Goal: Task Accomplishment & Management: Complete application form

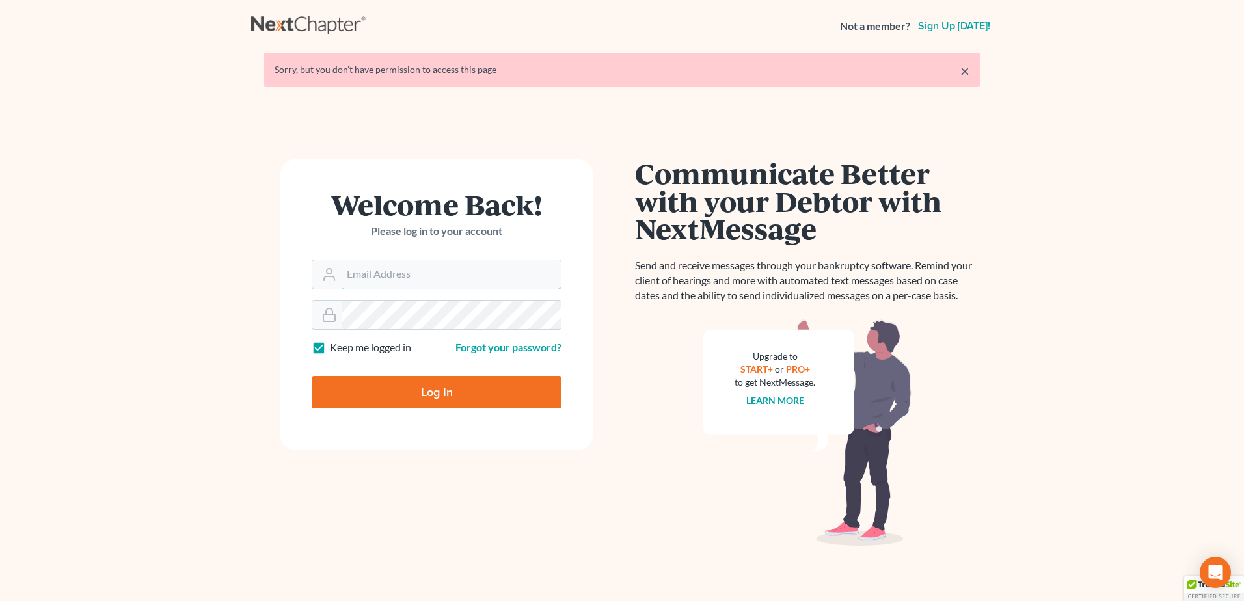
type input "[PERSON_NAME][EMAIL_ADDRESS][DOMAIN_NAME]"
click at [401, 388] on input "Log In" at bounding box center [437, 392] width 250 height 33
type input "Thinking..."
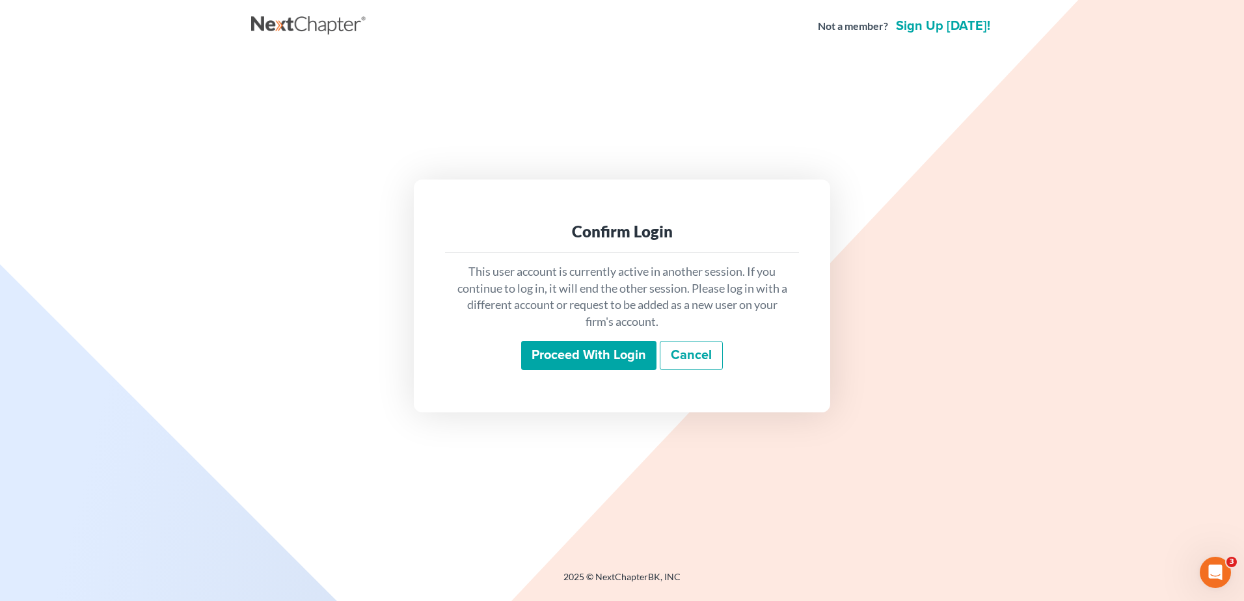
click at [596, 358] on input "Proceed with login" at bounding box center [588, 356] width 135 height 30
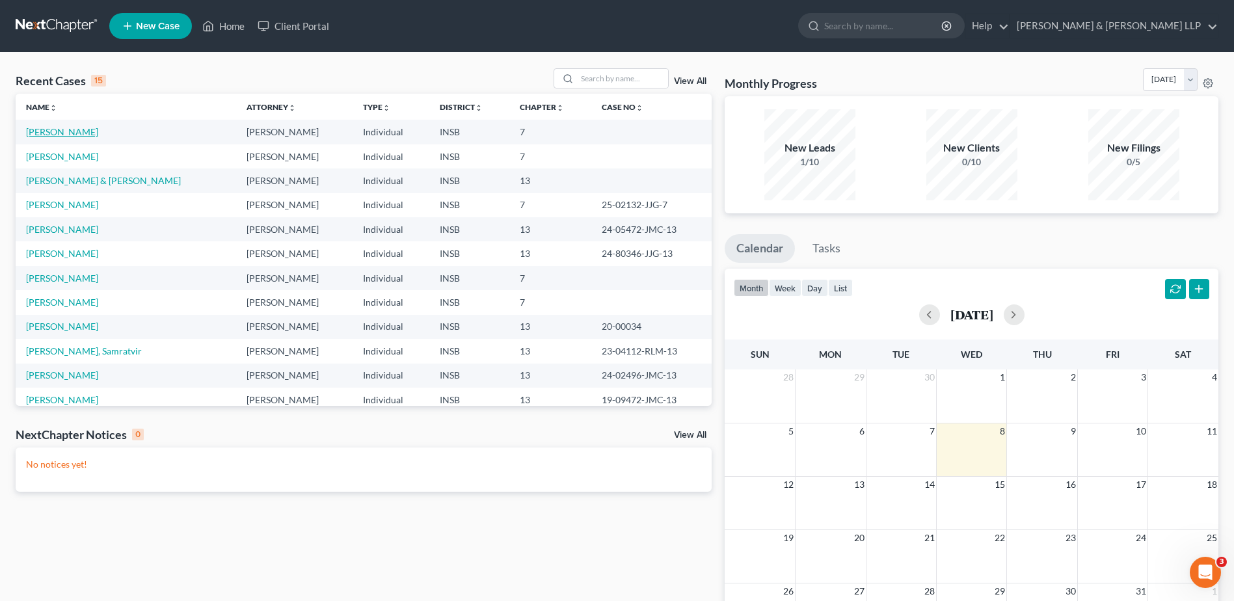
click at [54, 127] on link "[PERSON_NAME]" at bounding box center [62, 131] width 72 height 11
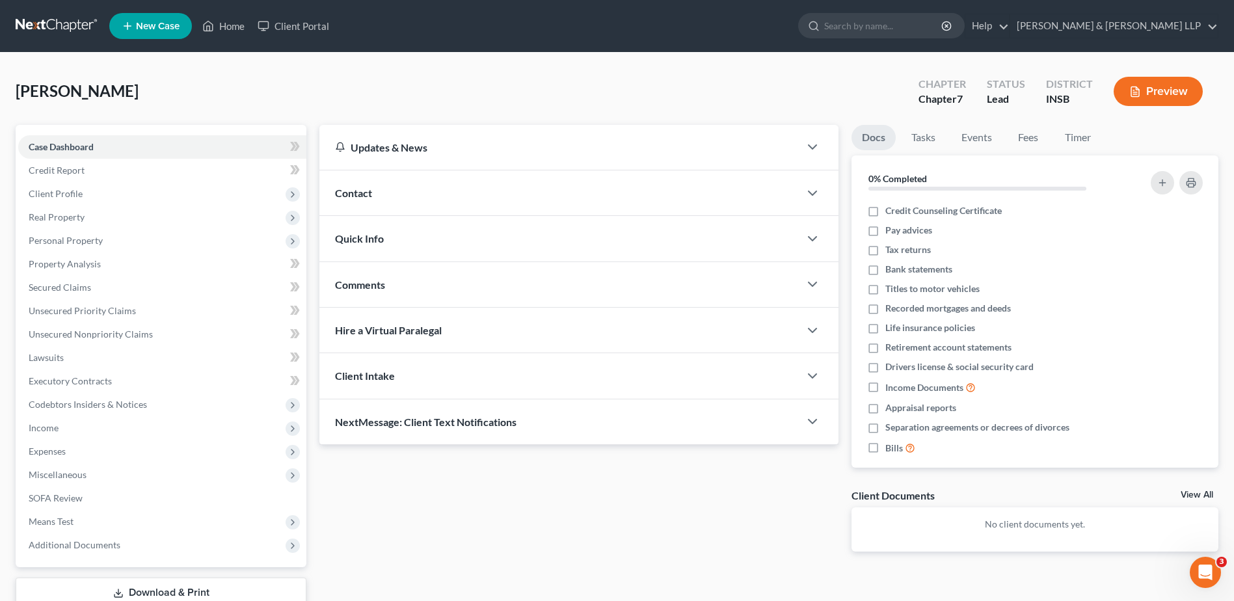
click at [127, 218] on span "Real Property" at bounding box center [162, 217] width 288 height 23
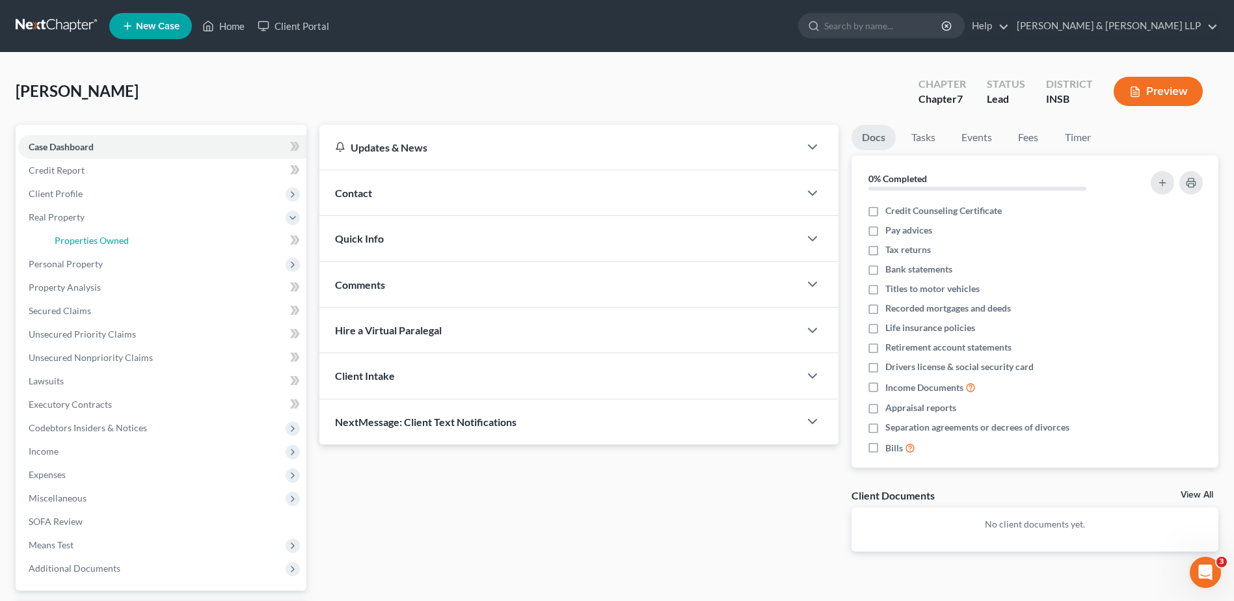
click at [128, 237] on link "Properties Owned" at bounding box center [175, 240] width 262 height 23
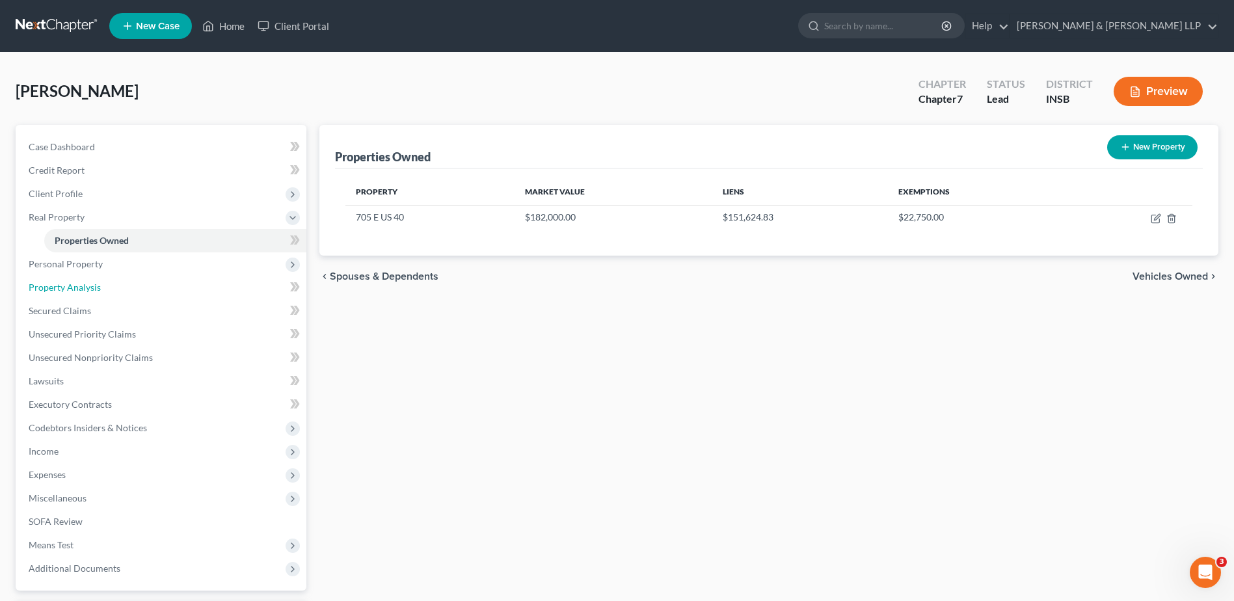
click at [122, 276] on link "Property Analysis" at bounding box center [162, 287] width 288 height 23
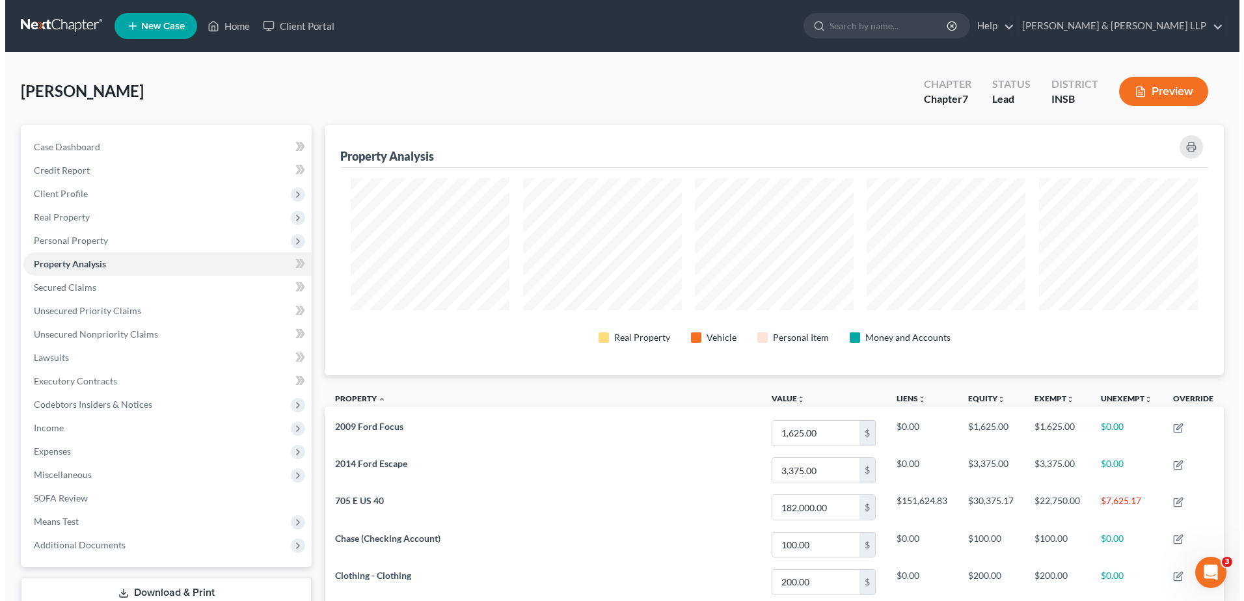
scroll to position [250, 899]
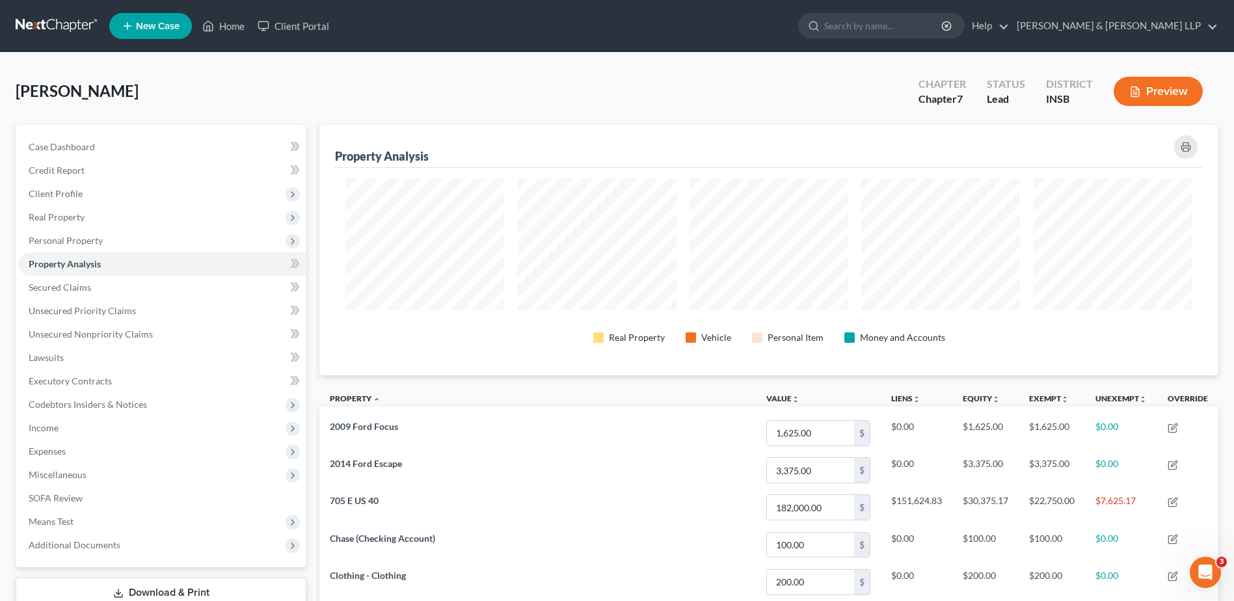
drag, startPoint x: 89, startPoint y: 217, endPoint x: 109, endPoint y: 221, distance: 19.8
click at [89, 217] on span "Real Property" at bounding box center [162, 217] width 288 height 23
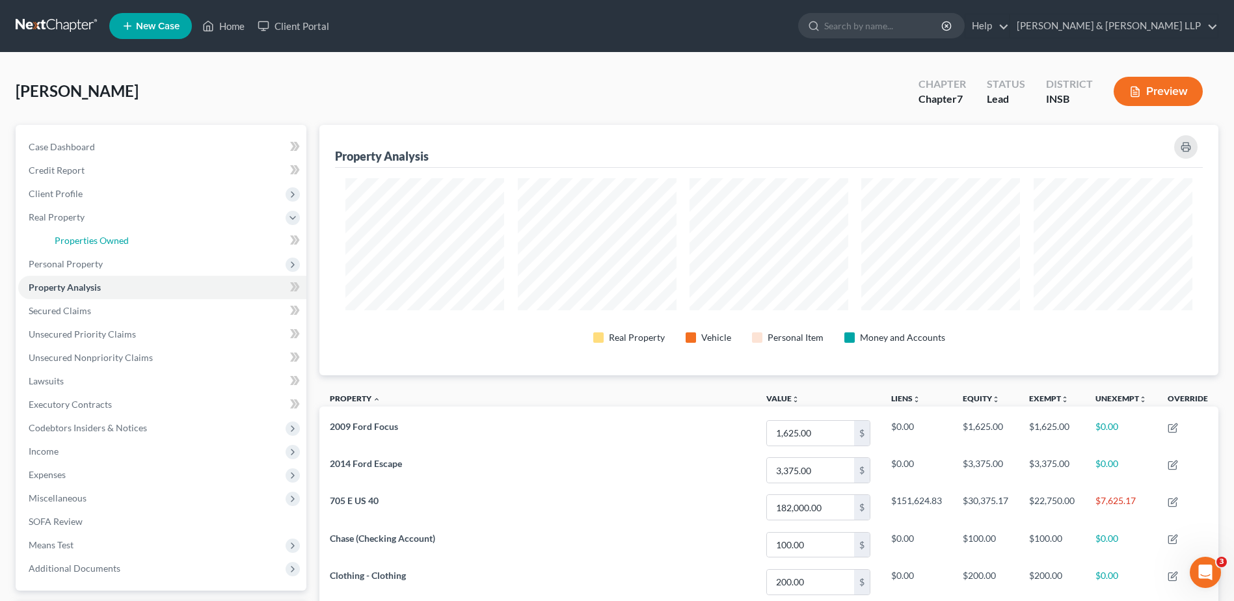
click at [226, 241] on link "Properties Owned" at bounding box center [175, 240] width 262 height 23
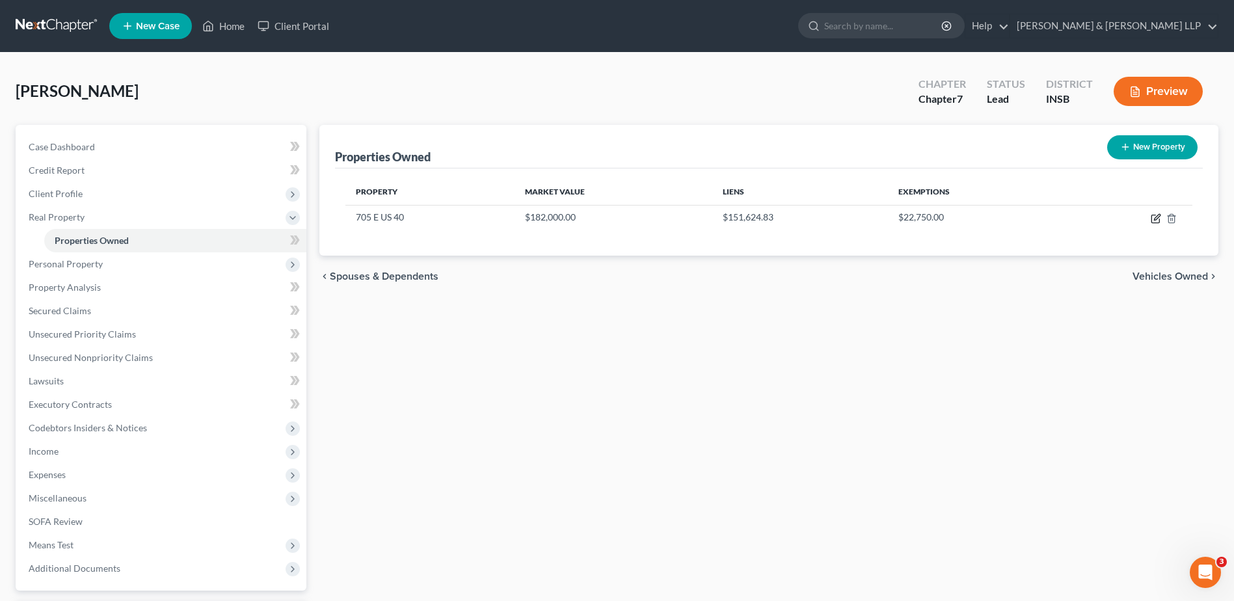
click at [1153, 219] on icon "button" at bounding box center [1156, 218] width 10 height 10
select select "15"
select select "0"
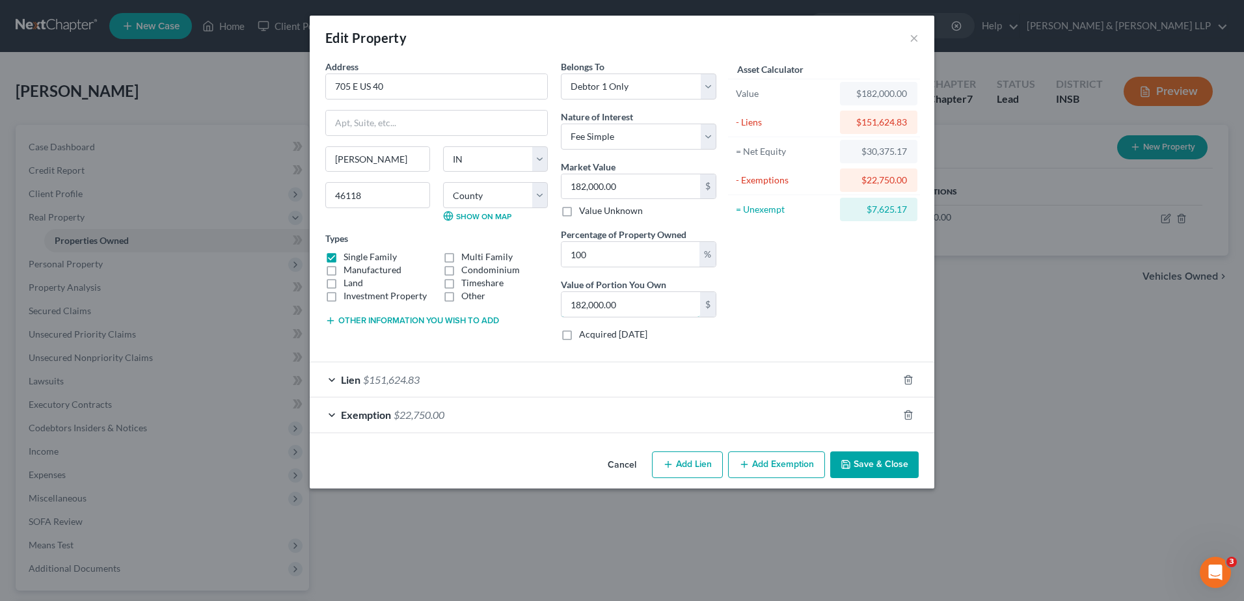
click at [620, 313] on input "182,000.00" at bounding box center [630, 304] width 139 height 25
drag, startPoint x: 625, startPoint y: 307, endPoint x: 517, endPoint y: 312, distance: 108.1
click at [517, 312] on div "Address * 705 E [GEOGRAPHIC_DATA] 40 [PERSON_NAME][GEOGRAPHIC_DATA] [US_STATE][…" at bounding box center [521, 205] width 404 height 291
type input "0.00"
type input "1"
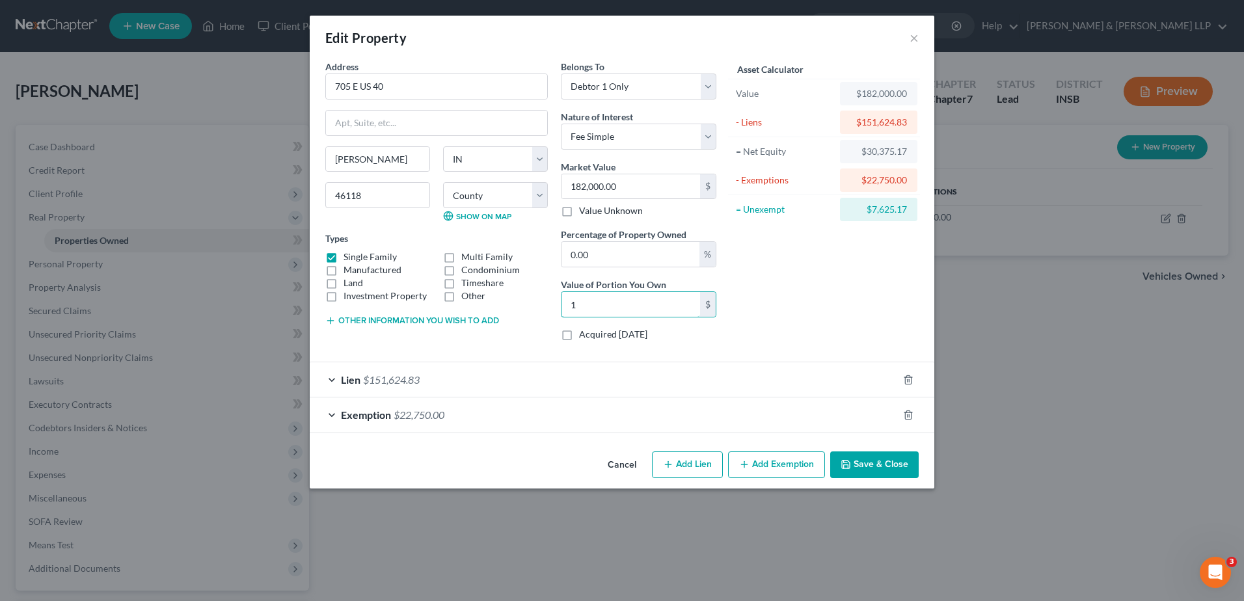
type input "0.01"
type input "17"
type input "0.09"
type input "171"
type input "0.94"
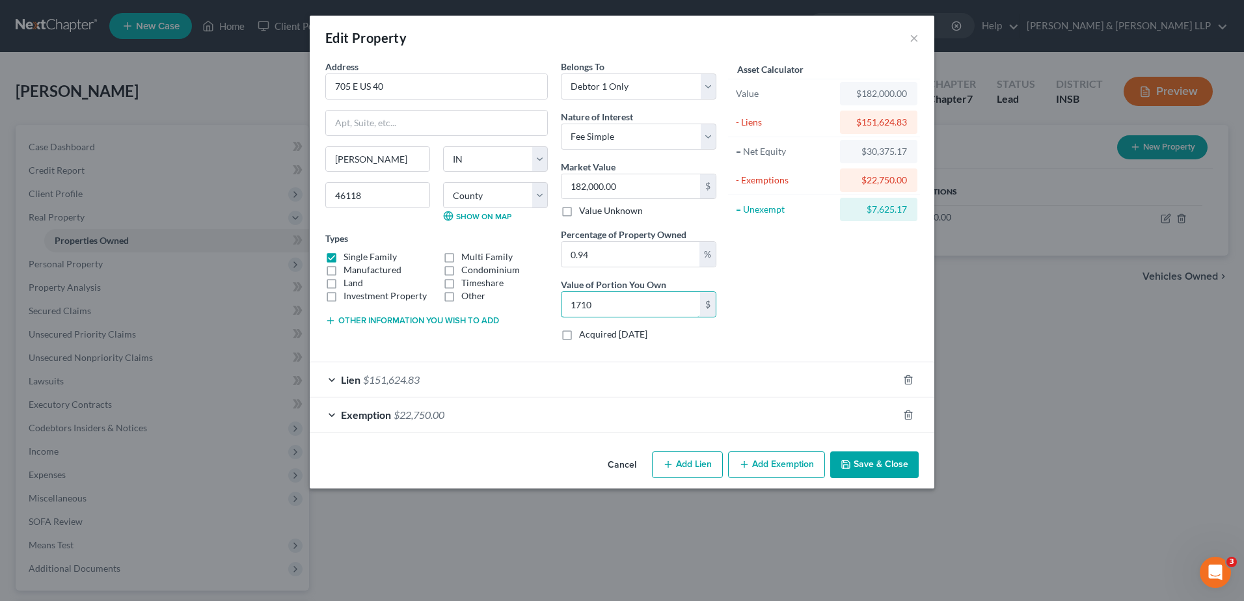
type input "17108"
type input "9.40"
type input "17,108"
type input "94"
type input "171,080"
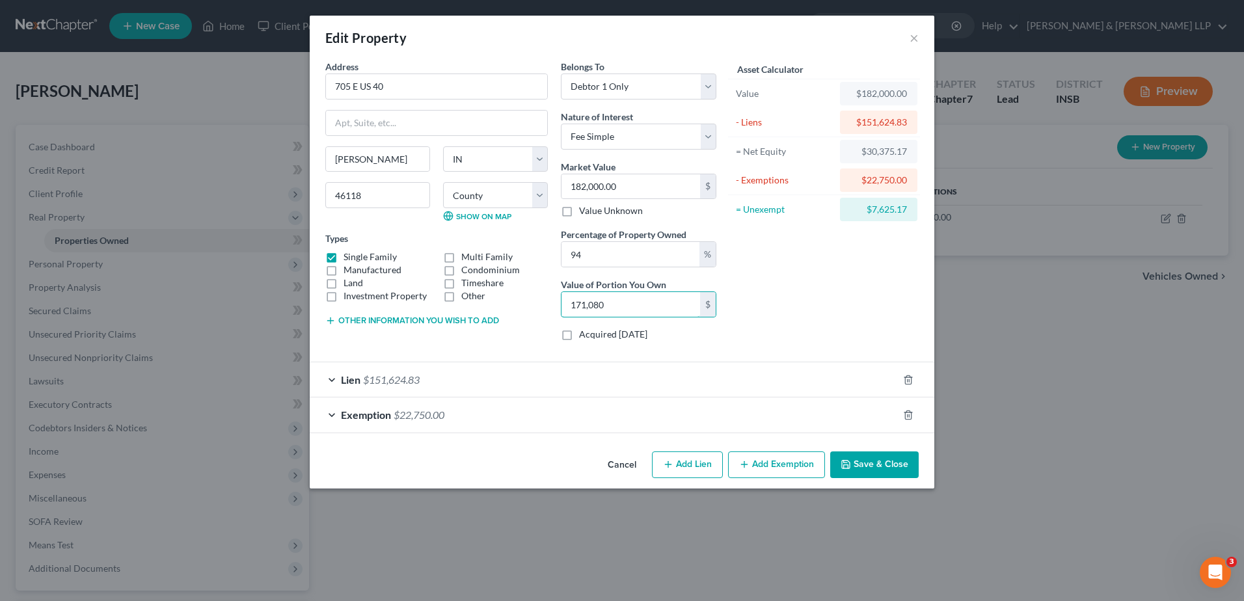
type input "940"
type input "1,710,800"
type input "94"
type input "171,080"
click at [354, 319] on button "Other information you wish to add" at bounding box center [412, 320] width 174 height 10
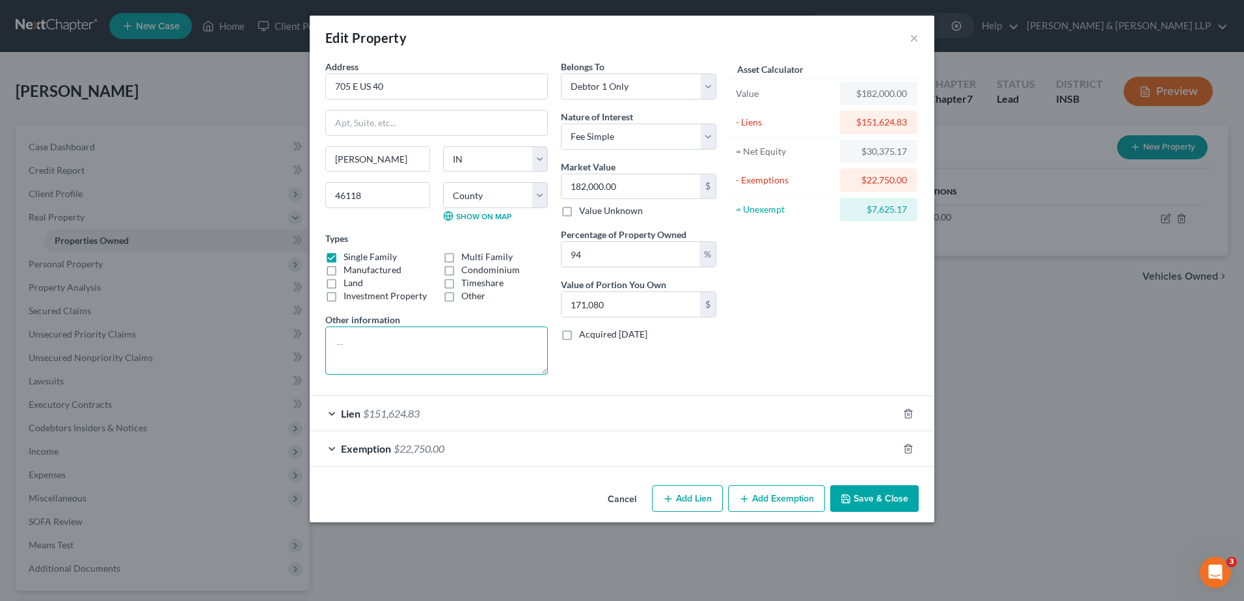
click at [360, 340] on textarea at bounding box center [436, 351] width 222 height 48
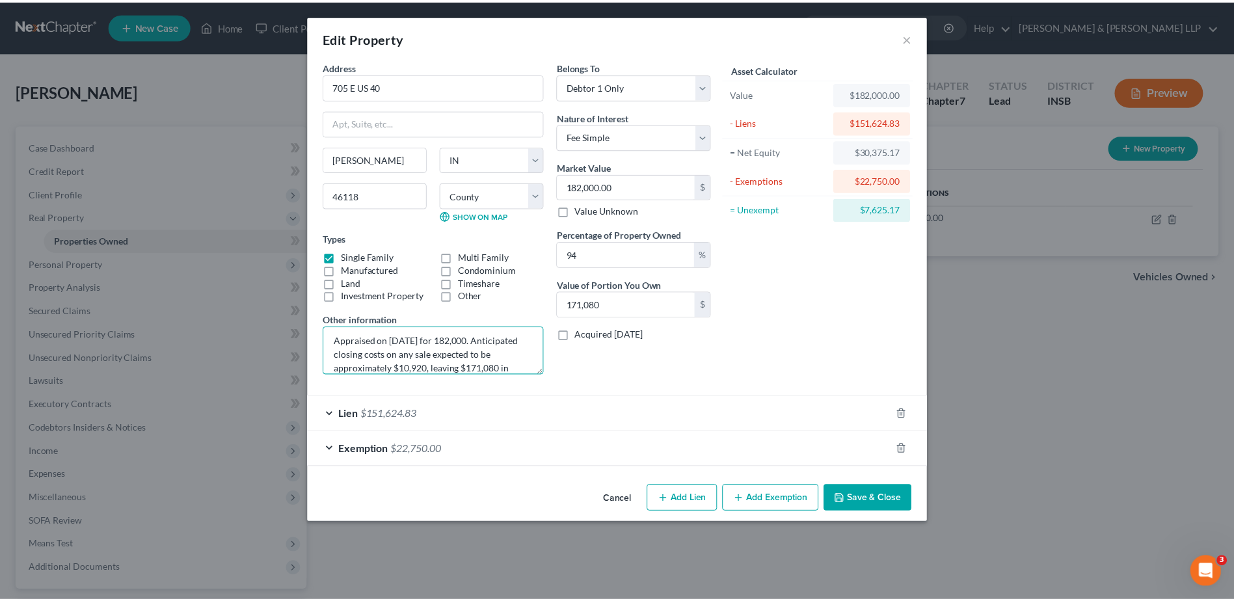
scroll to position [17, 0]
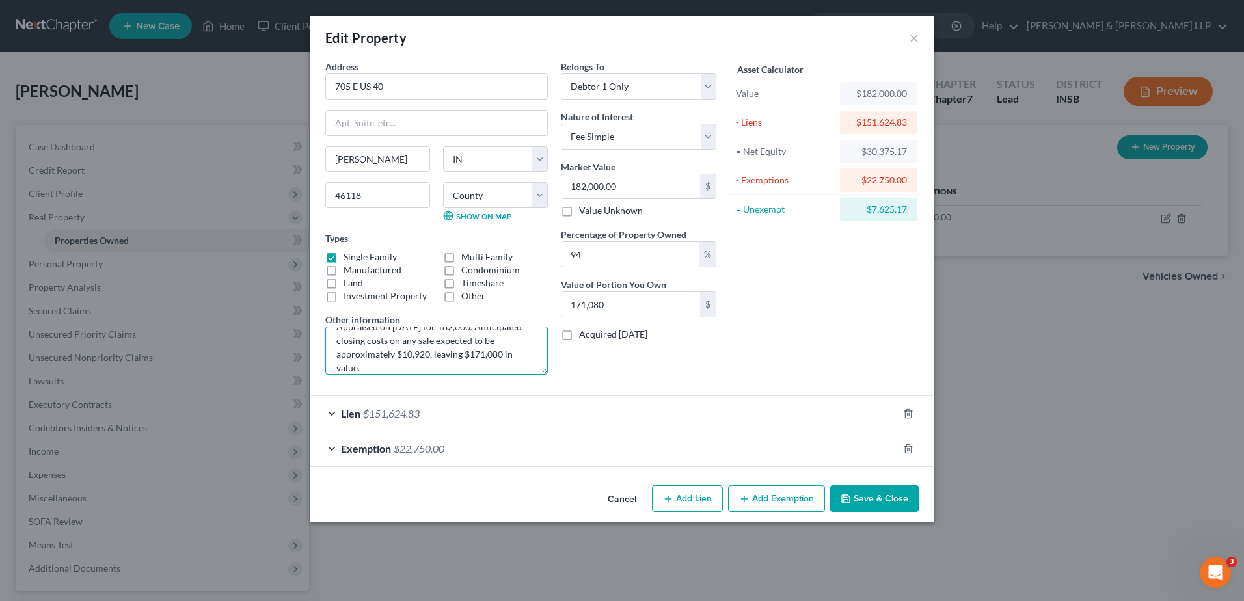
type textarea "Appraised on [DATE] for 182,000. Anticipated closing costs on any sale expected…"
click at [897, 508] on button "Save & Close" at bounding box center [874, 498] width 88 height 27
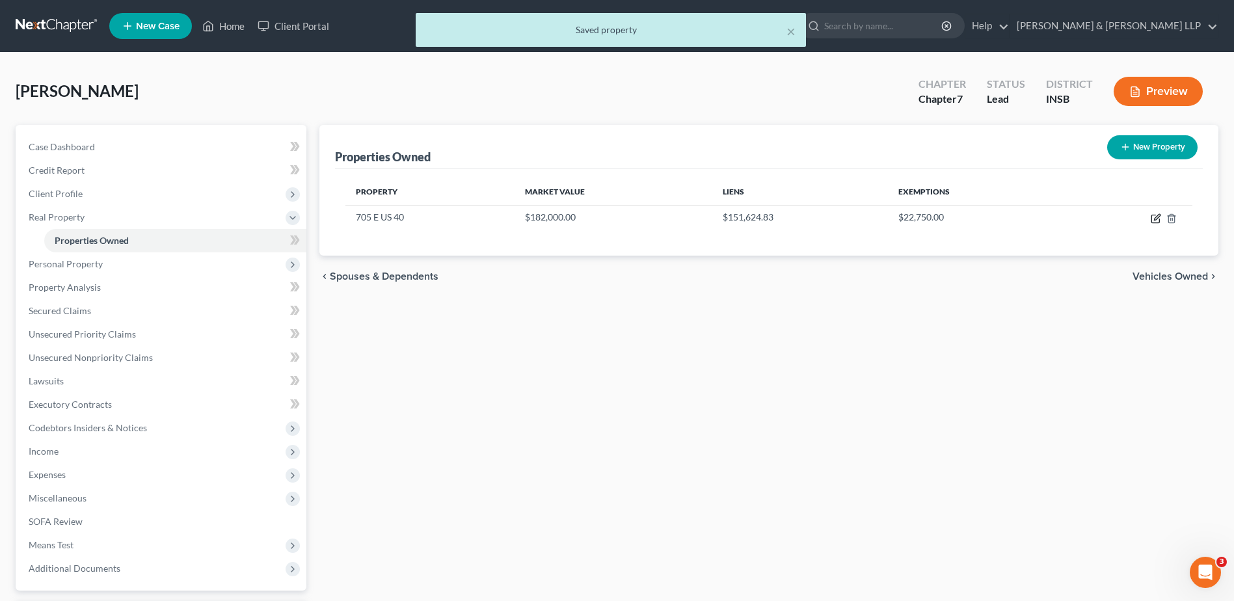
click at [1151, 217] on icon "button" at bounding box center [1156, 218] width 10 height 10
select select "15"
select select "31"
select select "0"
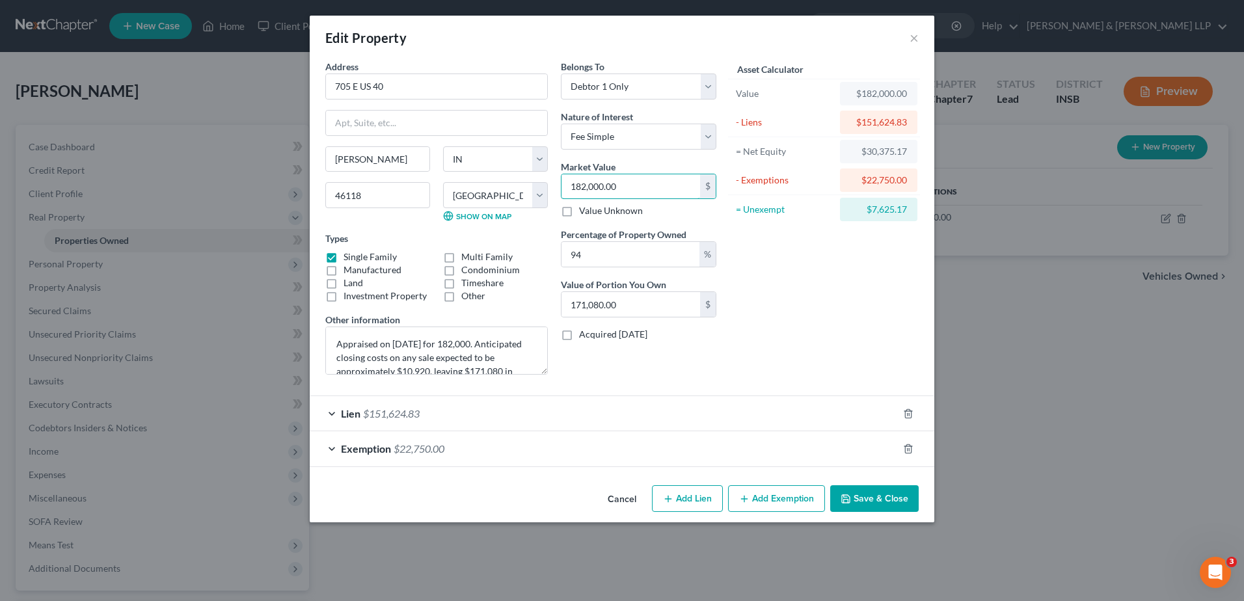
paste input "71,08"
type input "171,080.00"
type input "160,815.20"
type input "171,080.00"
click at [634, 252] on input "94" at bounding box center [630, 254] width 138 height 25
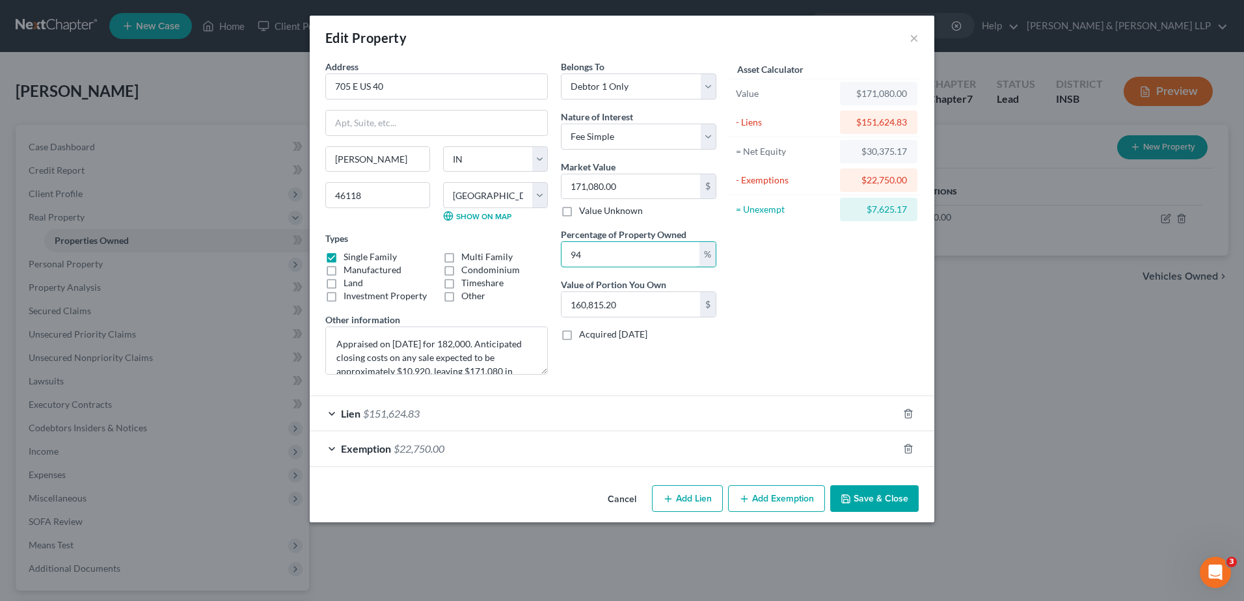
click at [508, 254] on div "Address * 705 E [GEOGRAPHIC_DATA] 40 [PERSON_NAME][GEOGRAPHIC_DATA] [US_STATE][…" at bounding box center [521, 222] width 404 height 325
type input "1"
type input "1,710.80"
type input "10"
type input "17,108.00"
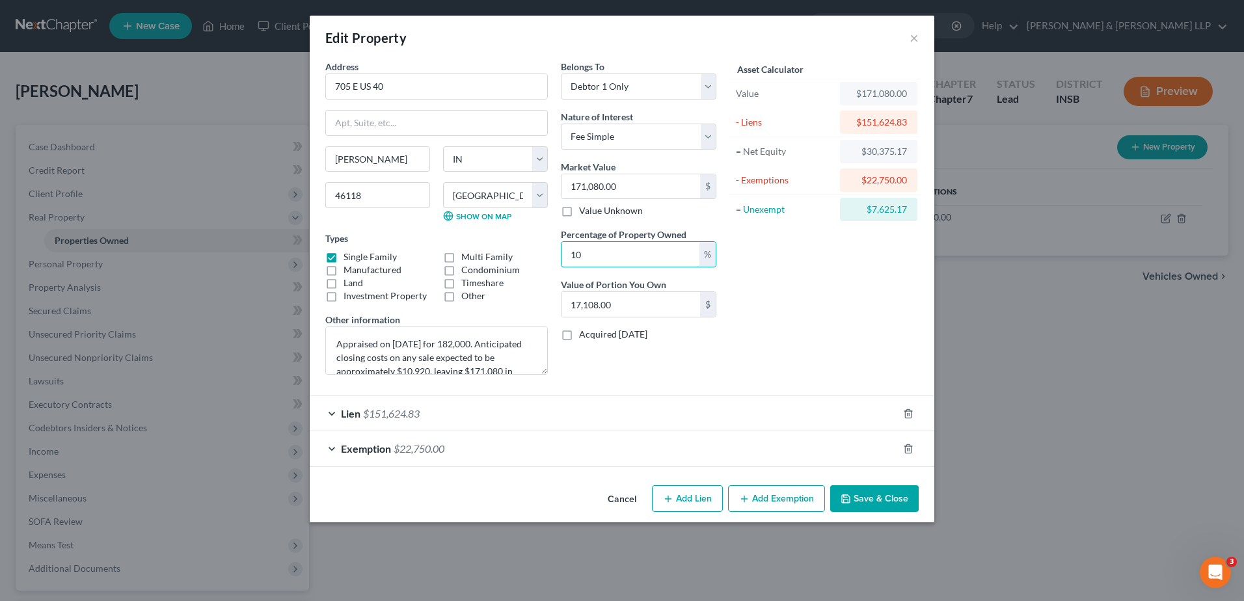
type input "100"
type input "171,080.00"
type input "100"
click at [857, 301] on div "Asset Calculator Value $171,080.00 - Liens $151,624.83 = Net Equity $30,375.17 …" at bounding box center [824, 222] width 202 height 325
click at [861, 371] on div "Asset Calculator Value $171,080.00 - Liens $151,624.83 = Net Equity $30,375.17 …" at bounding box center [824, 222] width 202 height 325
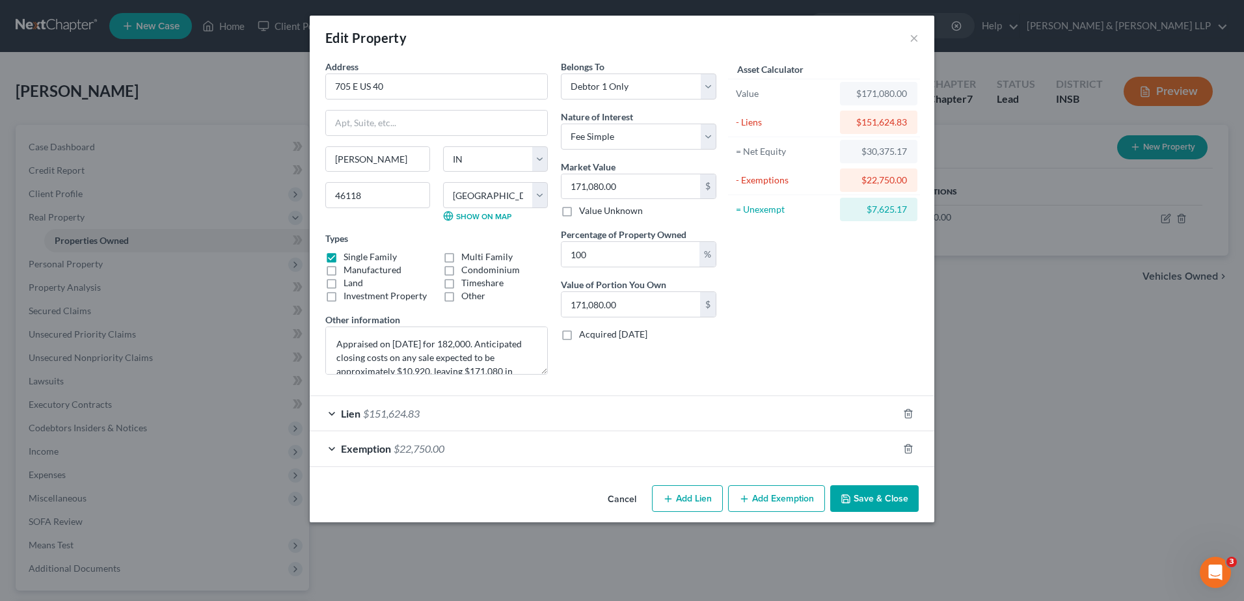
click at [864, 495] on button "Save & Close" at bounding box center [874, 498] width 88 height 27
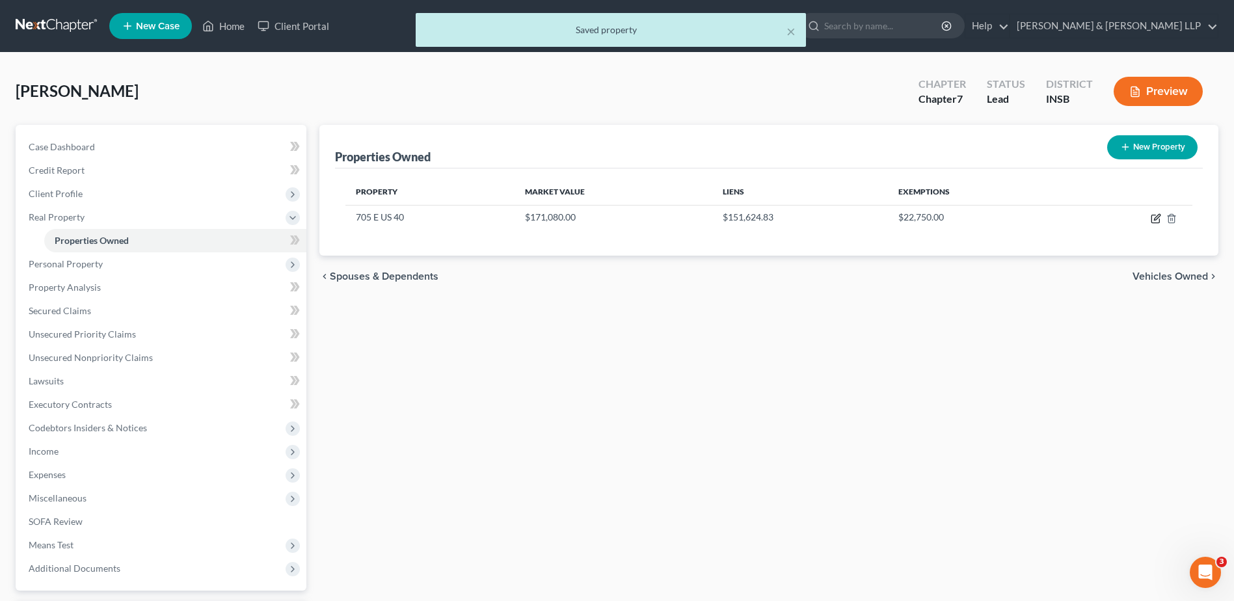
click at [1160, 223] on icon "button" at bounding box center [1156, 218] width 10 height 10
select select "15"
select select "31"
select select "0"
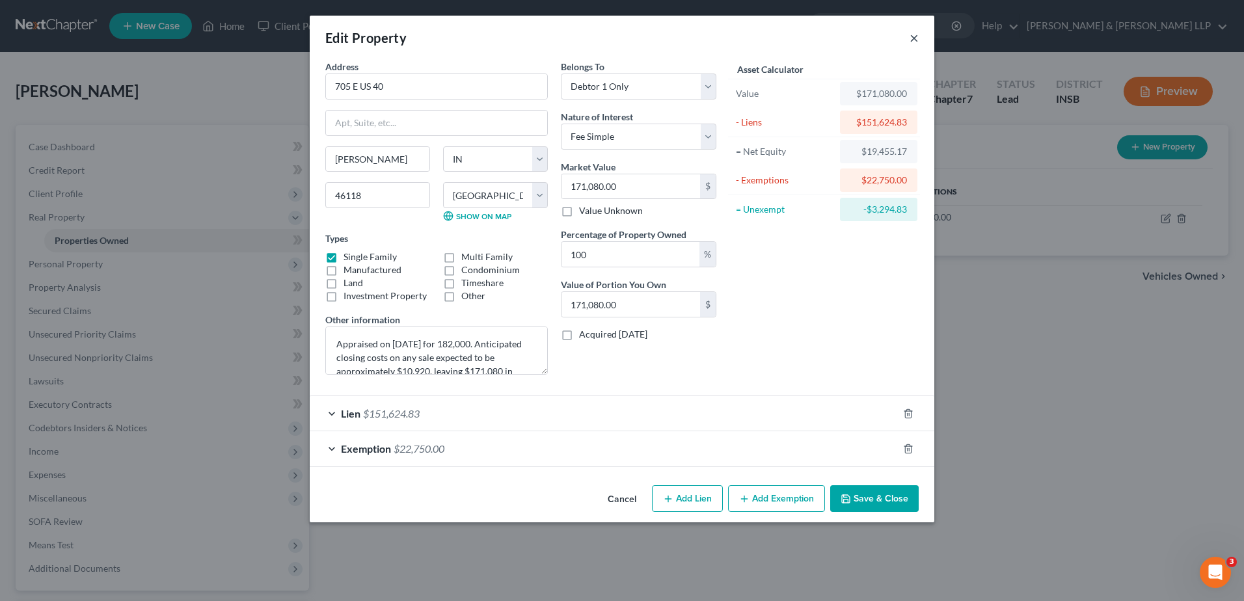
click at [914, 35] on button "×" at bounding box center [913, 38] width 9 height 16
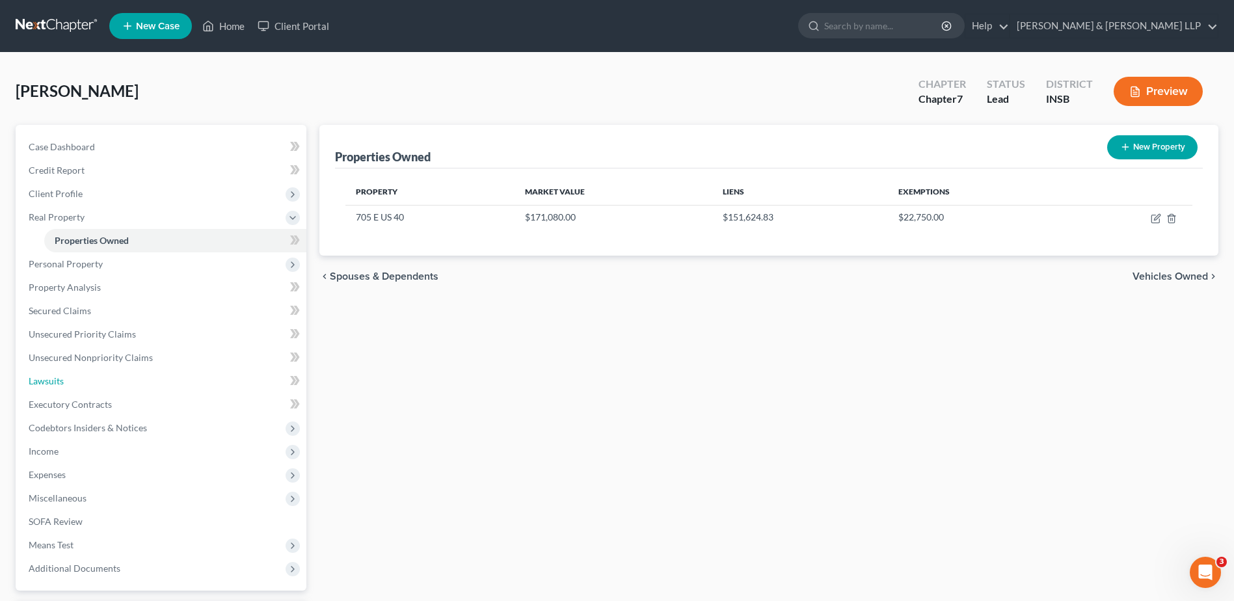
click at [126, 382] on link "Lawsuits" at bounding box center [162, 380] width 288 height 23
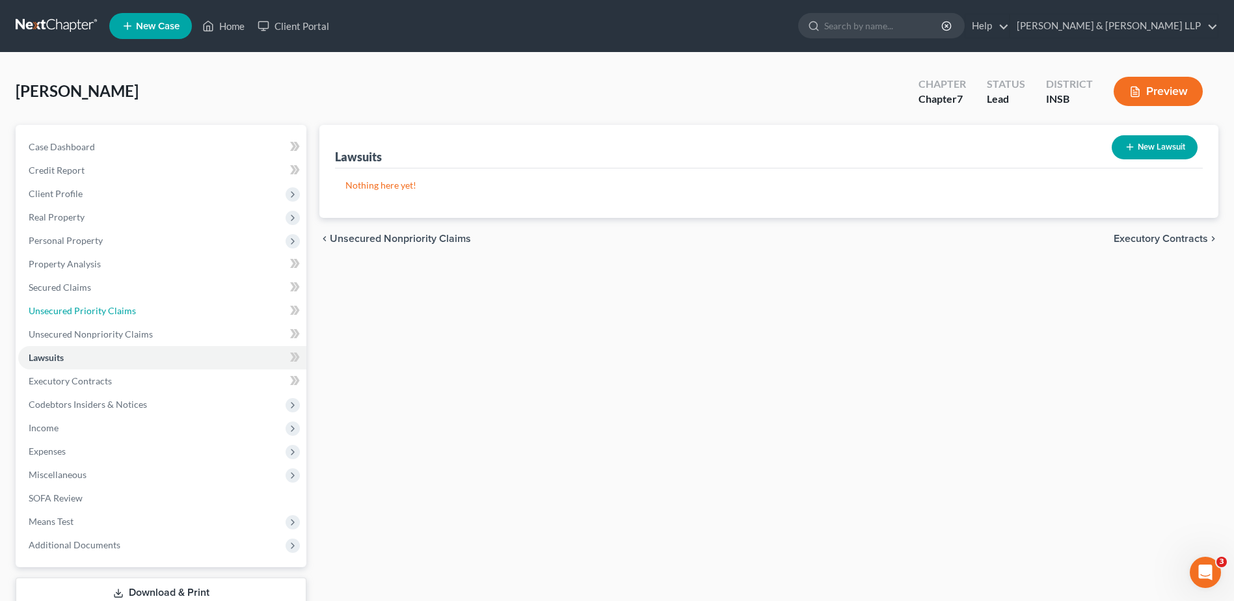
click at [97, 311] on span "Unsecured Priority Claims" at bounding box center [82, 310] width 107 height 11
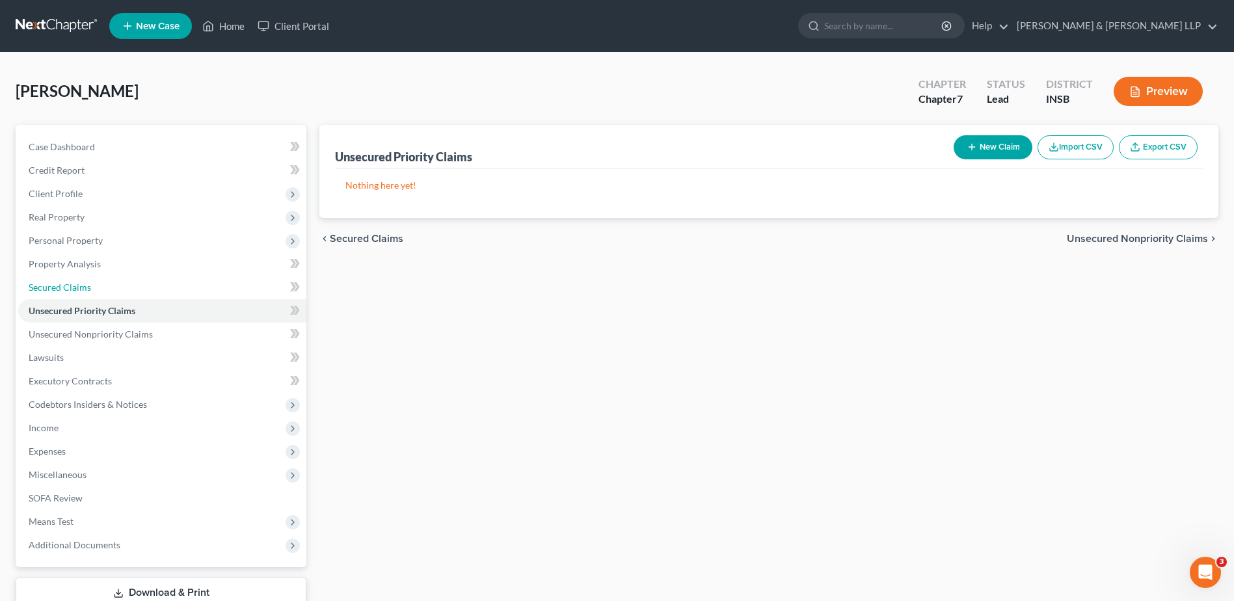
click at [101, 289] on link "Secured Claims" at bounding box center [162, 287] width 288 height 23
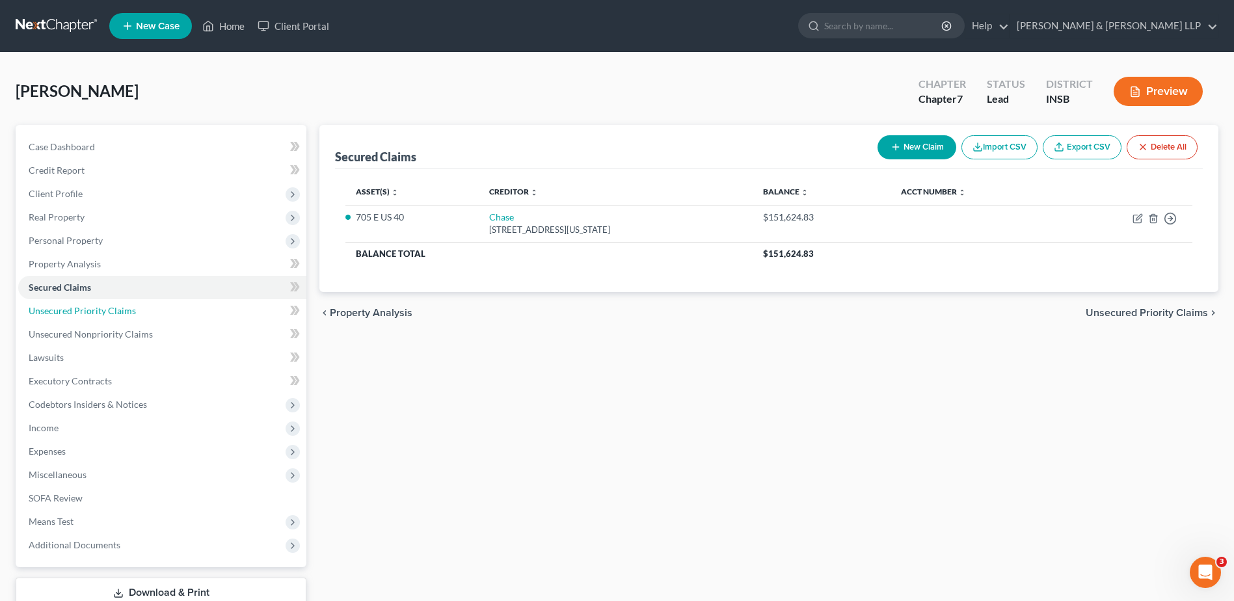
click at [101, 313] on span "Unsecured Priority Claims" at bounding box center [82, 310] width 107 height 11
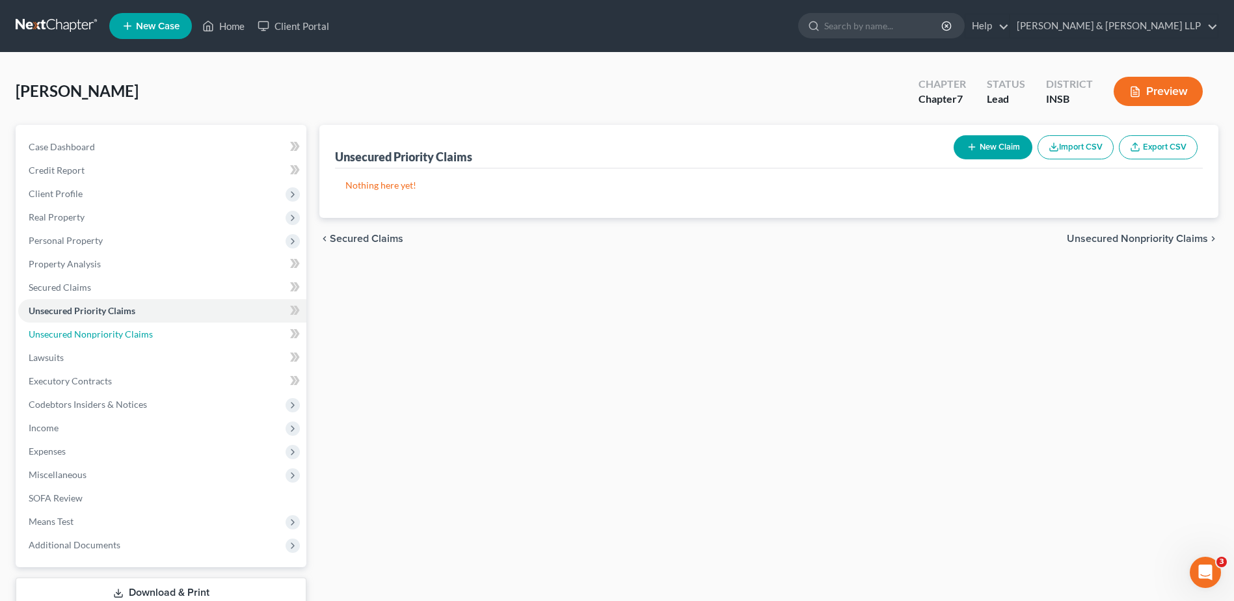
click at [98, 335] on span "Unsecured Nonpriority Claims" at bounding box center [91, 333] width 124 height 11
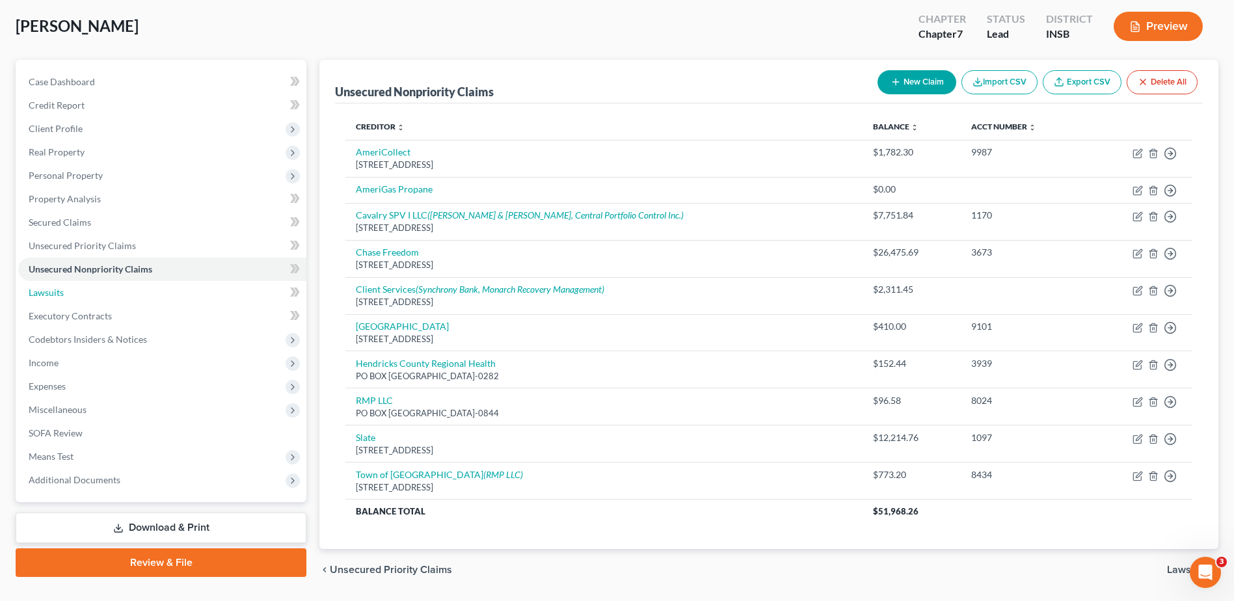
click at [152, 296] on link "Lawsuits" at bounding box center [162, 292] width 288 height 23
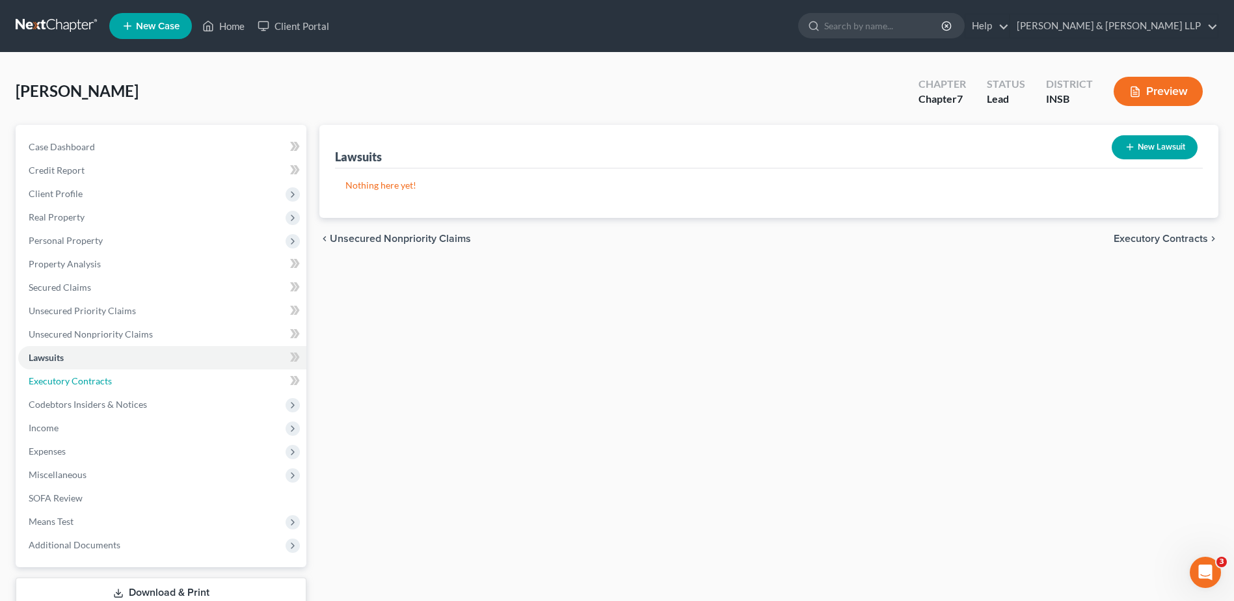
click at [137, 386] on link "Executory Contracts" at bounding box center [162, 380] width 288 height 23
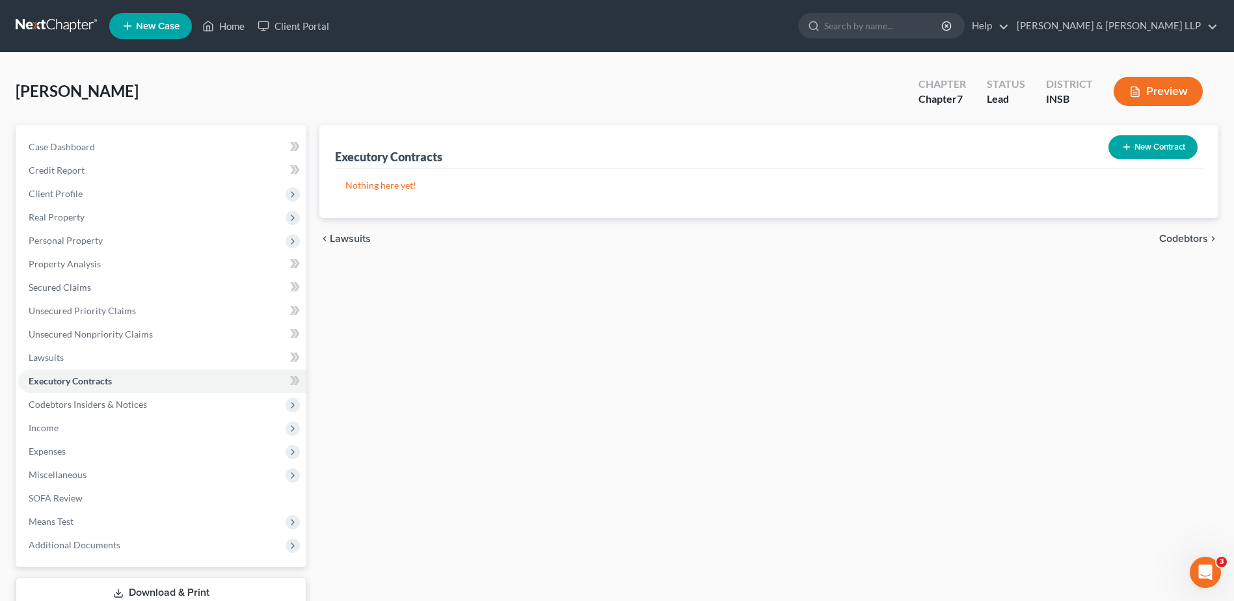
click at [132, 407] on span "Codebtors Insiders & Notices" at bounding box center [88, 404] width 118 height 11
click at [127, 502] on span "Income" at bounding box center [162, 498] width 288 height 23
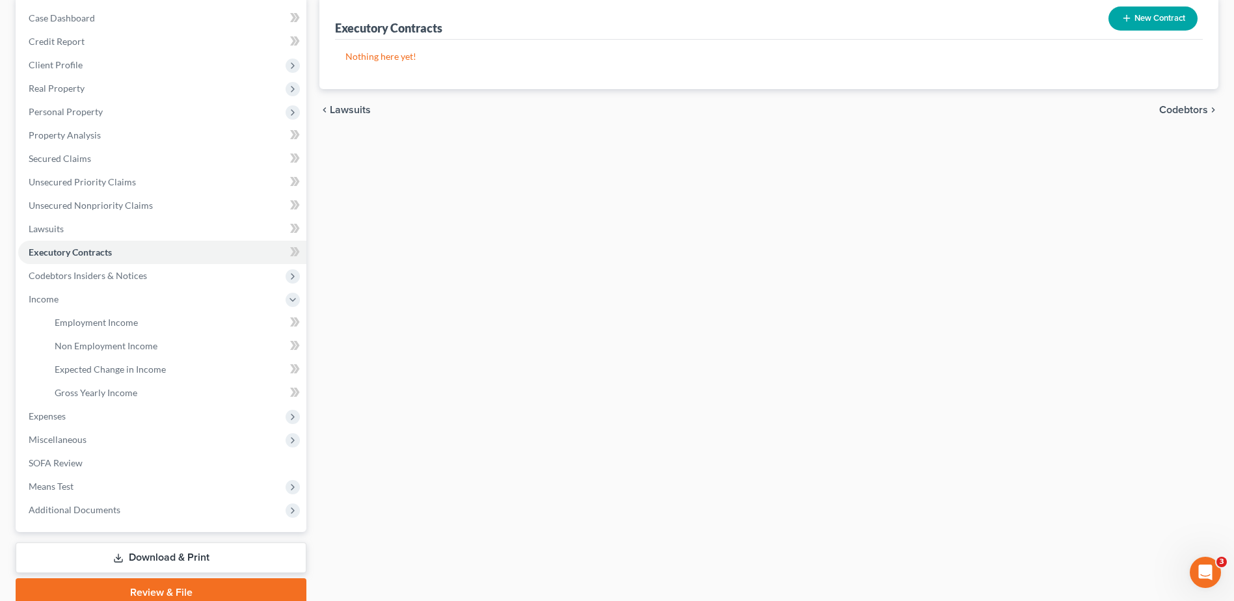
scroll to position [130, 0]
click at [140, 323] on link "Employment Income" at bounding box center [175, 321] width 262 height 23
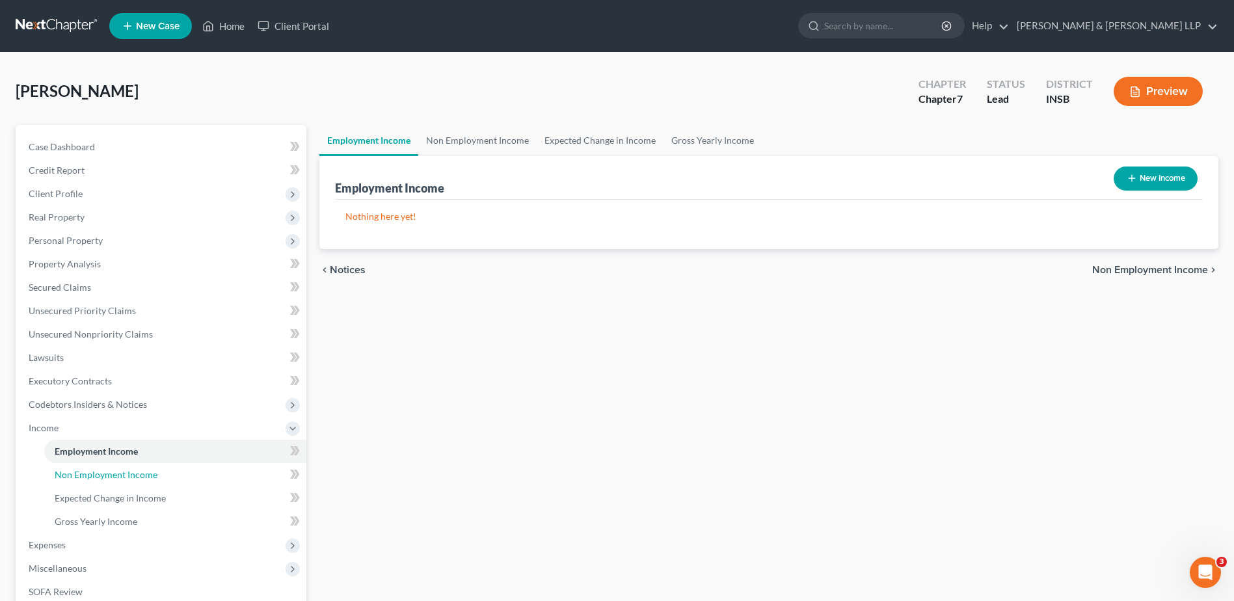
click at [150, 481] on link "Non Employment Income" at bounding box center [175, 474] width 262 height 23
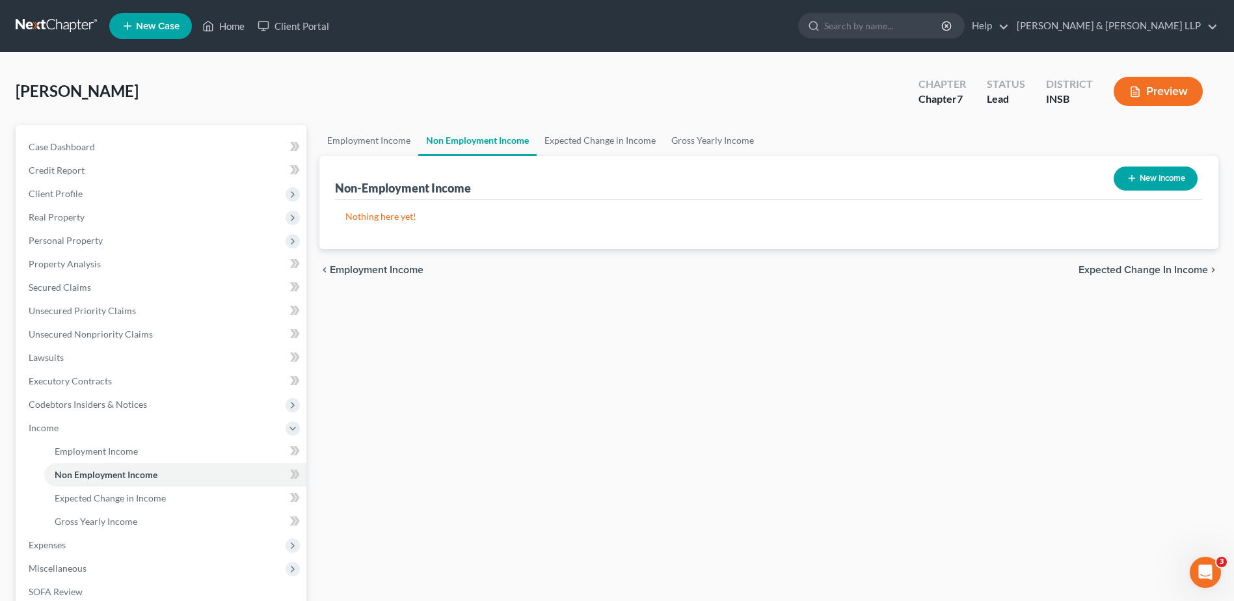
click at [1155, 180] on button "New Income" at bounding box center [1156, 179] width 84 height 24
select select "0"
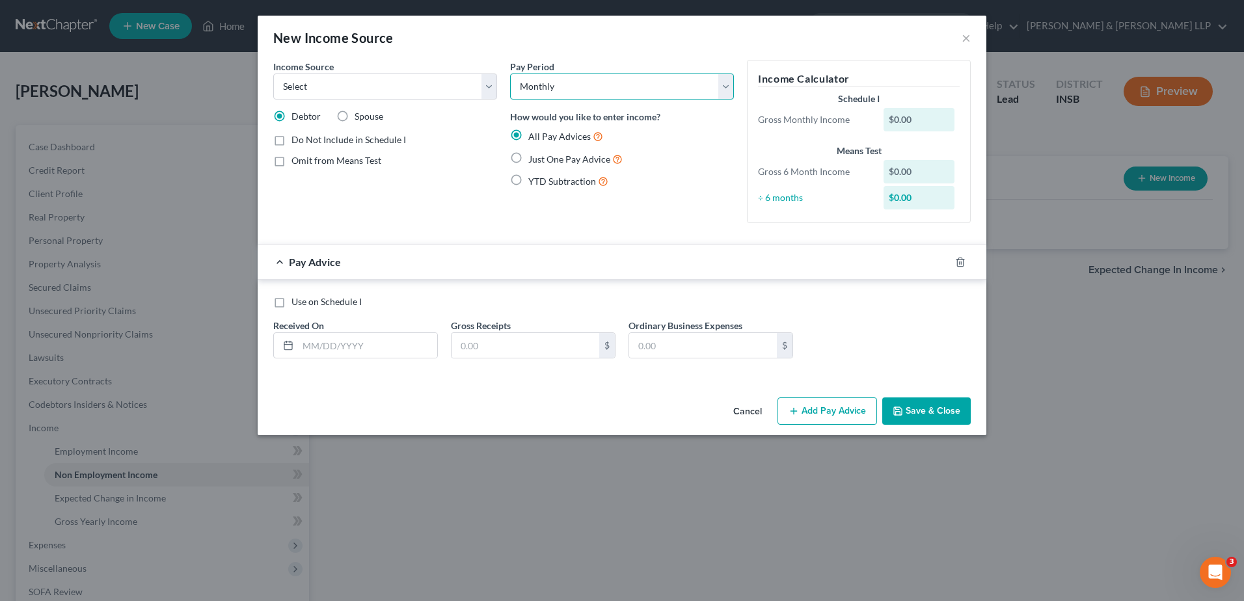
click at [513, 88] on select "Select Monthly Twice Monthly Every Other Week Weekly" at bounding box center [622, 87] width 224 height 26
click at [752, 416] on button "Cancel" at bounding box center [747, 412] width 49 height 26
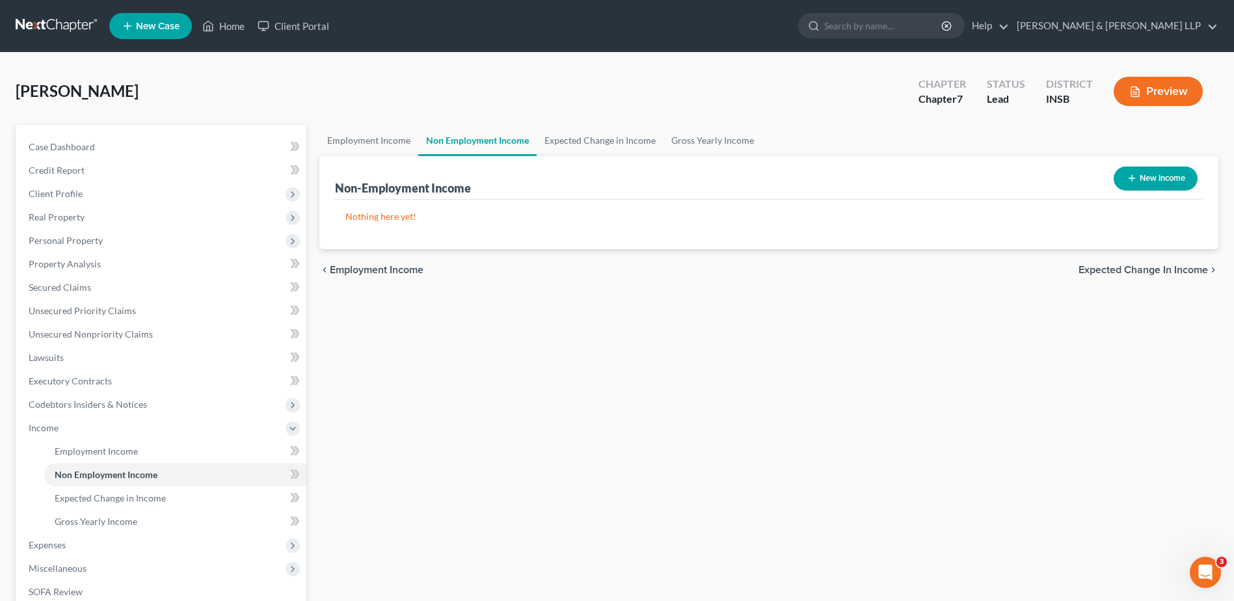
click at [1141, 188] on button "New Income" at bounding box center [1156, 179] width 84 height 24
select select "0"
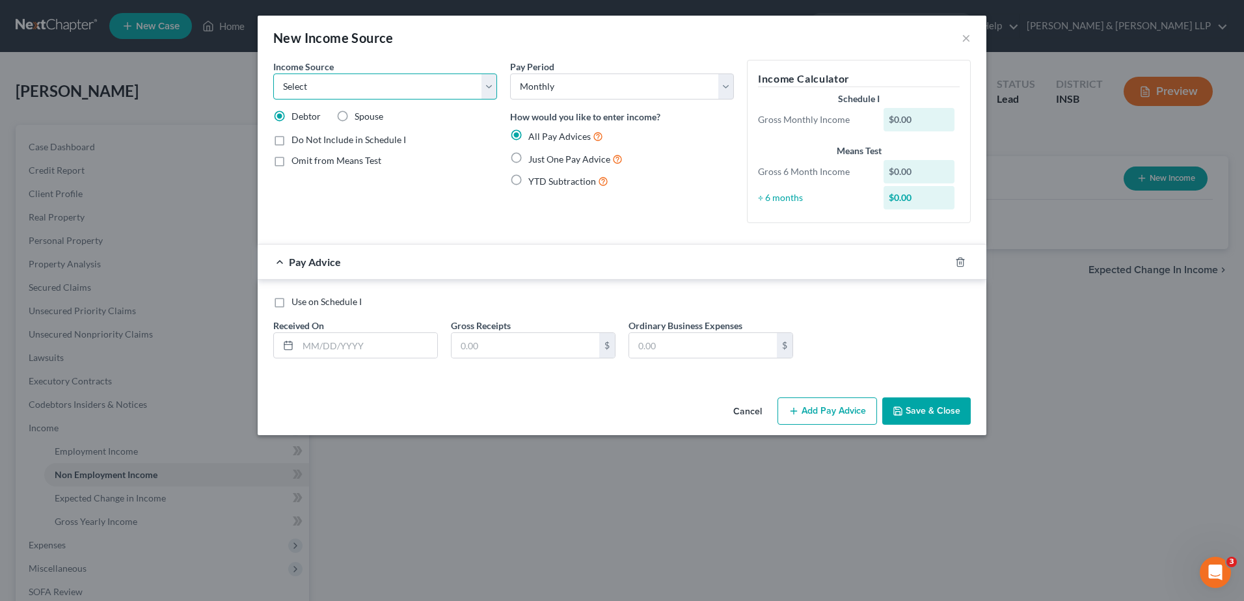
click at [475, 90] on select "Select Unemployment Disability (from employer) Pension Retirement Social Securi…" at bounding box center [385, 87] width 224 height 26
select select "2"
click at [273, 74] on select "Select Unemployment Disability (from employer) Pension Retirement Social Securi…" at bounding box center [385, 87] width 224 height 26
click at [577, 87] on select "Select Monthly Twice Monthly Every Other Week Weekly" at bounding box center [622, 87] width 224 height 26
click at [510, 74] on select "Select Monthly Twice Monthly Every Other Week Weekly" at bounding box center [622, 87] width 224 height 26
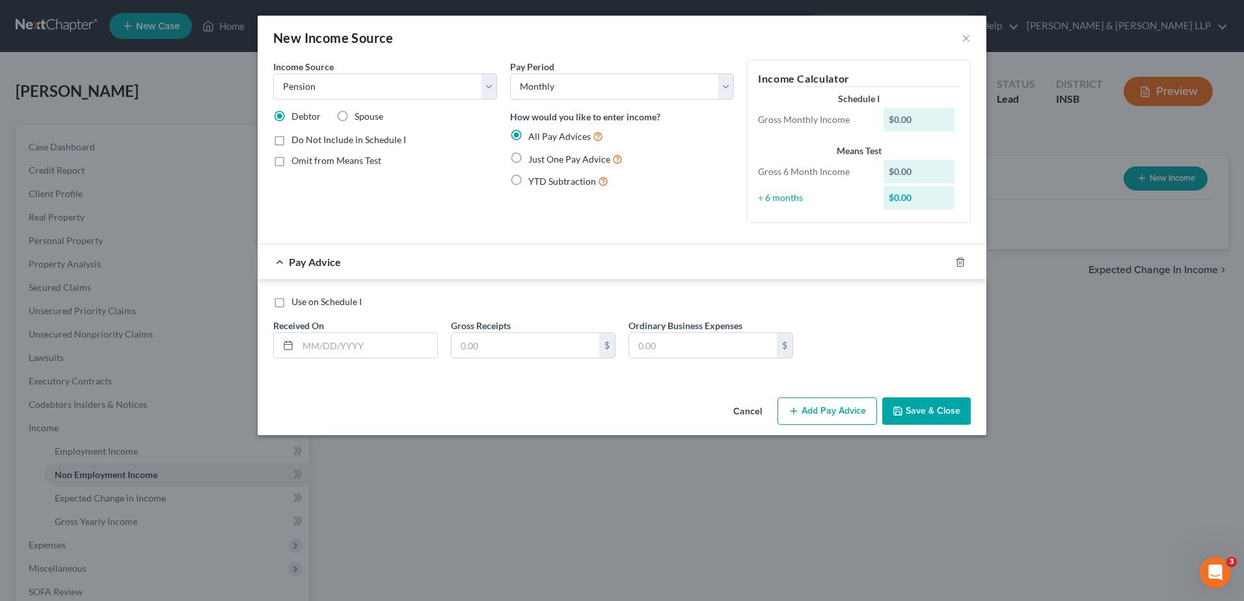
click at [543, 159] on span "Just One Pay Advice" at bounding box center [569, 159] width 82 height 11
click at [542, 159] on input "Just One Pay Advice" at bounding box center [537, 156] width 8 height 8
radio input "true"
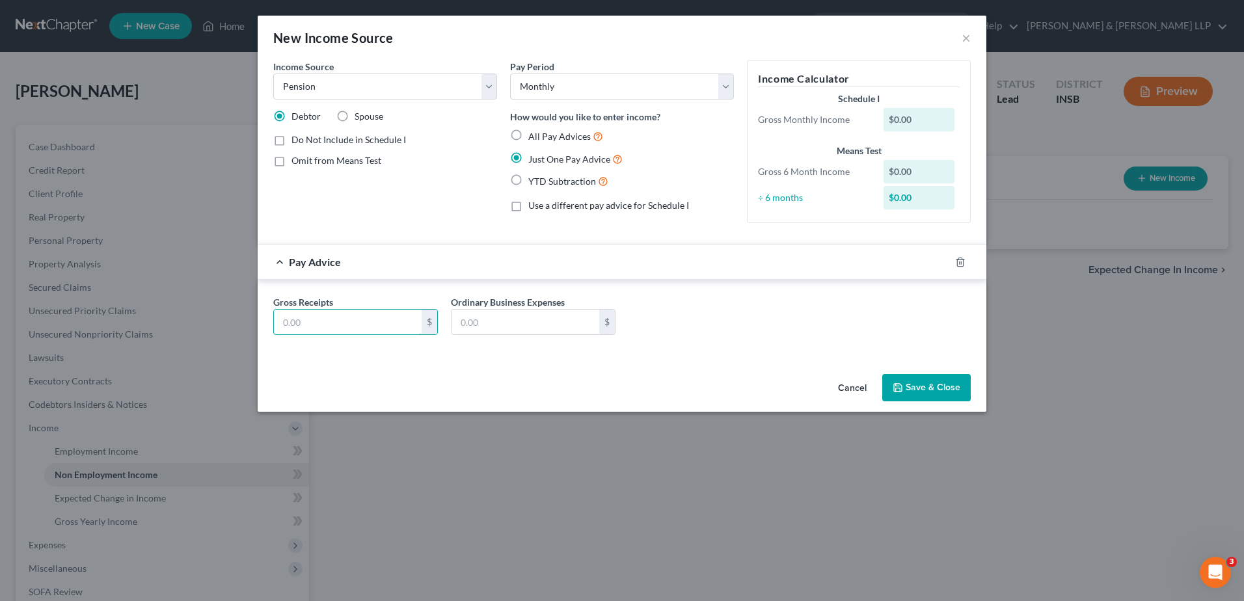
click at [383, 330] on input "text" at bounding box center [348, 322] width 148 height 25
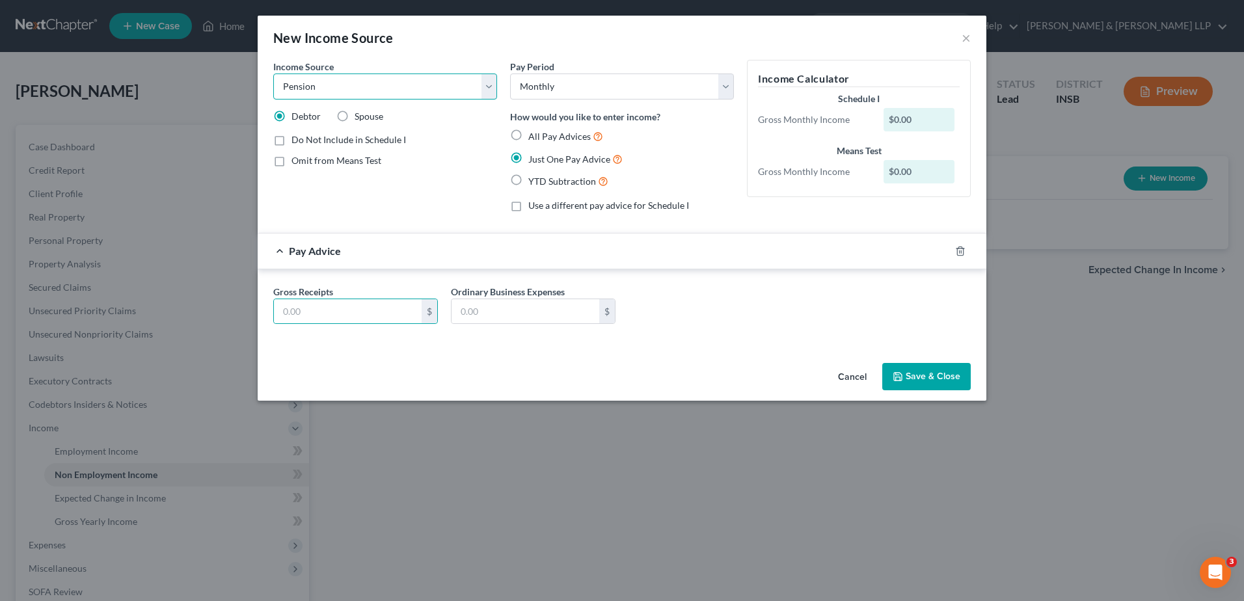
click at [489, 89] on select "Select Unemployment Disability (from employer) Pension Retirement Social Securi…" at bounding box center [385, 87] width 224 height 26
click at [273, 74] on select "Select Unemployment Disability (from employer) Pension Retirement Social Securi…" at bounding box center [385, 87] width 224 height 26
click at [378, 302] on input "text" at bounding box center [348, 311] width 148 height 25
click at [481, 88] on select "Select Unemployment Disability (from employer) Pension Retirement Social Securi…" at bounding box center [385, 87] width 224 height 26
select select "3"
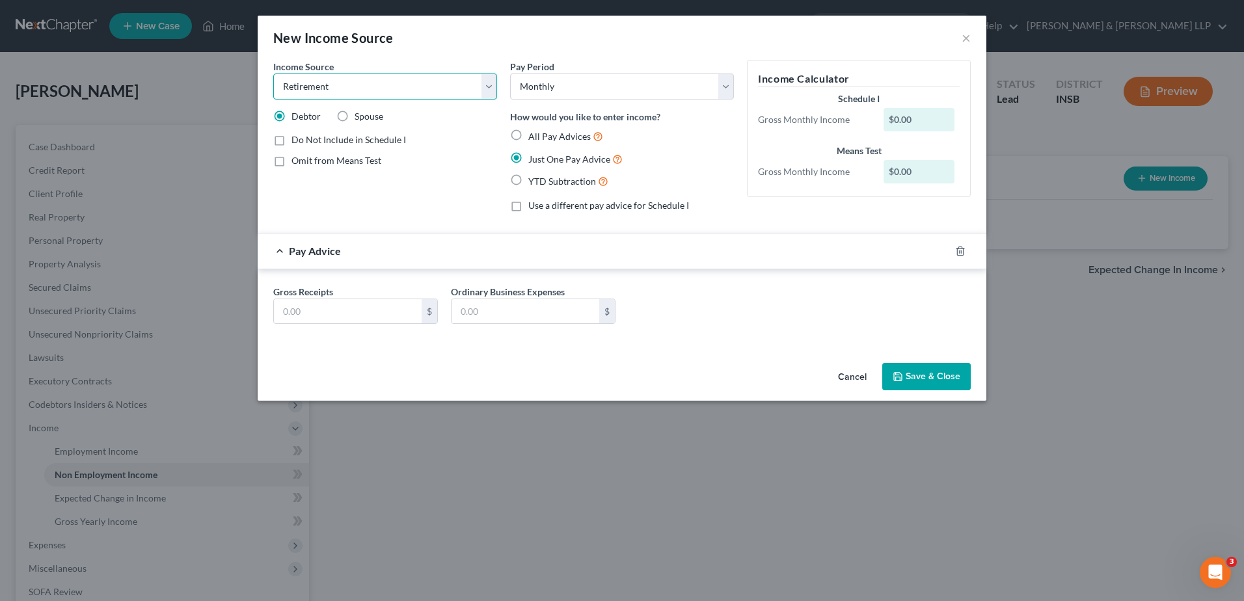
click at [273, 74] on select "Select Unemployment Disability (from employer) Pension Retirement Social Securi…" at bounding box center [385, 87] width 224 height 26
click at [346, 301] on input "text" at bounding box center [348, 311] width 148 height 25
type input "372.27"
click at [937, 373] on button "Save & Close" at bounding box center [926, 376] width 88 height 27
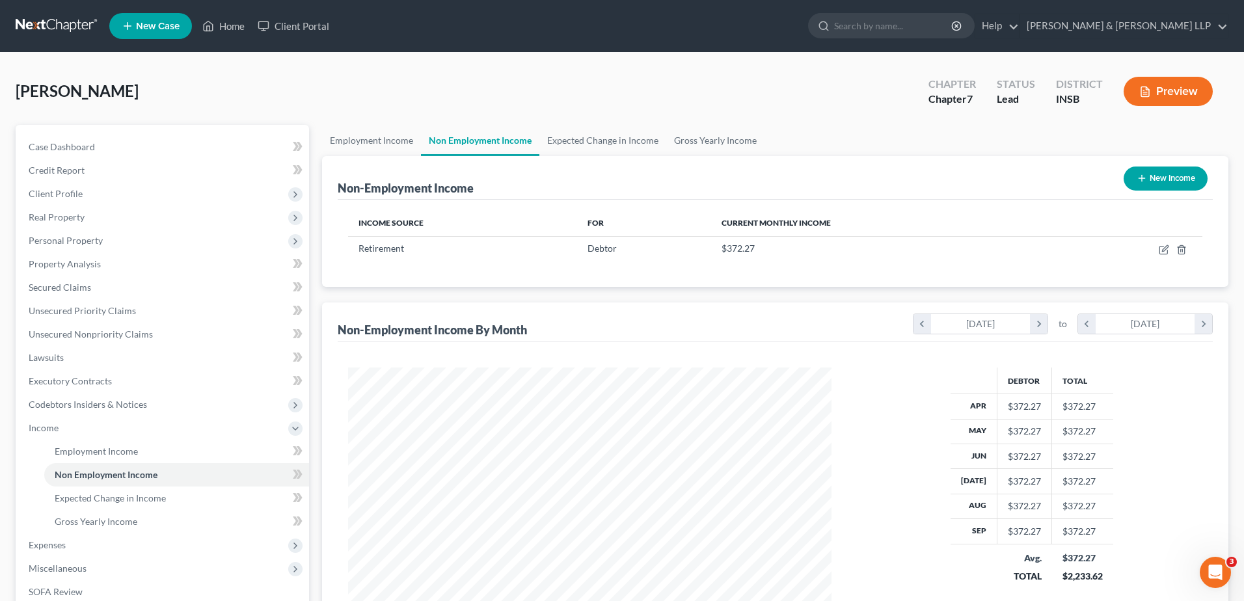
scroll to position [650235, 649967]
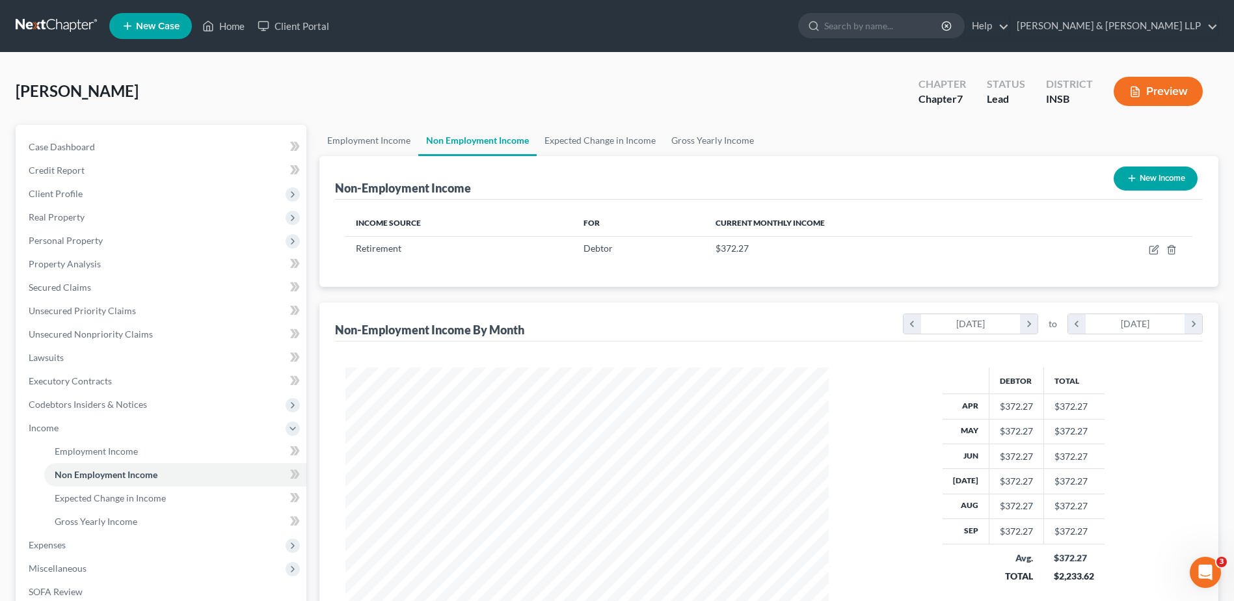
click at [1168, 185] on button "New Income" at bounding box center [1156, 179] width 84 height 24
select select "0"
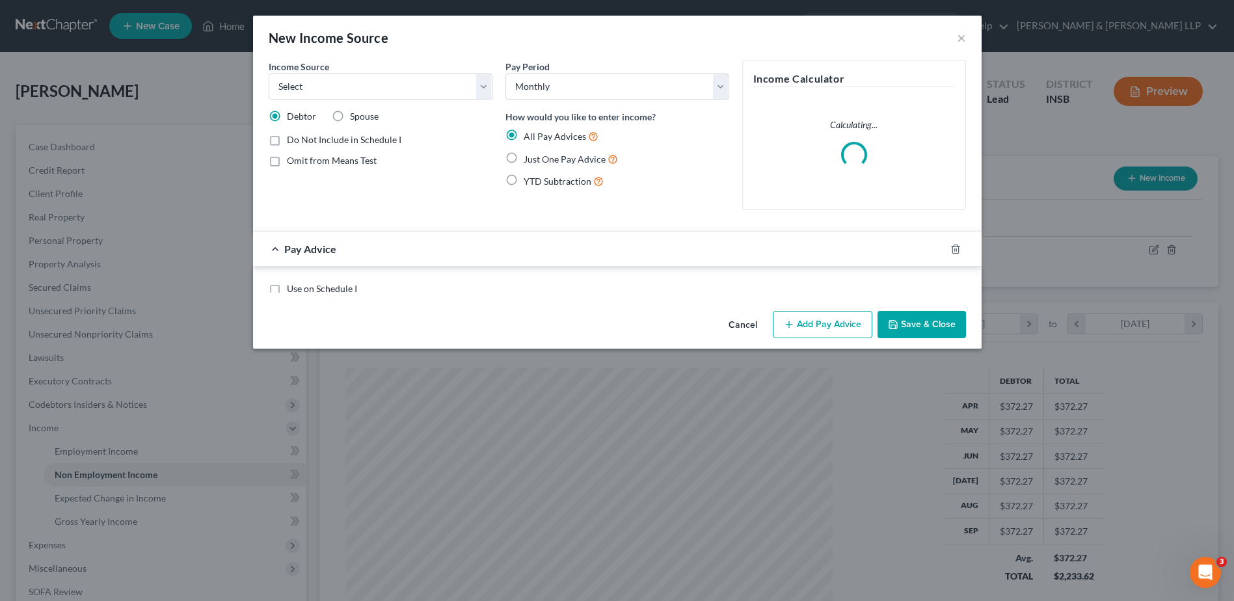
scroll to position [243, 514]
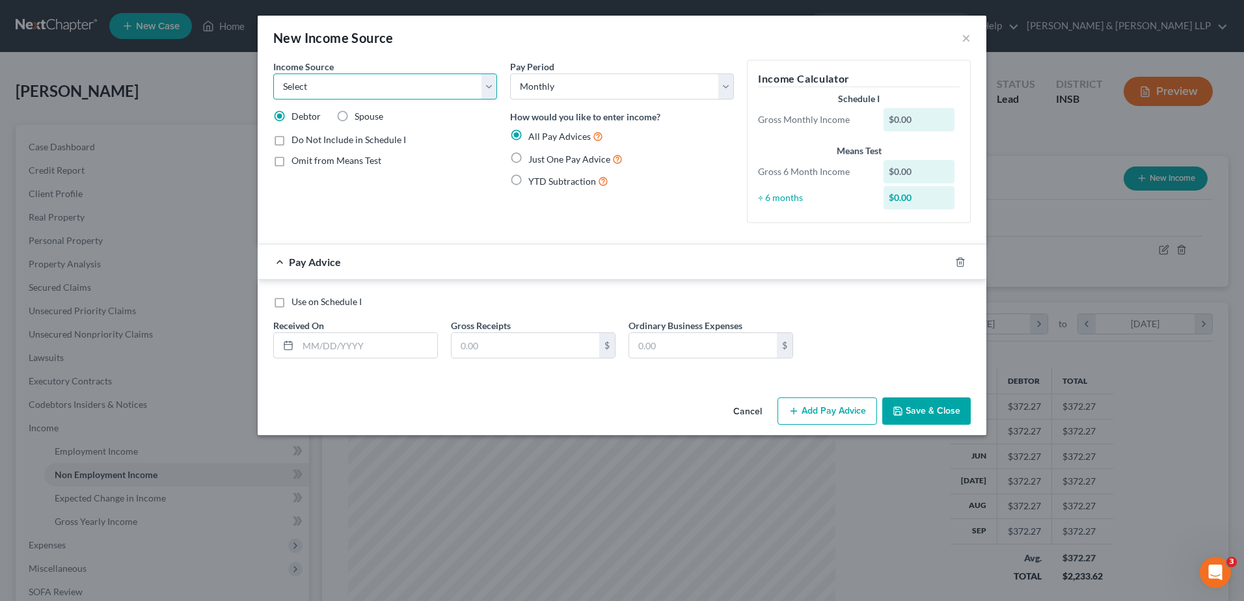
click at [425, 92] on select "Select Unemployment Disability (from employer) Pension Retirement Social Securi…" at bounding box center [385, 87] width 224 height 26
select select "4"
click at [273, 74] on select "Select Unemployment Disability (from employer) Pension Retirement Social Securi…" at bounding box center [385, 87] width 224 height 26
click at [554, 161] on span "Just One Pay Advice" at bounding box center [569, 159] width 82 height 11
click at [542, 160] on input "Just One Pay Advice" at bounding box center [537, 156] width 8 height 8
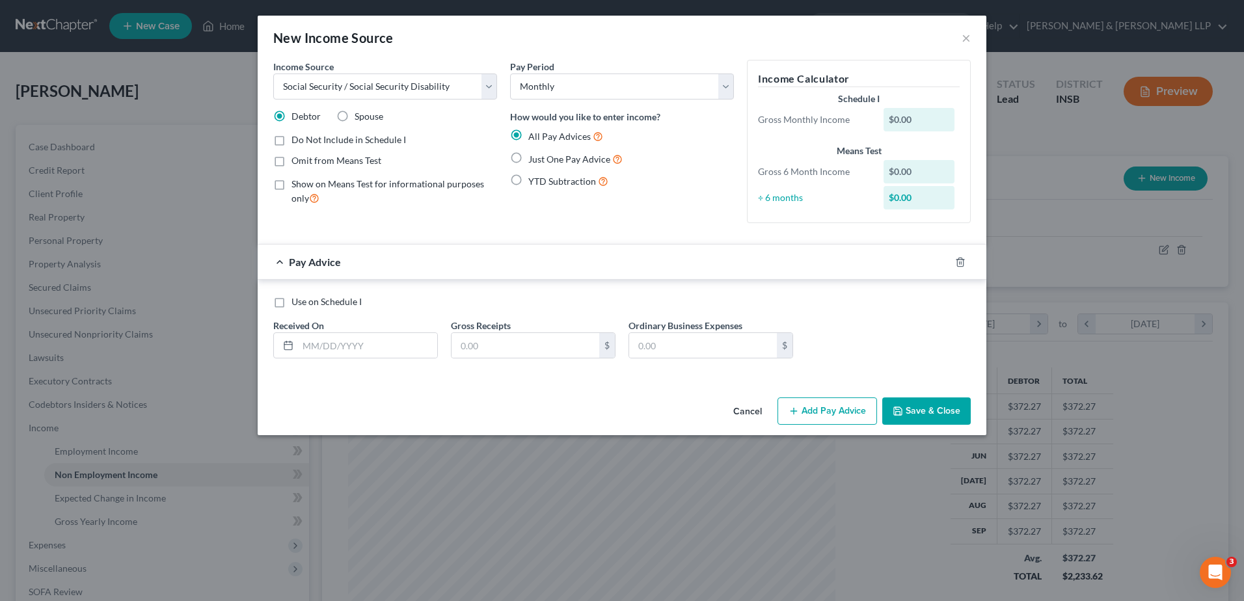
radio input "true"
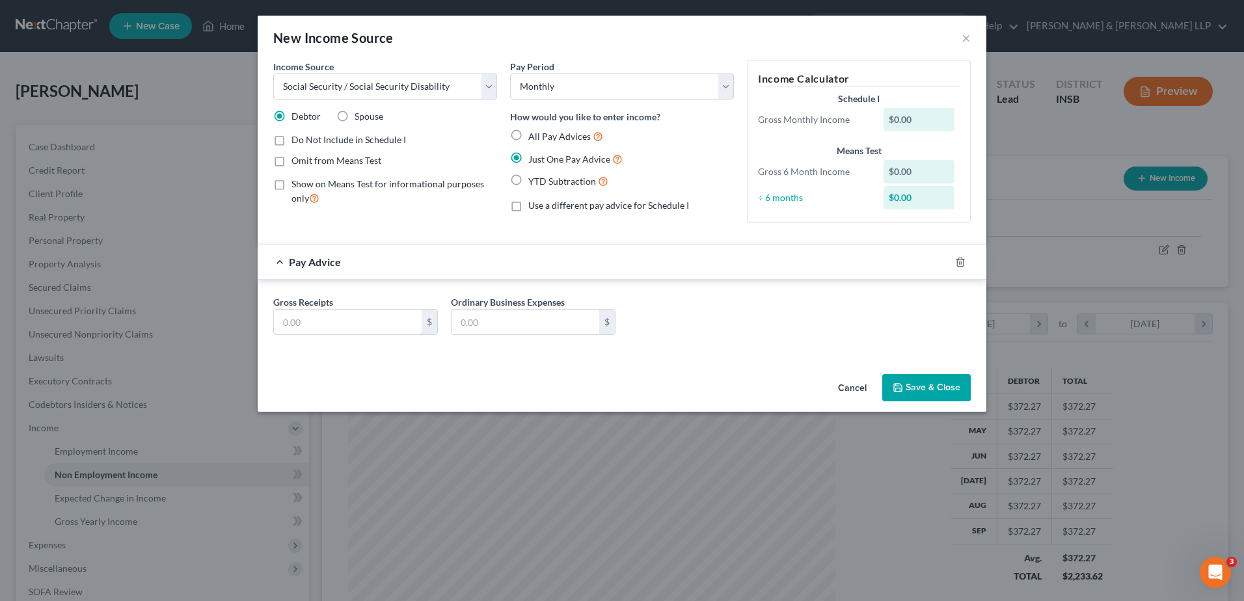
click at [398, 319] on input "text" at bounding box center [348, 322] width 148 height 25
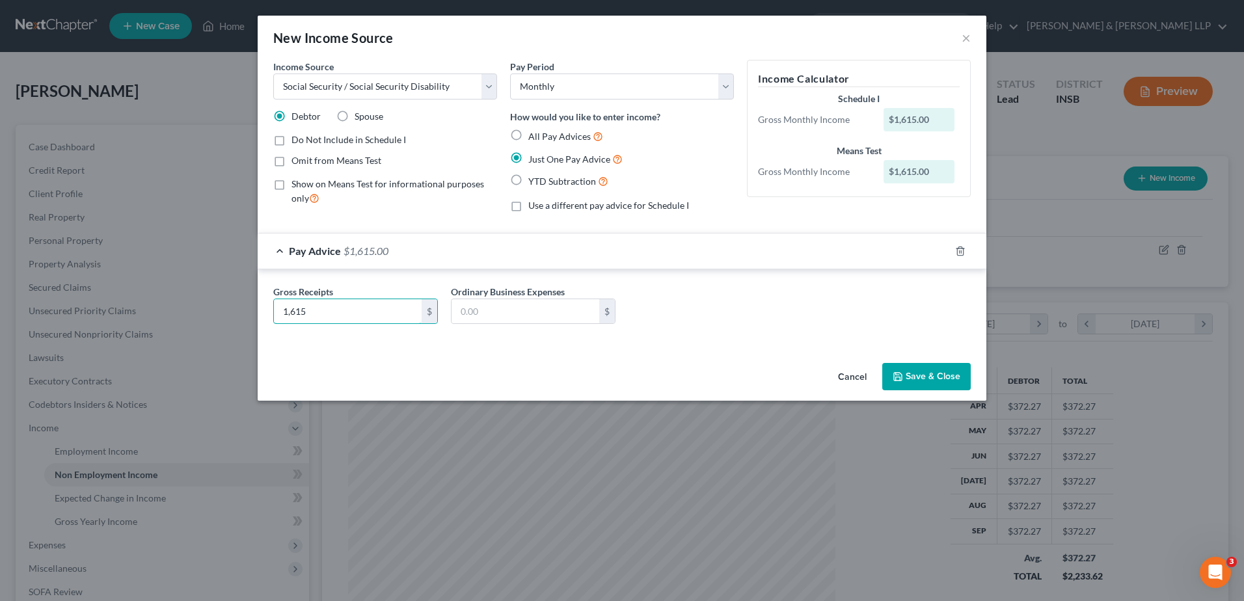
type input "1,615"
click at [872, 281] on div "Gross Receipts 1,615 $ Ordinary Business Expenses $" at bounding box center [622, 307] width 729 height 76
click at [922, 379] on button "Save & Close" at bounding box center [926, 376] width 88 height 27
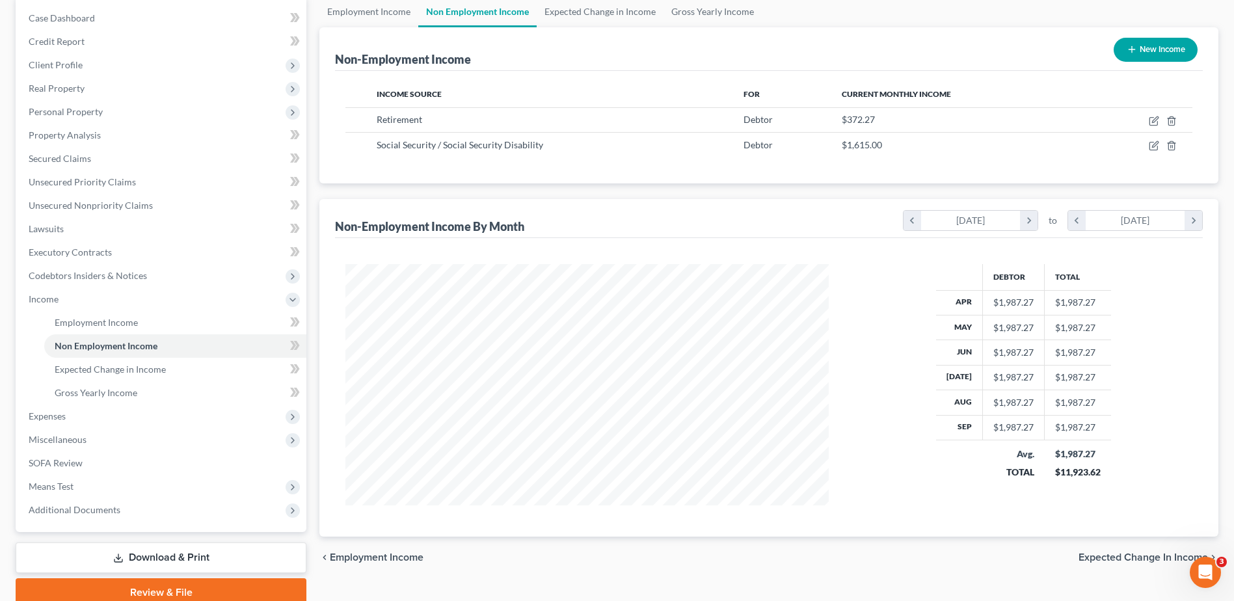
scroll to position [130, 0]
click at [92, 417] on span "Expenses" at bounding box center [162, 414] width 288 height 23
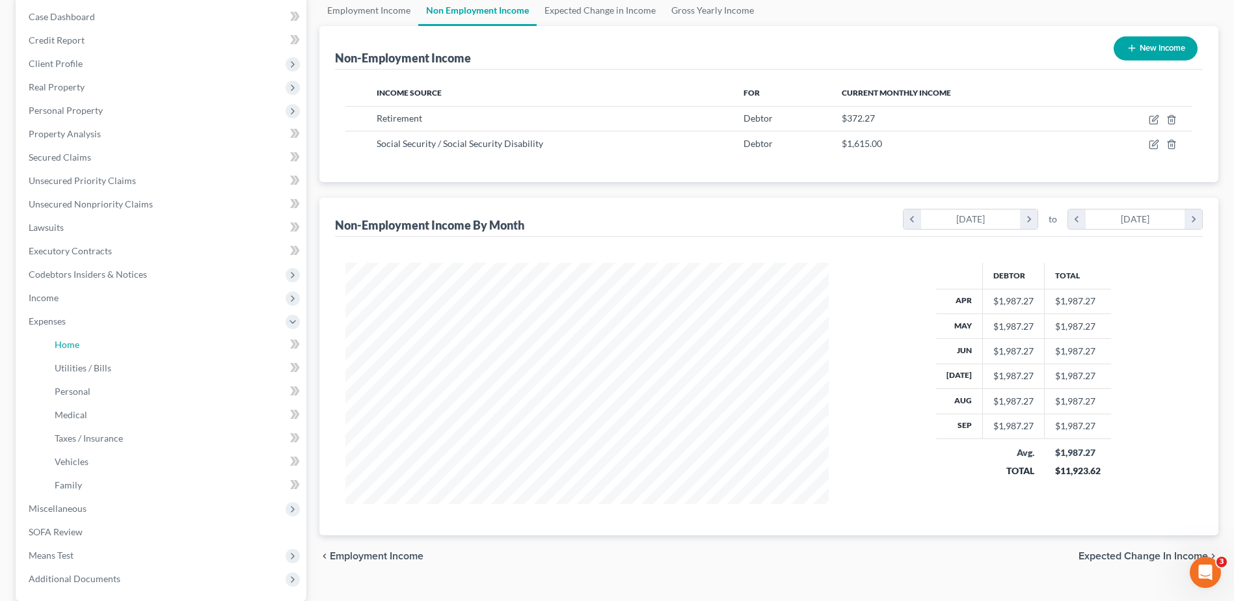
click at [94, 341] on link "Home" at bounding box center [175, 344] width 262 height 23
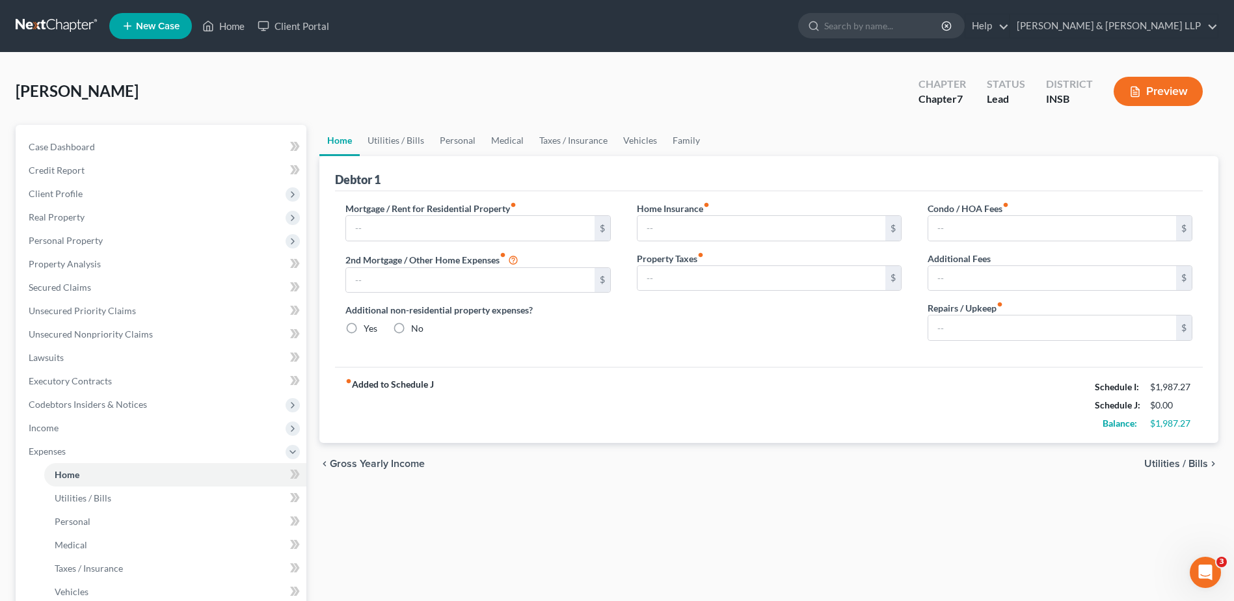
type input "0.00"
radio input "true"
type input "0.00"
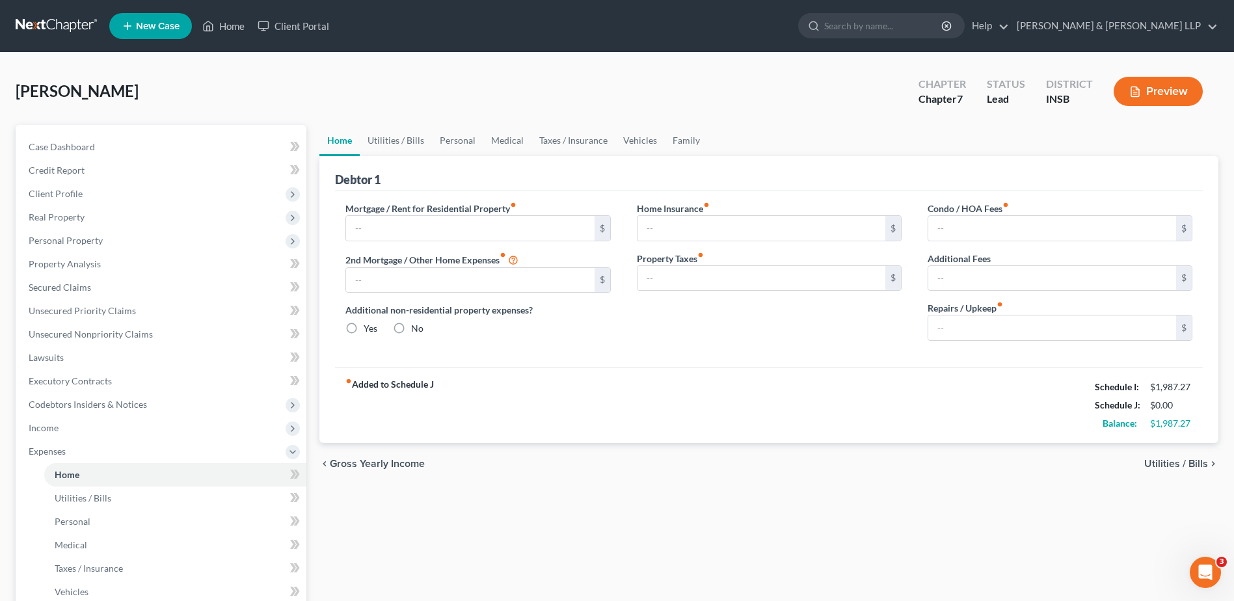
type input "0.00"
click at [401, 229] on input "text" at bounding box center [470, 228] width 248 height 25
type input "751.64"
click at [794, 238] on input "0.00" at bounding box center [761, 228] width 248 height 25
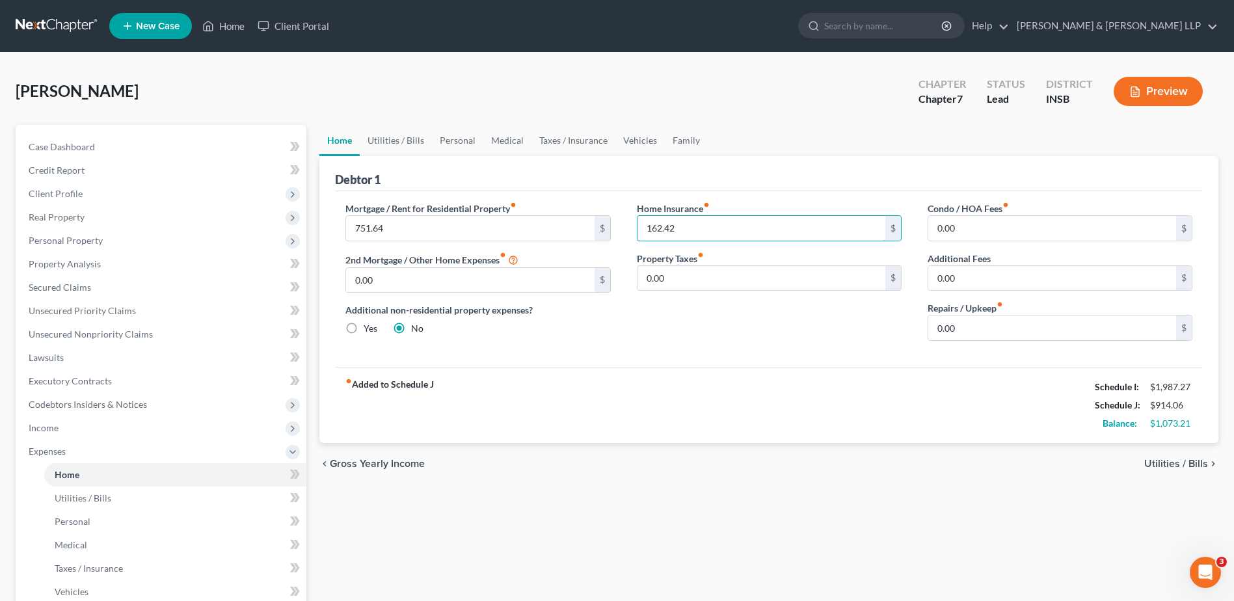
type input "162.42"
click at [730, 271] on input "0.00" at bounding box center [761, 278] width 248 height 25
click at [697, 286] on input "0.00" at bounding box center [761, 278] width 248 height 25
drag, startPoint x: 697, startPoint y: 286, endPoint x: 616, endPoint y: 283, distance: 80.7
click at [615, 284] on div "Mortgage / Rent for Residential Property fiber_manual_record 751.64 $ 2nd Mortg…" at bounding box center [768, 277] width 873 height 150
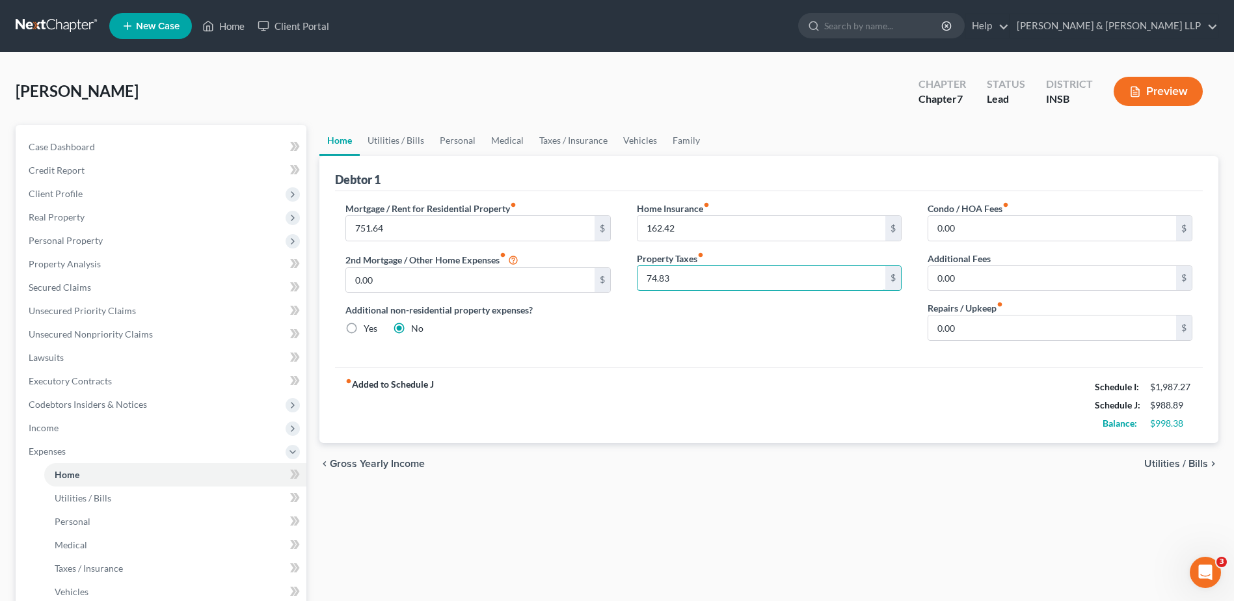
type input "74.83"
click at [879, 323] on div "Home Insurance fiber_manual_record 162.42 $ Property Taxes fiber_manual_record …" at bounding box center [769, 277] width 291 height 150
click at [1177, 466] on span "Utilities / Bills" at bounding box center [1176, 464] width 64 height 10
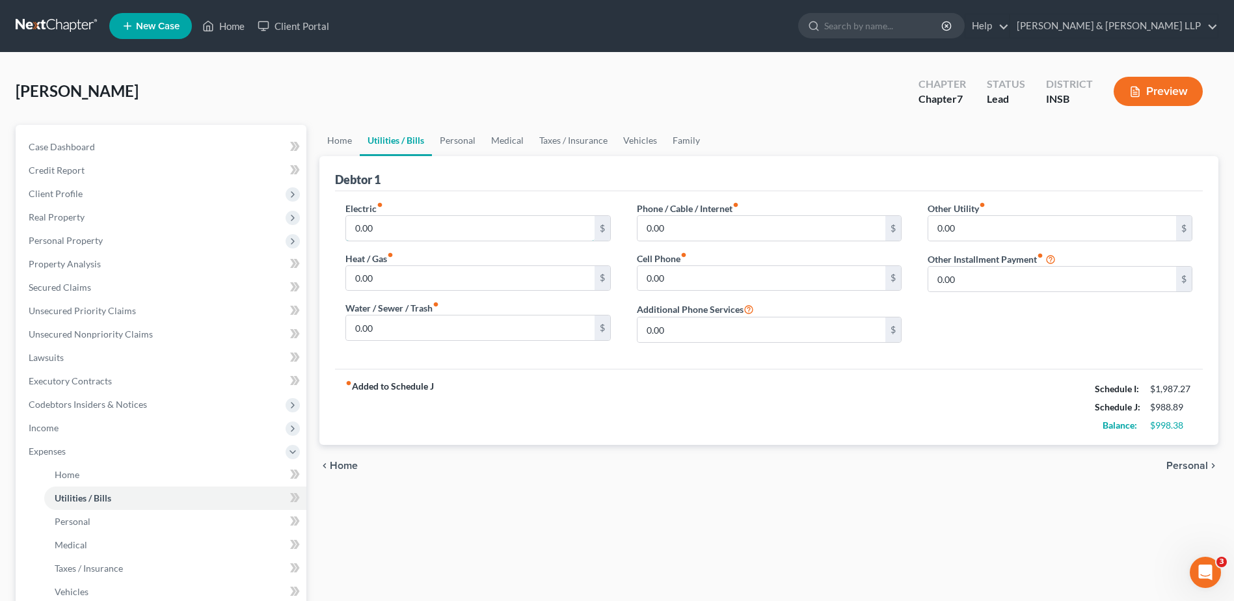
click at [466, 230] on input "0.00" at bounding box center [470, 228] width 248 height 25
type input "208.67"
click at [672, 233] on input "0.00" at bounding box center [761, 228] width 248 height 25
type input "37"
drag, startPoint x: 443, startPoint y: 232, endPoint x: 363, endPoint y: 232, distance: 80.0
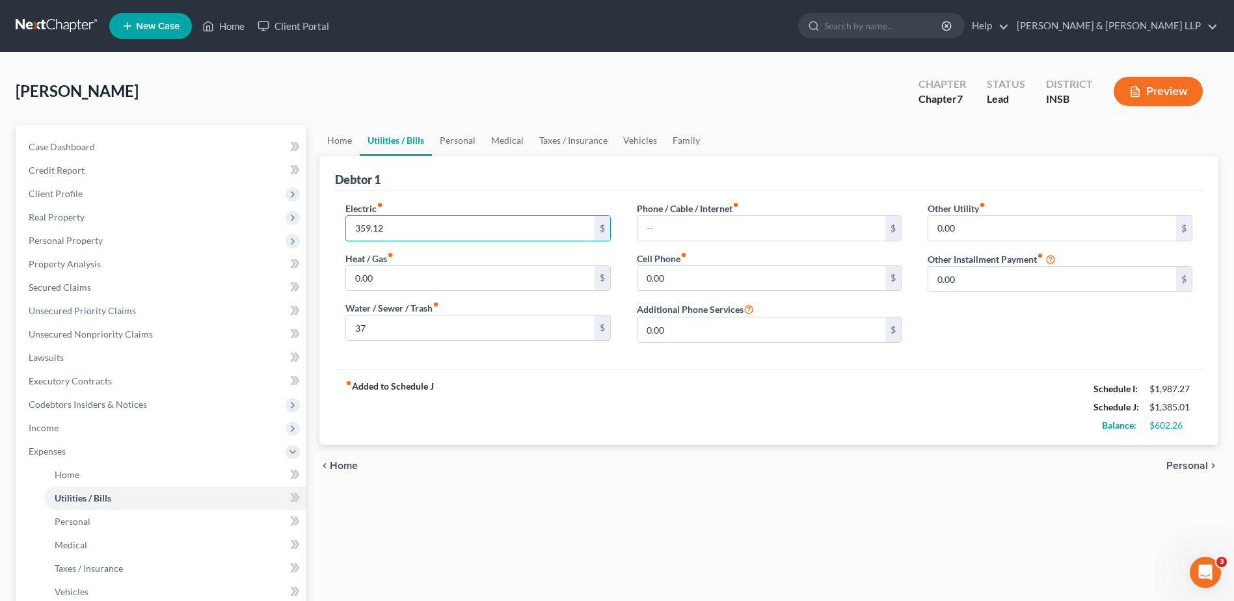
click at [363, 232] on input "359.12" at bounding box center [470, 228] width 248 height 25
type input "359.12"
click at [744, 231] on input "text" at bounding box center [761, 228] width 248 height 25
type input "359.12"
type input "208.67"
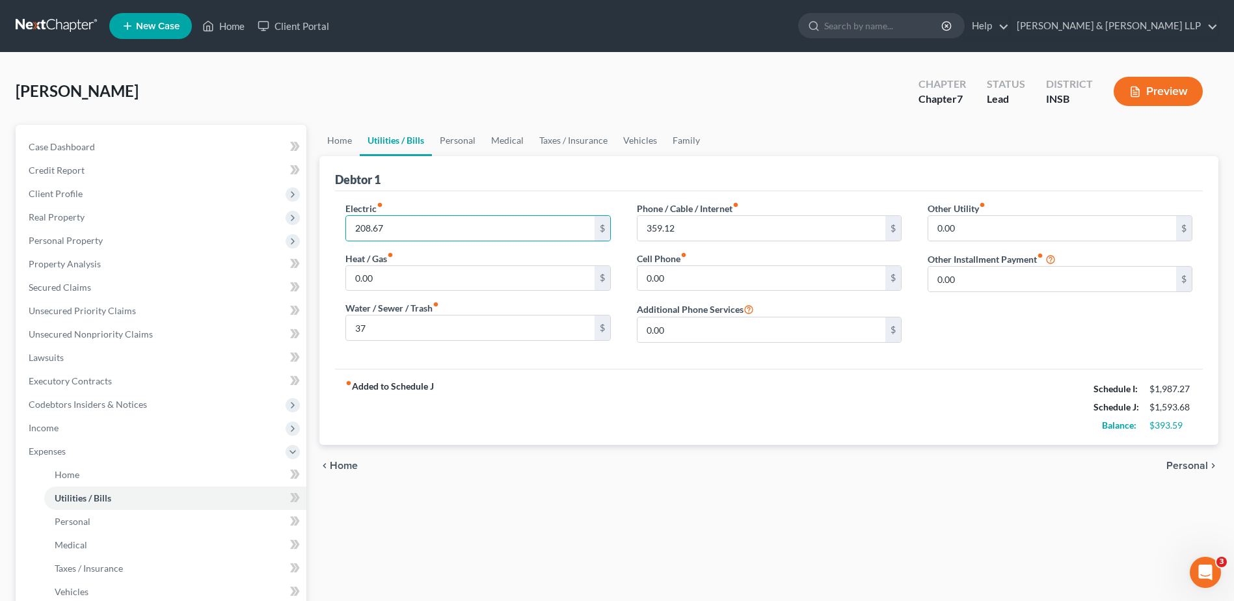
click at [659, 447] on div "chevron_left Home Personal chevron_right" at bounding box center [768, 466] width 899 height 42
click at [1183, 467] on span "Personal" at bounding box center [1187, 466] width 42 height 10
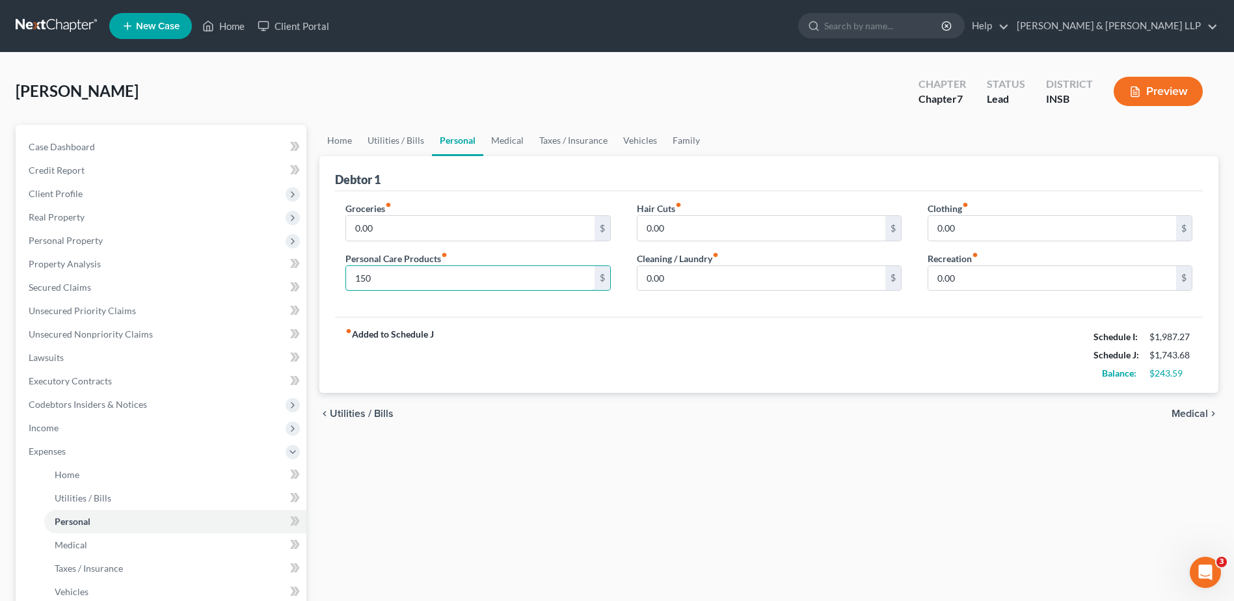
type input "150"
click at [506, 228] on input "0.00" at bounding box center [470, 228] width 248 height 25
drag, startPoint x: 502, startPoint y: 143, endPoint x: 502, endPoint y: 151, distance: 7.8
click at [502, 143] on link "Medical" at bounding box center [507, 140] width 48 height 31
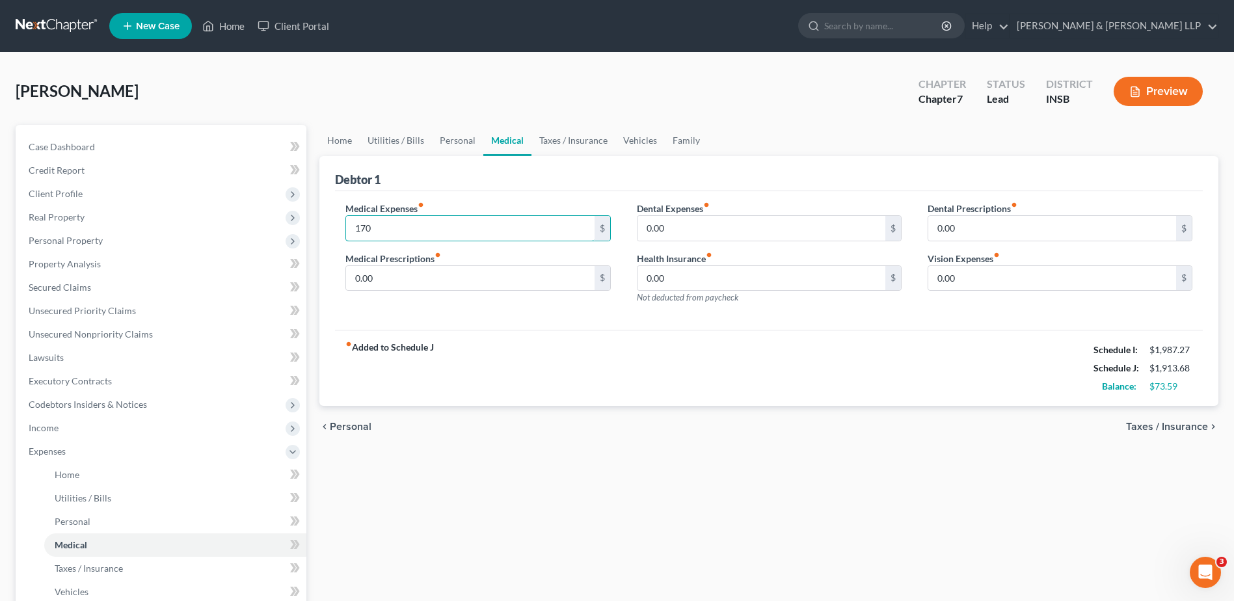
type input "170"
click at [539, 331] on div "fiber_manual_record Added to Schedule J Schedule I: $1,987.27 Schedule J: $1,91…" at bounding box center [769, 368] width 868 height 76
click at [563, 138] on link "Taxes / Insurance" at bounding box center [573, 140] width 84 height 31
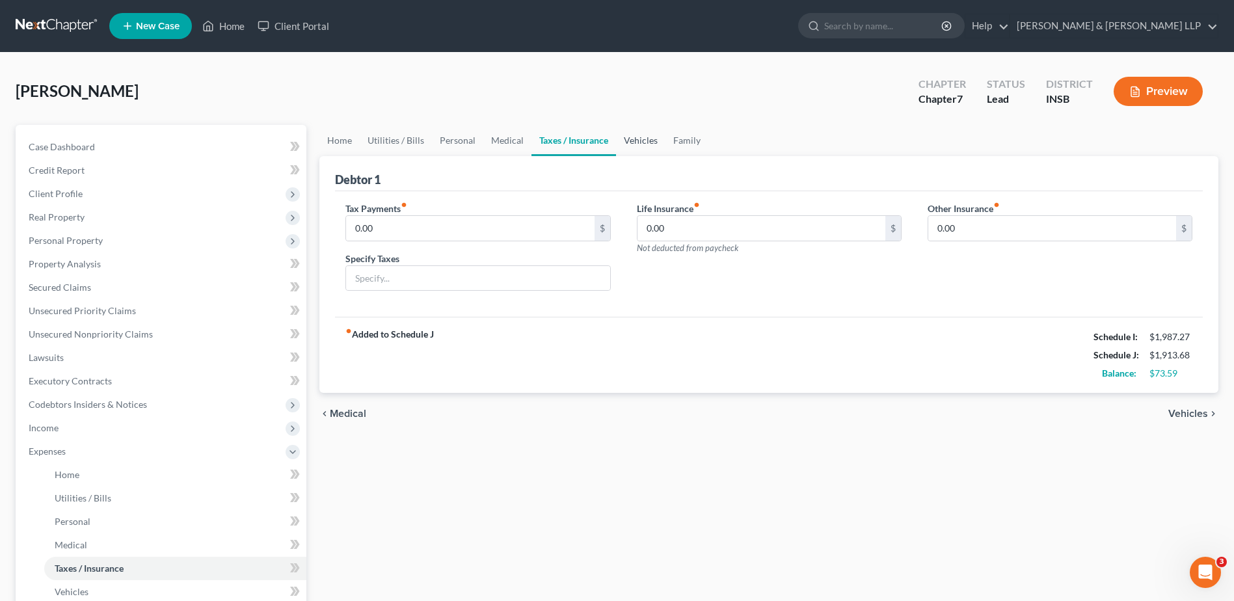
click at [635, 142] on link "Vehicles" at bounding box center [640, 140] width 49 height 31
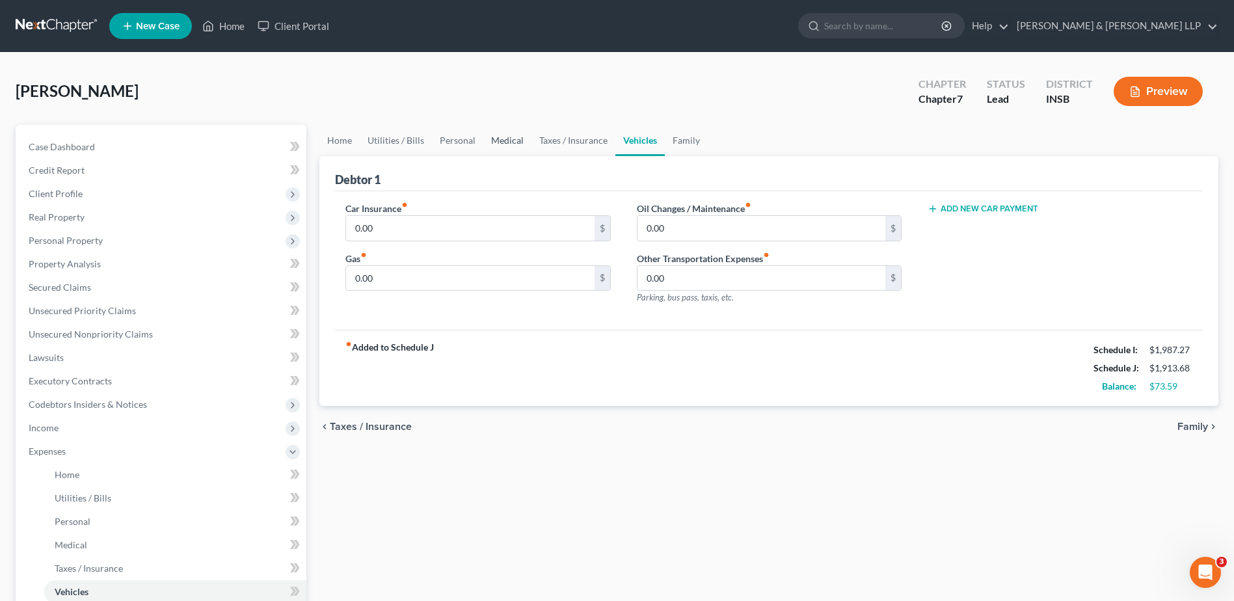
click at [513, 138] on link "Medical" at bounding box center [507, 140] width 48 height 31
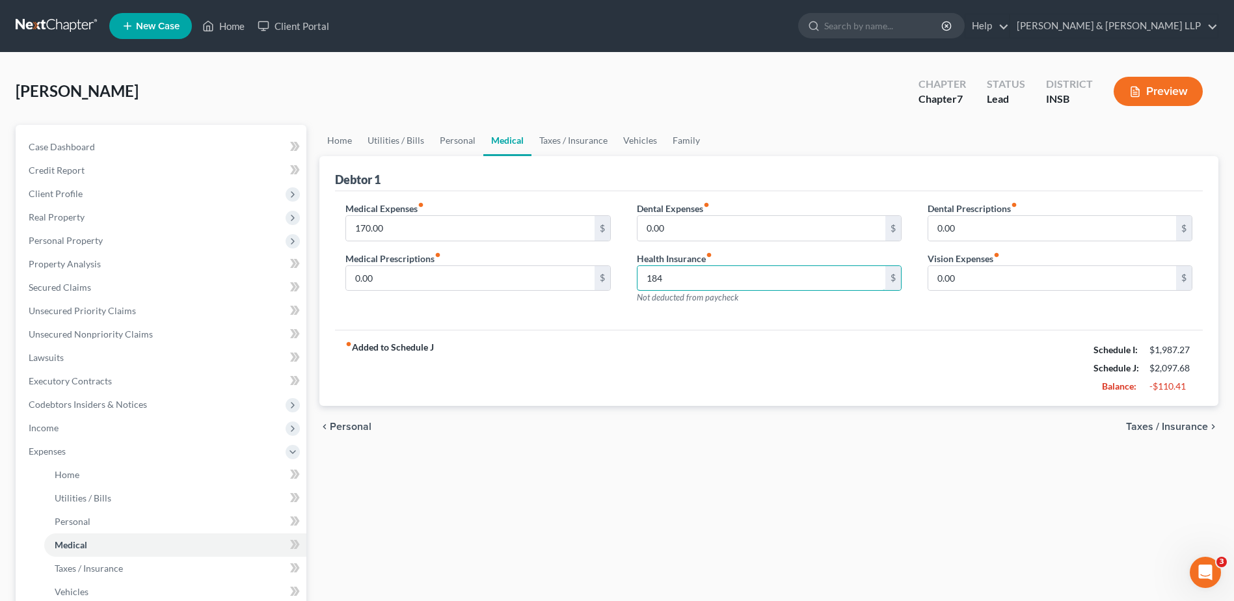
type input "184"
click at [573, 138] on link "Taxes / Insurance" at bounding box center [573, 140] width 84 height 31
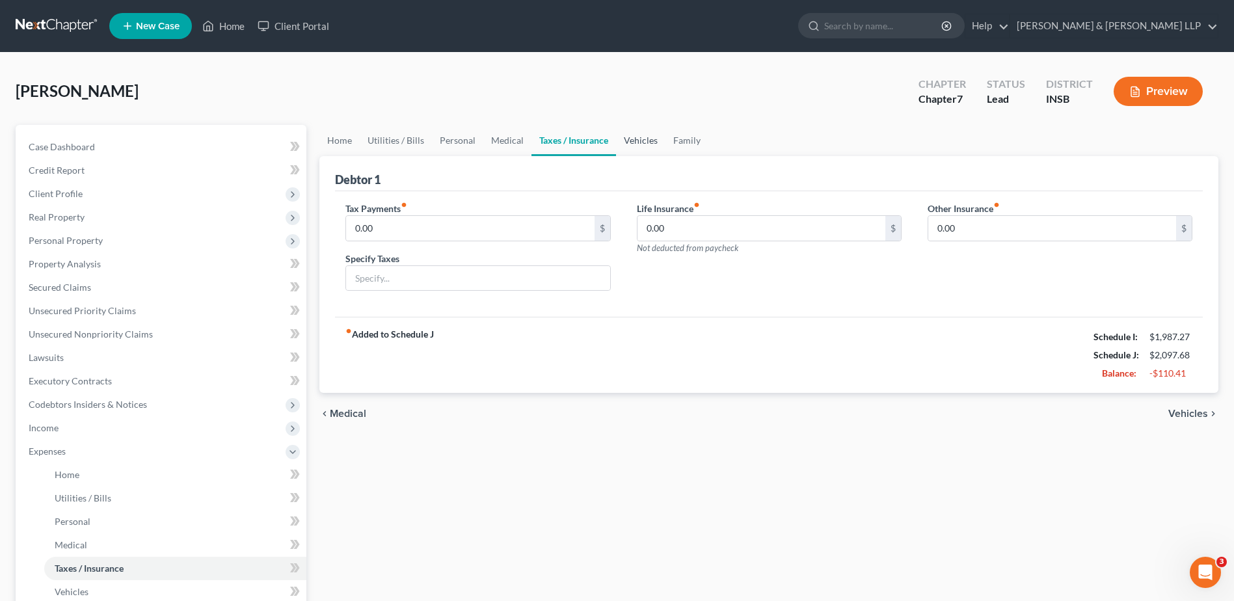
click at [621, 137] on link "Vehicles" at bounding box center [640, 140] width 49 height 31
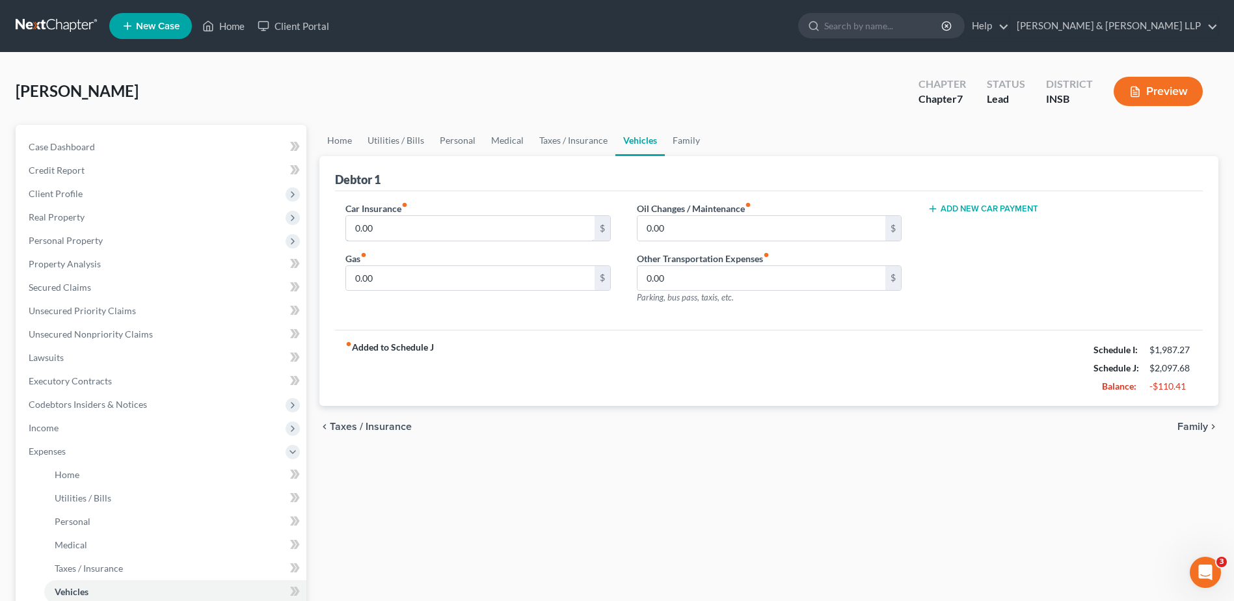
click at [503, 231] on input "0.00" at bounding box center [470, 228] width 248 height 25
click at [472, 286] on input "0.00" at bounding box center [470, 278] width 248 height 25
type input "300"
click at [716, 303] on div "Other Transportation Expenses fiber_manual_record 0.00 $ Parking, bus pass, tax…" at bounding box center [769, 278] width 265 height 53
click at [686, 141] on link "Family" at bounding box center [686, 140] width 43 height 31
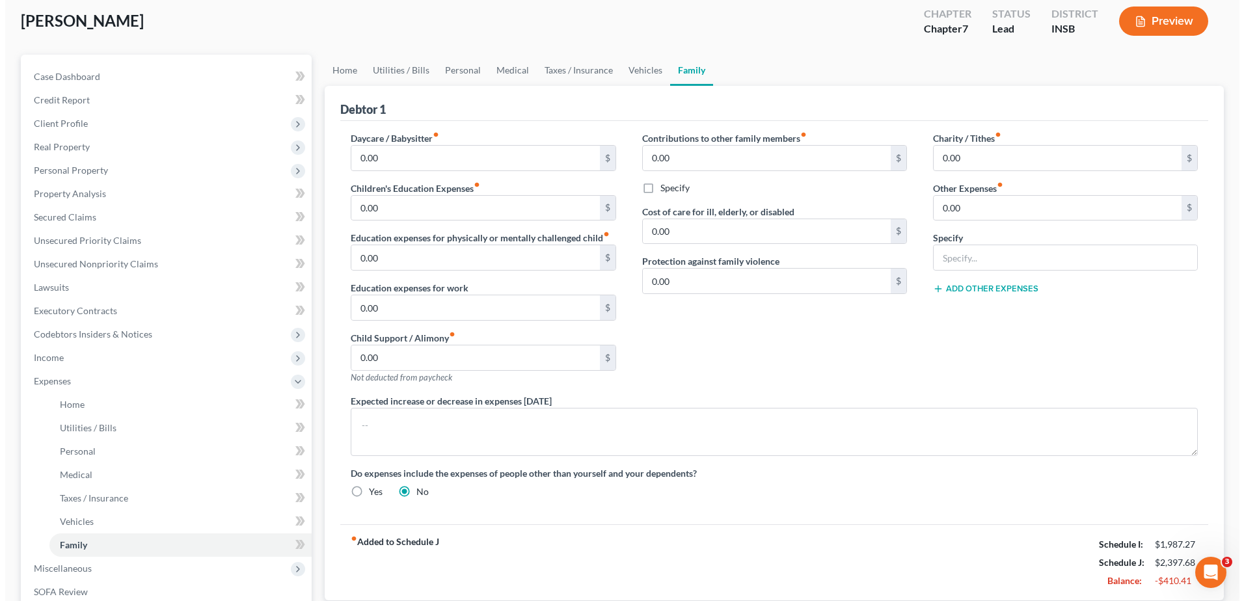
scroll to position [254, 0]
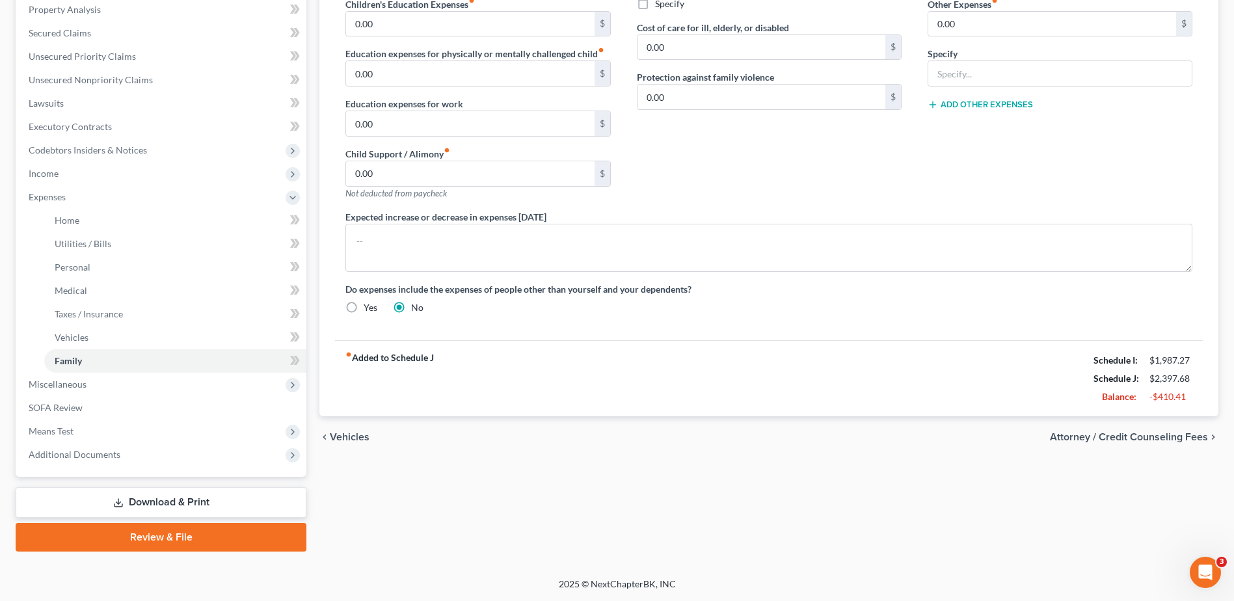
click at [1100, 436] on span "Attorney / Credit Counseling Fees" at bounding box center [1129, 437] width 158 height 10
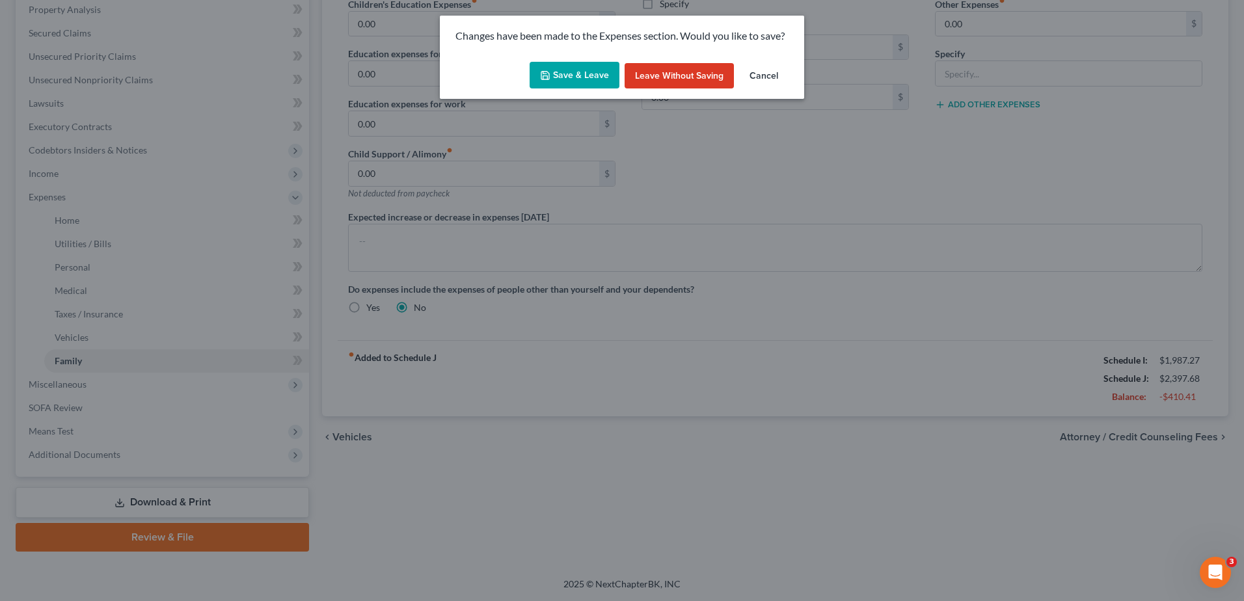
click at [598, 78] on button "Save & Leave" at bounding box center [574, 75] width 90 height 27
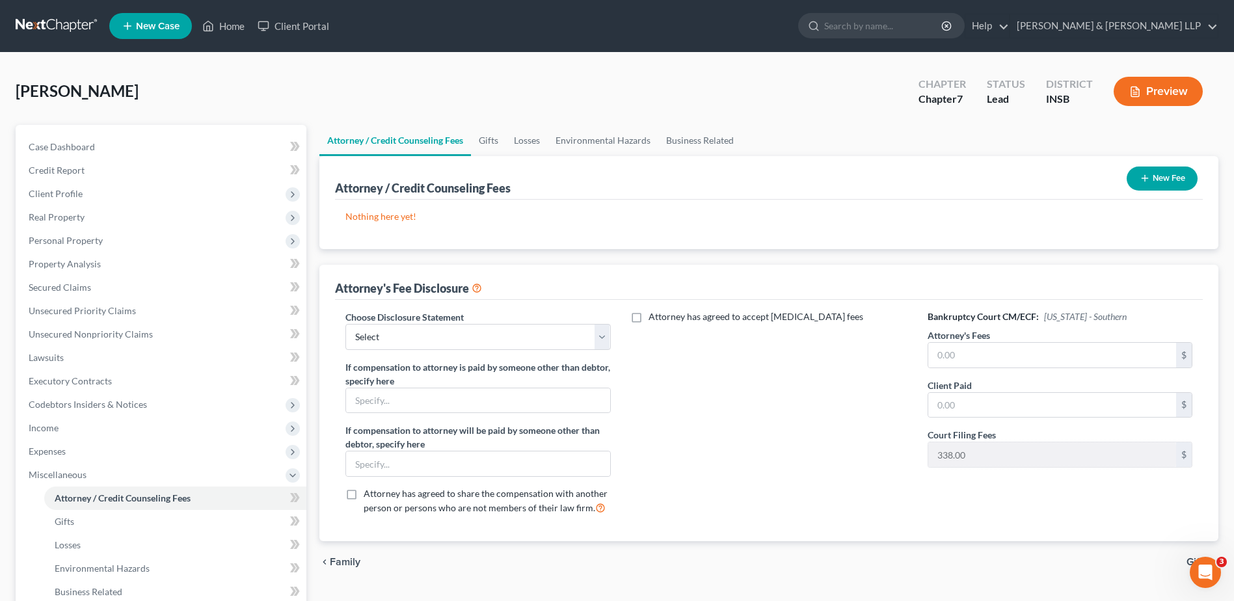
click at [1145, 181] on line "button" at bounding box center [1145, 179] width 0 height 6
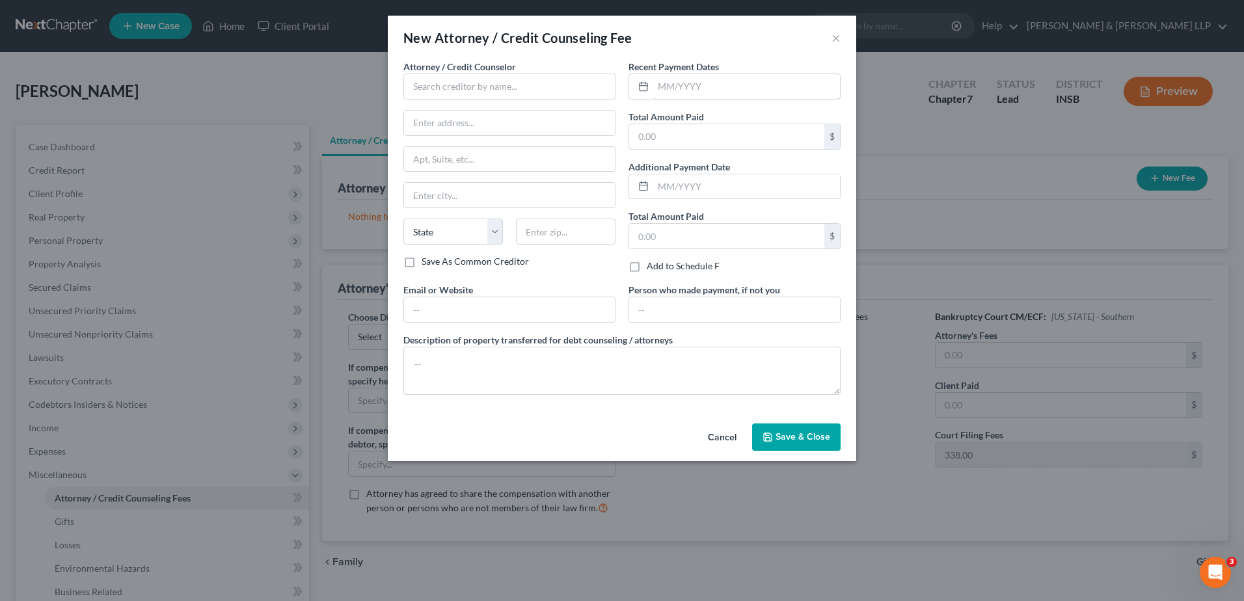
click at [678, 85] on input "text" at bounding box center [746, 86] width 187 height 25
click at [637, 131] on input "text" at bounding box center [726, 136] width 195 height 25
click at [644, 83] on rect at bounding box center [643, 87] width 8 height 8
click at [522, 93] on input "text" at bounding box center [509, 87] width 212 height 26
type input "[PERSON_NAME] & [PERSON_NAME] LLP"
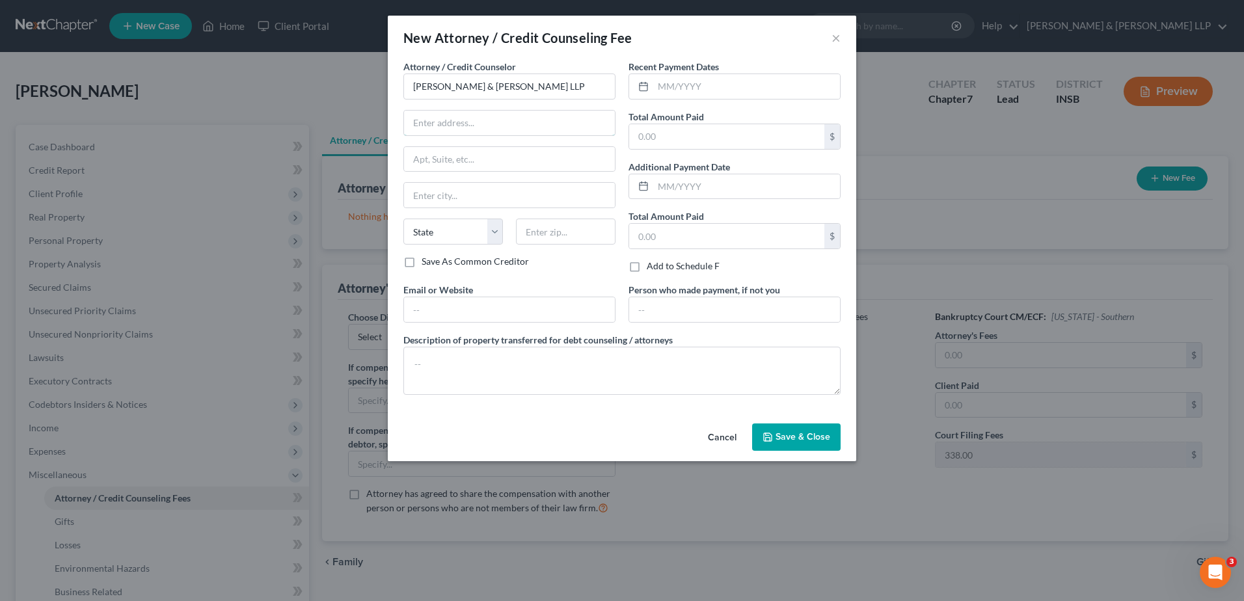
type input "PO Box 223"
type input "[GEOGRAPHIC_DATA]"
select select "15"
type input "46122"
type input "[PERSON_NAME][EMAIL_ADDRESS][DOMAIN_NAME]"
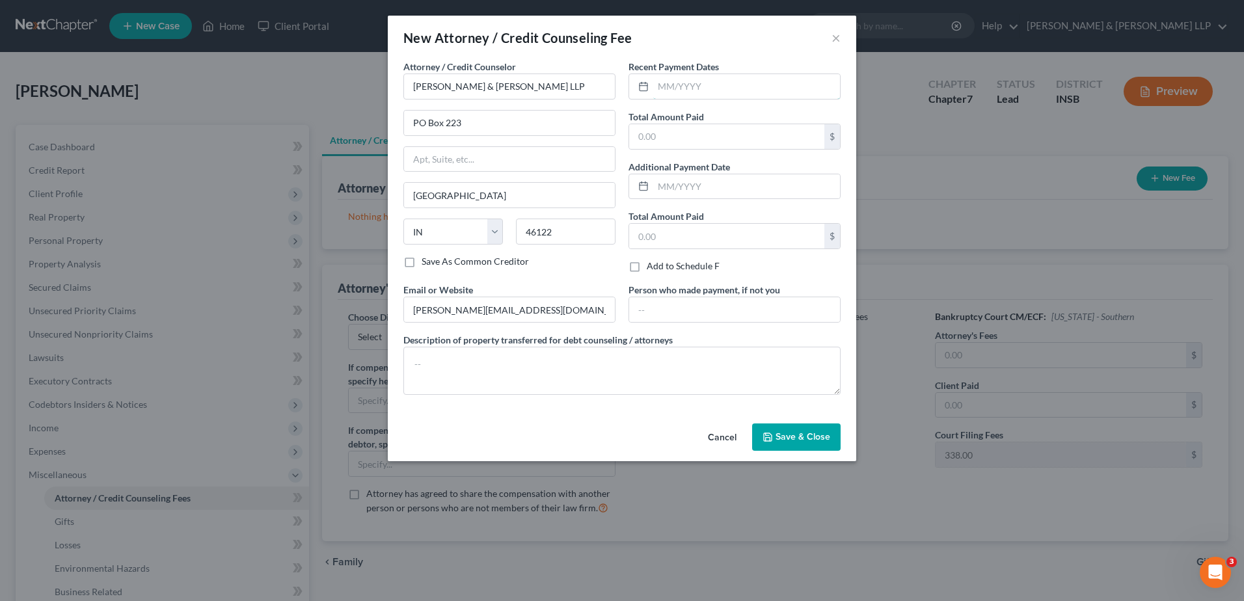
click at [679, 83] on input "text" at bounding box center [746, 86] width 187 height 25
type input "09/2025"
click at [667, 139] on input "text" at bounding box center [726, 136] width 195 height 25
type input "2"
type input "1,662"
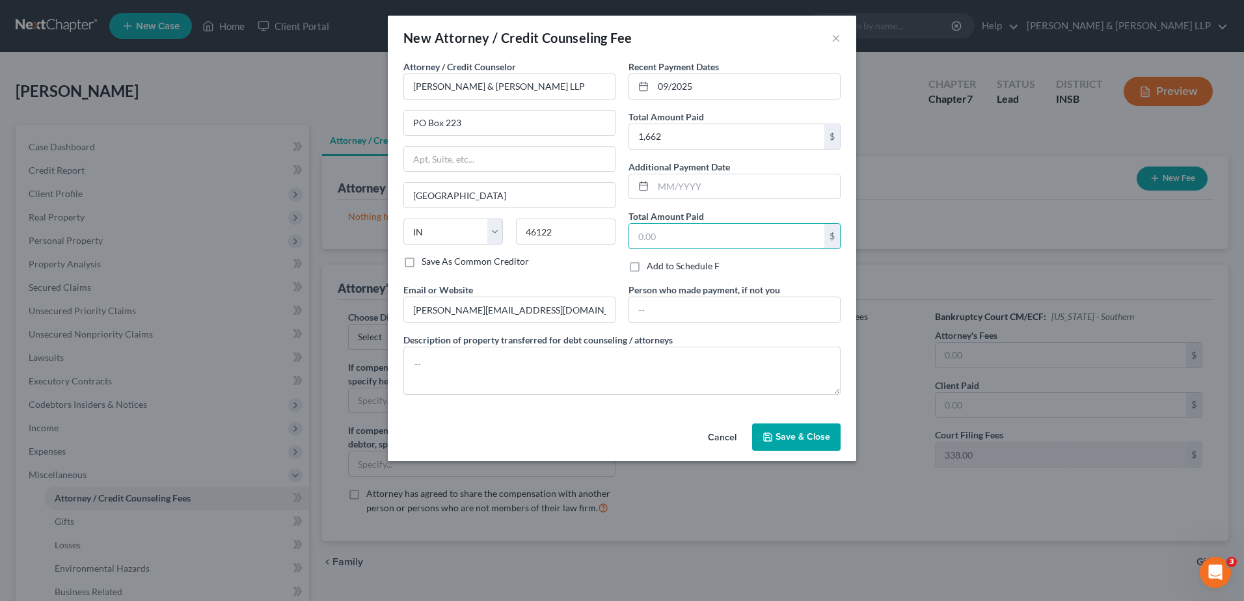
click at [650, 243] on input "text" at bounding box center [726, 236] width 195 height 25
type input "1,662"
click at [772, 432] on icon "button" at bounding box center [767, 437] width 10 height 10
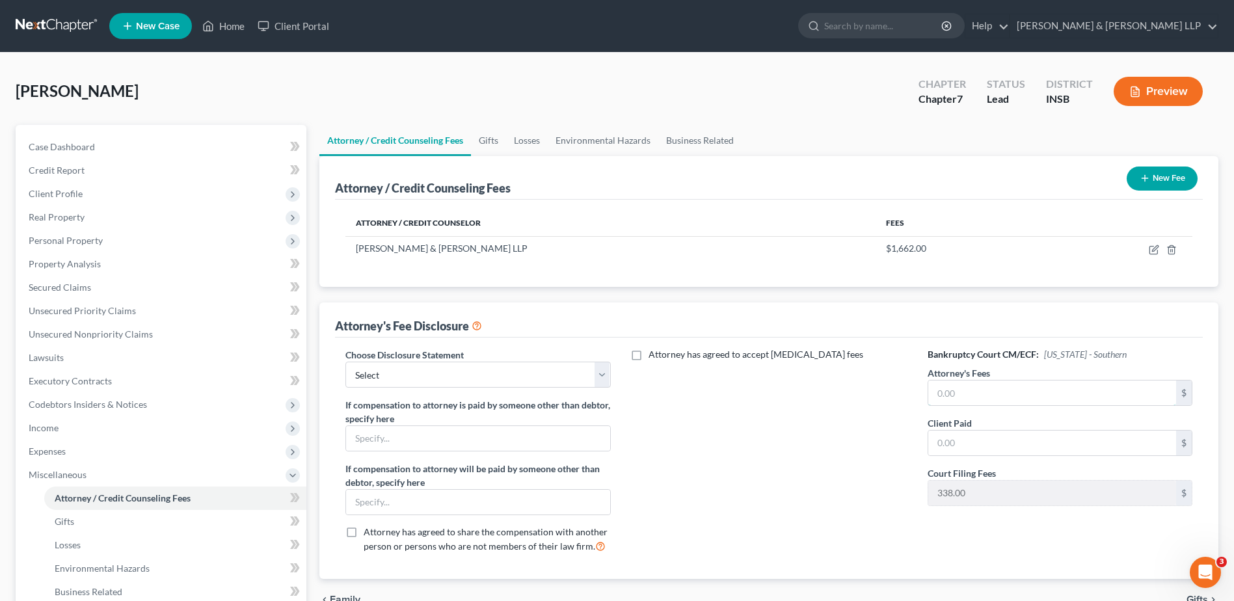
click at [978, 395] on input "text" at bounding box center [1052, 393] width 248 height 25
type input "1,662"
click at [967, 435] on input "text" at bounding box center [1052, 443] width 248 height 25
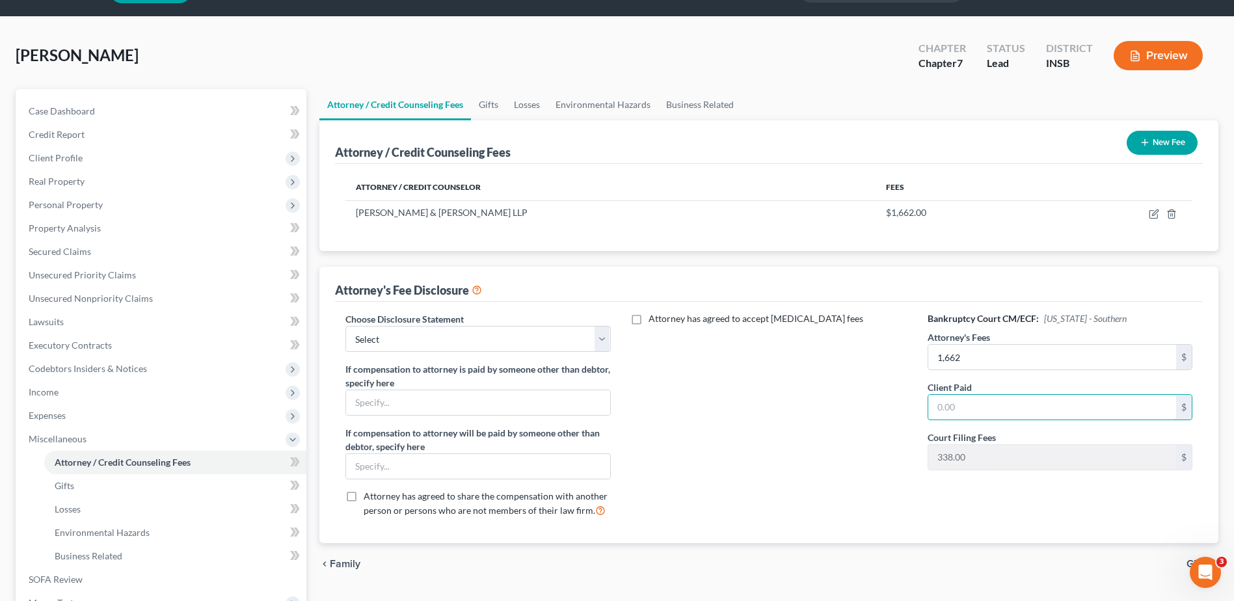
scroll to position [130, 0]
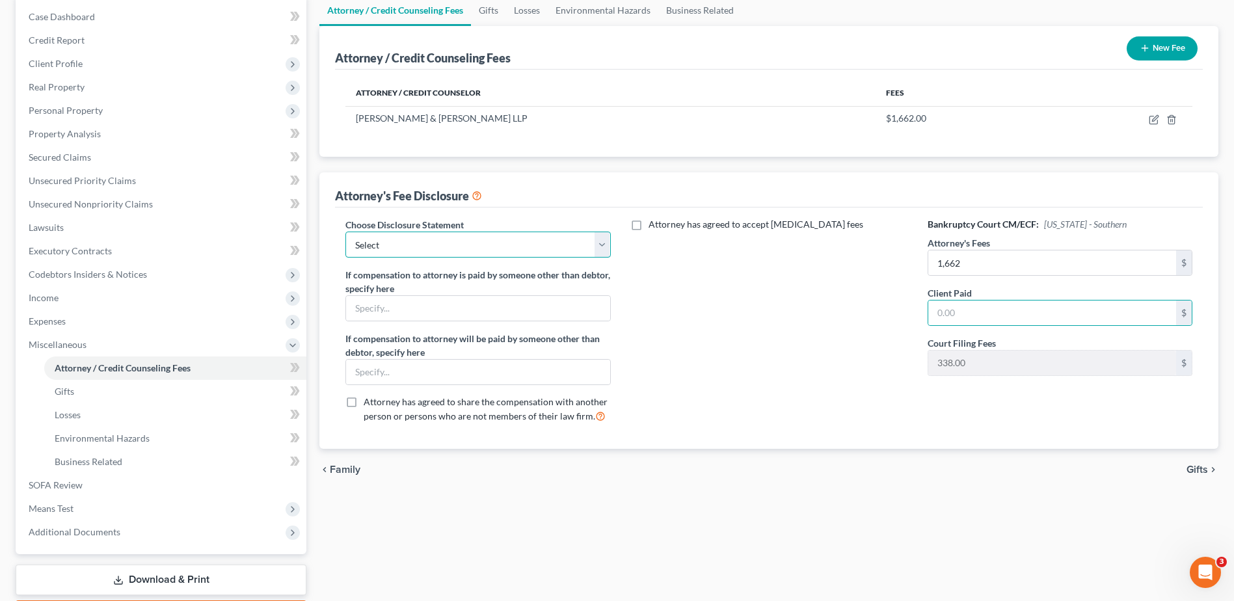
click at [457, 254] on select "Select Chapter 13 Disclosure Statemenet Chapter 7 Attorney Fee Disclosure" at bounding box center [477, 245] width 265 height 26
select select "1"
click at [345, 232] on select "Select Chapter 13 Disclosure Statemenet Chapter 7 Attorney Fee Disclosure" at bounding box center [477, 245] width 265 height 26
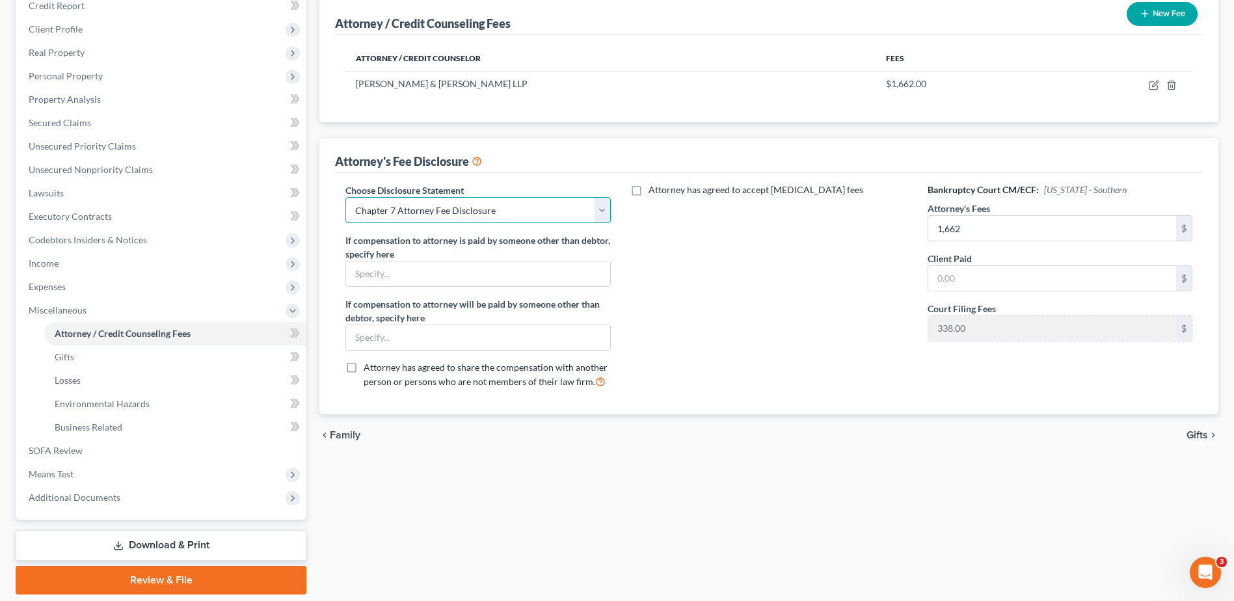
scroll to position [195, 0]
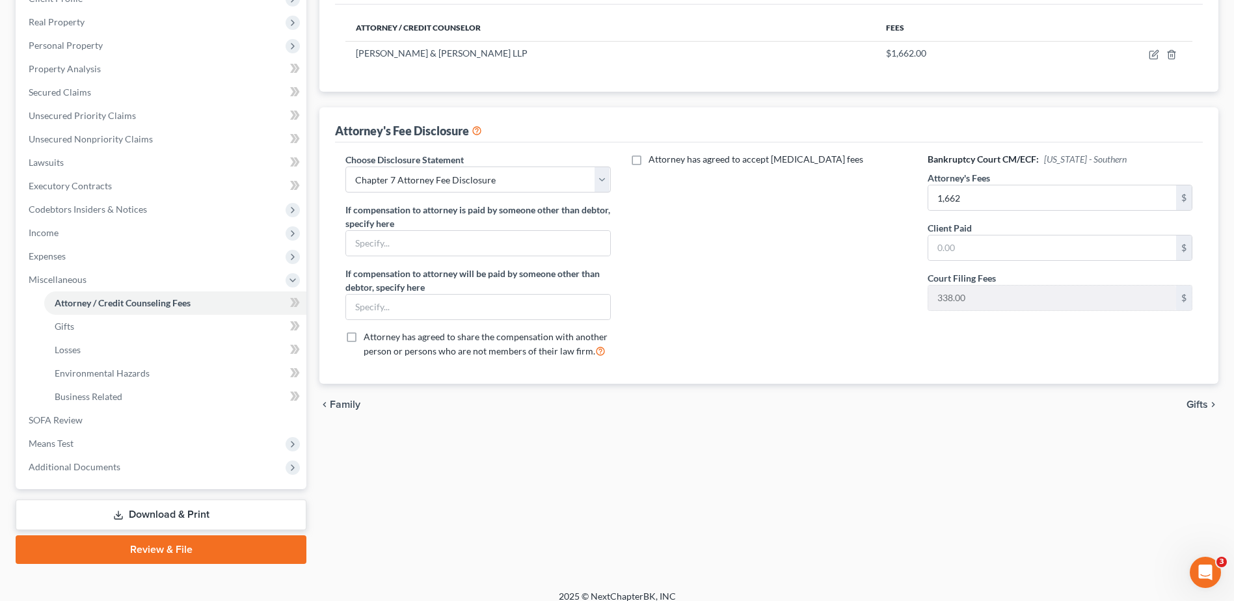
click at [1211, 408] on icon "chevron_right" at bounding box center [1213, 404] width 10 height 10
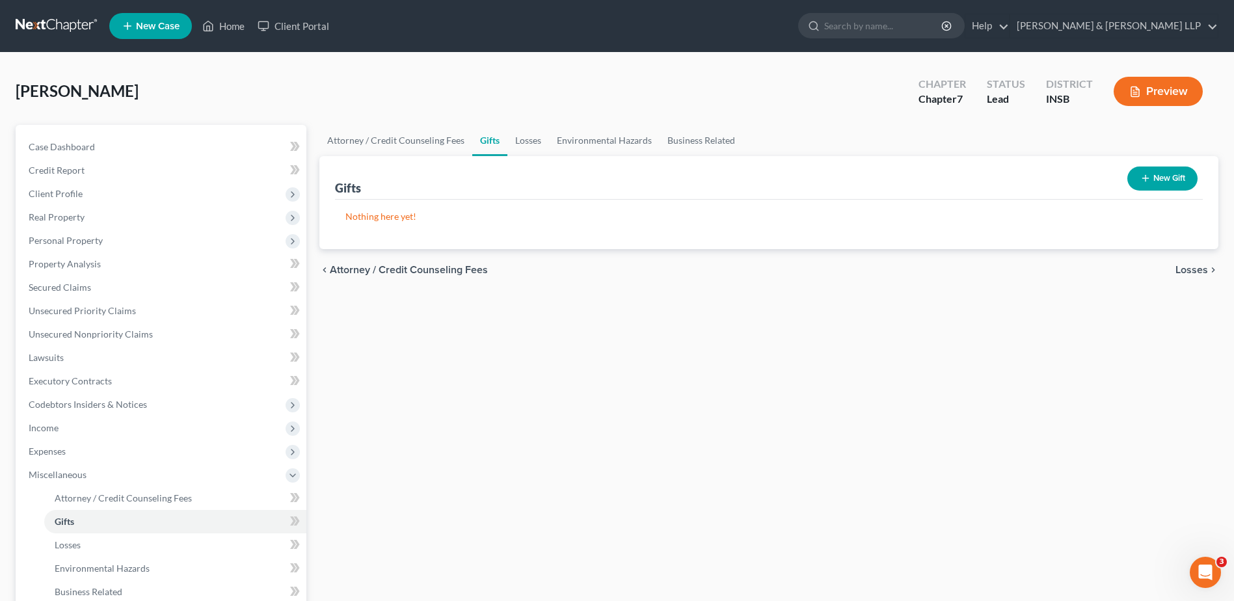
click at [1194, 271] on span "Losses" at bounding box center [1191, 270] width 33 height 10
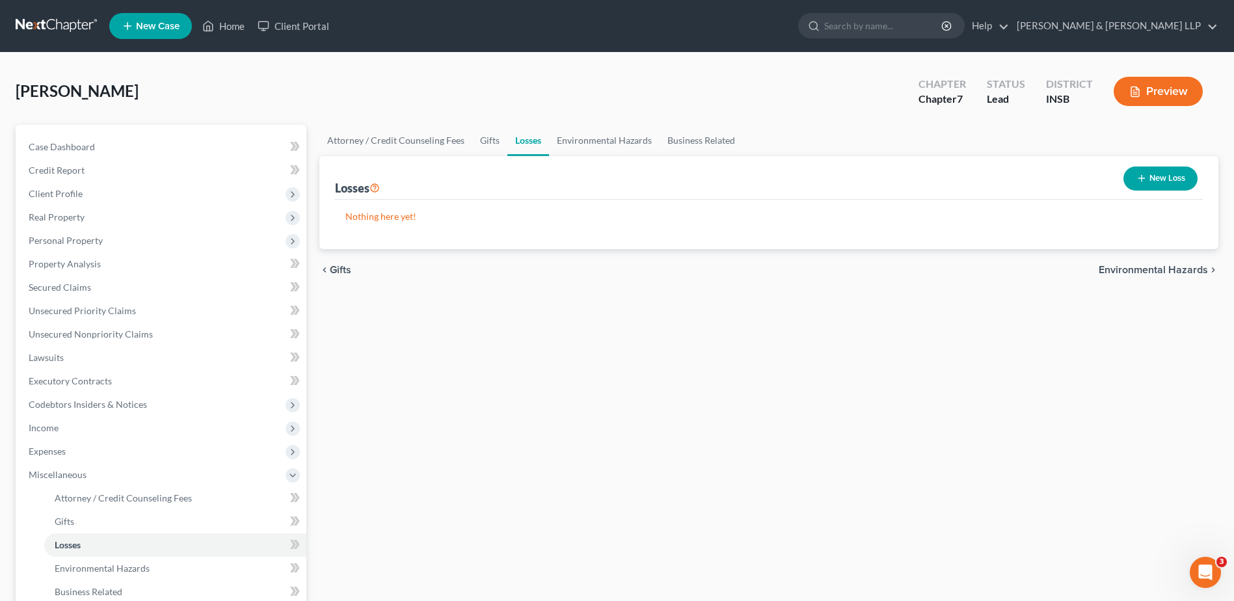
click at [1194, 271] on span "Environmental Hazards" at bounding box center [1153, 270] width 109 height 10
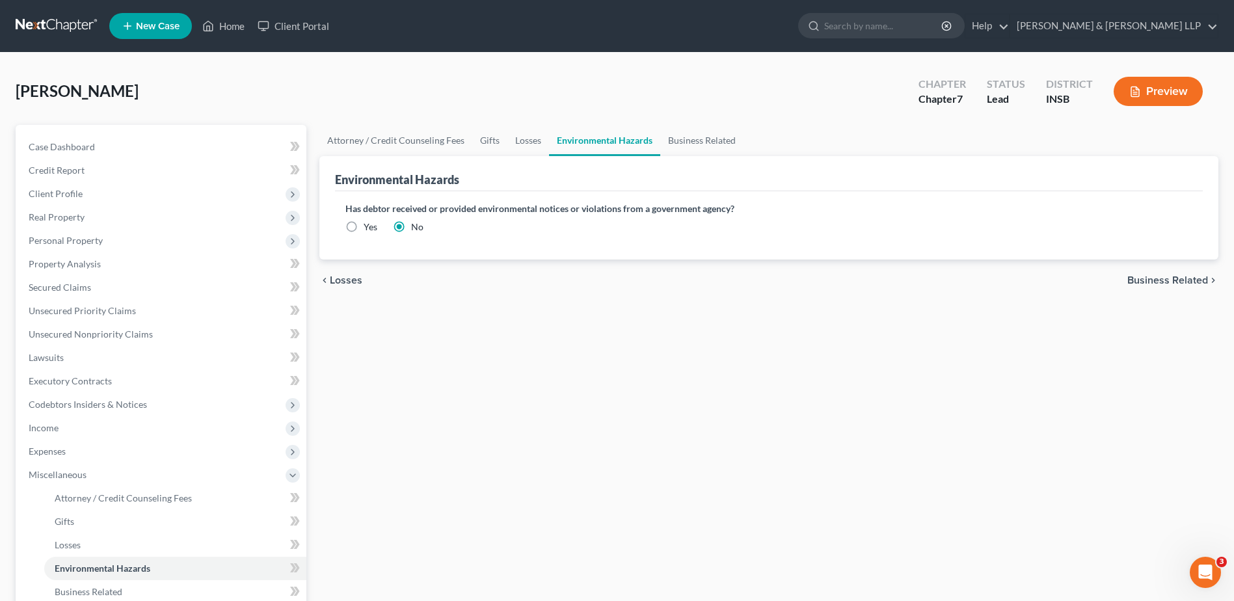
click at [1192, 279] on span "Business Related" at bounding box center [1167, 280] width 81 height 10
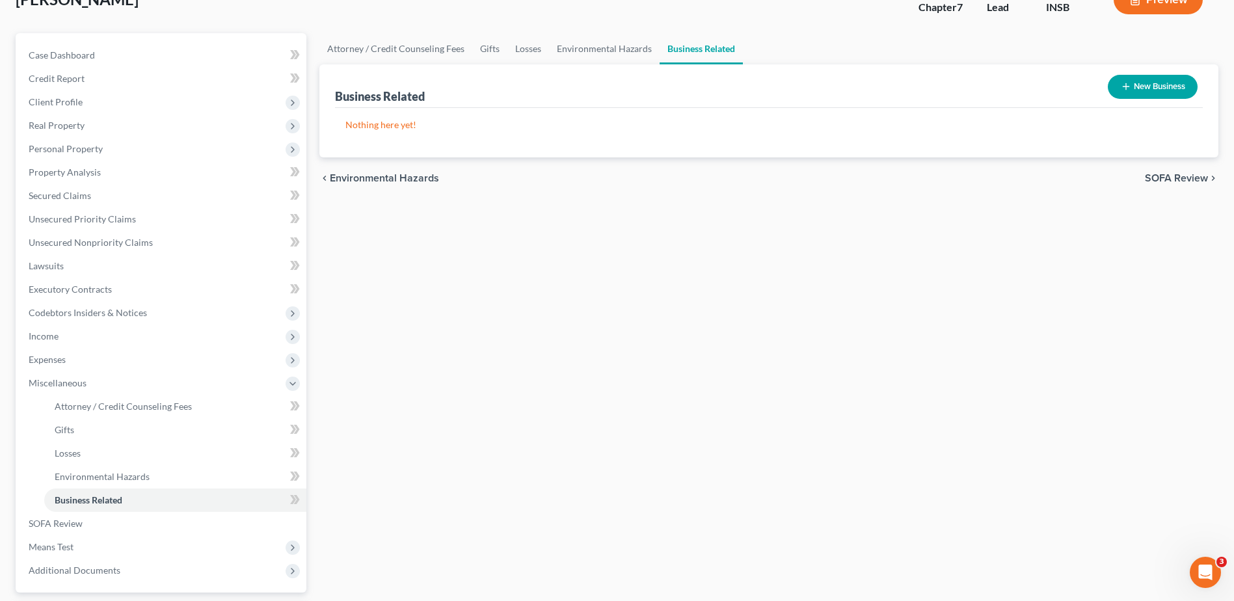
scroll to position [130, 0]
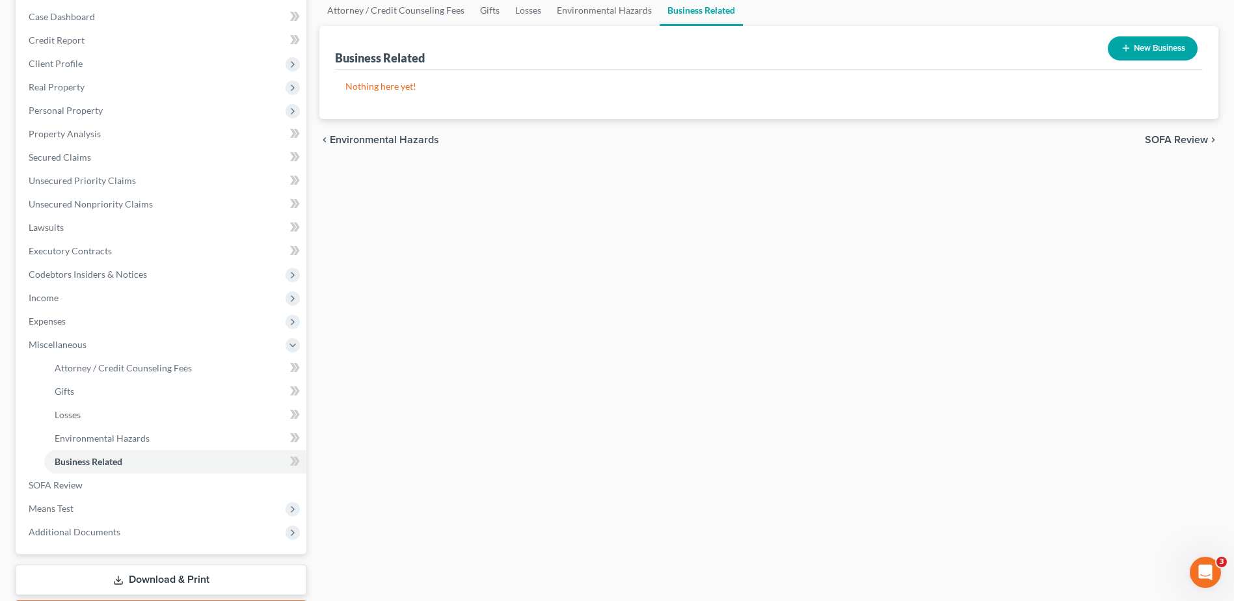
click at [1185, 143] on span "SOFA Review" at bounding box center [1176, 140] width 63 height 10
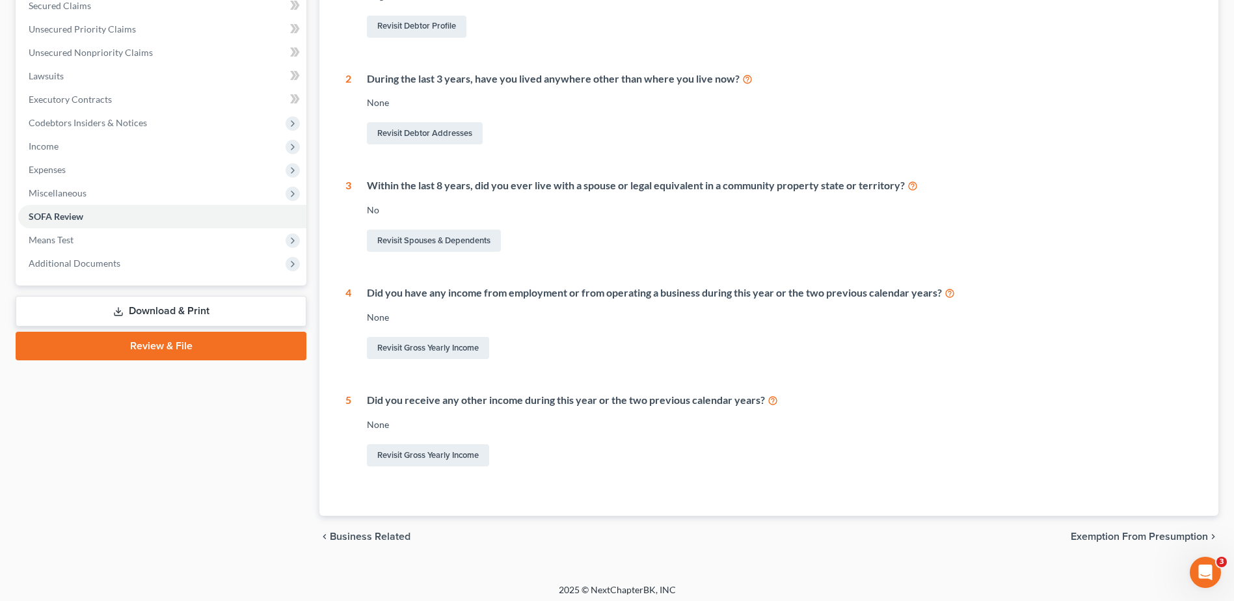
scroll to position [288, 0]
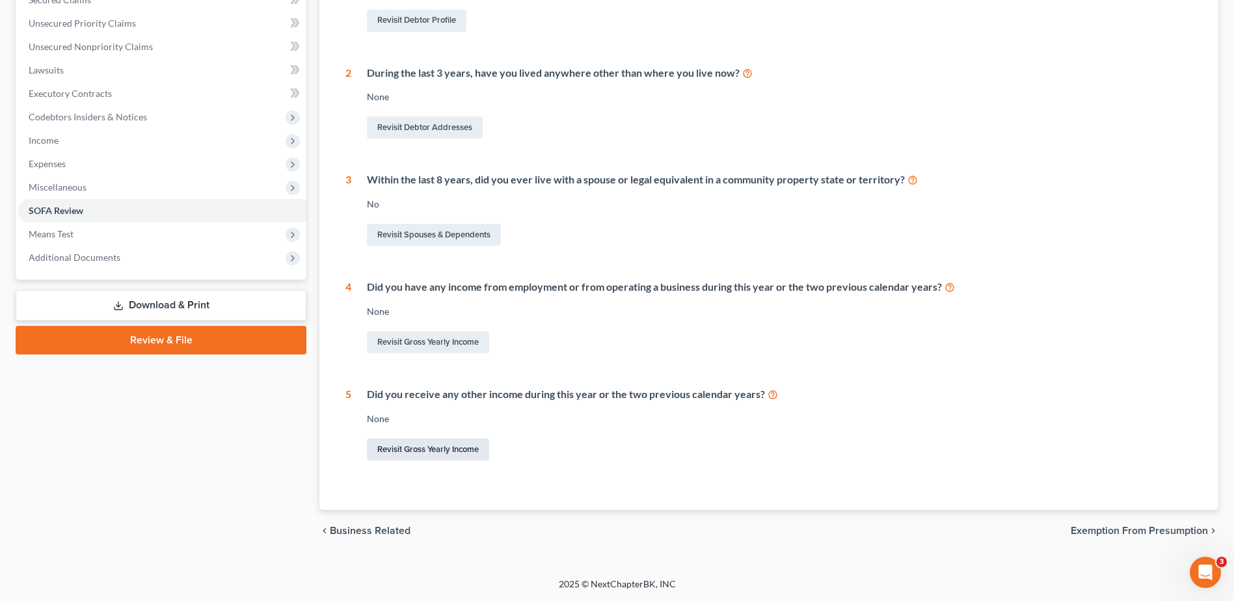
click at [472, 449] on link "Revisit Gross Yearly Income" at bounding box center [428, 449] width 122 height 22
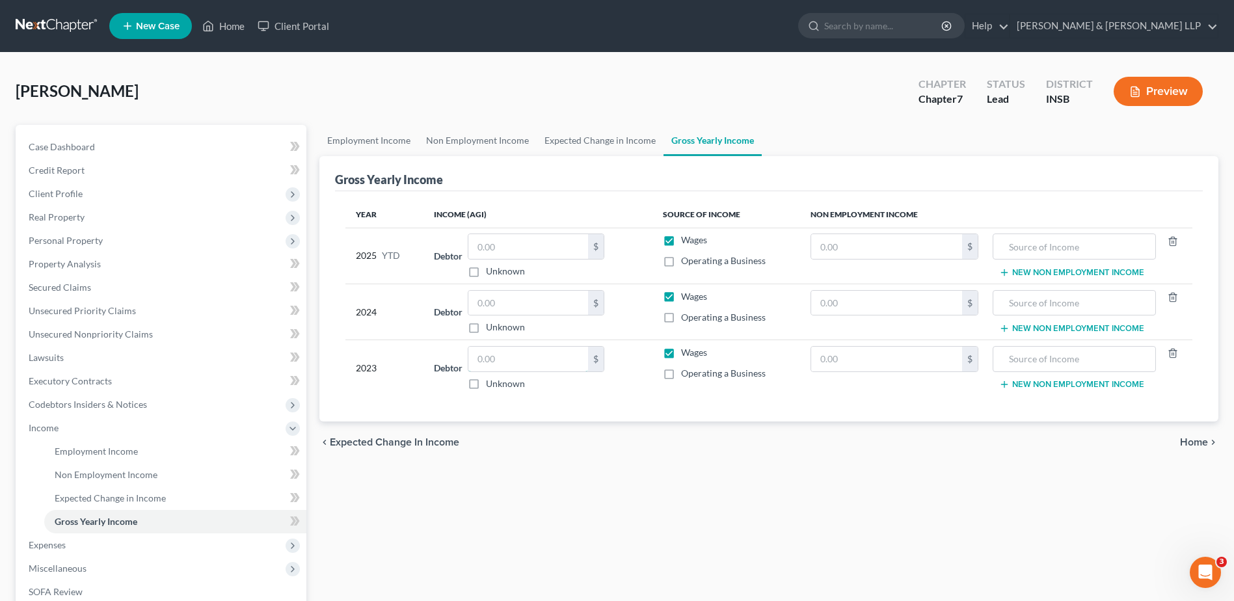
click at [509, 361] on input "text" at bounding box center [528, 359] width 120 height 25
type input "20,692"
click at [539, 299] on input "text" at bounding box center [528, 303] width 120 height 25
drag, startPoint x: 501, startPoint y: 297, endPoint x: 505, endPoint y: 303, distance: 7.4
click at [501, 297] on input "text" at bounding box center [528, 303] width 120 height 25
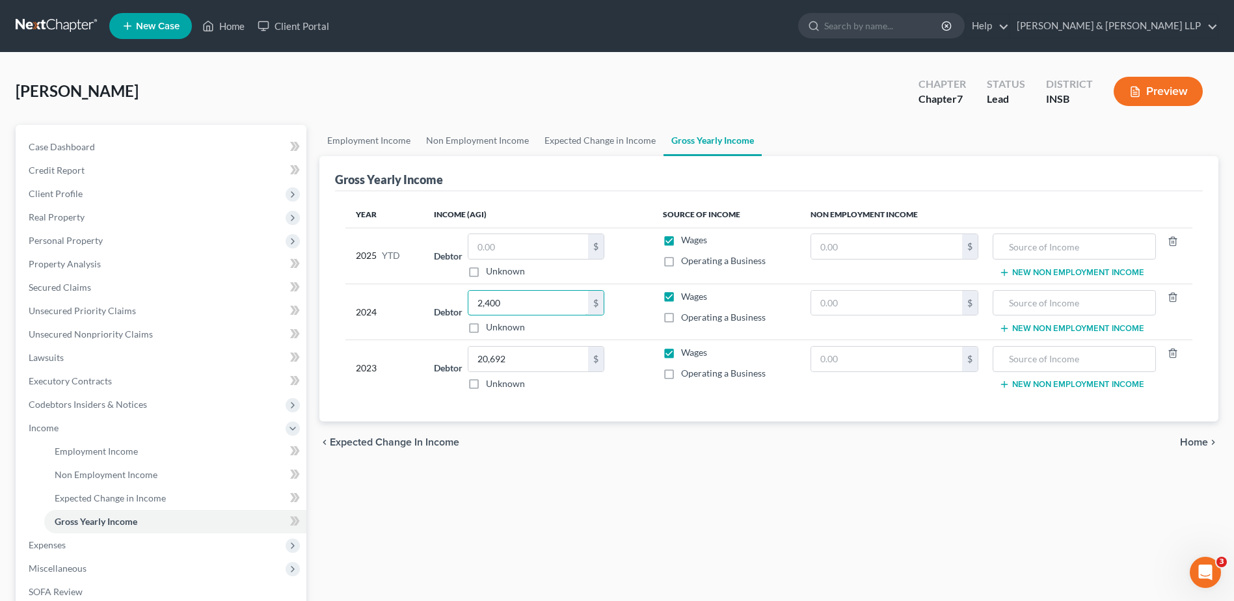
type input "2,400"
click at [688, 356] on span "Wages" at bounding box center [694, 352] width 26 height 11
click at [688, 355] on input "Wages" at bounding box center [690, 350] width 8 height 8
checkbox input "false"
click at [854, 367] on input "text" at bounding box center [886, 359] width 151 height 25
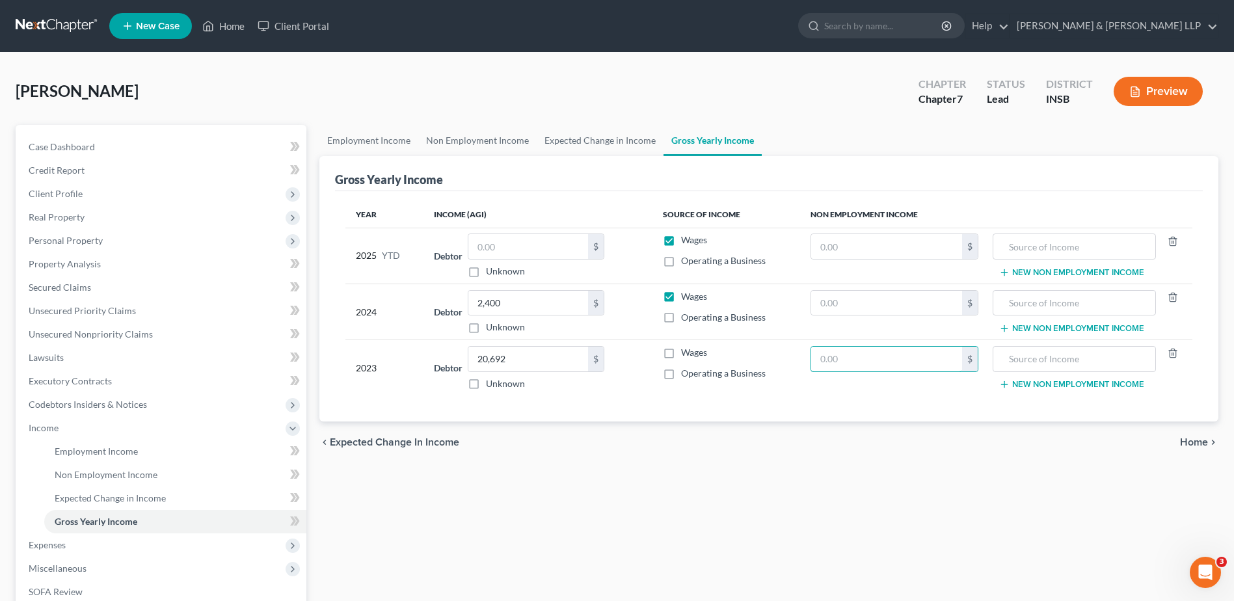
paste input "20,692"
type input "20,692"
click at [1034, 366] on input "text" at bounding box center [1074, 359] width 149 height 25
type input "Social Security/Retirement"
click at [864, 301] on input "text" at bounding box center [886, 303] width 151 height 25
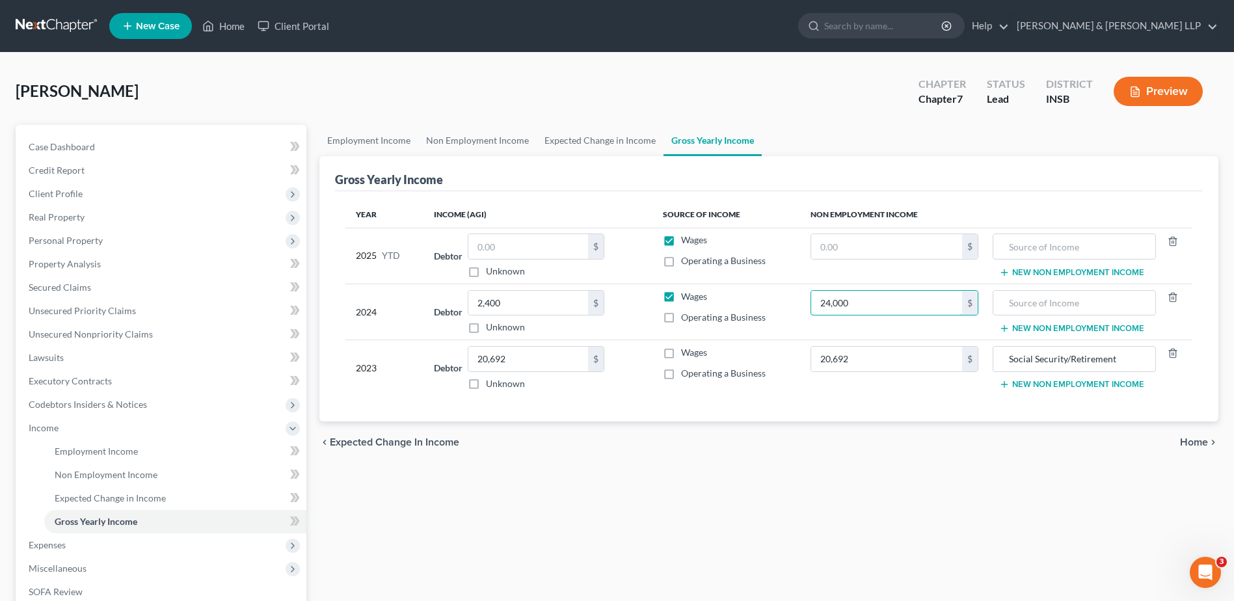
type input "24,000"
drag, startPoint x: 1116, startPoint y: 354, endPoint x: 960, endPoint y: 340, distance: 156.7
click at [959, 340] on tr "2023 Debtor 20,692.00 $ Unknown Balance Undetermined 20,692 $ Unknown Wages Ope…" at bounding box center [768, 368] width 847 height 56
click at [1073, 299] on input "text" at bounding box center [1074, 303] width 149 height 25
paste input "Social Security/Retirement"
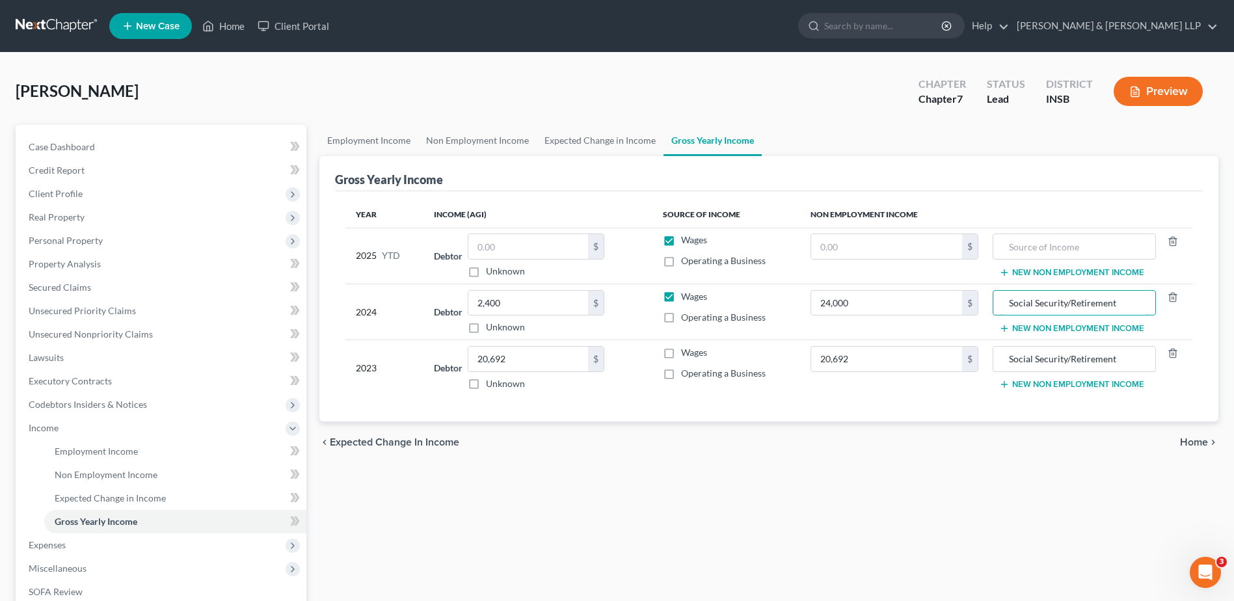
type input "Social Security/Retirement"
click at [1050, 252] on input "text" at bounding box center [1074, 246] width 149 height 25
paste input "Social Security/Retirement"
type input "Social Security/Retirement"
click at [517, 252] on input "text" at bounding box center [528, 246] width 120 height 25
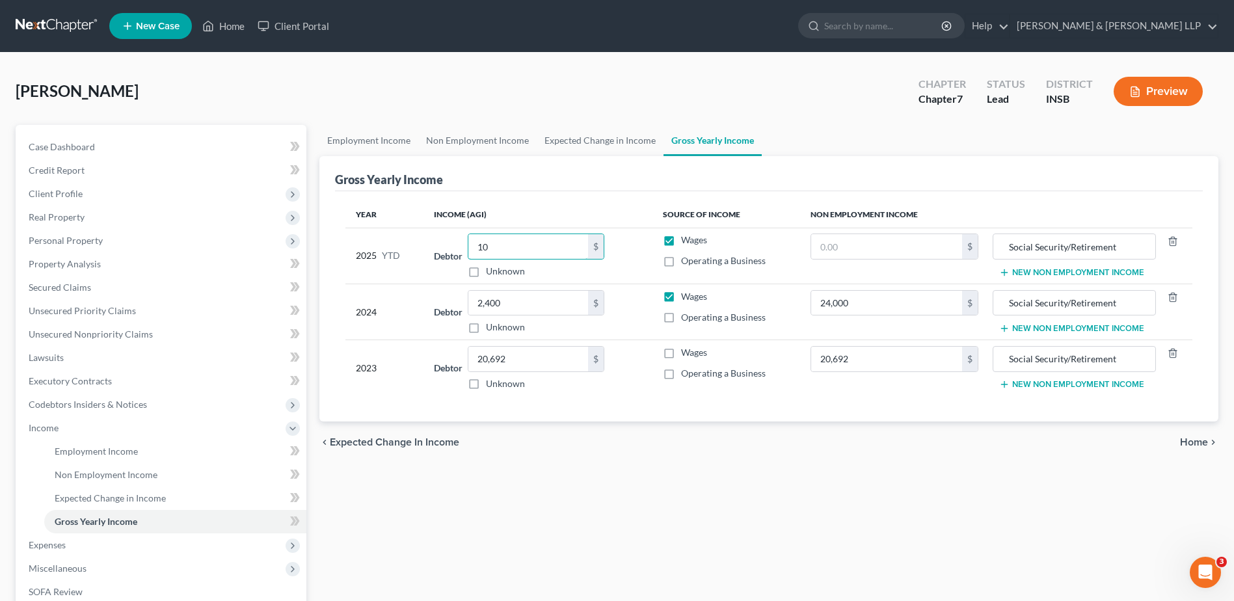
type input "1"
type input "20,000"
click at [681, 293] on label "Wages" at bounding box center [694, 296] width 26 height 13
drag, startPoint x: 675, startPoint y: 278, endPoint x: 873, endPoint y: 245, distance: 200.6
click at [873, 245] on input "text" at bounding box center [886, 246] width 151 height 25
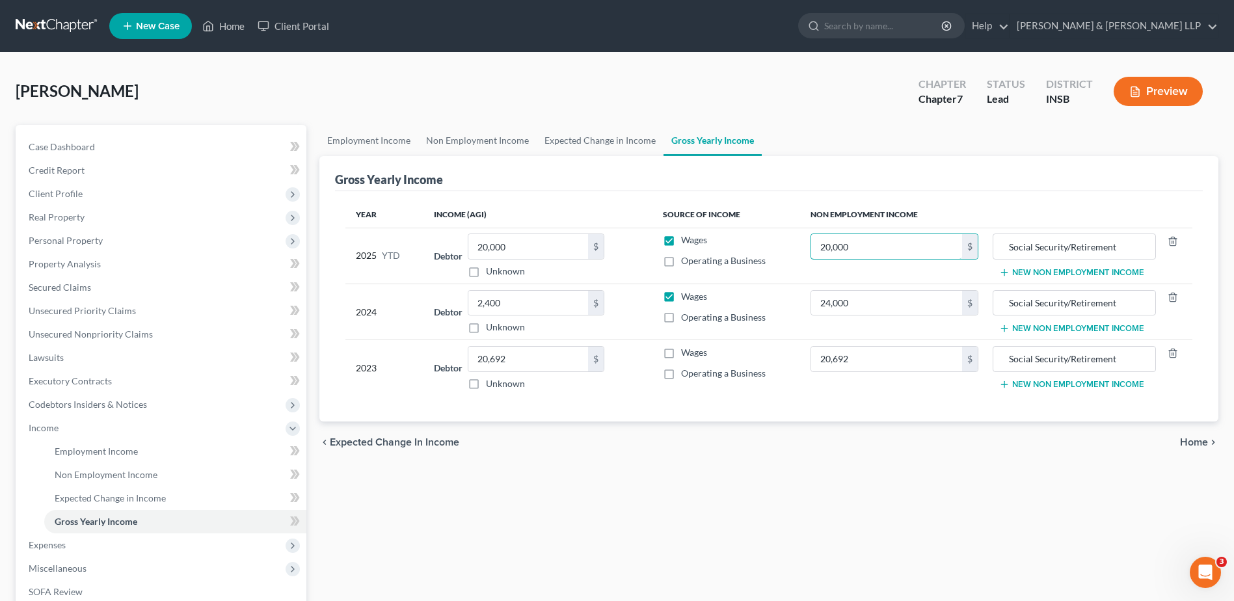
type input "20,000"
click at [888, 513] on div "Employment Income Non Employment Income Expected Change in Income Gross Yearly …" at bounding box center [769, 430] width 912 height 611
click at [681, 244] on label "Wages" at bounding box center [694, 240] width 26 height 13
click at [686, 242] on input "Wages" at bounding box center [690, 238] width 8 height 8
checkbox input "false"
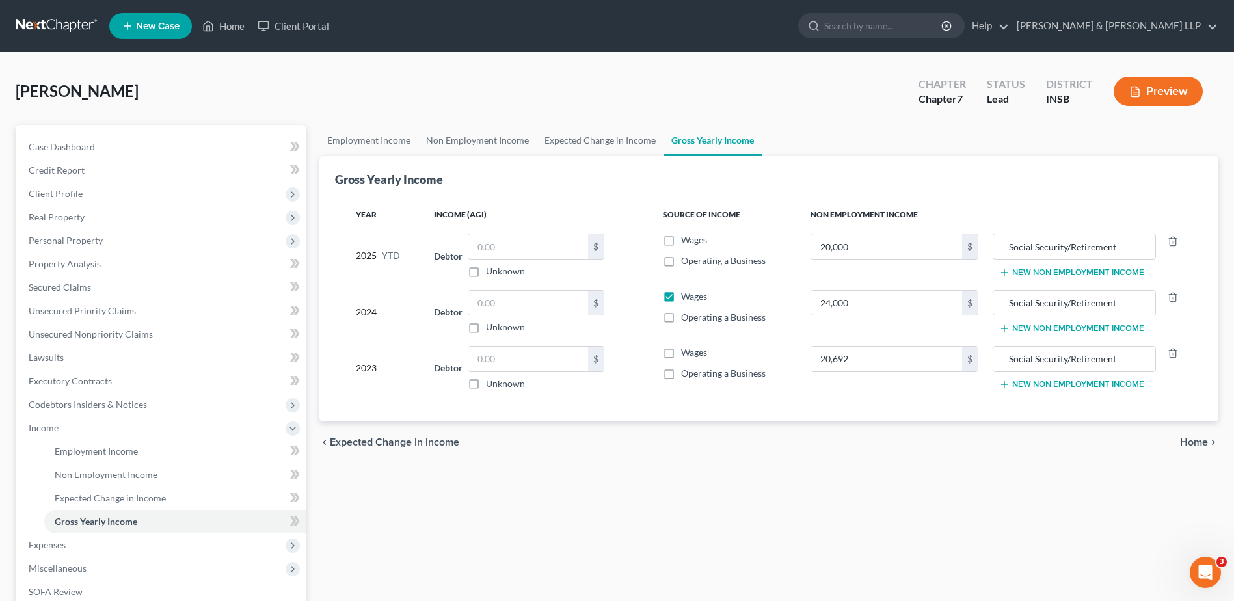
click at [681, 293] on label "Wages" at bounding box center [694, 296] width 26 height 13
click at [686, 293] on input "Wages" at bounding box center [690, 294] width 8 height 8
checkbox input "false"
click at [1198, 445] on span "Home" at bounding box center [1194, 442] width 28 height 10
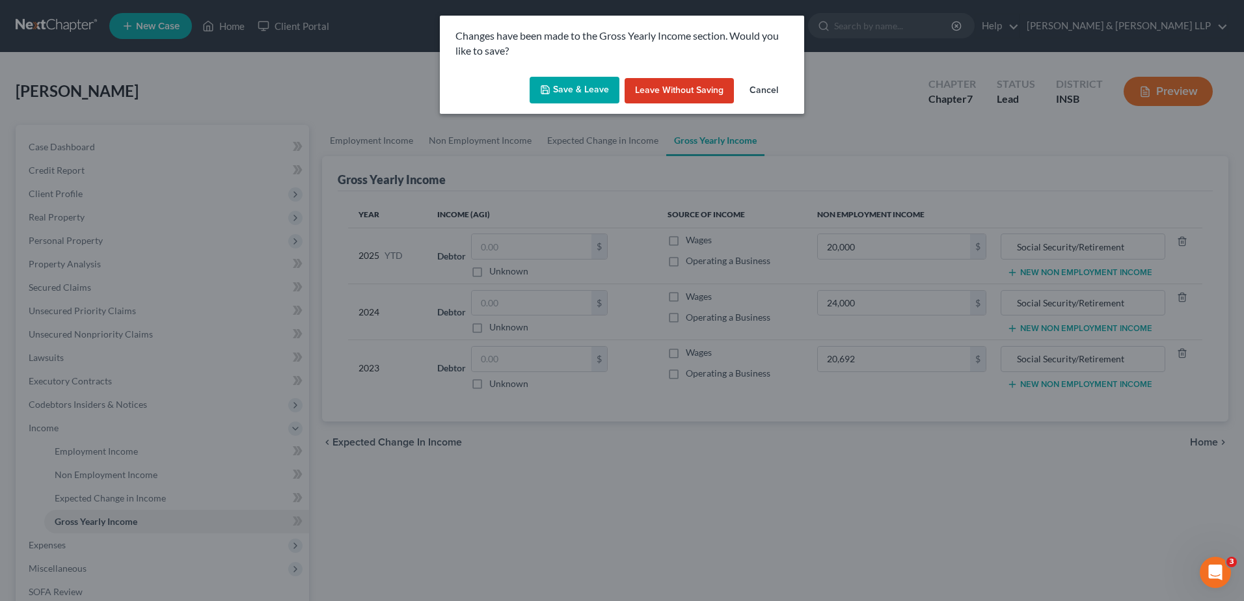
click at [570, 83] on button "Save & Leave" at bounding box center [574, 90] width 90 height 27
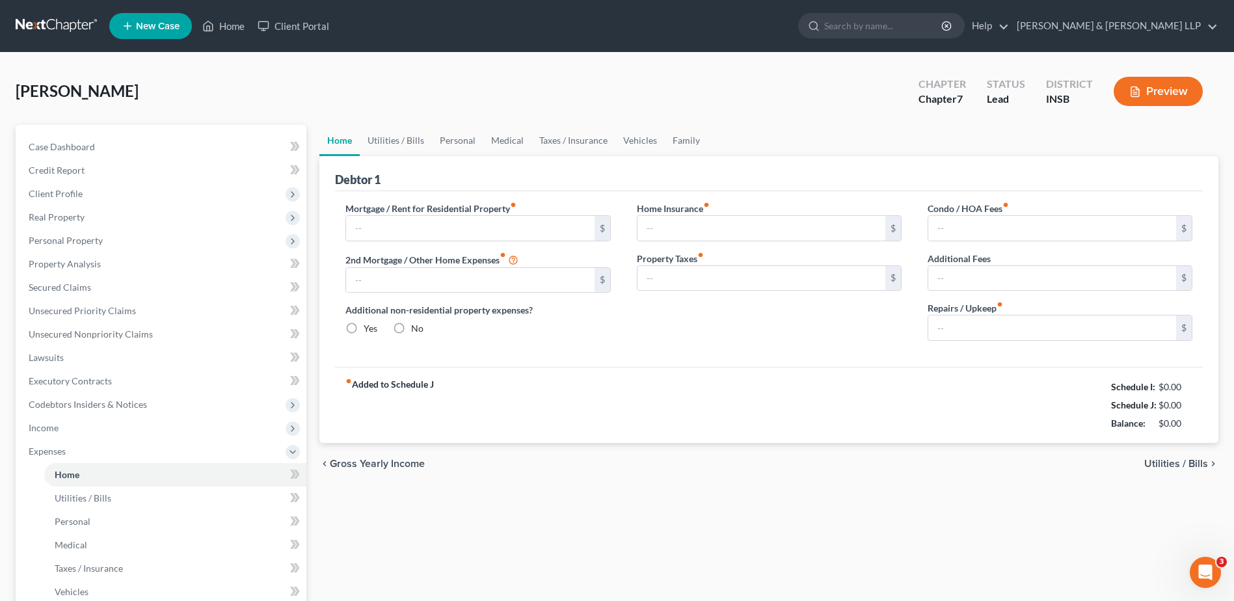
type input "751.64"
type input "0.00"
radio input "true"
type input "162.42"
type input "74.83"
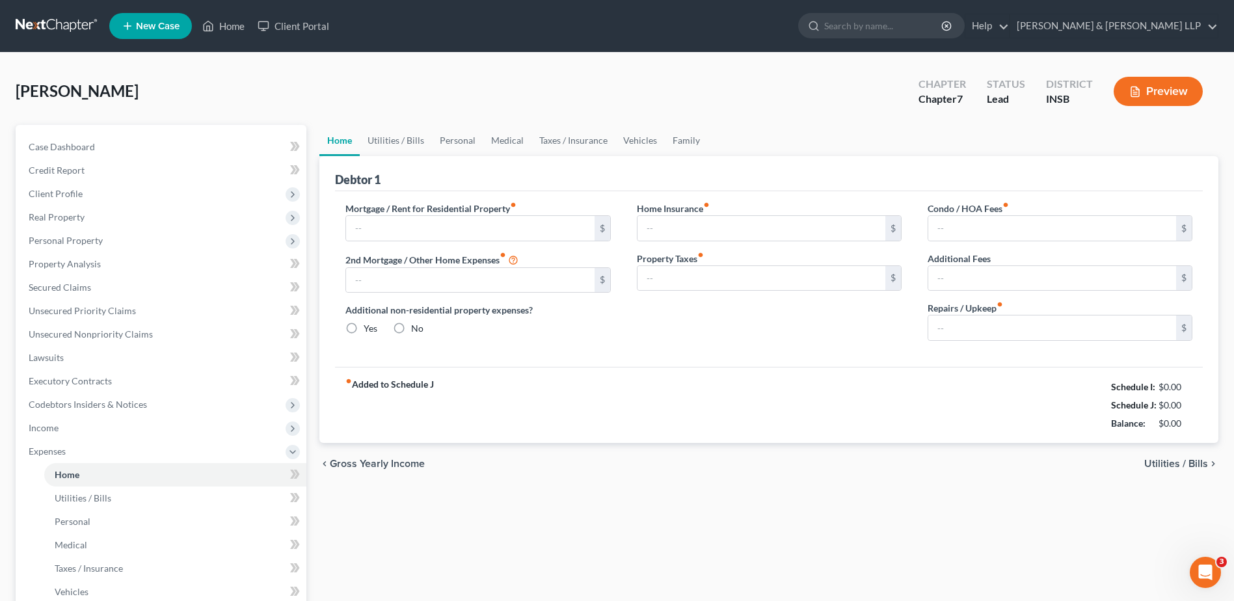
type input "0.00"
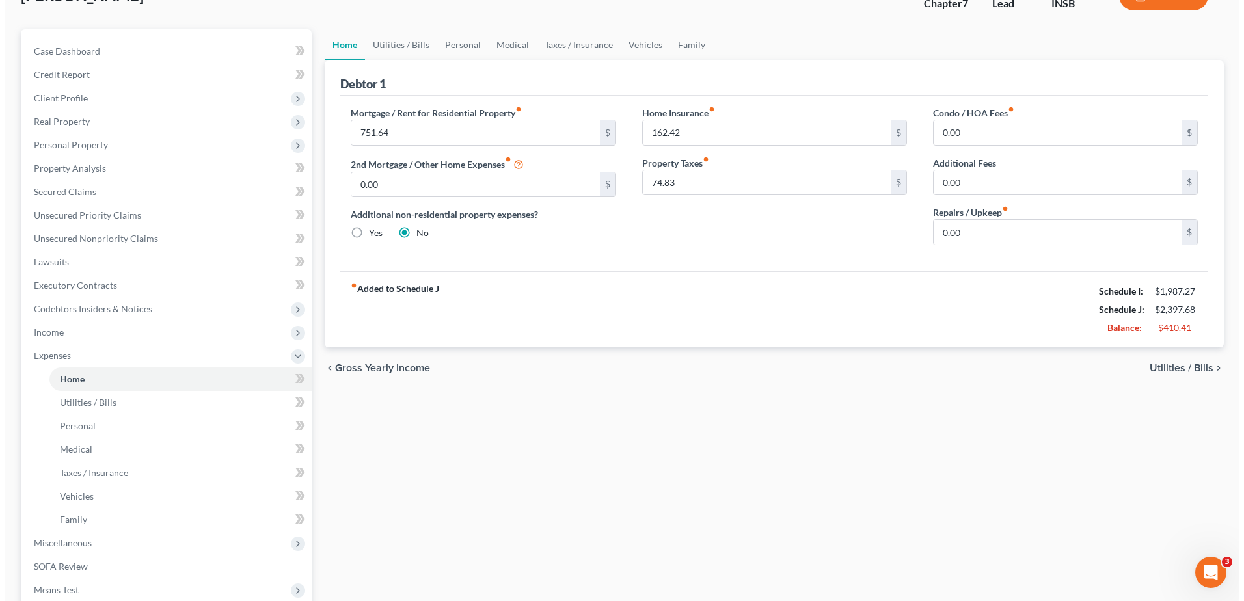
scroll to position [65, 0]
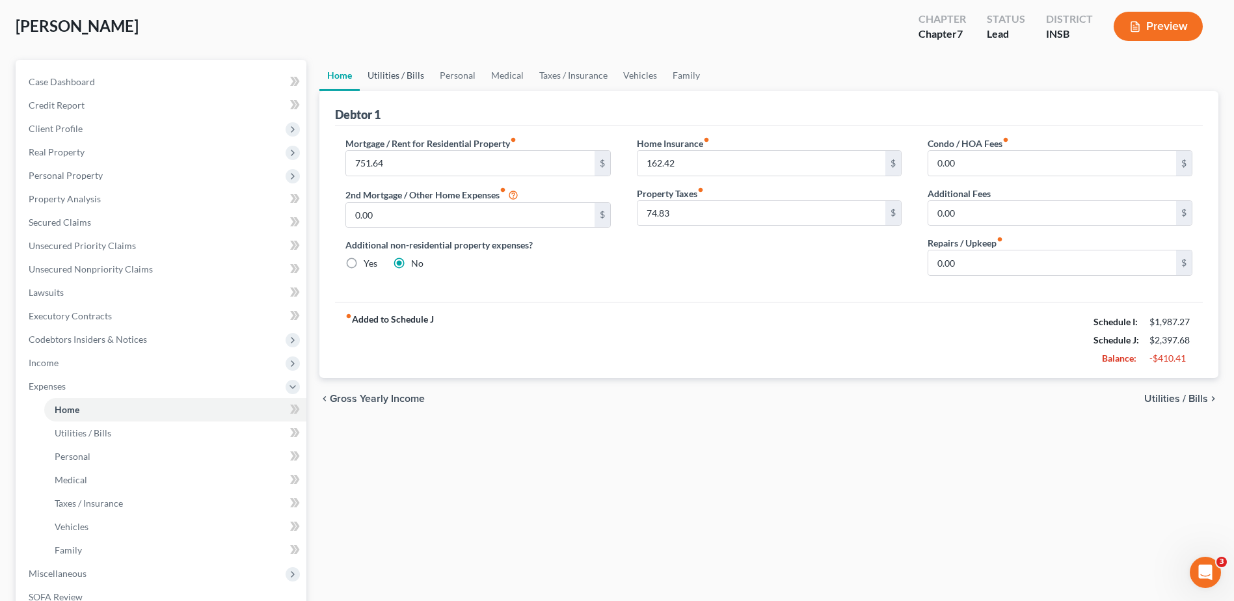
click at [400, 79] on link "Utilities / Bills" at bounding box center [396, 75] width 72 height 31
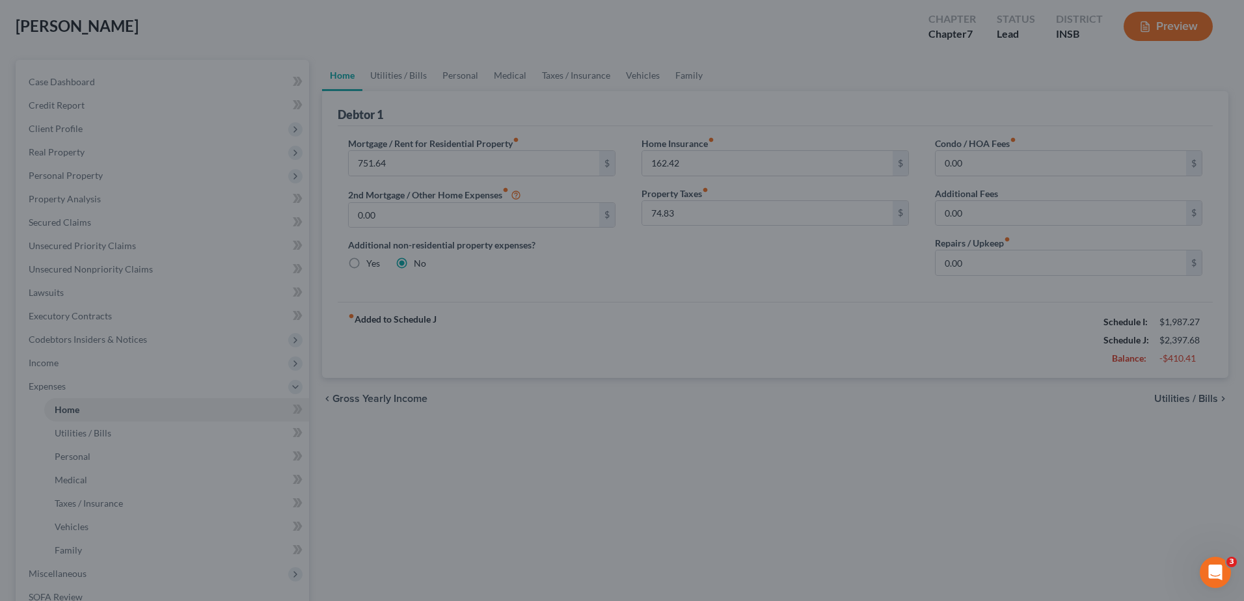
click at [898, 343] on div at bounding box center [622, 300] width 1244 height 601
drag, startPoint x: 1006, startPoint y: 304, endPoint x: 1005, endPoint y: 200, distance: 104.1
click at [1006, 293] on div at bounding box center [622, 300] width 1244 height 601
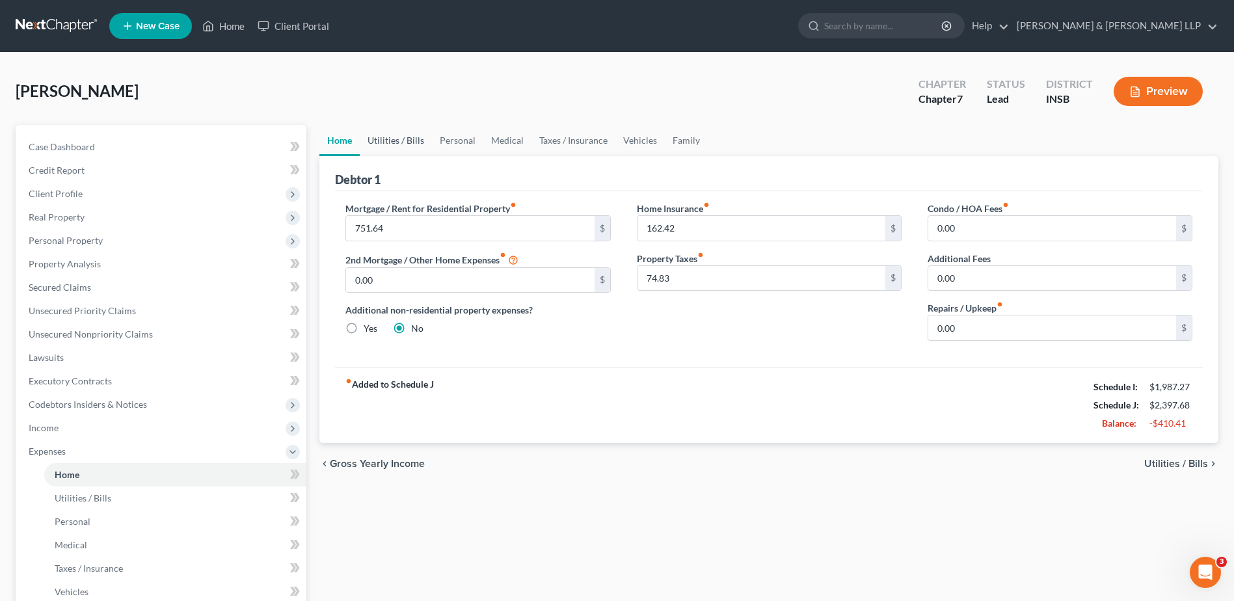
click at [399, 143] on link "Utilities / Bills" at bounding box center [396, 140] width 72 height 31
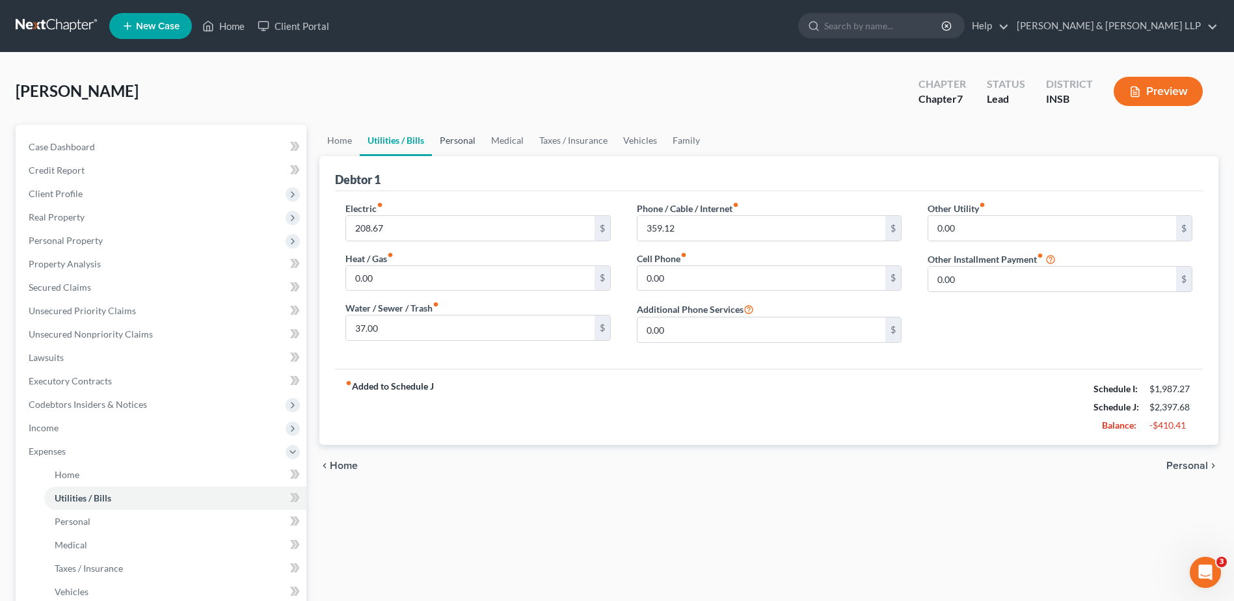
click at [448, 142] on link "Personal" at bounding box center [457, 140] width 51 height 31
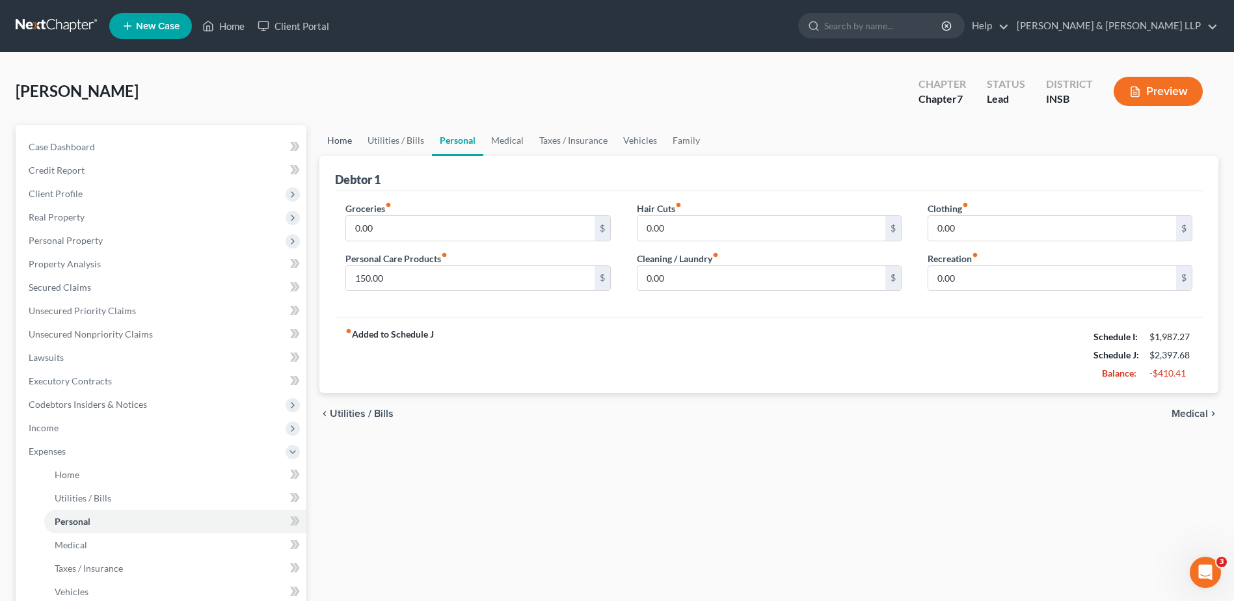
click at [342, 144] on link "Home" at bounding box center [339, 140] width 40 height 31
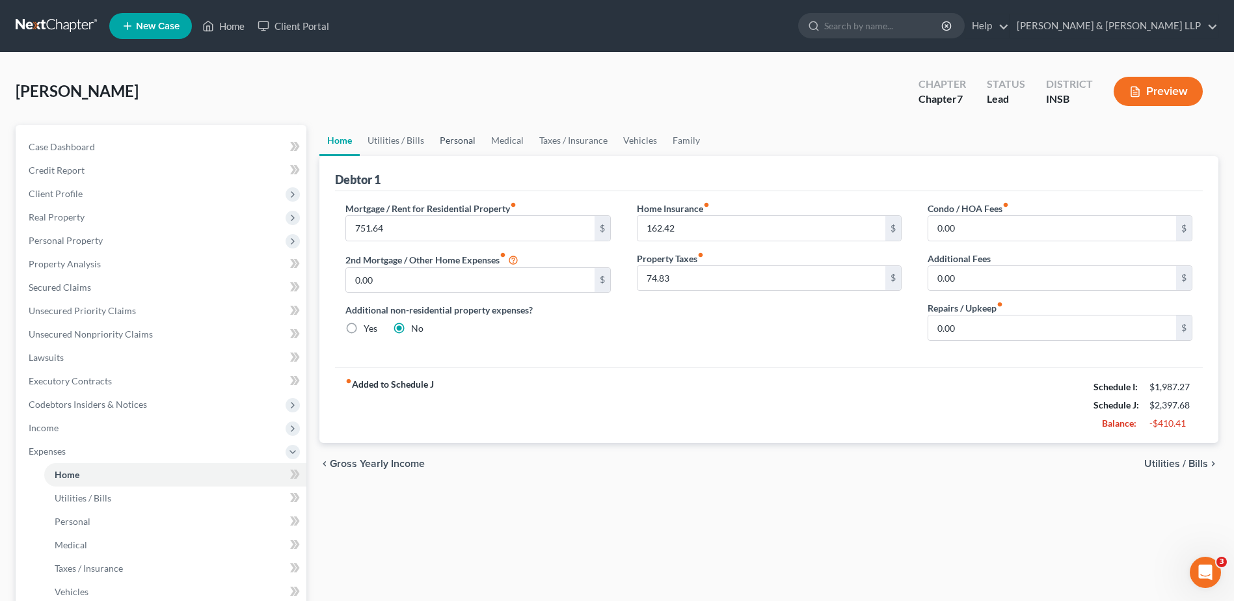
click at [459, 140] on link "Personal" at bounding box center [457, 140] width 51 height 31
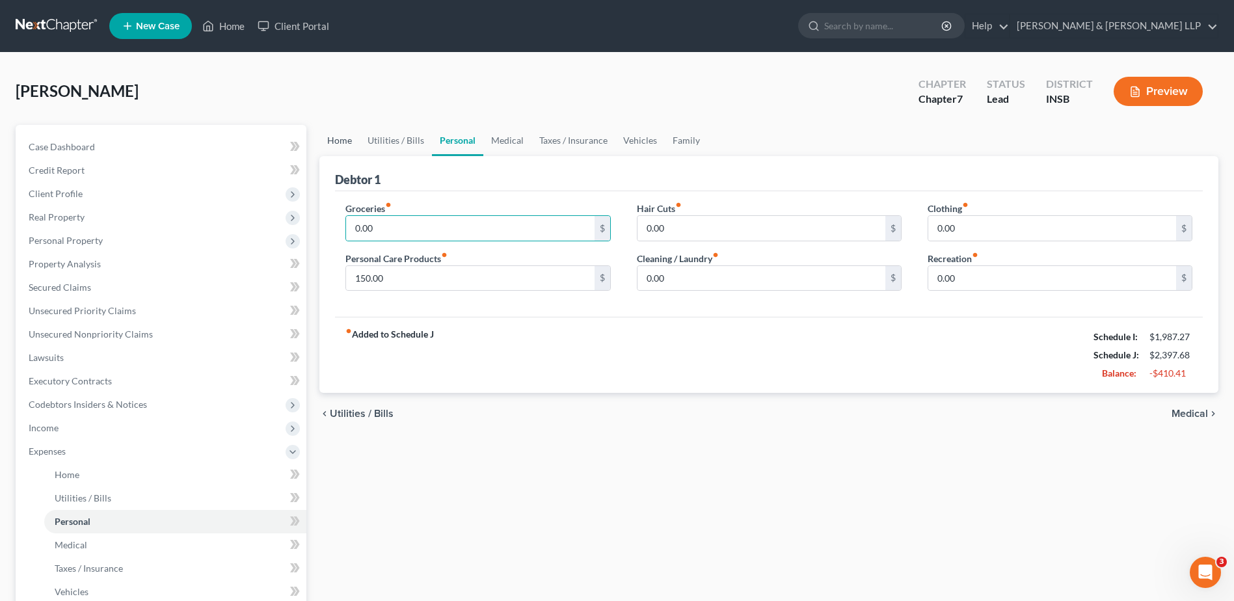
click at [331, 141] on link "Home" at bounding box center [339, 140] width 40 height 31
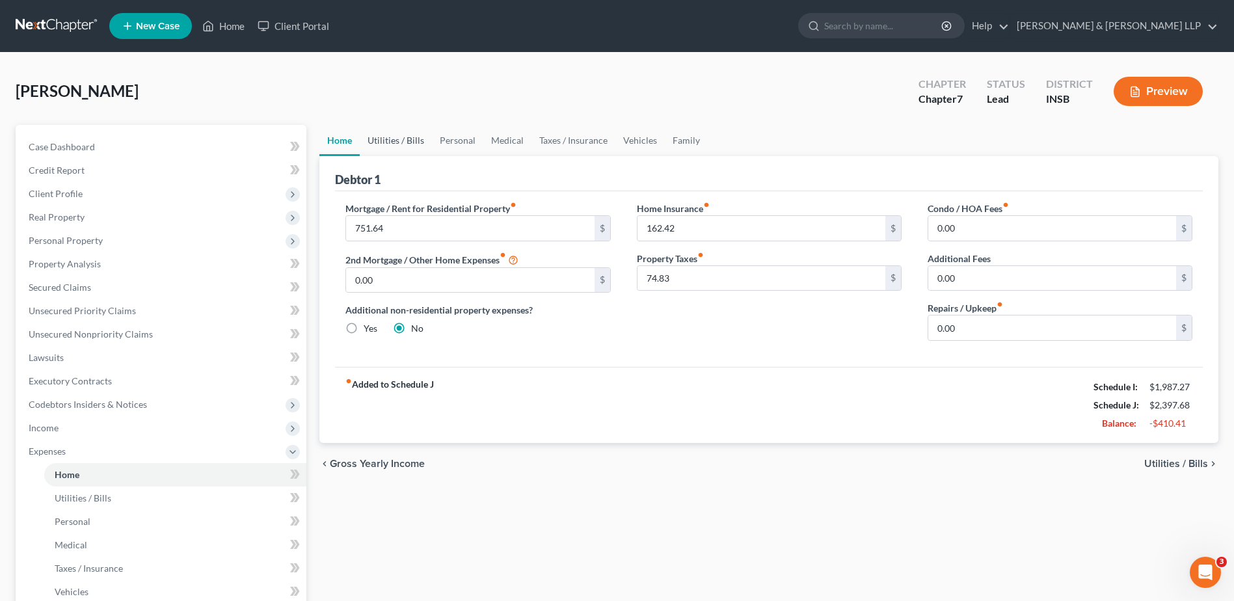
click at [401, 139] on link "Utilities / Bills" at bounding box center [396, 140] width 72 height 31
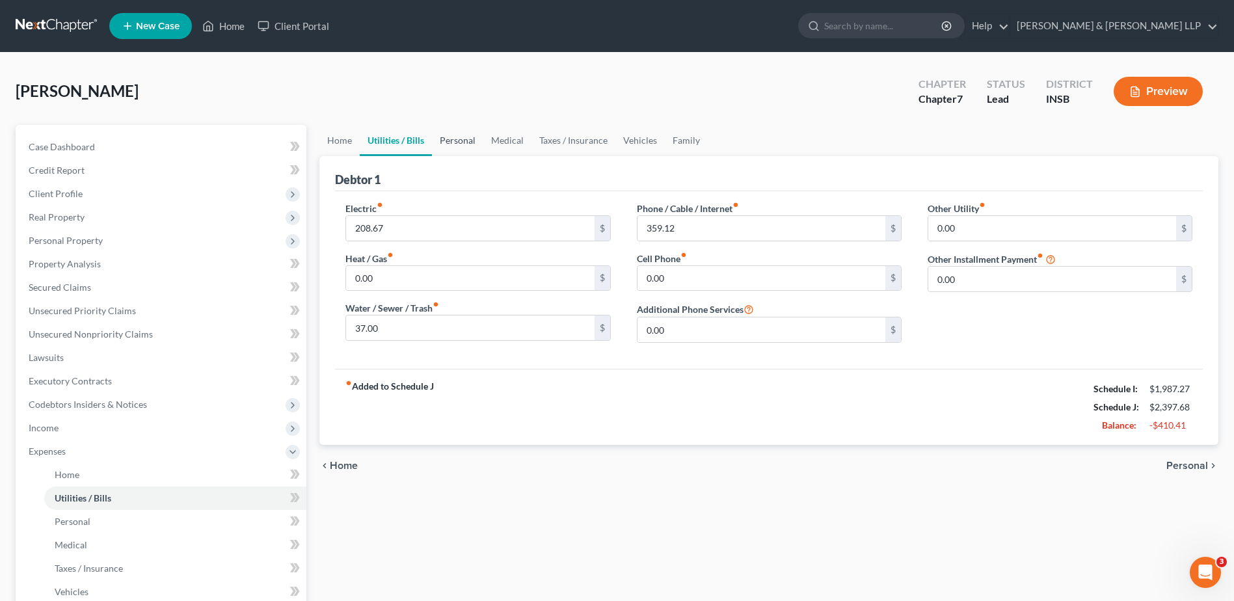
click at [470, 142] on link "Personal" at bounding box center [457, 140] width 51 height 31
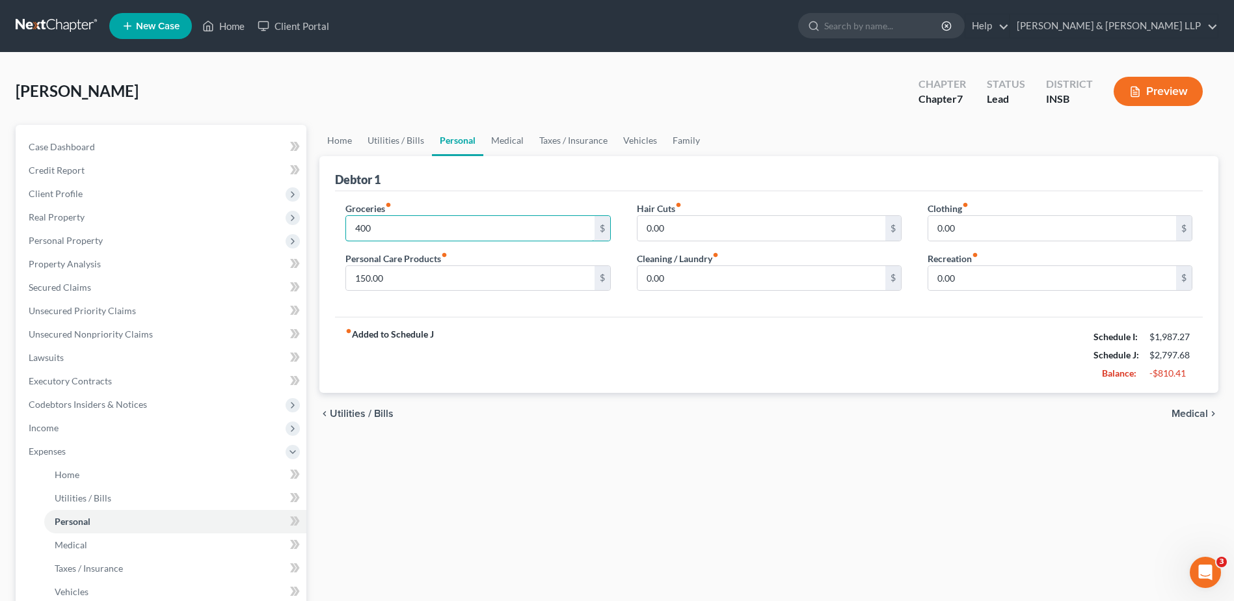
type input "400"
click at [514, 144] on link "Medical" at bounding box center [507, 140] width 48 height 31
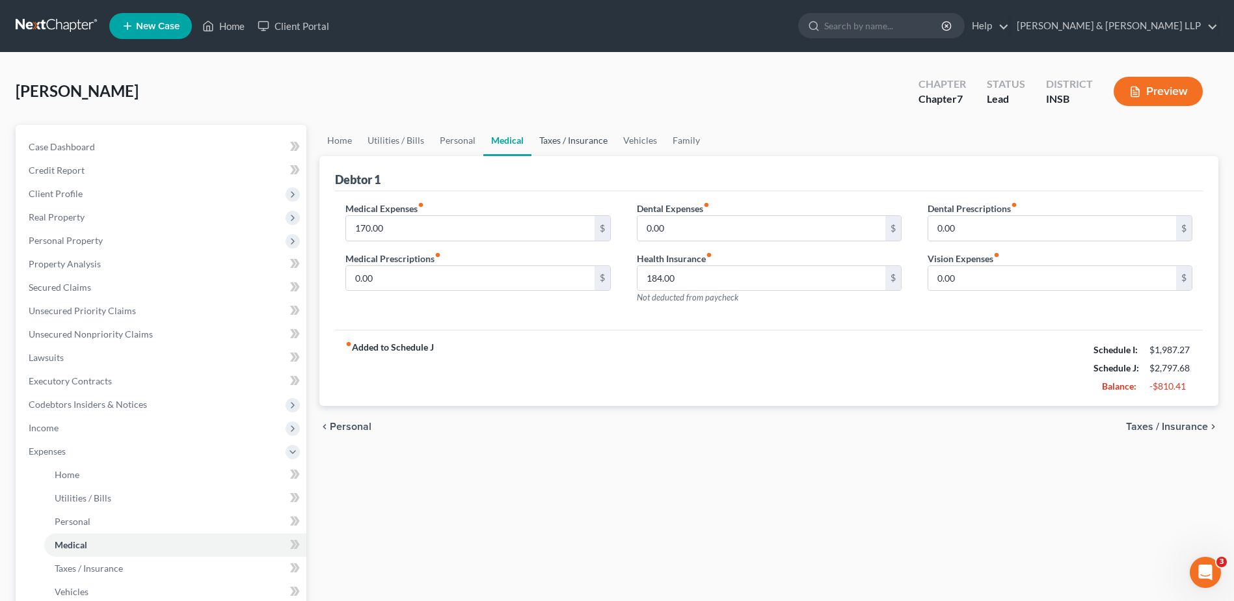
click at [544, 144] on link "Taxes / Insurance" at bounding box center [573, 140] width 84 height 31
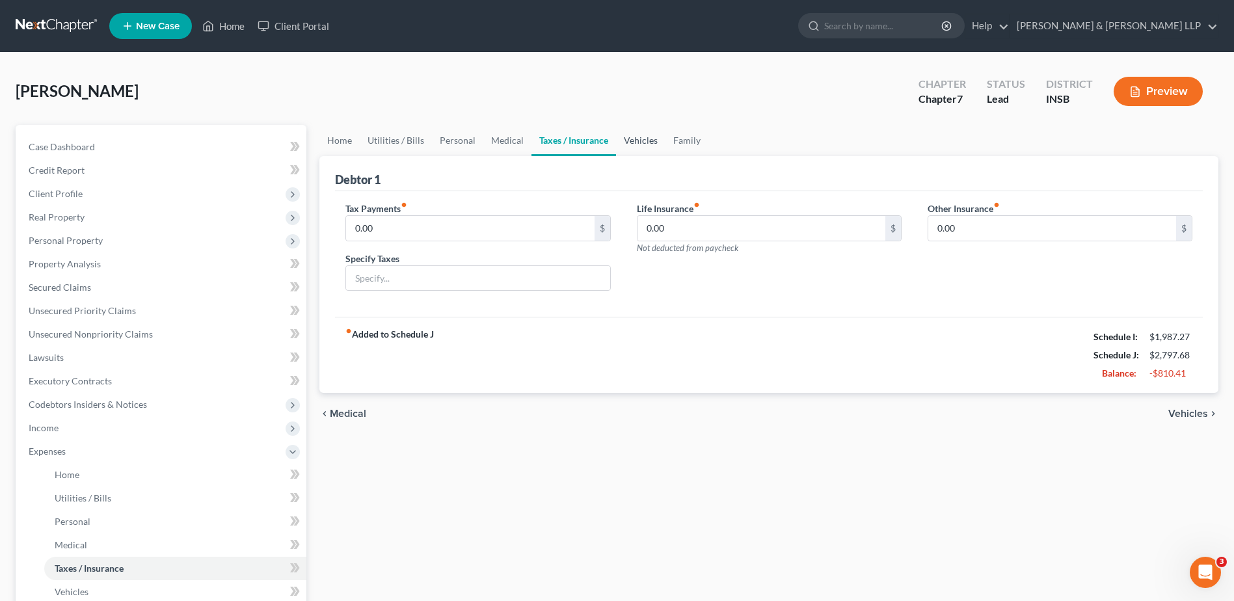
click at [647, 143] on link "Vehicles" at bounding box center [640, 140] width 49 height 31
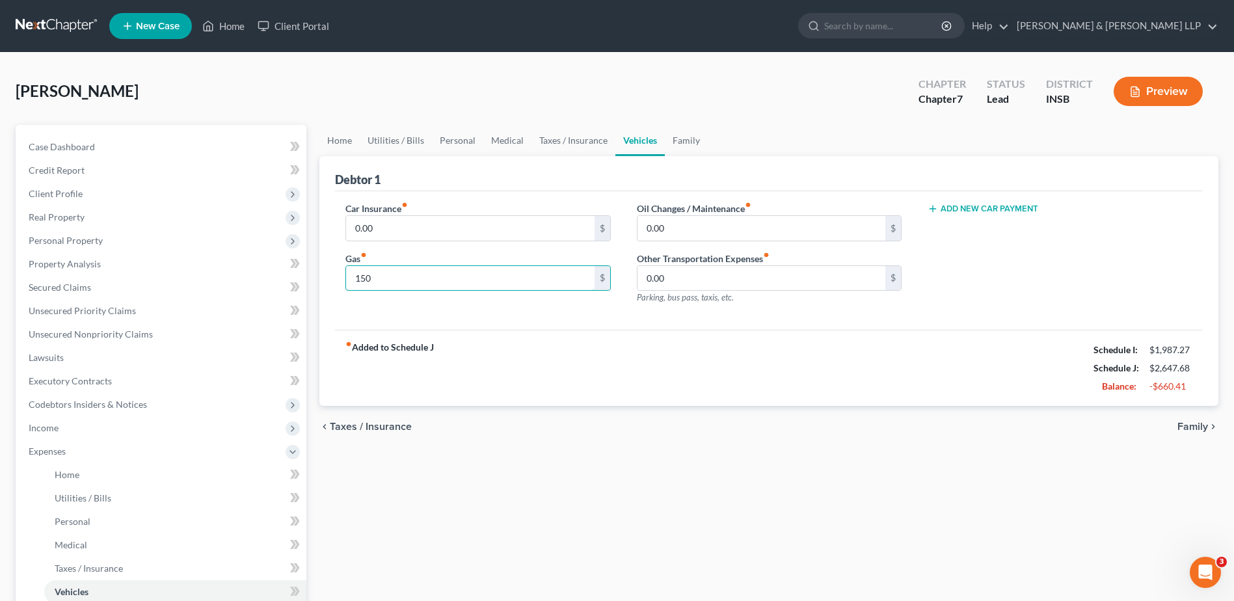
type input "150"
click at [427, 230] on input "0.00" at bounding box center [470, 228] width 248 height 25
type input "169"
click at [719, 224] on input "0.00" at bounding box center [761, 228] width 248 height 25
click at [677, 144] on link "Family" at bounding box center [686, 140] width 43 height 31
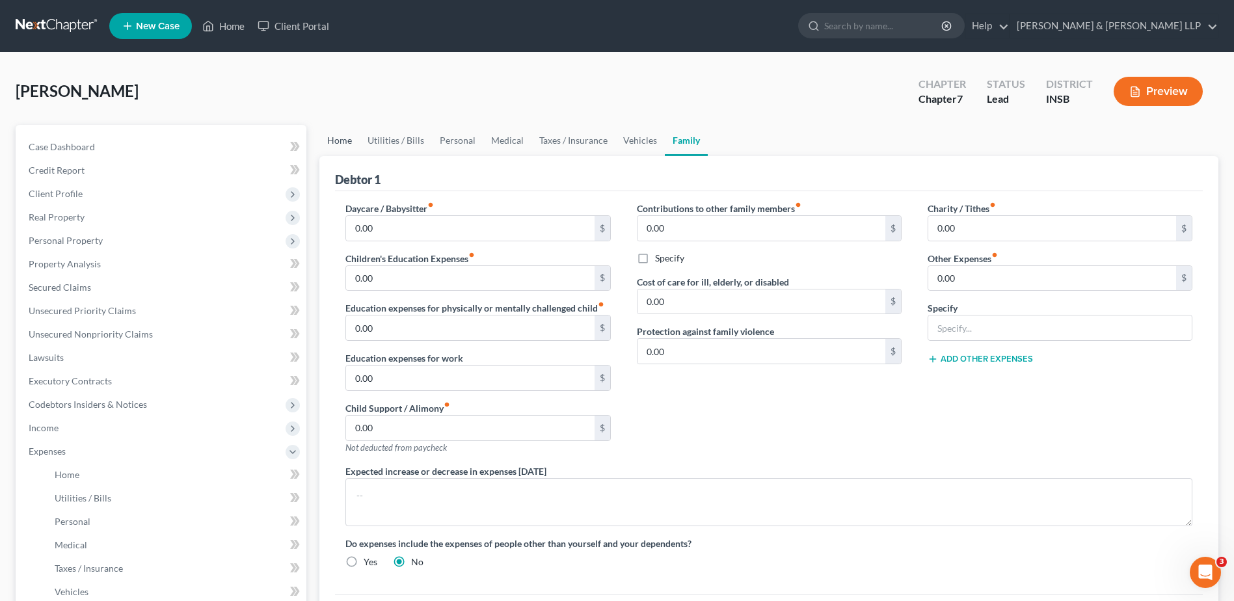
click at [340, 137] on link "Home" at bounding box center [339, 140] width 40 height 31
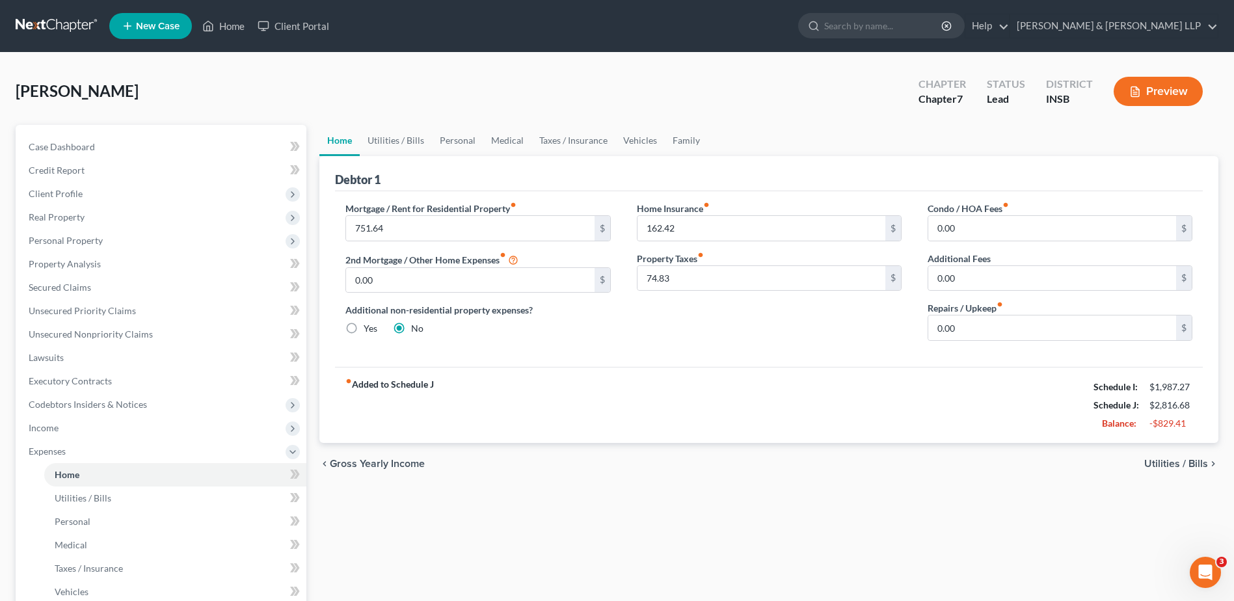
click at [916, 328] on div "Condo / HOA Fees fiber_manual_record 0.00 $ Additional Fees 0.00 $ Repairs / Up…" at bounding box center [1060, 277] width 291 height 150
click at [63, 430] on span "Income" at bounding box center [162, 427] width 288 height 23
click at [74, 475] on span "Non Employment Income" at bounding box center [106, 474] width 103 height 11
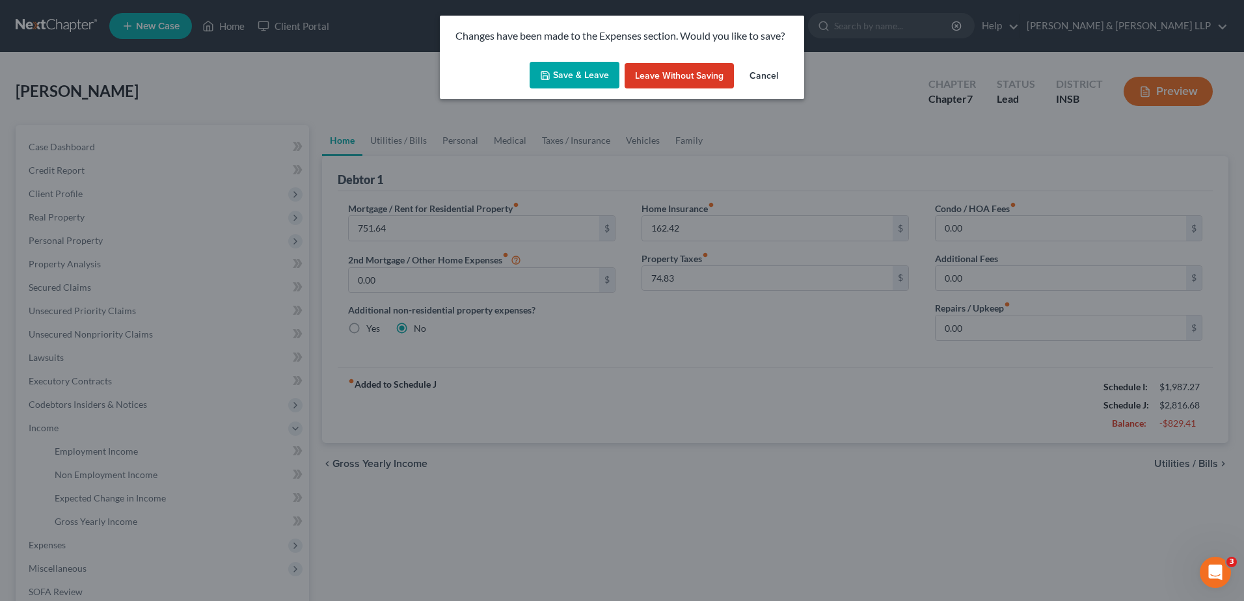
click at [572, 72] on button "Save & Leave" at bounding box center [574, 75] width 90 height 27
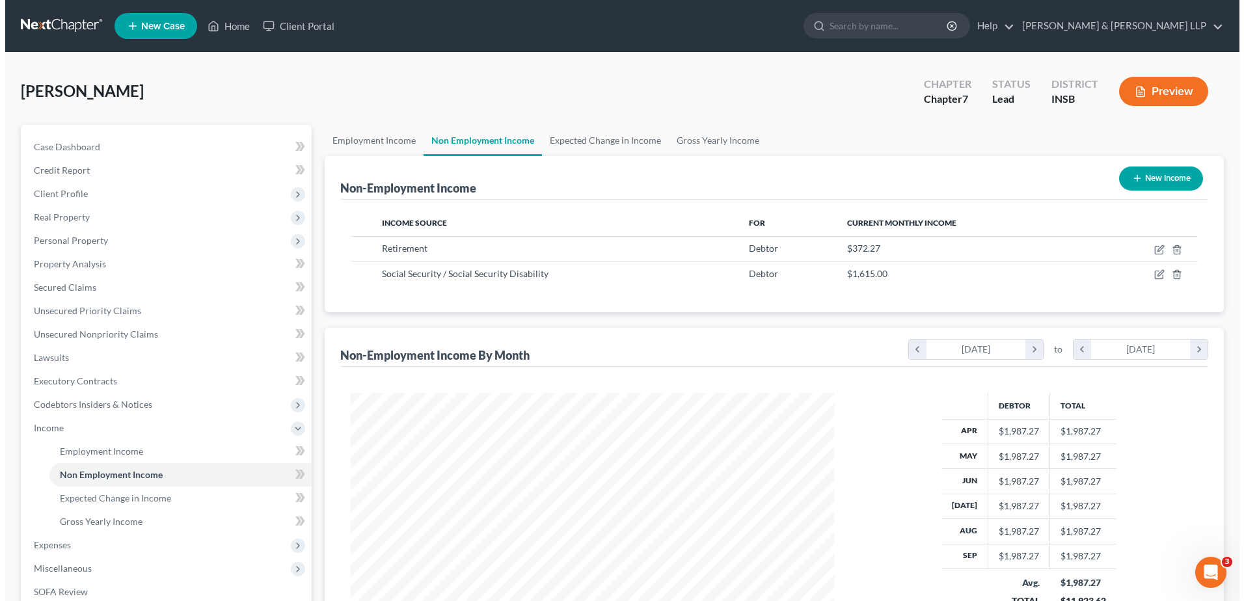
scroll to position [241, 509]
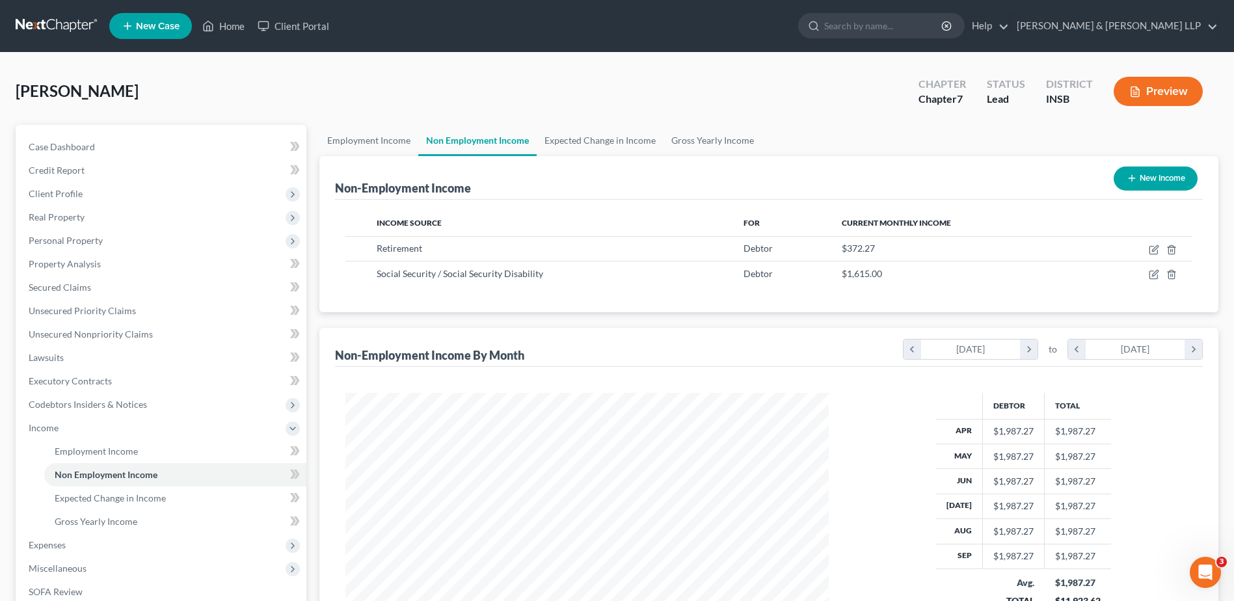
click at [1157, 178] on button "New Income" at bounding box center [1156, 179] width 84 height 24
select select "0"
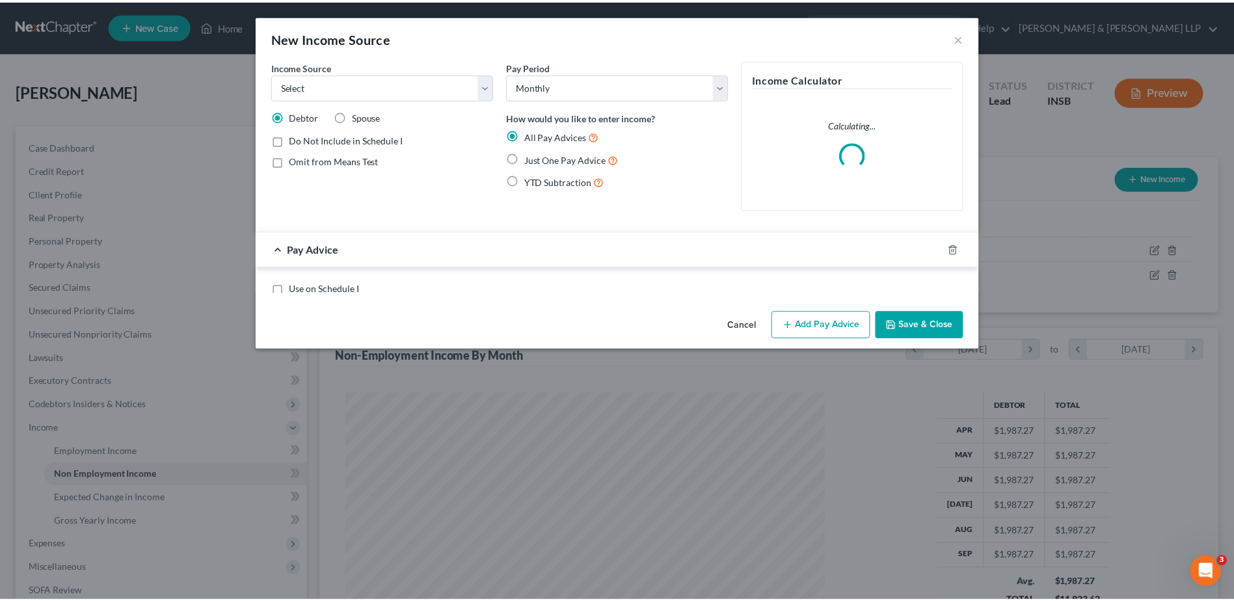
scroll to position [243, 514]
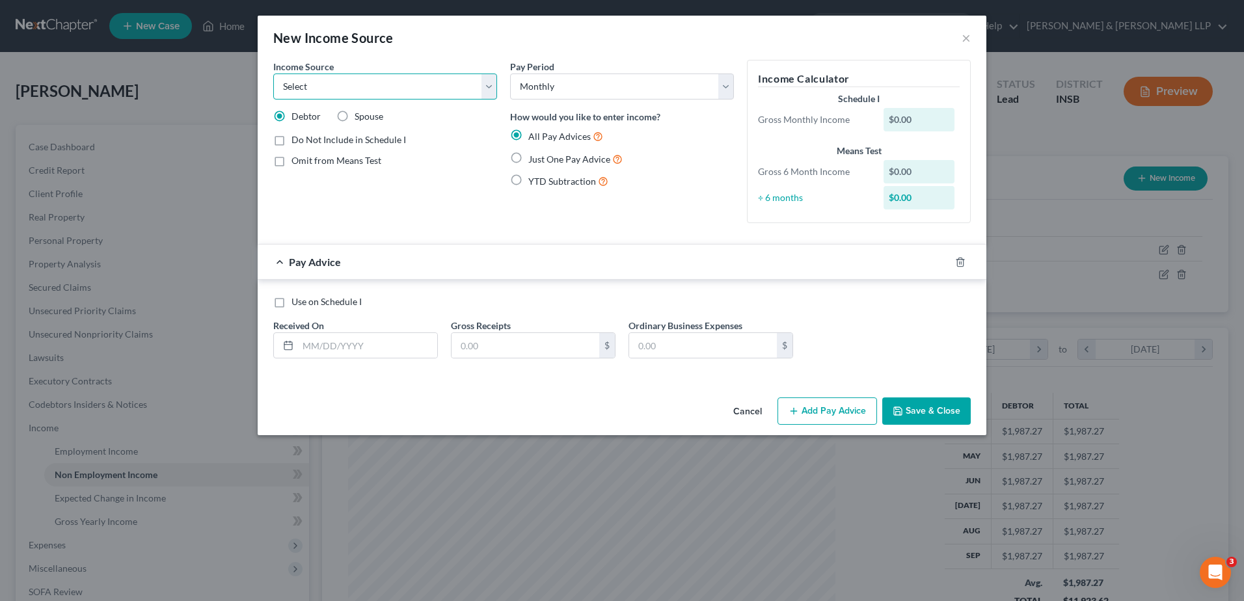
click at [480, 88] on select "Select Unemployment Disability (from employer) Pension Retirement Social Securi…" at bounding box center [385, 87] width 224 height 26
select select "3"
click at [273, 74] on select "Select Unemployment Disability (from employer) Pension Retirement Social Securi…" at bounding box center [385, 87] width 224 height 26
click at [552, 159] on span "Just One Pay Advice" at bounding box center [569, 159] width 82 height 11
click at [542, 159] on input "Just One Pay Advice" at bounding box center [537, 156] width 8 height 8
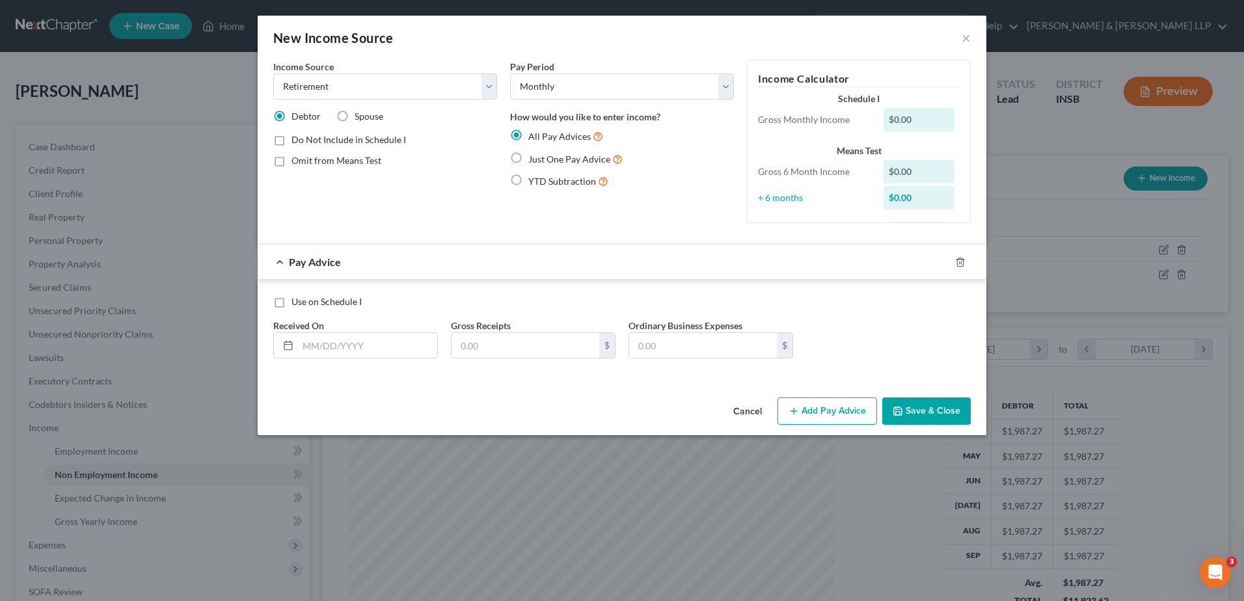
radio input "true"
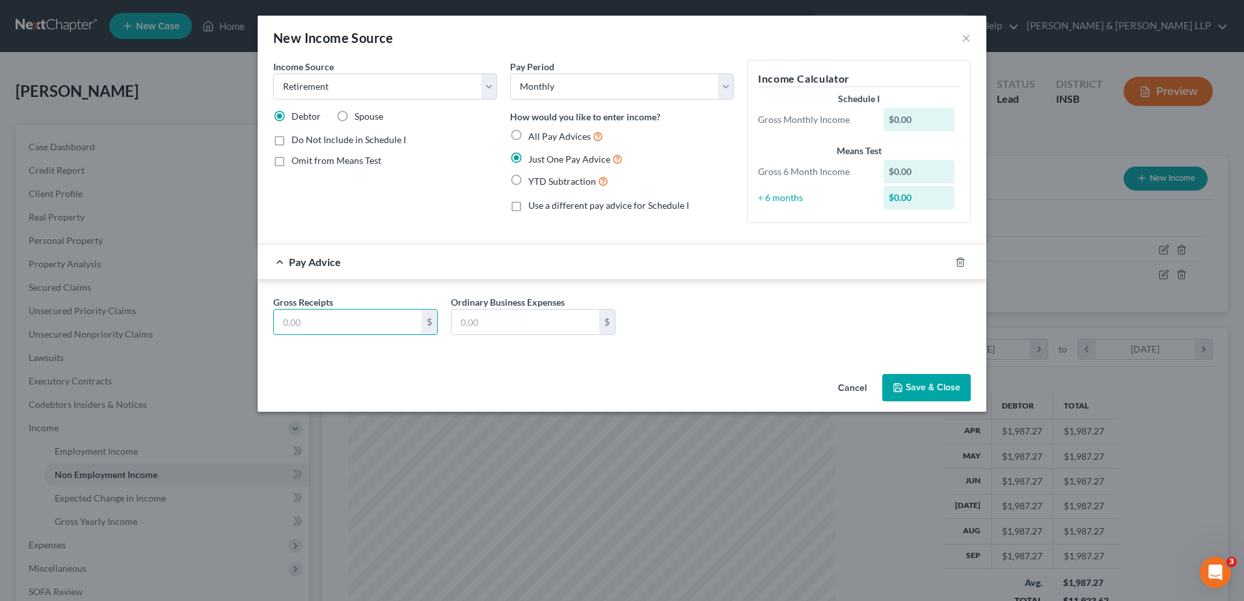
click at [389, 328] on input "text" at bounding box center [348, 322] width 148 height 25
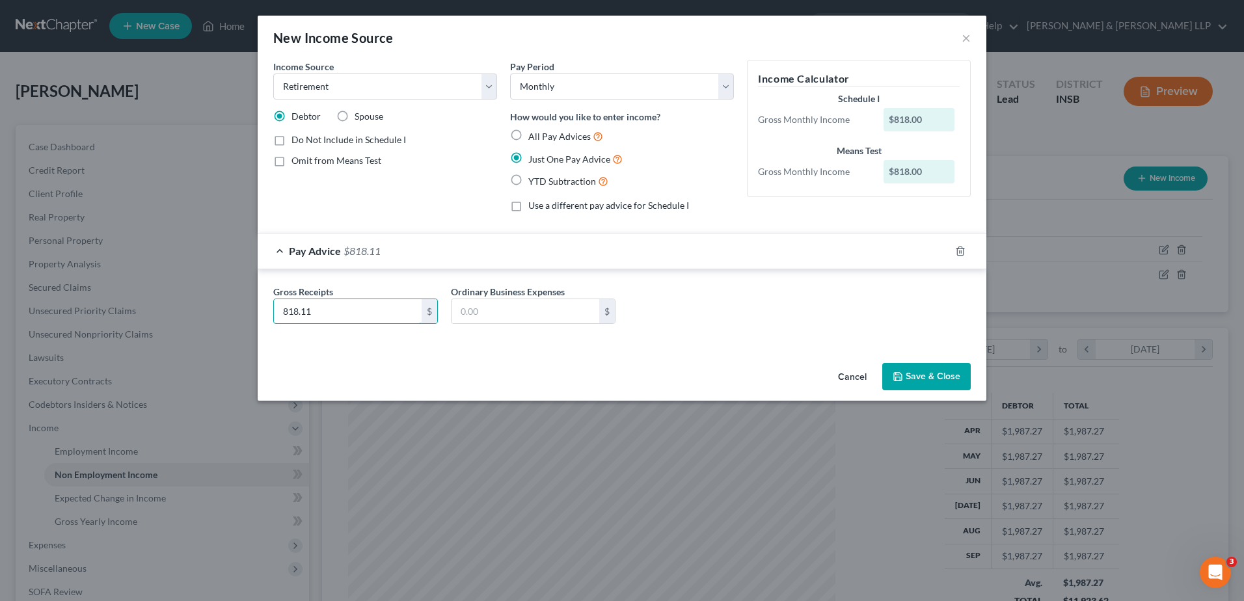
type input "818.11"
click at [952, 378] on button "Save & Close" at bounding box center [926, 376] width 88 height 27
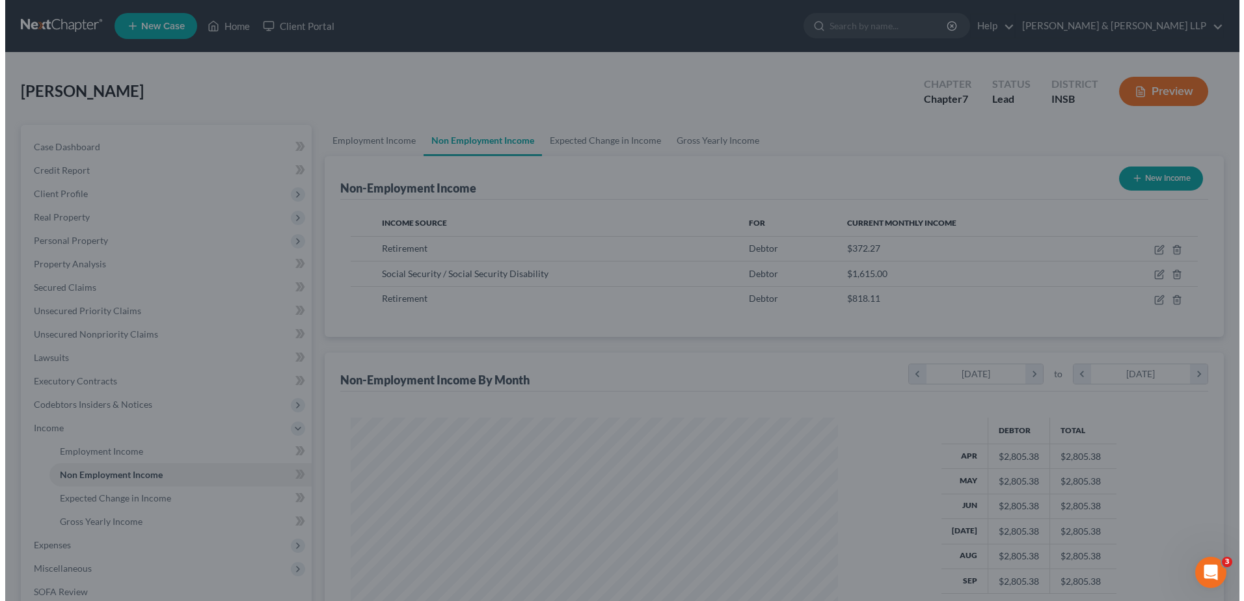
scroll to position [650235, 649967]
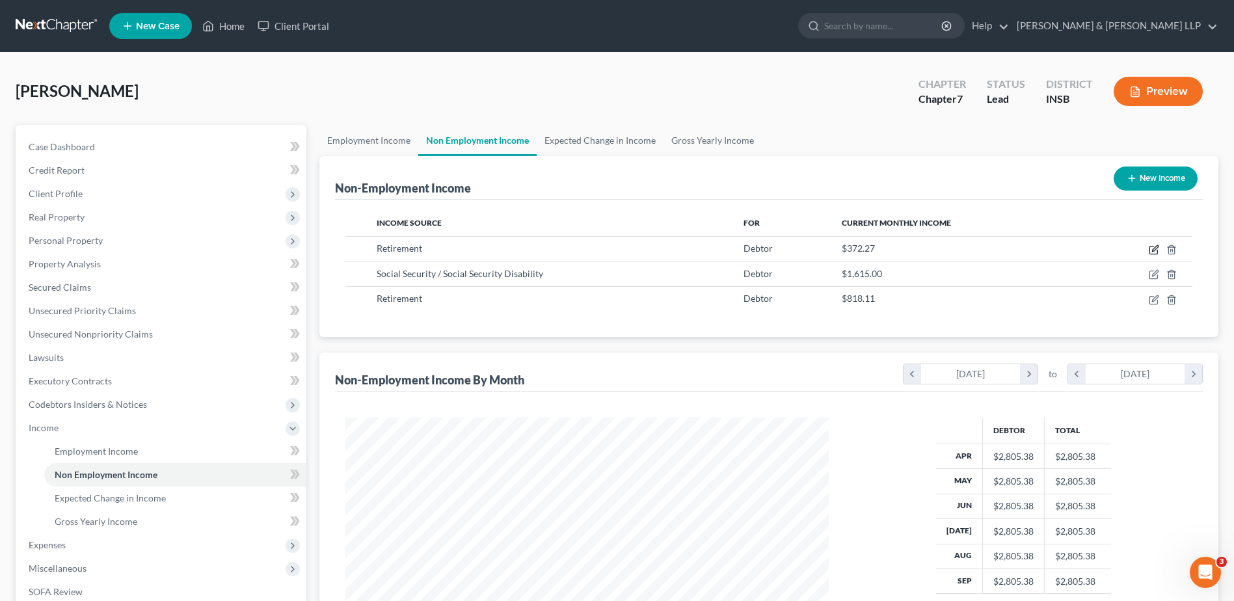
click at [1153, 250] on icon "button" at bounding box center [1155, 248] width 6 height 6
select select "3"
select select "0"
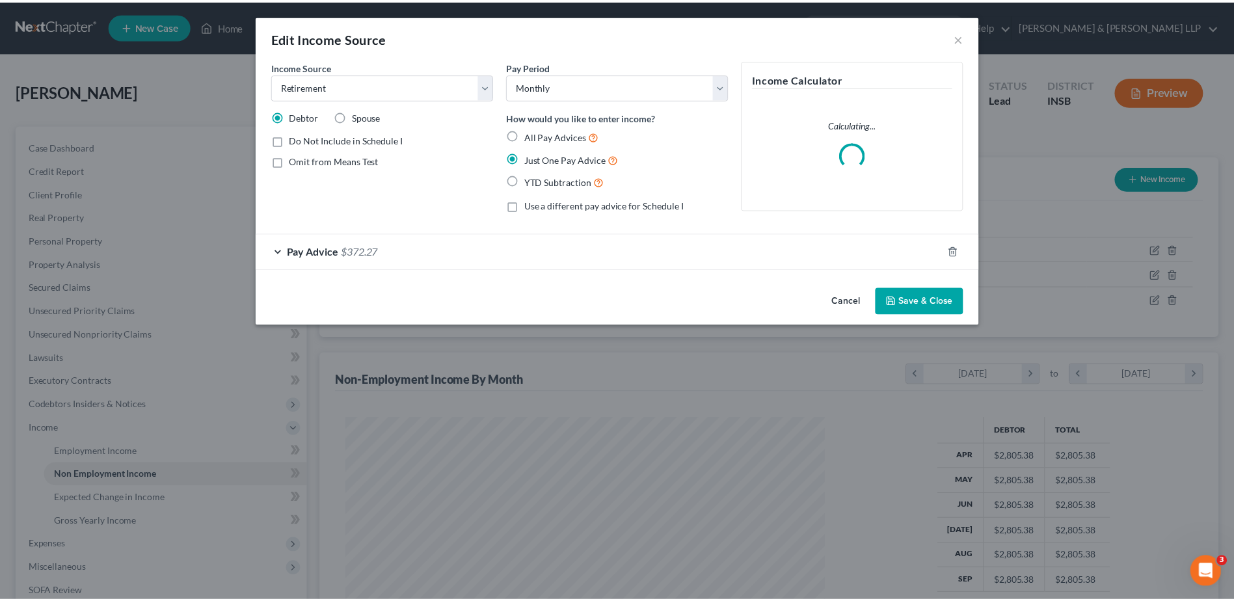
scroll to position [243, 514]
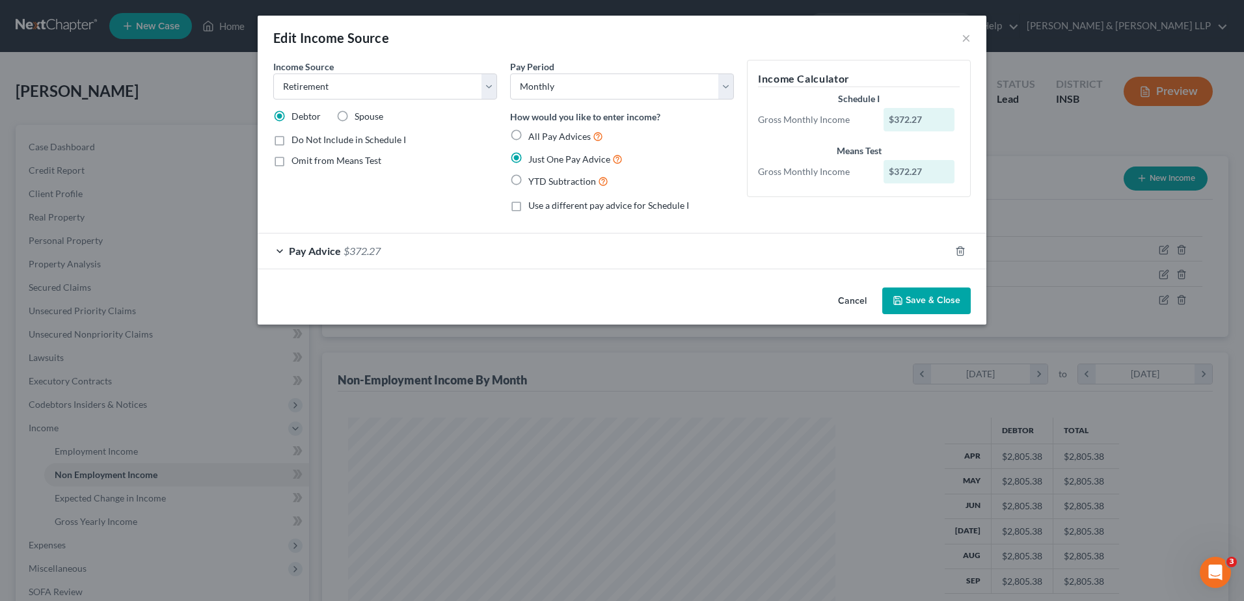
click at [854, 297] on button "Cancel" at bounding box center [851, 302] width 49 height 26
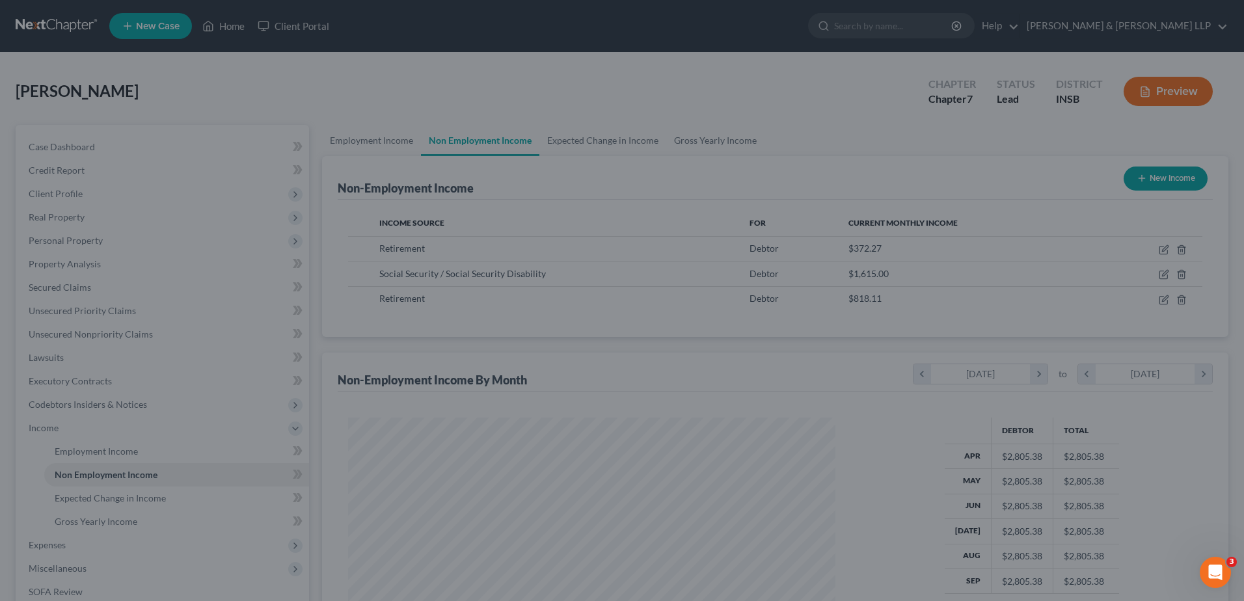
scroll to position [650235, 649967]
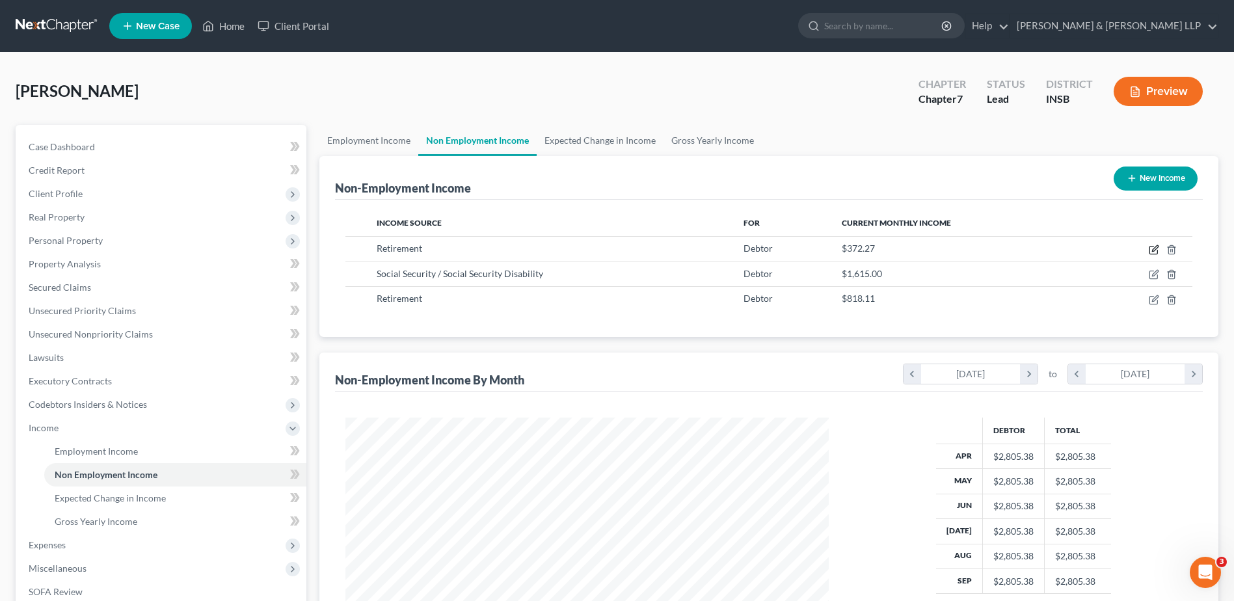
click at [1154, 252] on icon "button" at bounding box center [1154, 250] width 10 height 10
select select "3"
select select "0"
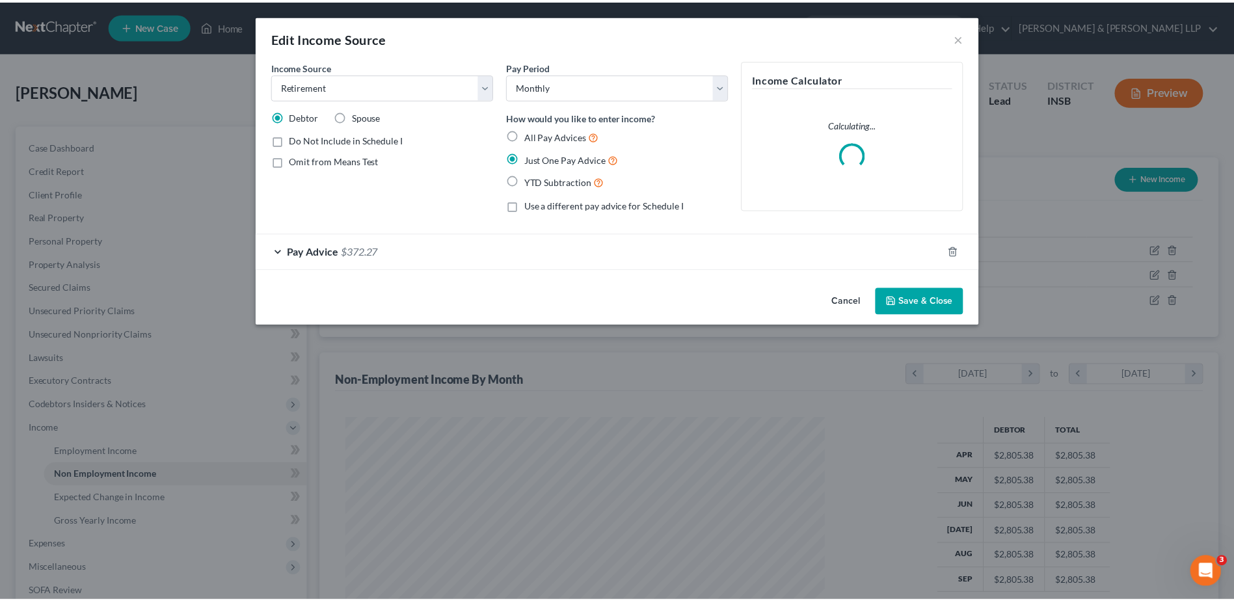
scroll to position [243, 514]
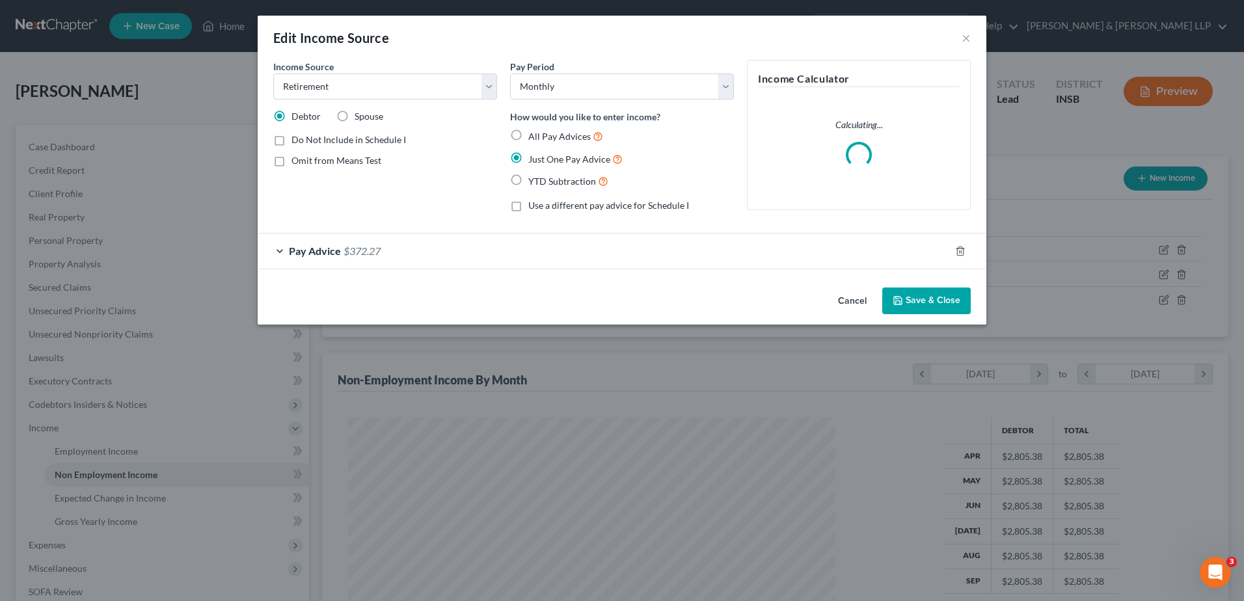
click at [313, 258] on div "Pay Advice $372.27" at bounding box center [604, 251] width 692 height 34
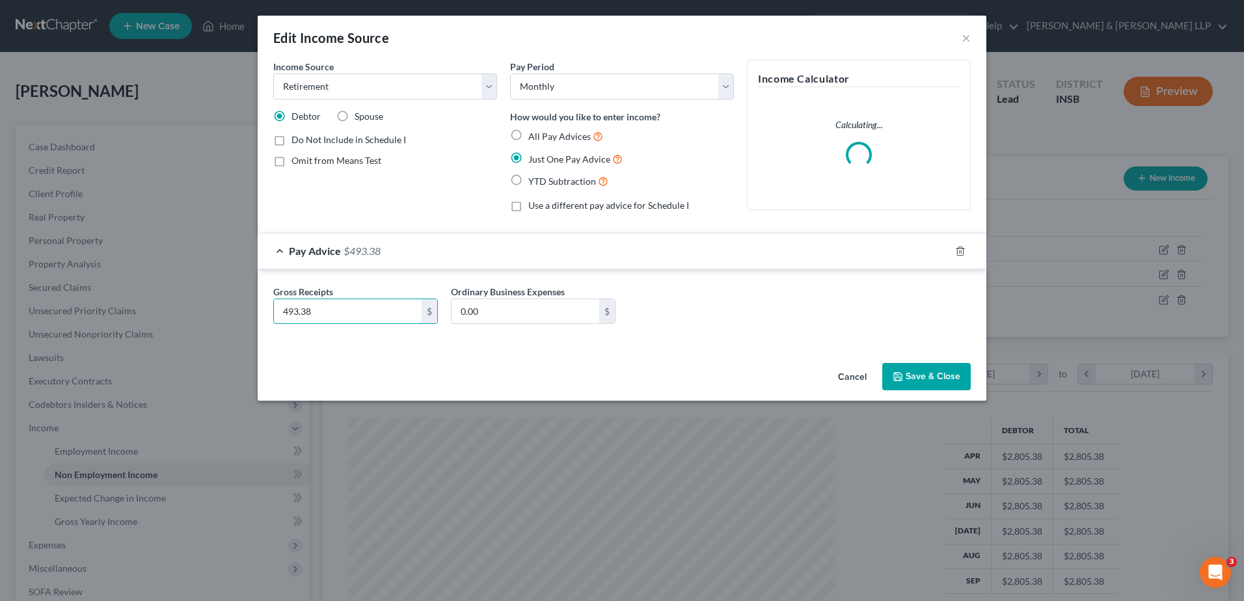
type input "493.38"
click at [918, 379] on button "Save & Close" at bounding box center [926, 376] width 88 height 27
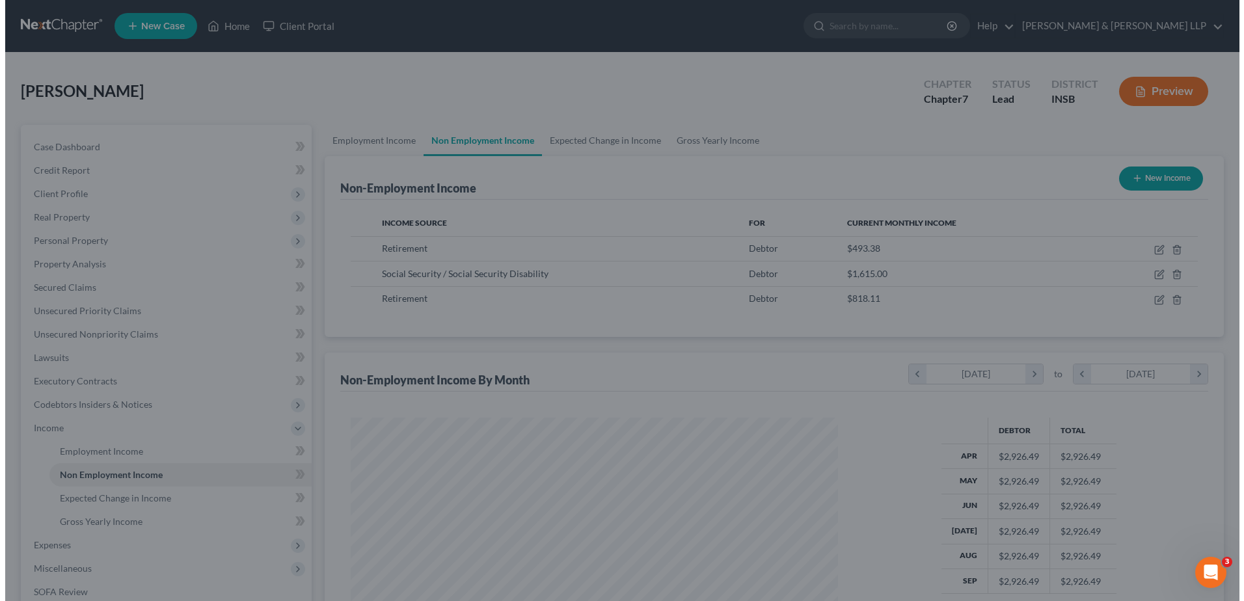
scroll to position [650235, 649967]
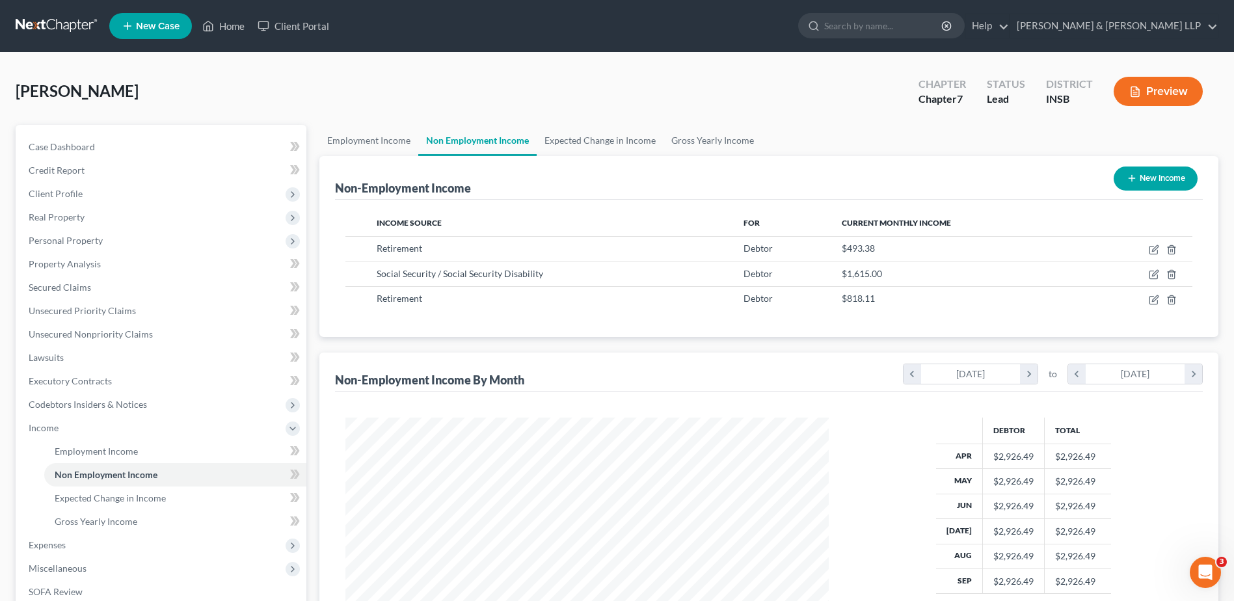
click at [1149, 181] on button "New Income" at bounding box center [1156, 179] width 84 height 24
select select "0"
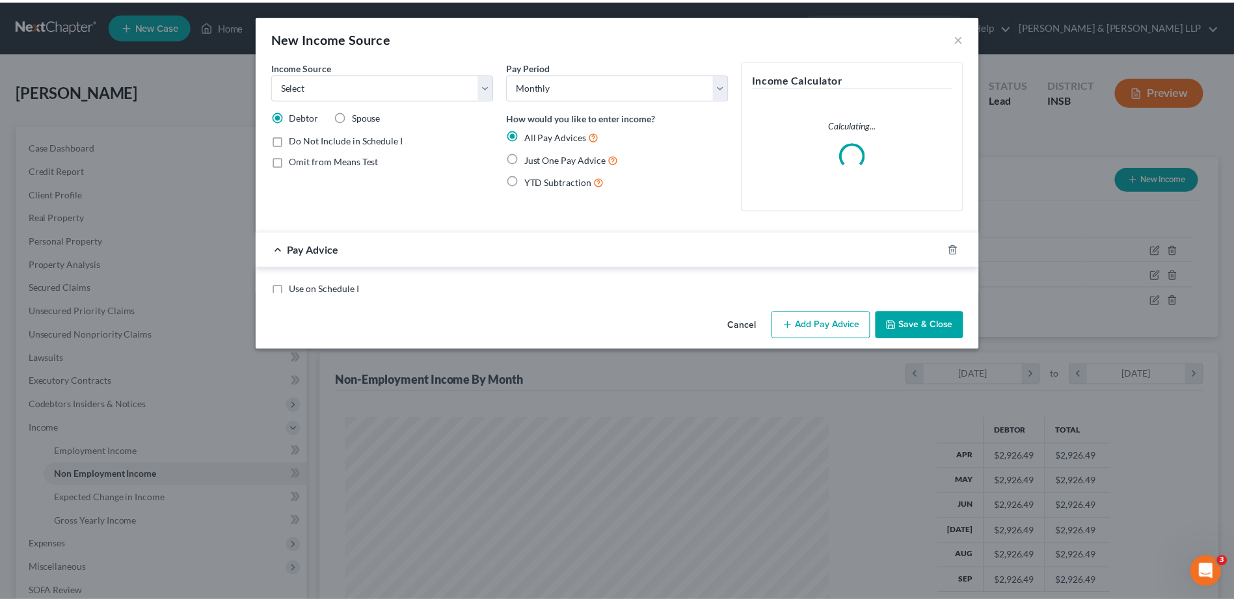
scroll to position [243, 514]
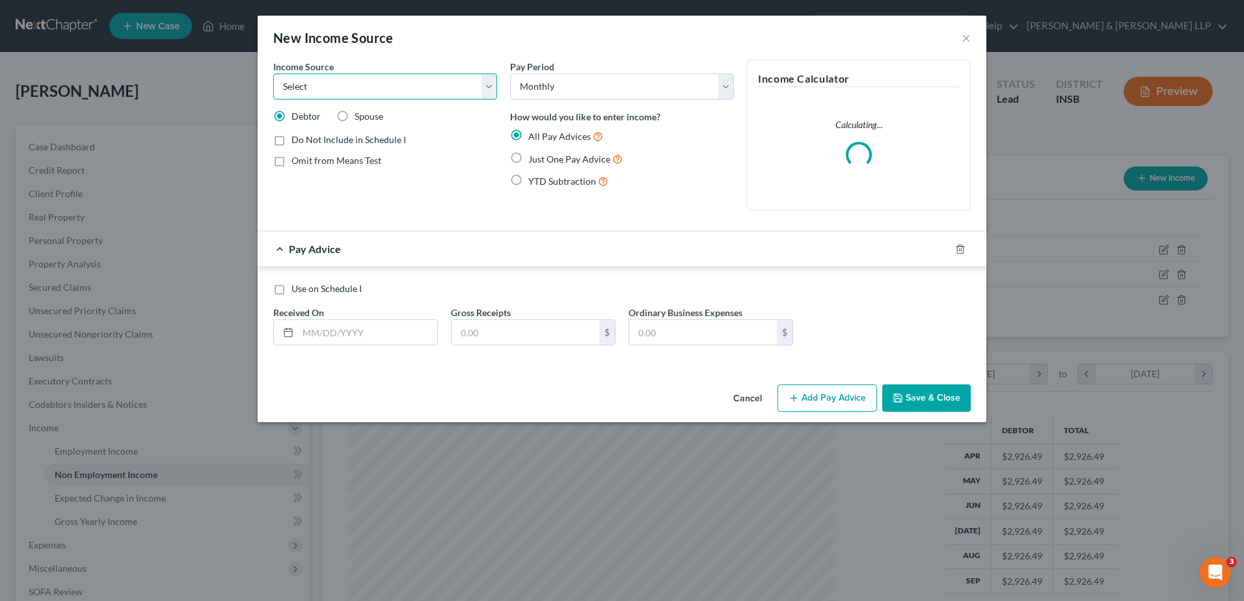
click at [409, 87] on select "Select Unemployment Disability (from employer) Pension Retirement Social Securi…" at bounding box center [385, 87] width 224 height 26
select select "3"
click at [273, 74] on select "Select Unemployment Disability (from employer) Pension Retirement Social Securi…" at bounding box center [385, 87] width 224 height 26
click at [556, 163] on span "Just One Pay Advice" at bounding box center [569, 159] width 82 height 11
click at [542, 160] on input "Just One Pay Advice" at bounding box center [537, 156] width 8 height 8
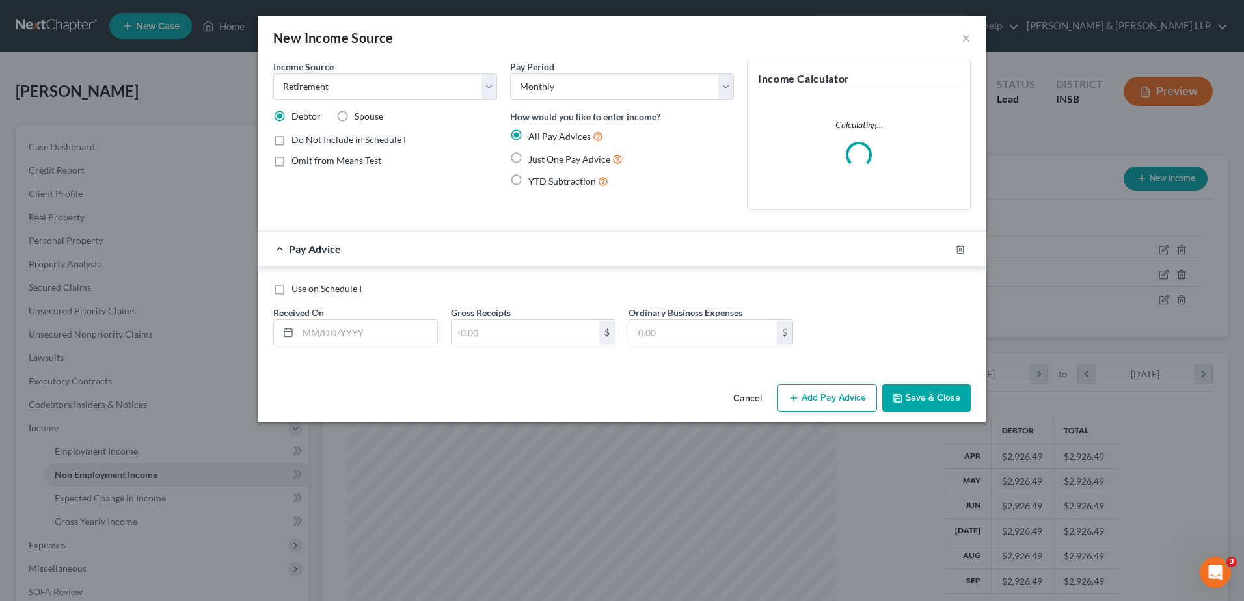
radio input "true"
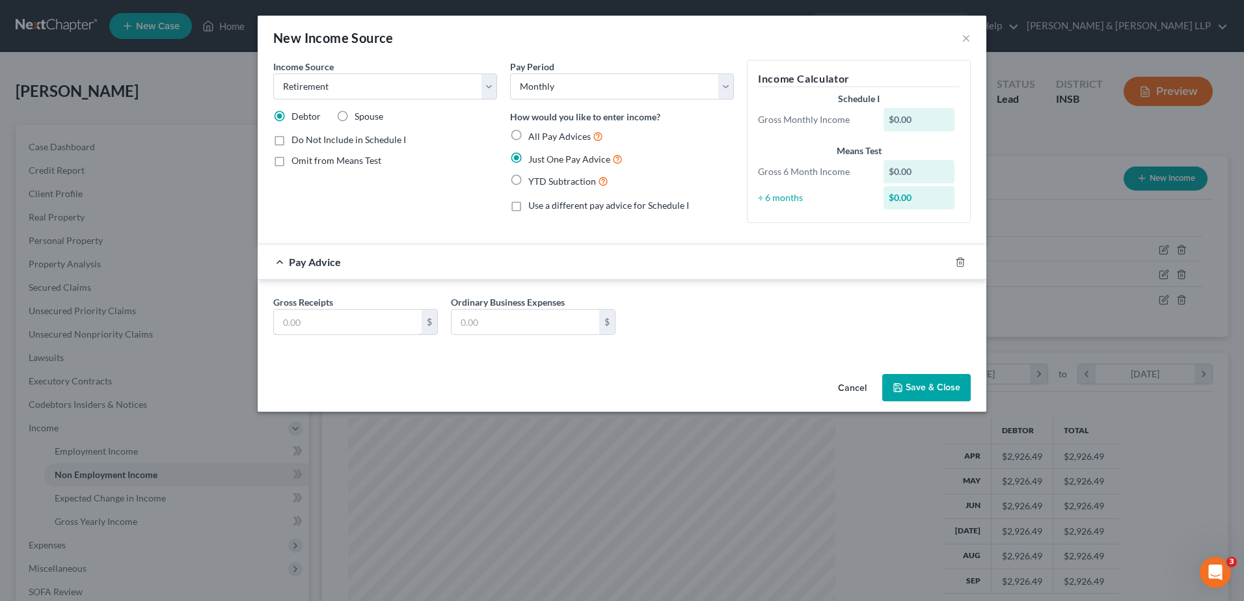
click at [379, 323] on input "text" at bounding box center [348, 322] width 148 height 25
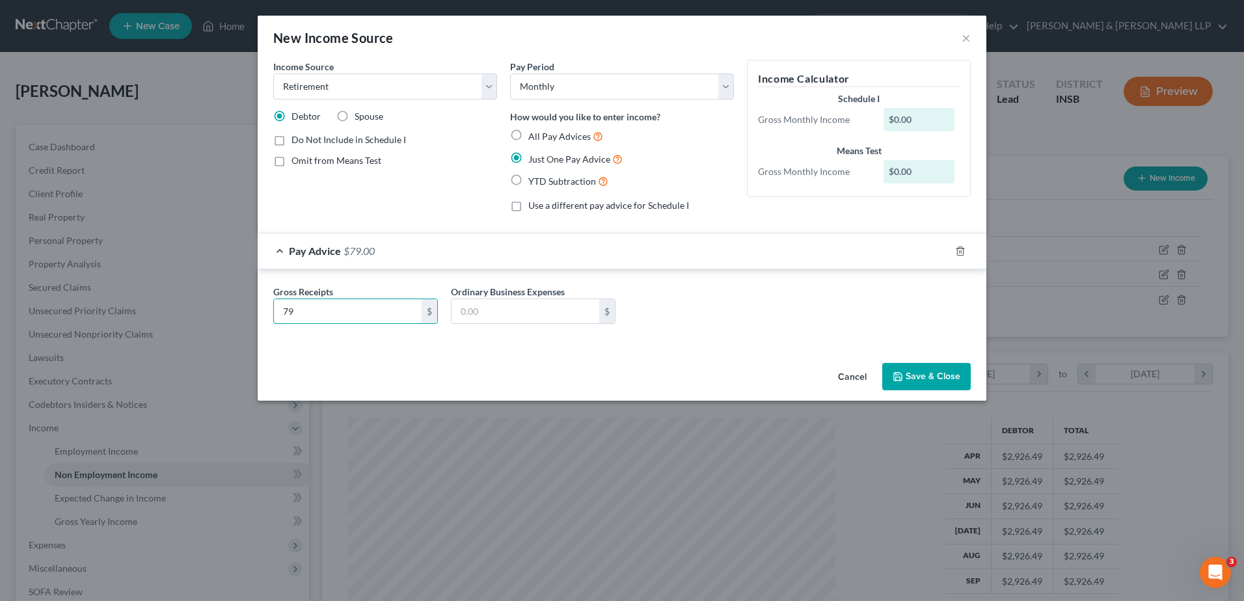
type input "79"
click at [950, 381] on button "Save & Close" at bounding box center [926, 376] width 88 height 27
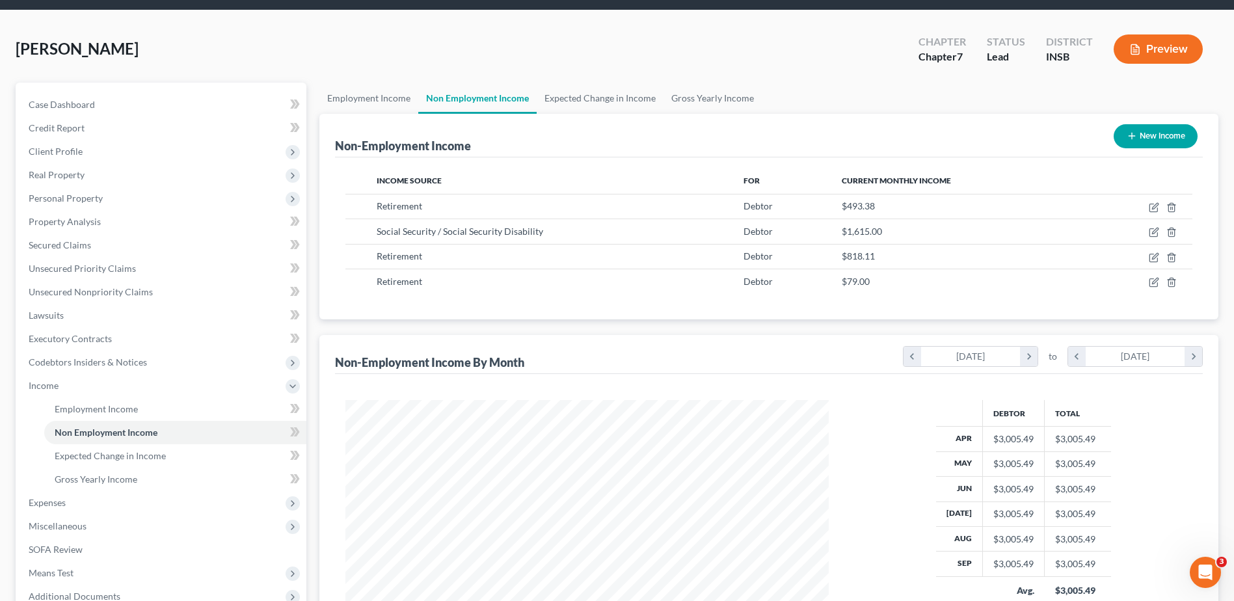
scroll to position [65, 0]
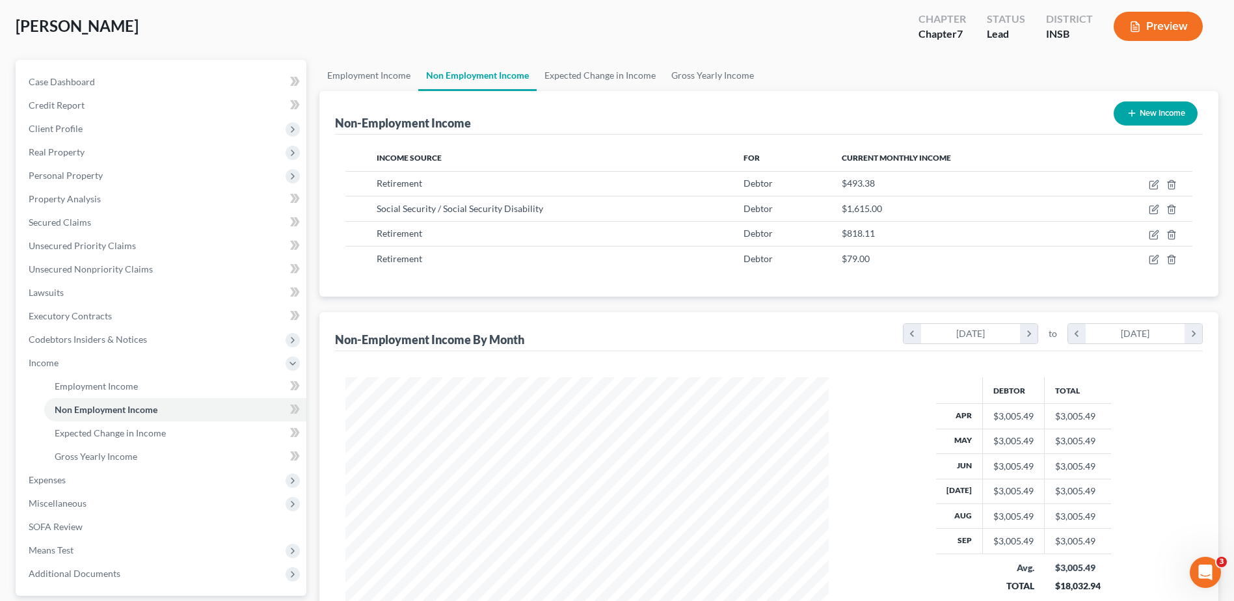
click at [126, 486] on span "Expenses" at bounding box center [162, 479] width 288 height 23
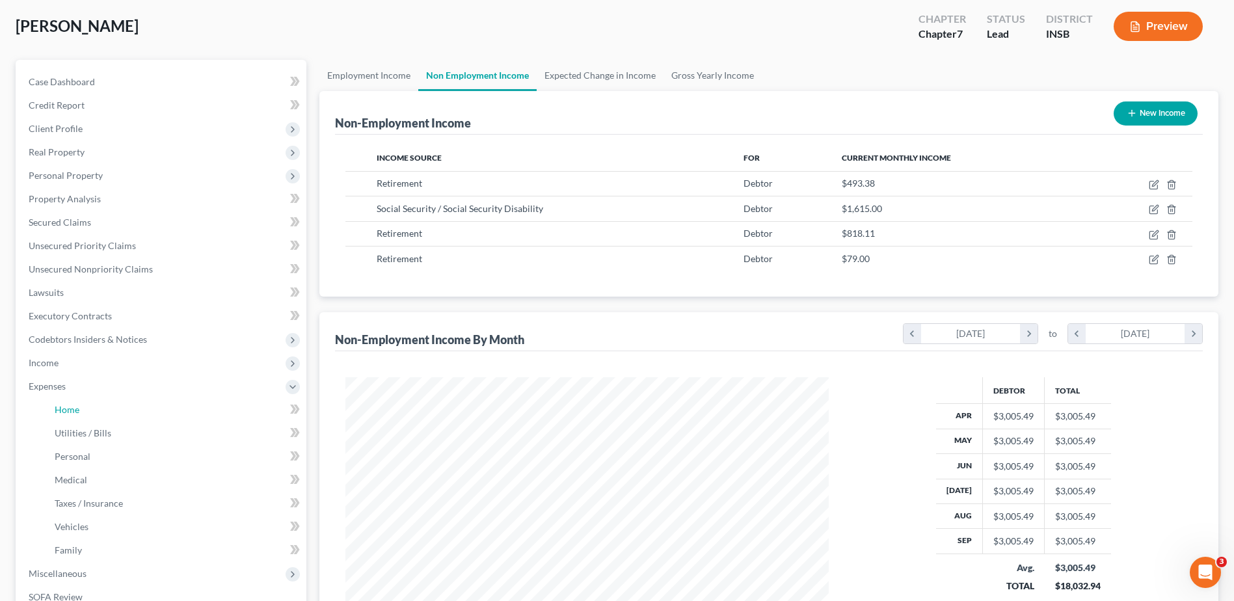
click at [121, 417] on link "Home" at bounding box center [175, 409] width 262 height 23
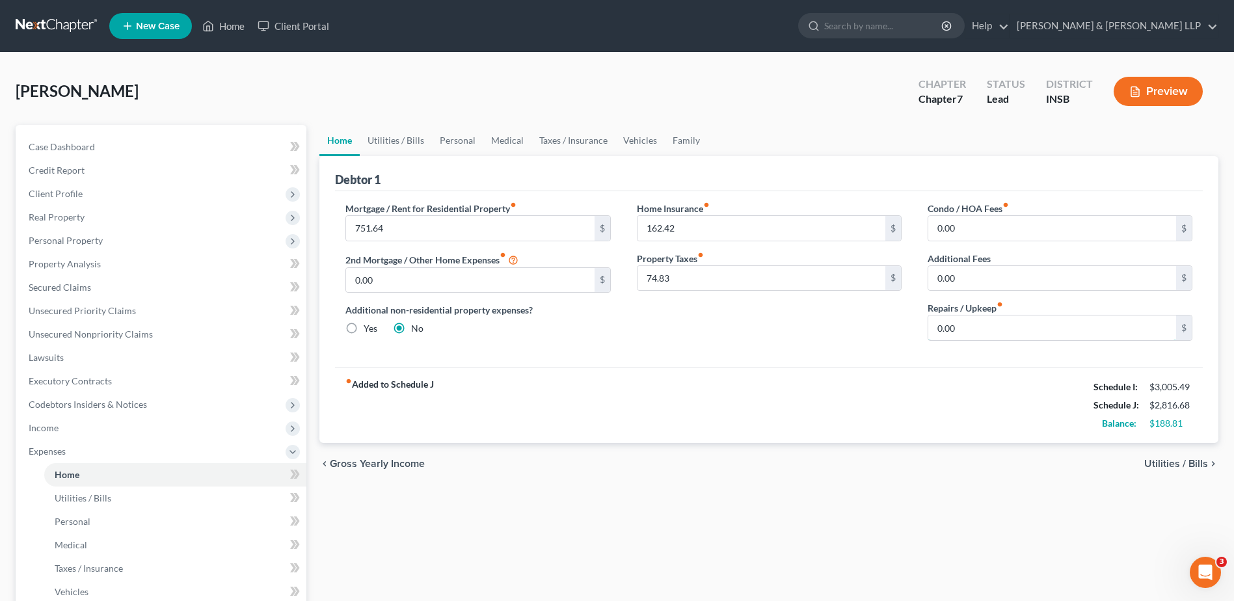
click at [942, 325] on input "0.00" at bounding box center [1052, 327] width 248 height 25
click at [975, 284] on input "0.00" at bounding box center [1052, 278] width 248 height 25
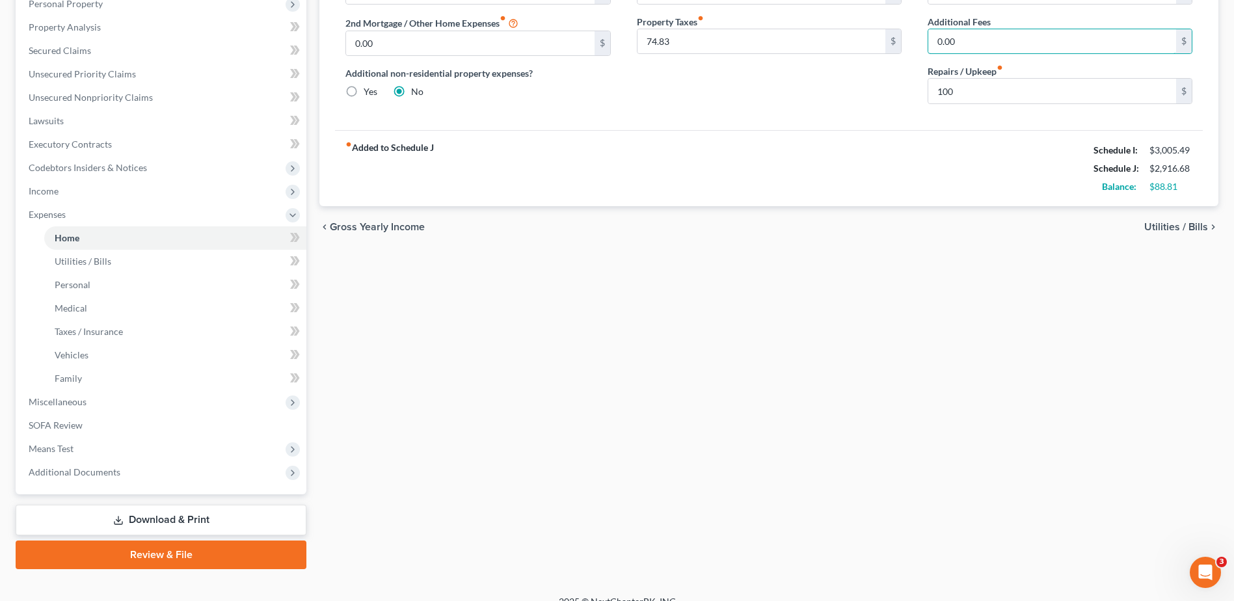
scroll to position [254, 0]
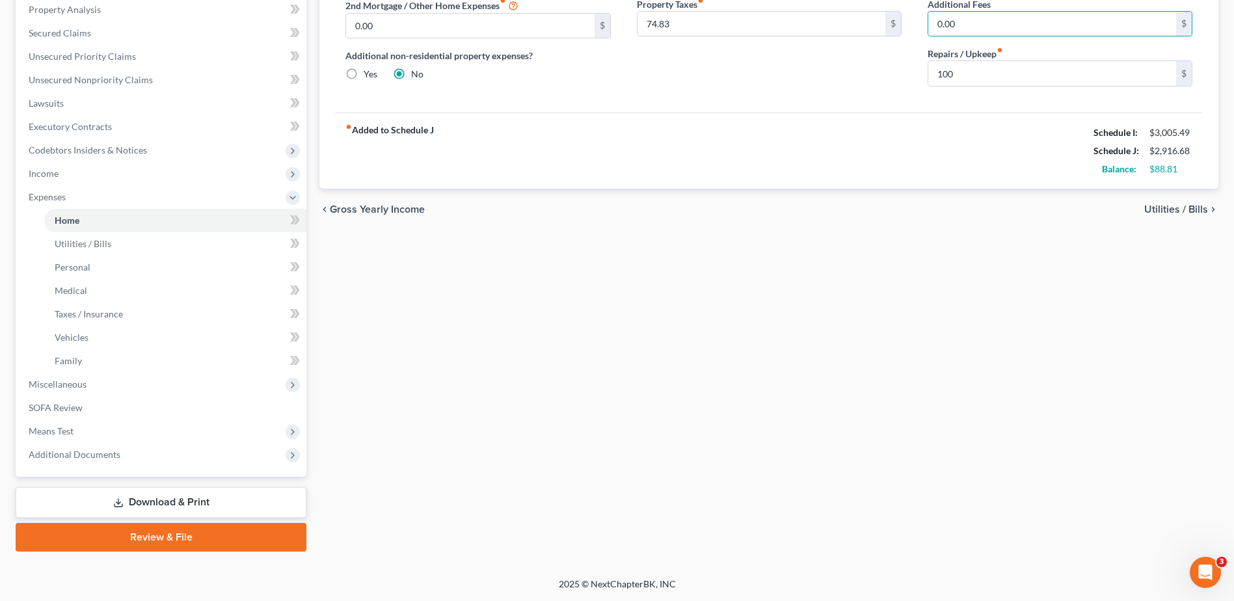
click at [103, 377] on span "Miscellaneous" at bounding box center [162, 384] width 288 height 23
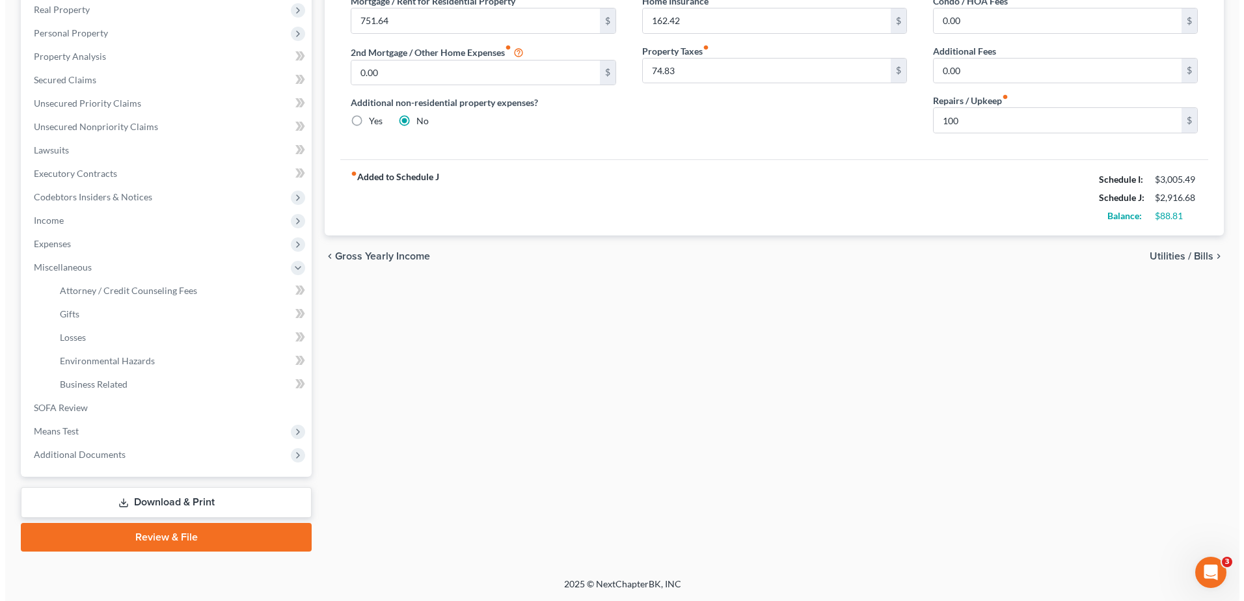
scroll to position [208, 0]
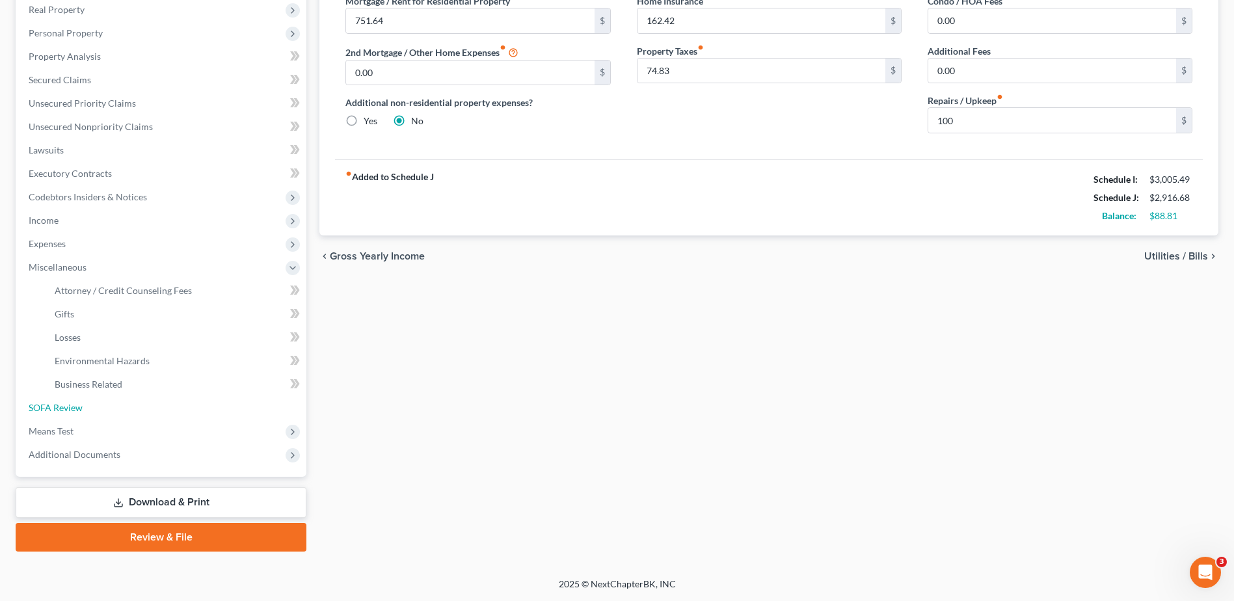
click at [116, 408] on link "SOFA Review" at bounding box center [162, 407] width 288 height 23
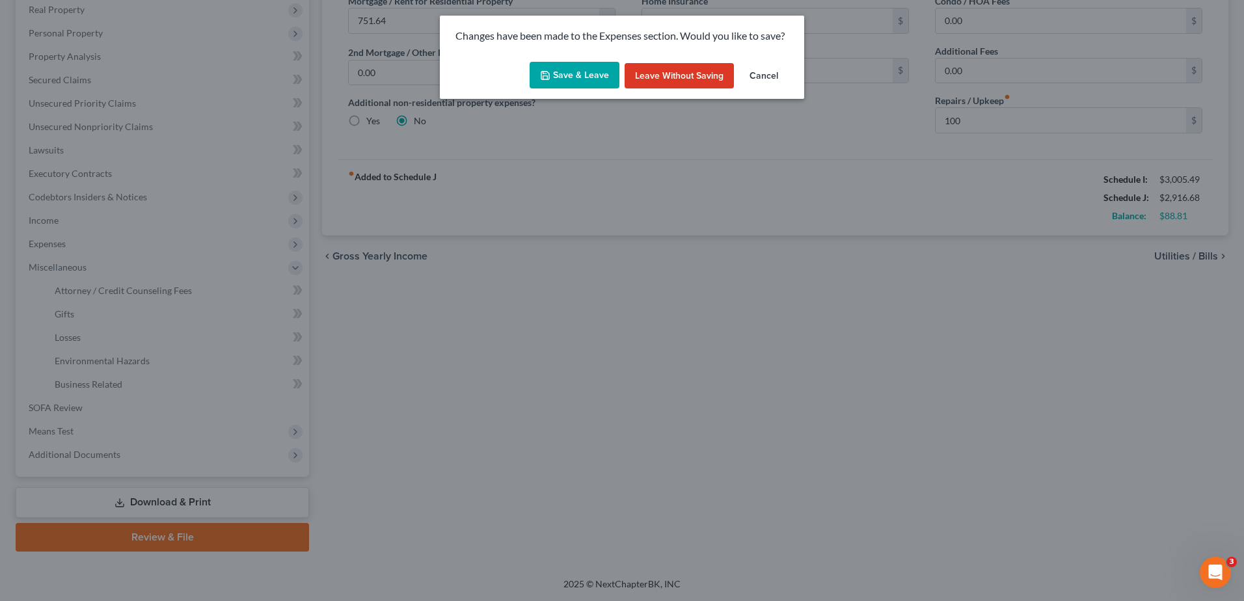
click at [592, 75] on button "Save & Leave" at bounding box center [574, 75] width 90 height 27
type input "100.00"
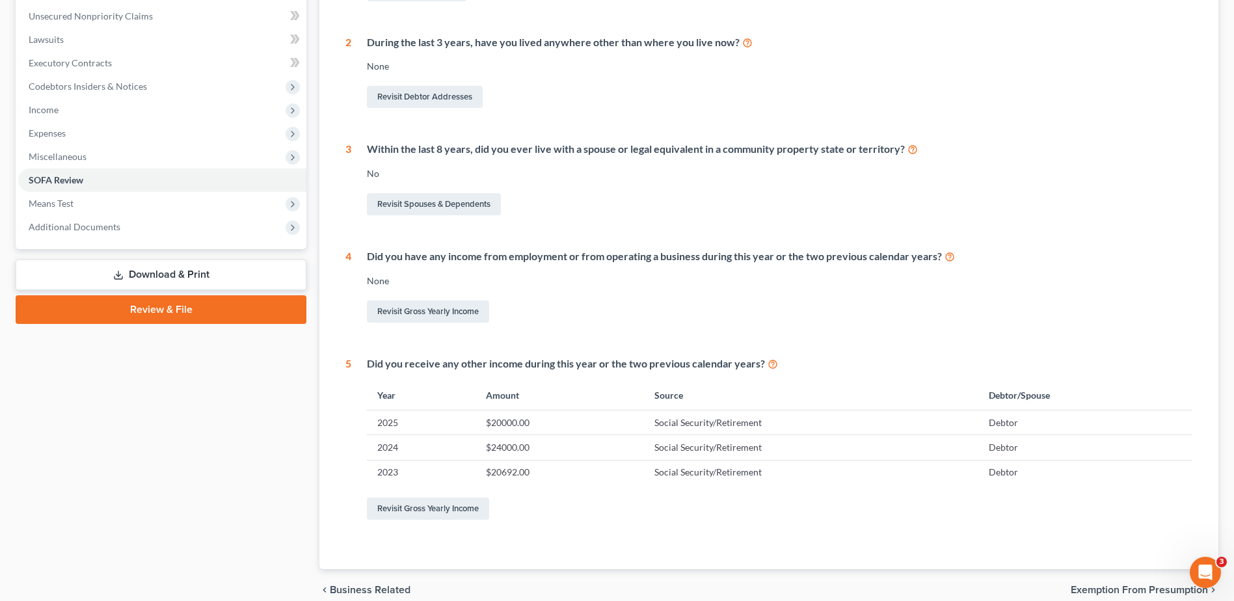
scroll to position [325, 0]
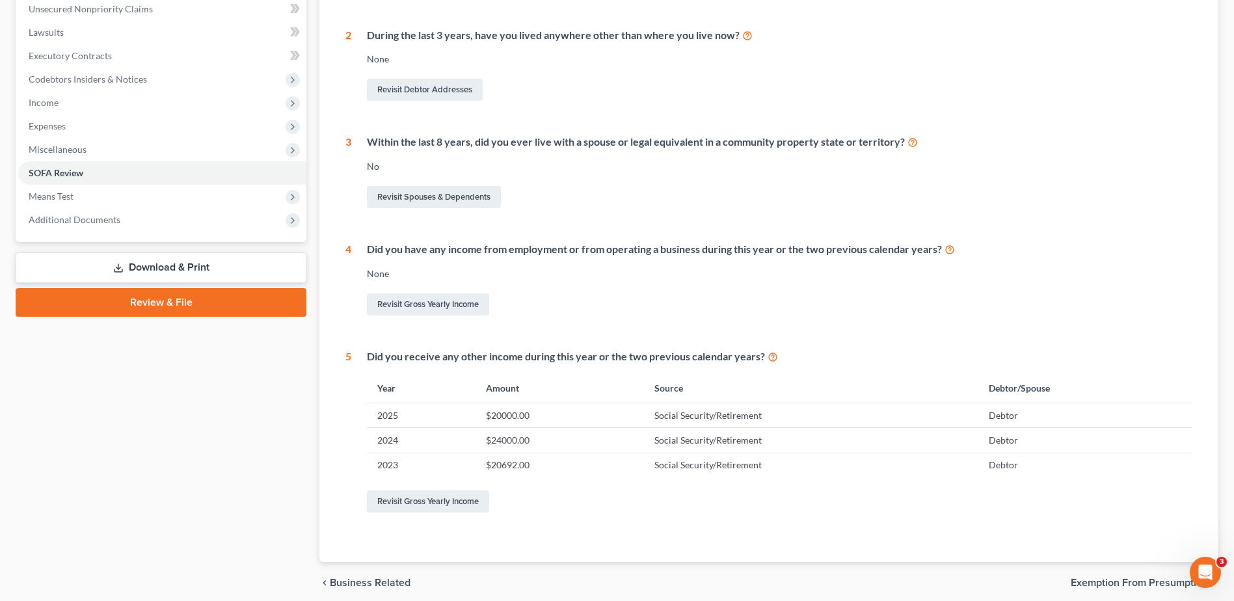
click at [1140, 580] on span "Exemption from Presumption" at bounding box center [1139, 583] width 137 height 10
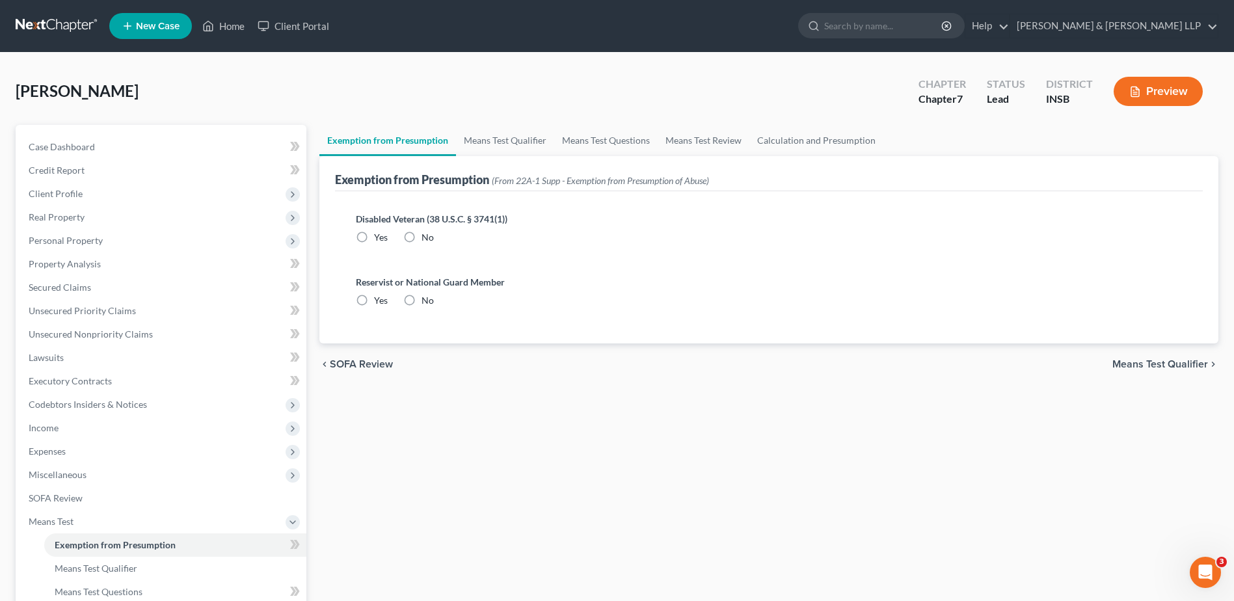
click at [422, 241] on label "No" at bounding box center [428, 237] width 12 height 13
click at [427, 239] on input "No" at bounding box center [431, 235] width 8 height 8
radio input "true"
click at [422, 298] on label "No" at bounding box center [428, 300] width 12 height 13
click at [427, 298] on input "No" at bounding box center [431, 298] width 8 height 8
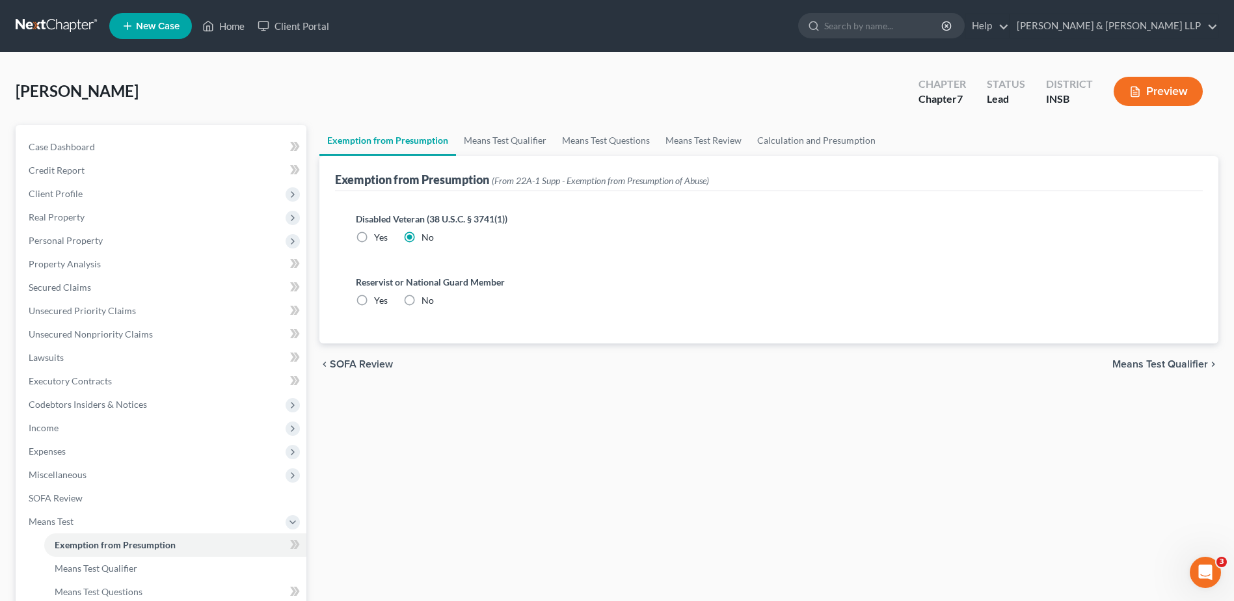
radio input "true"
click at [1133, 368] on span "Means Test Qualifier" at bounding box center [1160, 364] width 96 height 10
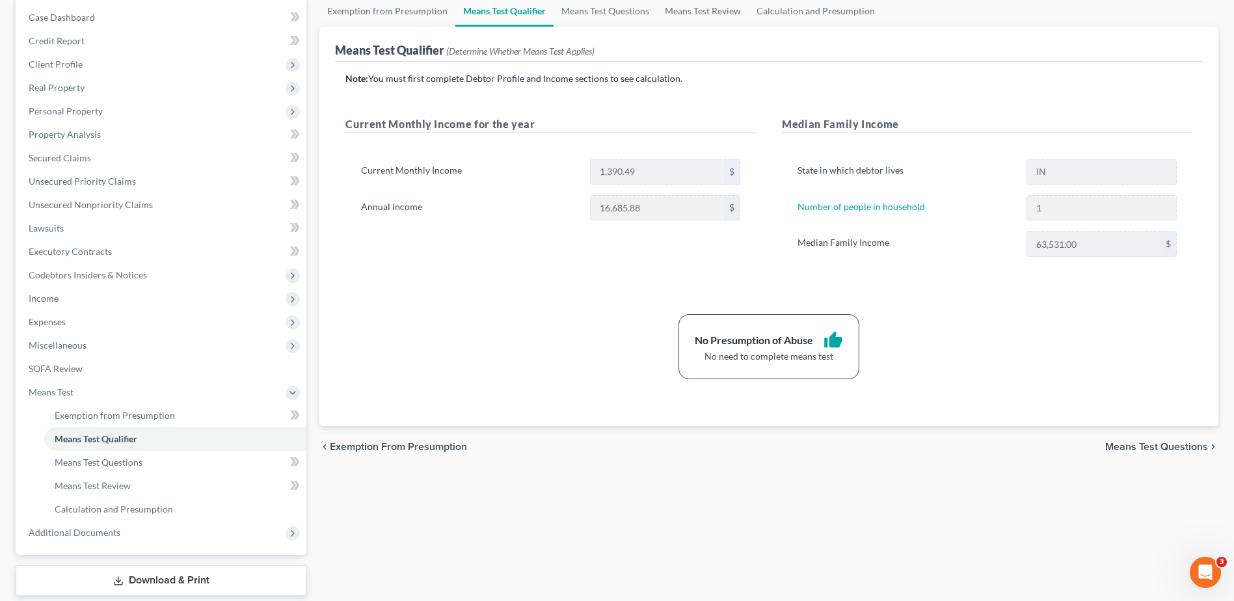
scroll to position [130, 0]
click at [1131, 449] on span "Means Test Questions" at bounding box center [1156, 446] width 103 height 10
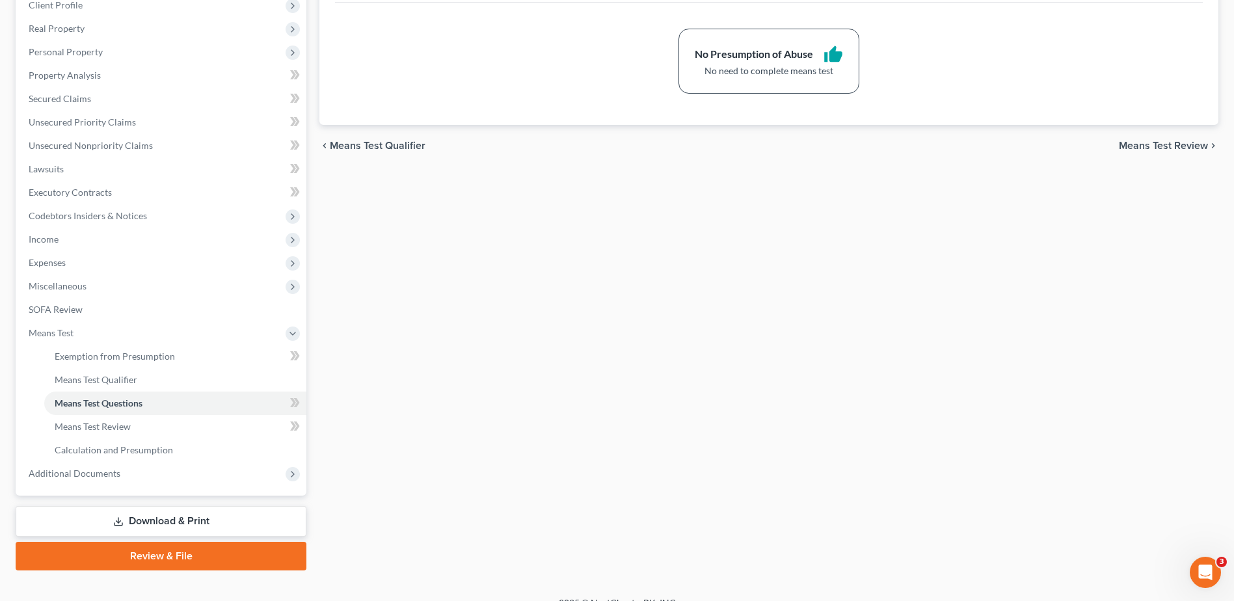
scroll to position [208, 0]
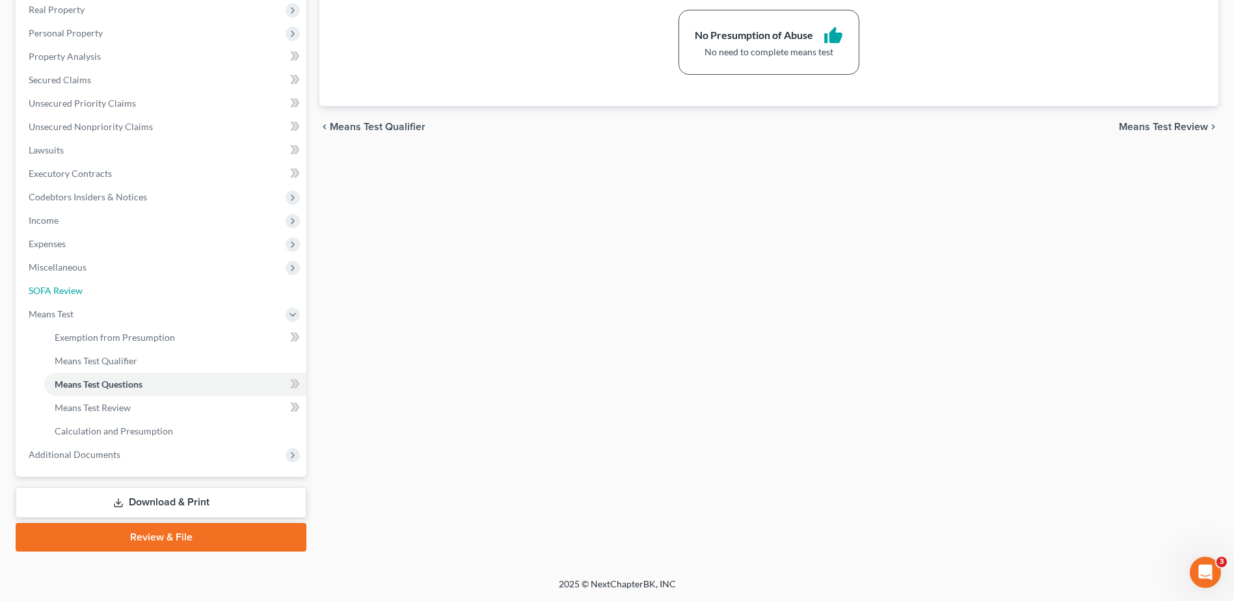
click at [109, 286] on link "SOFA Review" at bounding box center [162, 290] width 288 height 23
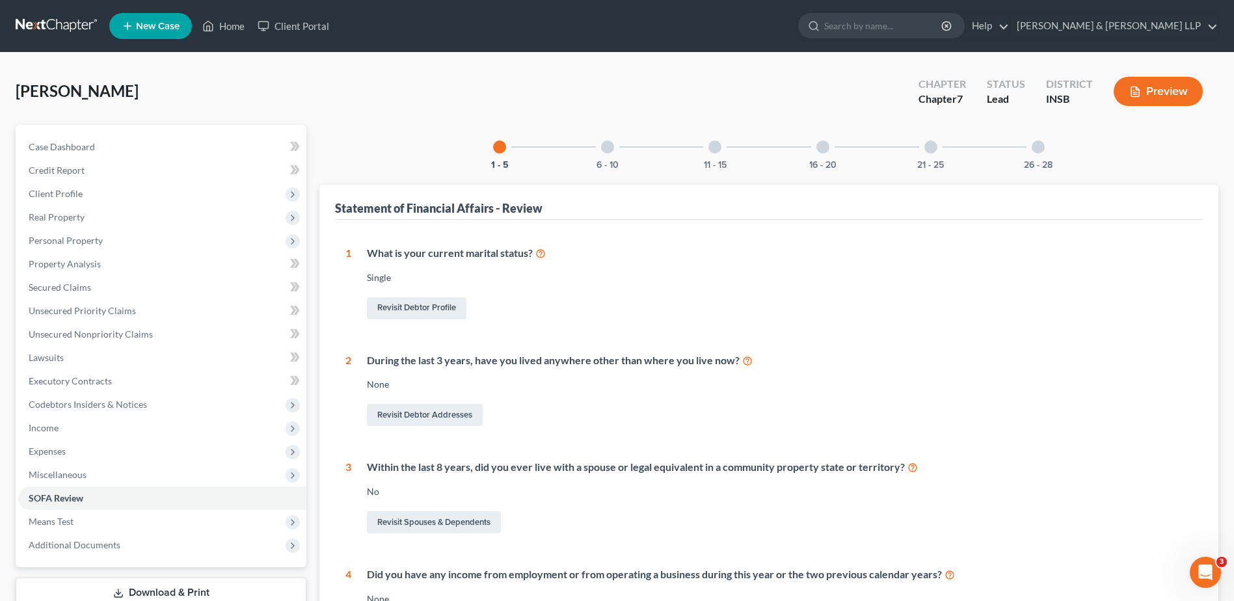
click at [603, 146] on div at bounding box center [607, 147] width 13 height 13
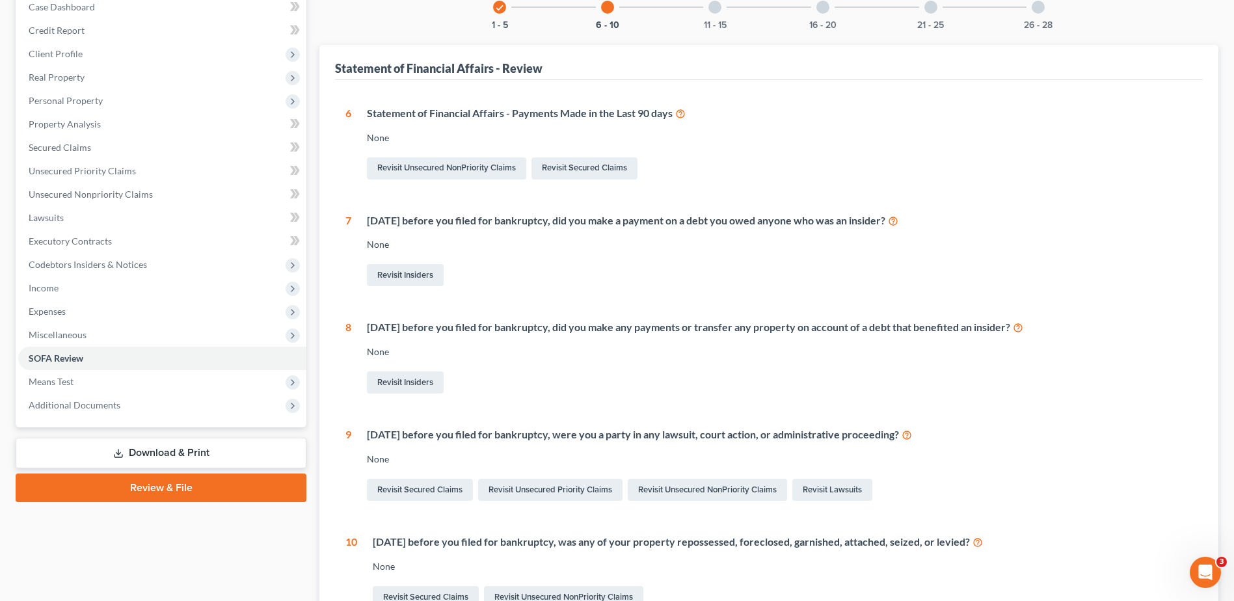
scroll to position [92, 0]
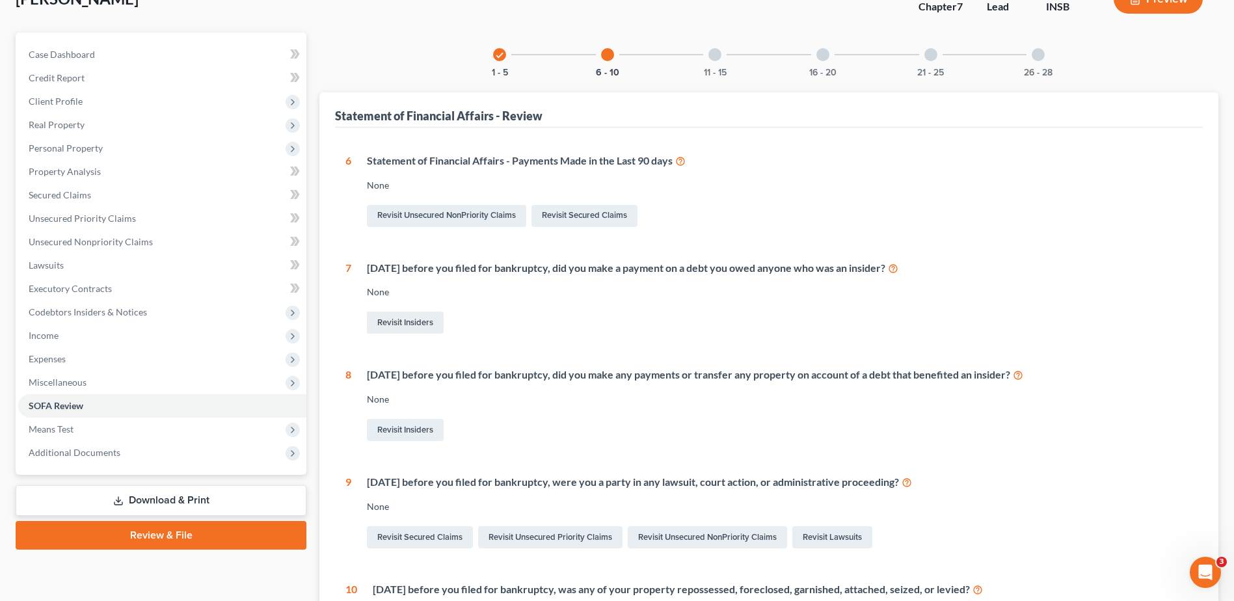
click at [717, 61] on div "11 - 15" at bounding box center [715, 55] width 44 height 44
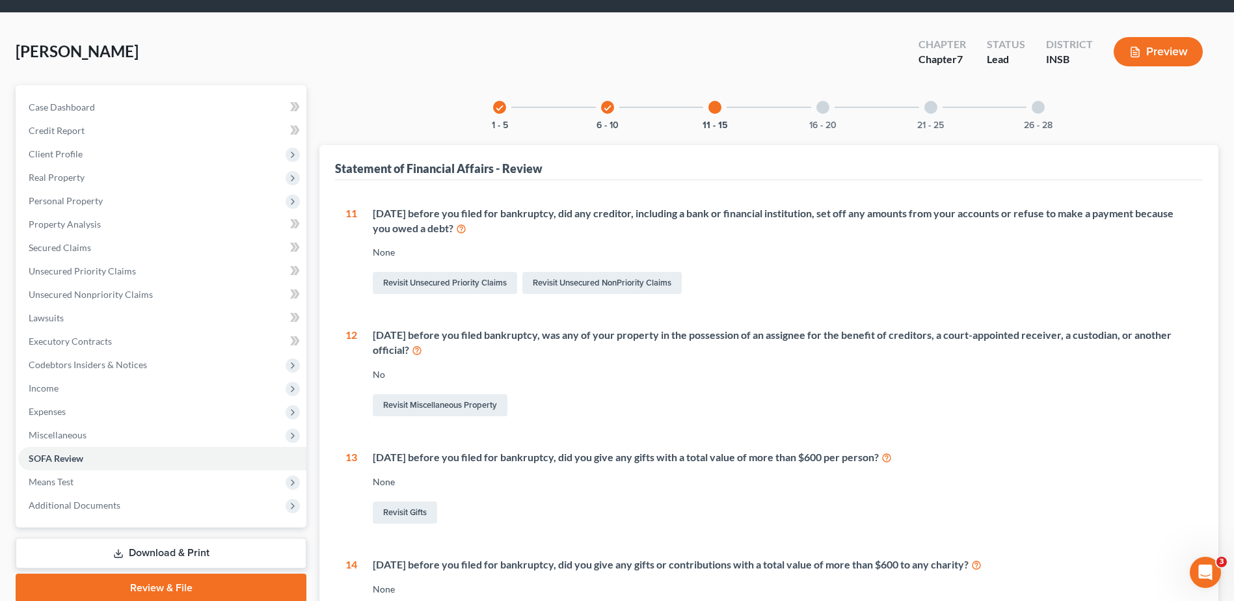
scroll to position [27, 0]
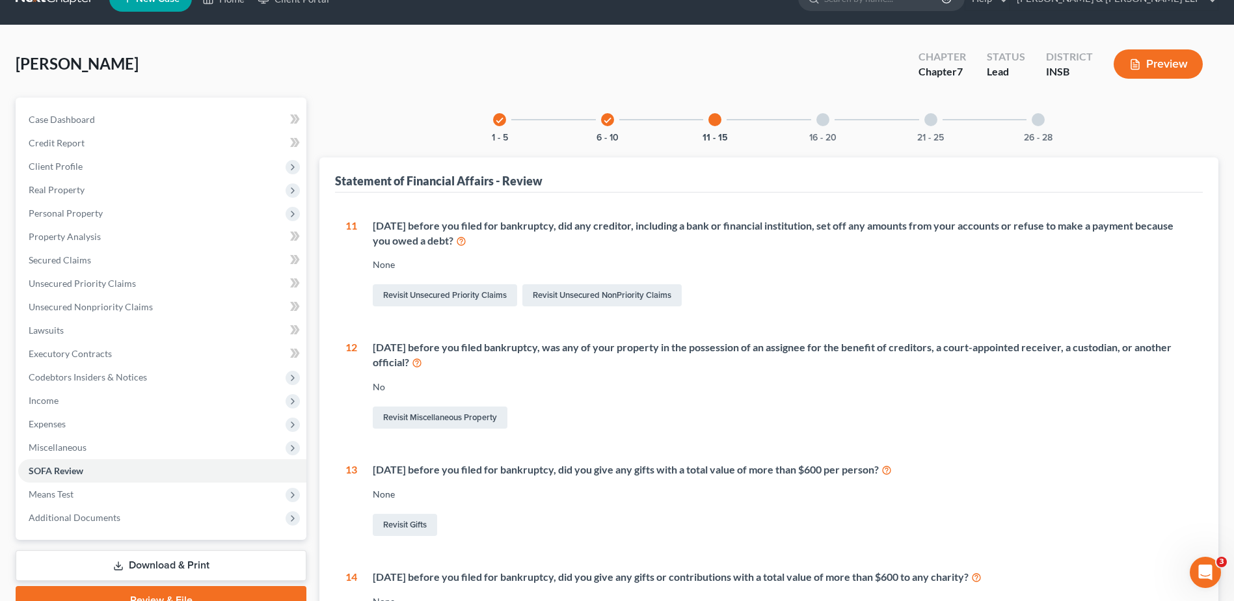
click at [821, 123] on div at bounding box center [822, 119] width 13 height 13
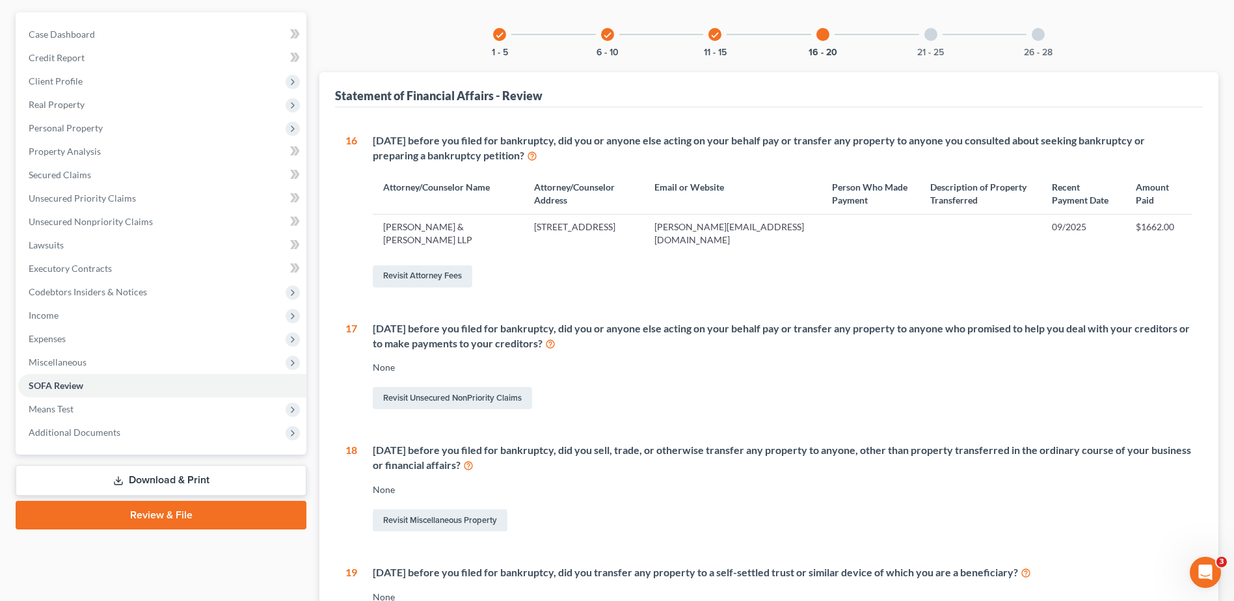
scroll to position [92, 0]
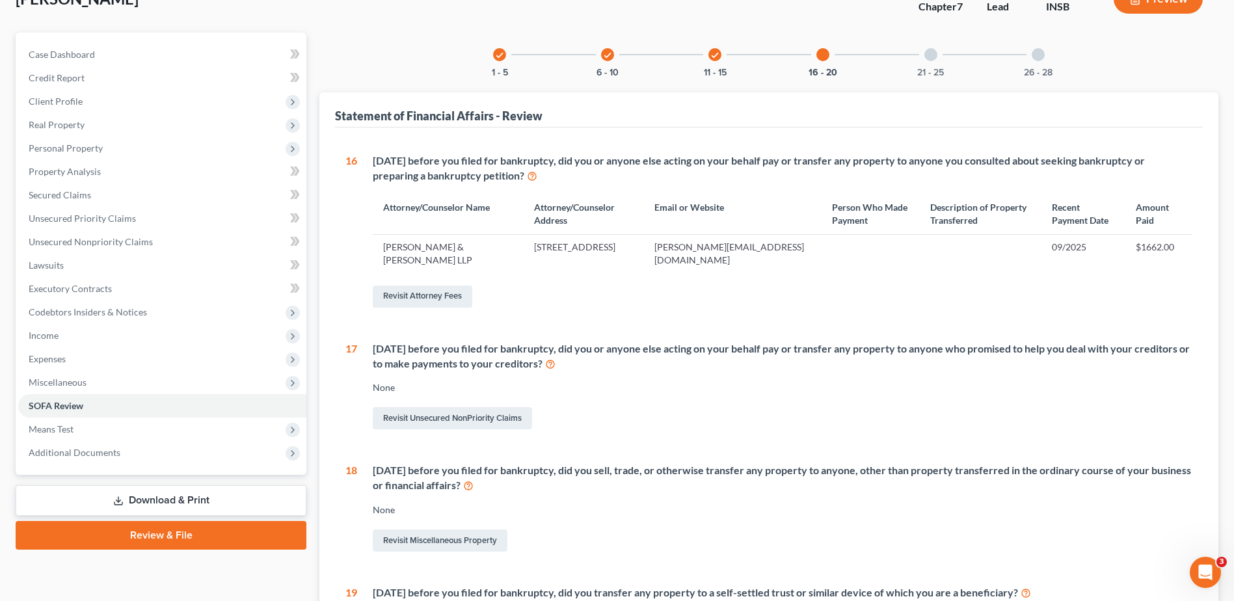
click at [932, 50] on div at bounding box center [930, 54] width 13 height 13
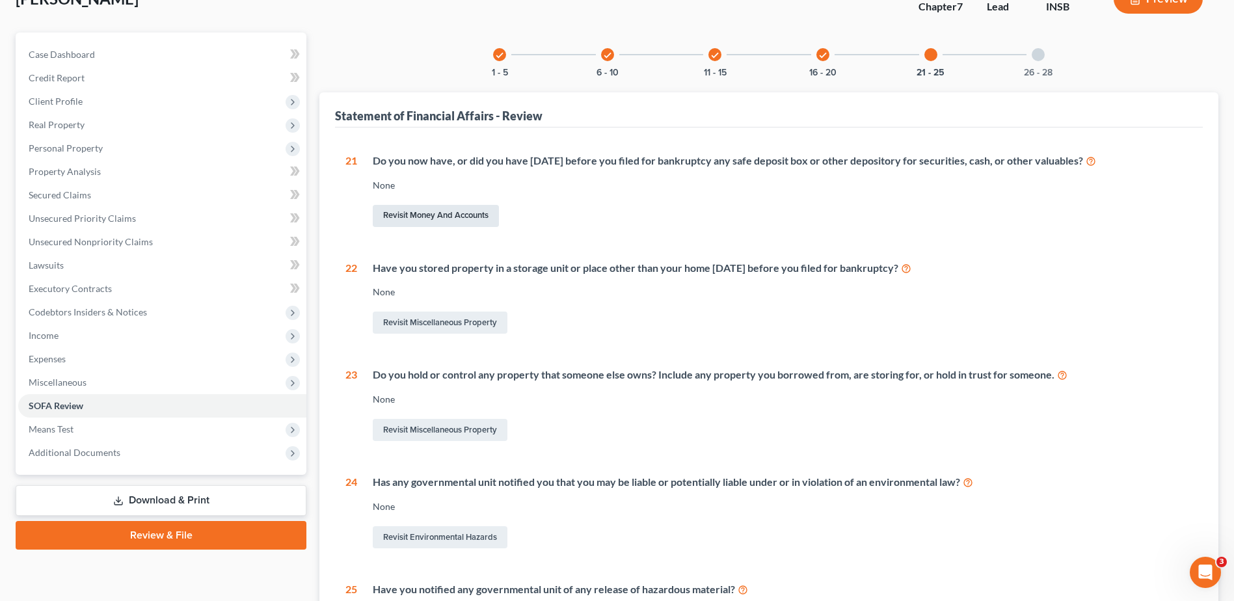
click at [473, 213] on link "Revisit Money and Accounts" at bounding box center [436, 216] width 126 height 22
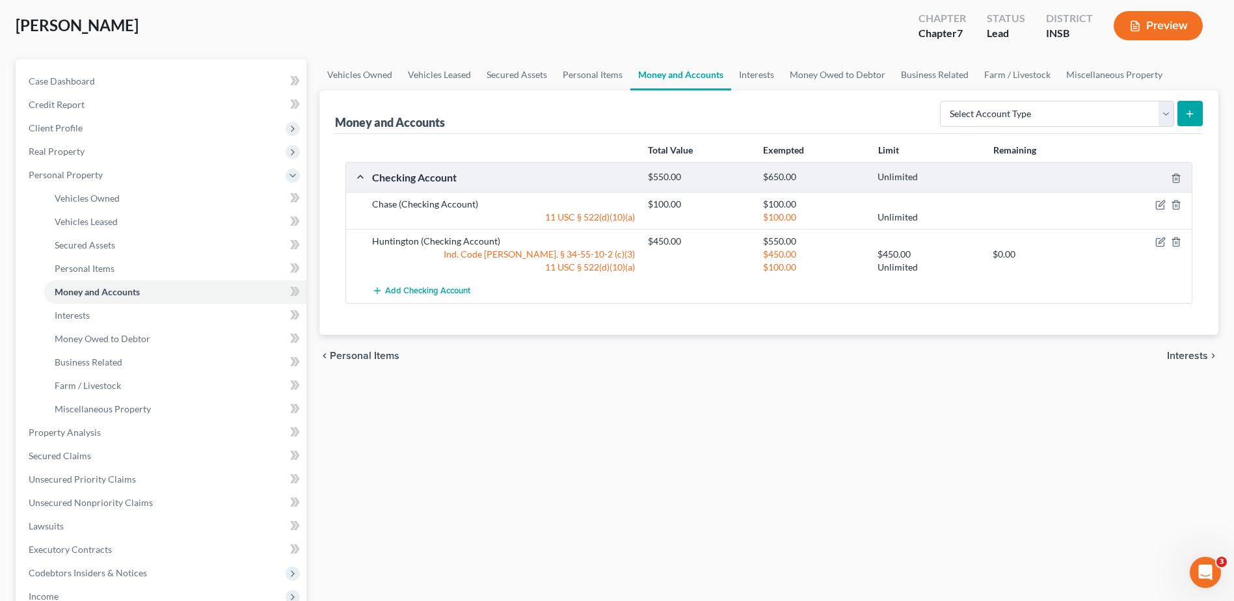
scroll to position [65, 0]
click at [1171, 117] on select "Select Account Type Brokerage Cash on Hand Certificates of Deposit Checking Acc…" at bounding box center [1057, 114] width 234 height 26
select select "safe_deposit_box"
click at [943, 101] on select "Select Account Type Brokerage Cash on Hand Certificates of Deposit Checking Acc…" at bounding box center [1057, 114] width 234 height 26
click at [1196, 113] on button "submit" at bounding box center [1189, 113] width 25 height 25
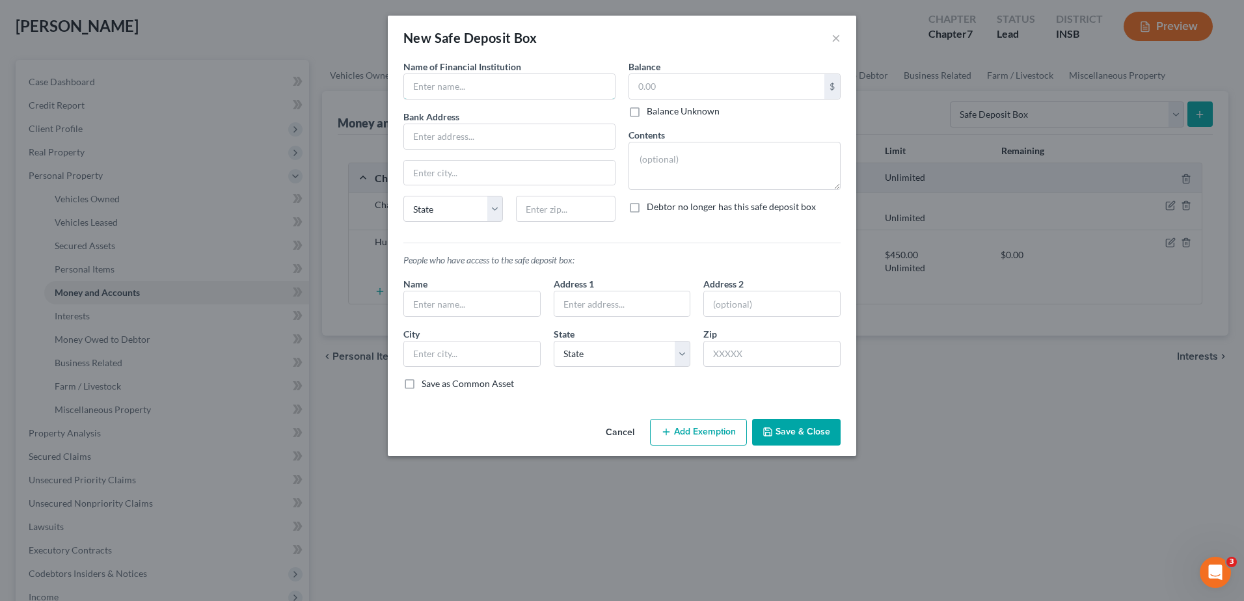
click at [432, 91] on input "text" at bounding box center [509, 86] width 211 height 25
type input "PNC Bank"
click at [433, 131] on input "text" at bounding box center [509, 136] width 211 height 25
paste input "2401 E Main St,"
type input "2401 E Main St,"
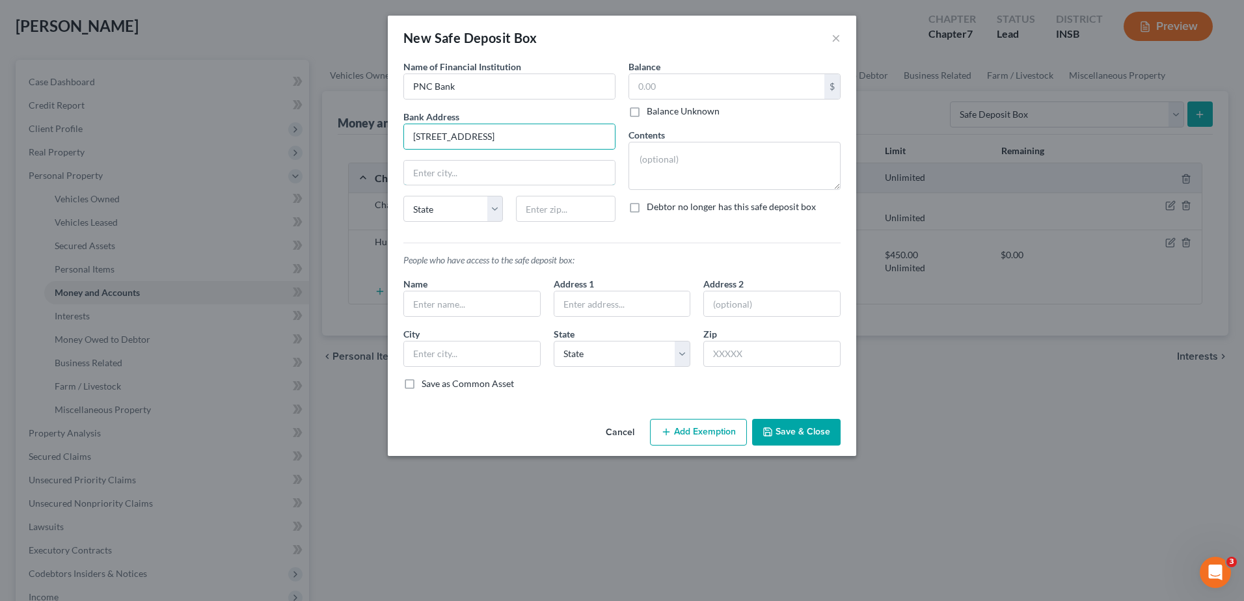
click at [446, 181] on input "text" at bounding box center [509, 173] width 211 height 25
type input "Plainfield"
type input "46168"
select select "15"
click at [656, 79] on input "text" at bounding box center [726, 86] width 195 height 25
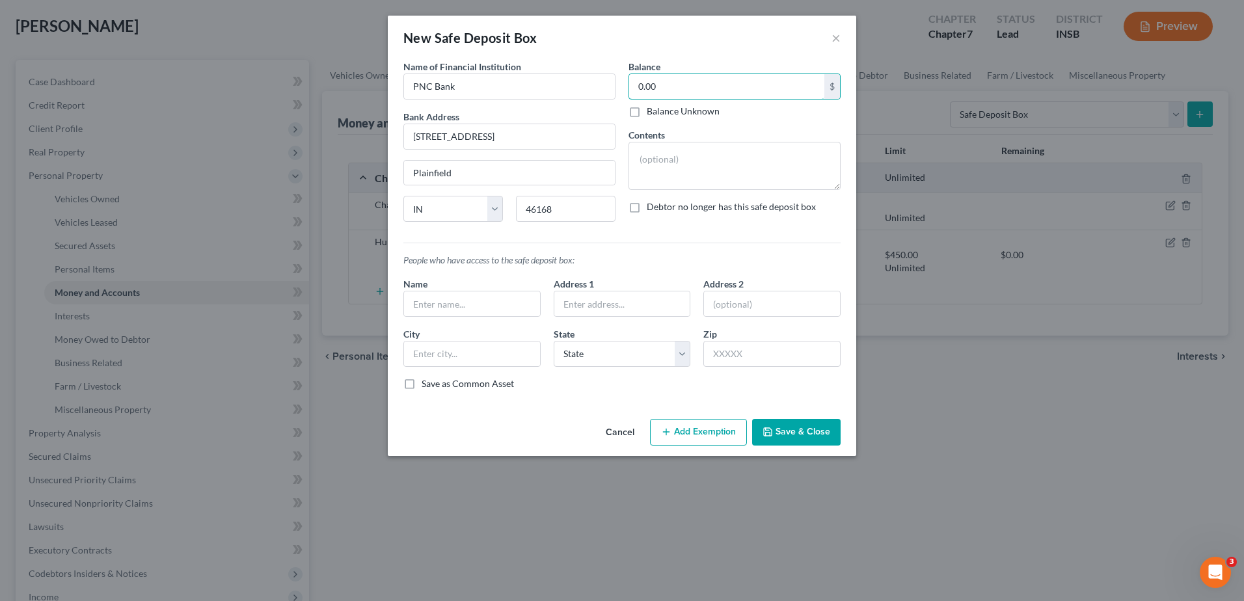
type input "0.00"
click at [798, 432] on button "Save & Close" at bounding box center [796, 432] width 88 height 27
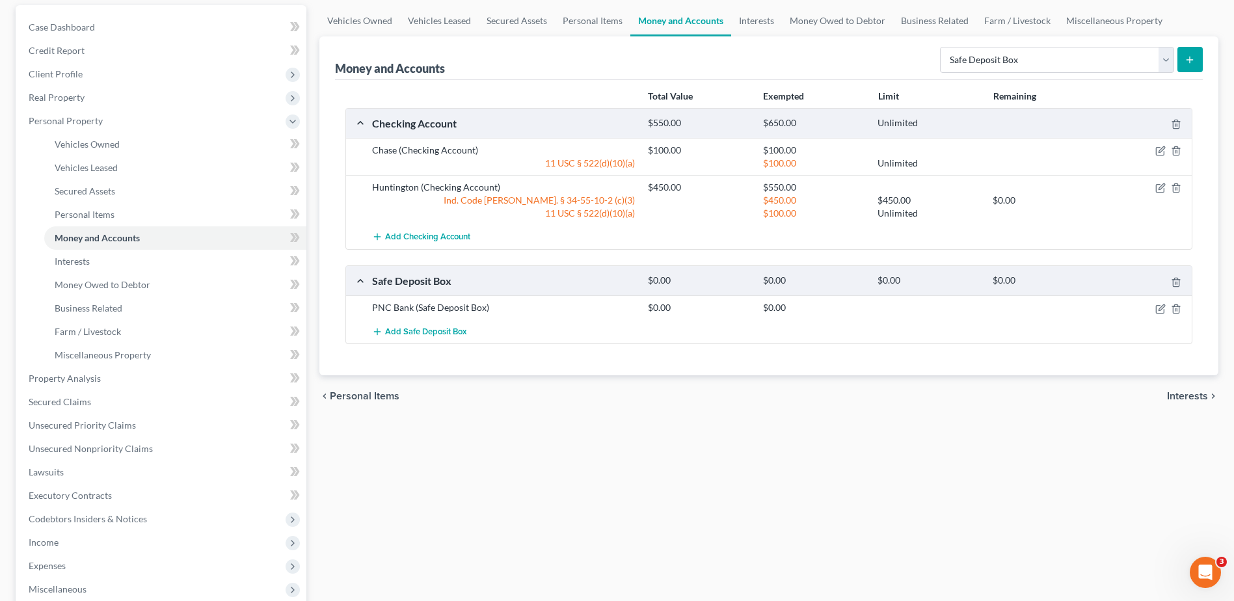
scroll to position [195, 0]
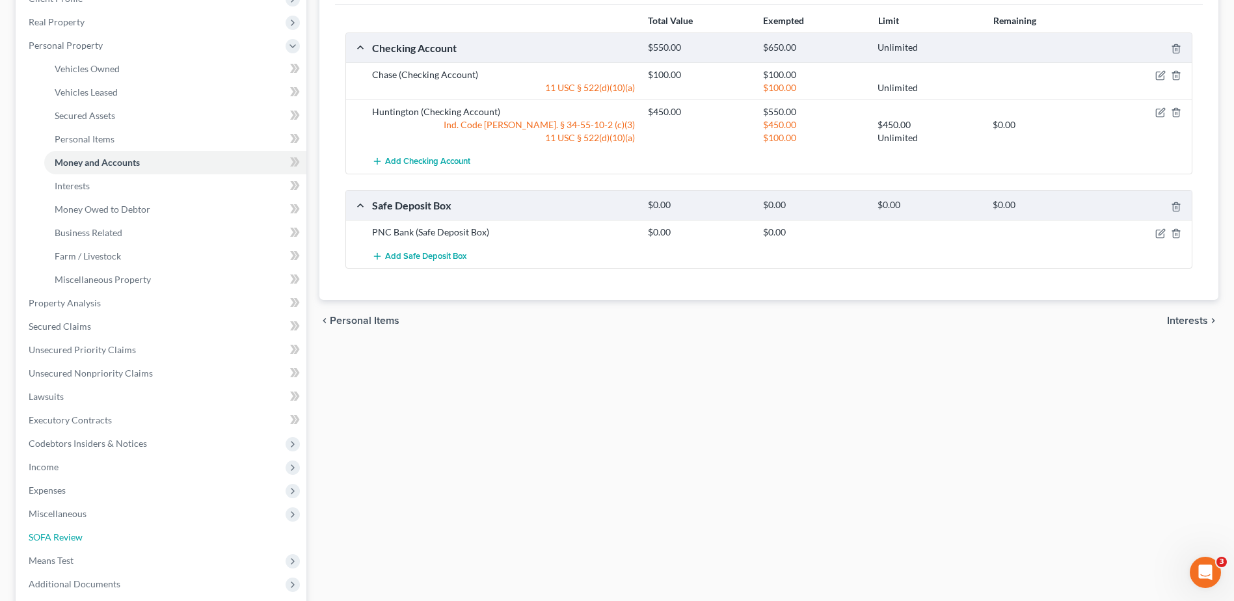
drag, startPoint x: 66, startPoint y: 544, endPoint x: 95, endPoint y: 529, distance: 32.9
click at [66, 544] on link "SOFA Review" at bounding box center [162, 537] width 288 height 23
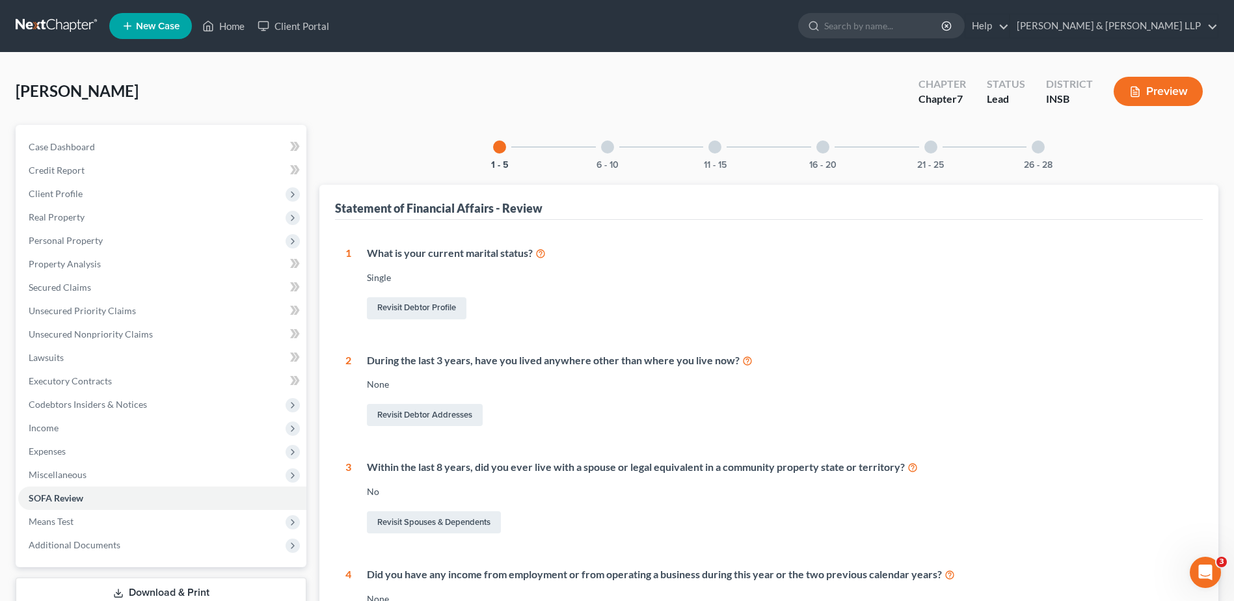
drag, startPoint x: 806, startPoint y: 157, endPoint x: 822, endPoint y: 157, distance: 16.3
click at [807, 157] on div "16 - 20" at bounding box center [823, 147] width 44 height 44
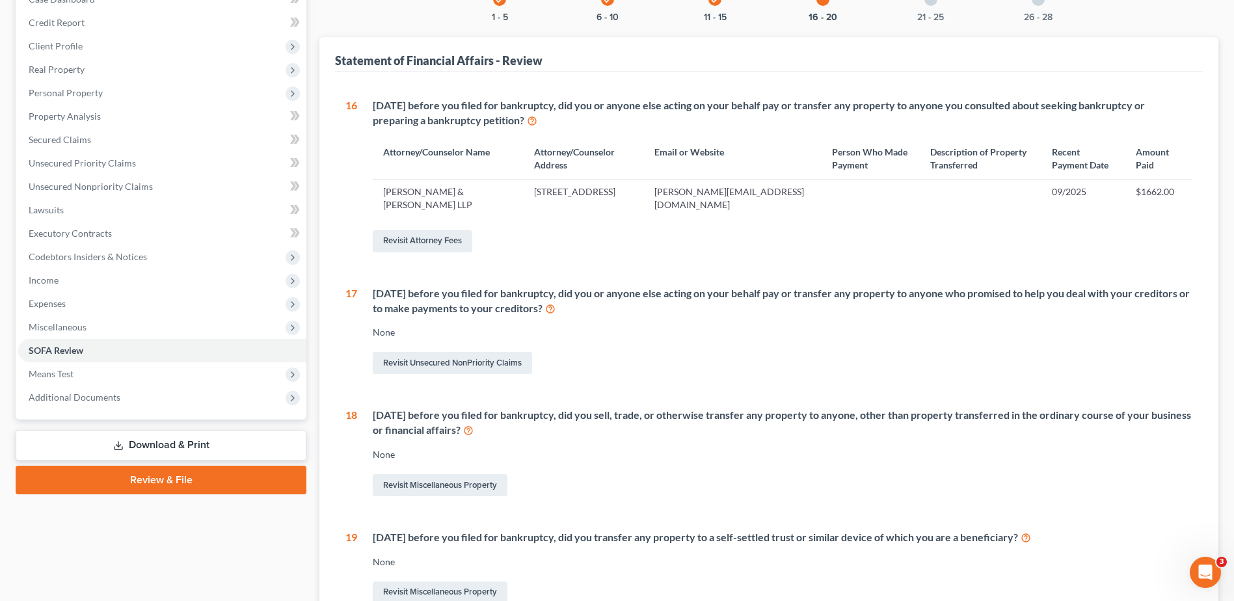
scroll to position [130, 0]
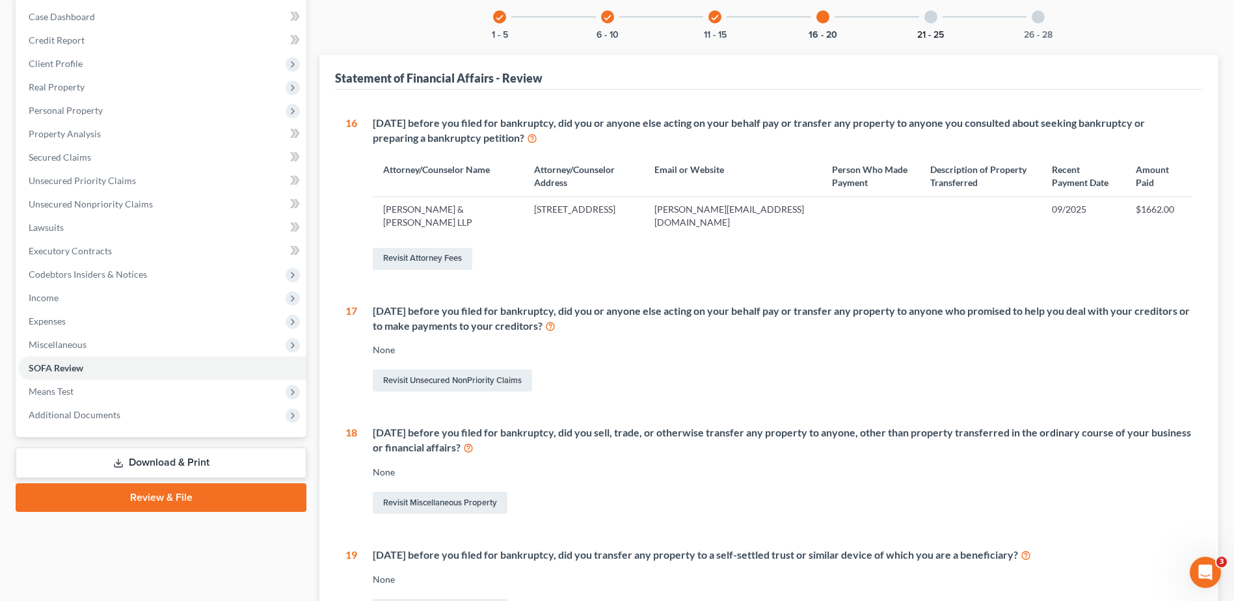
click at [935, 35] on button "21 - 25" at bounding box center [930, 35] width 27 height 9
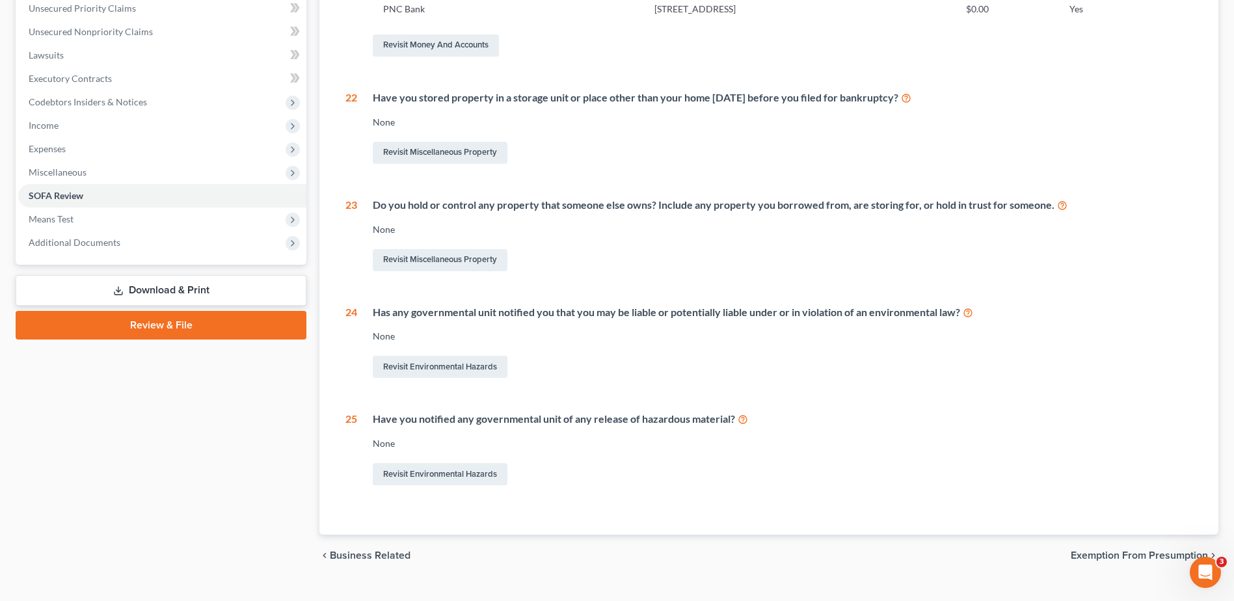
scroll to position [0, 0]
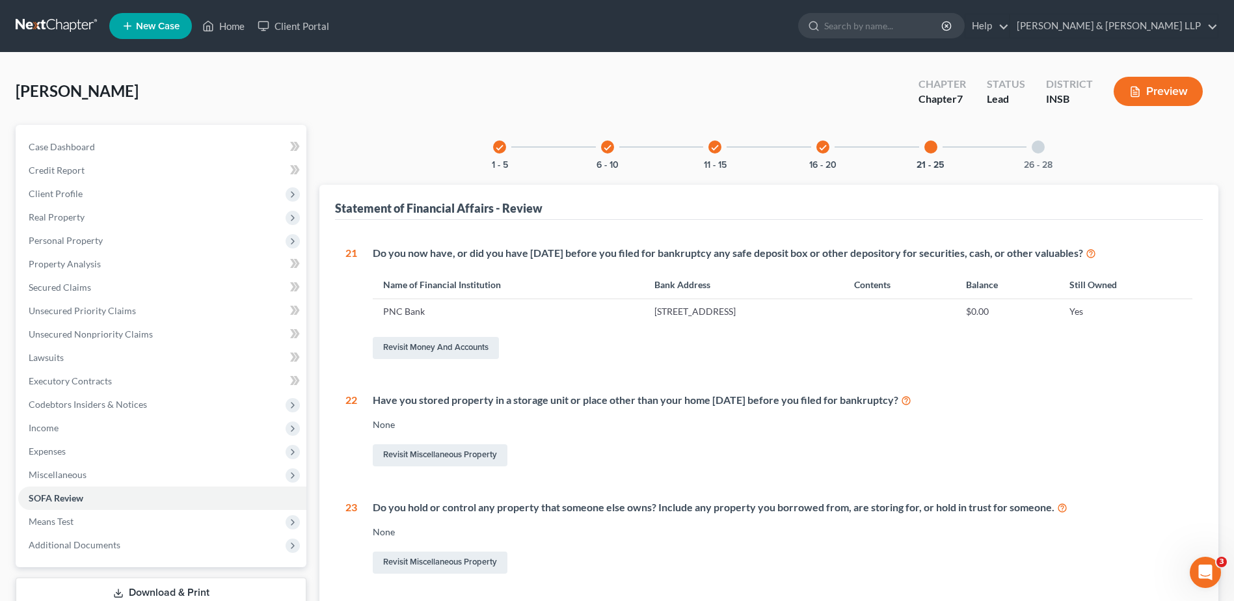
click at [1024, 181] on div "check 1 - 5 check 6 - 10 check 11 - 15 check 16 - 20 21 - 25 26 - 28 Statement …" at bounding box center [768, 481] width 899 height 712
click at [1037, 154] on div "26 - 28" at bounding box center [1038, 147] width 44 height 44
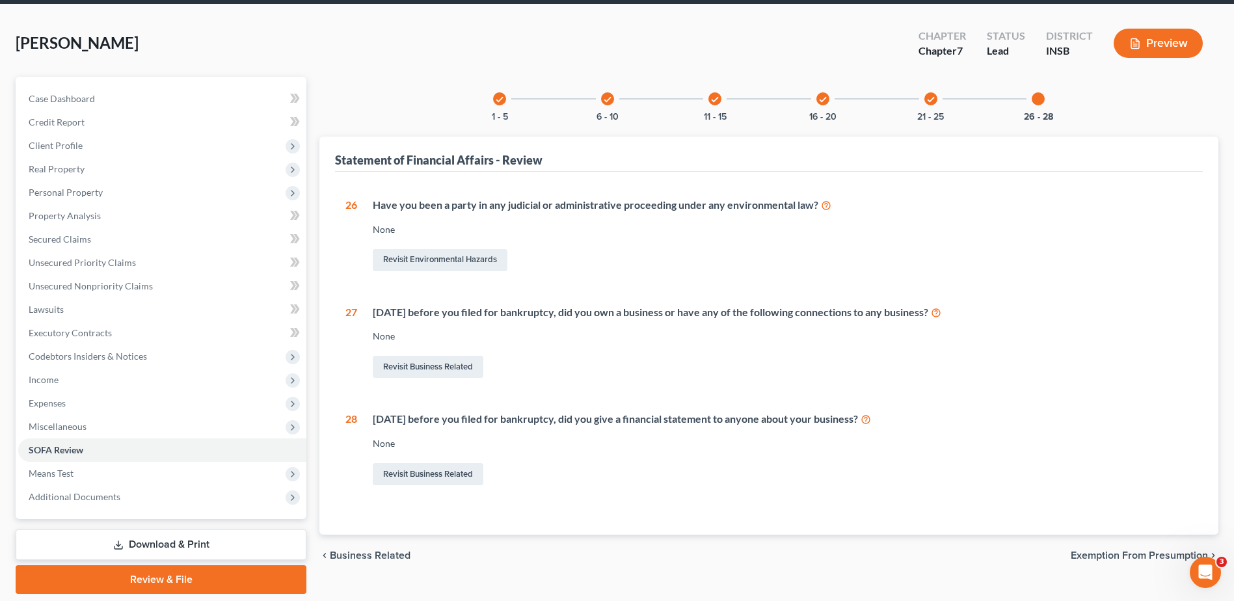
scroll to position [25, 0]
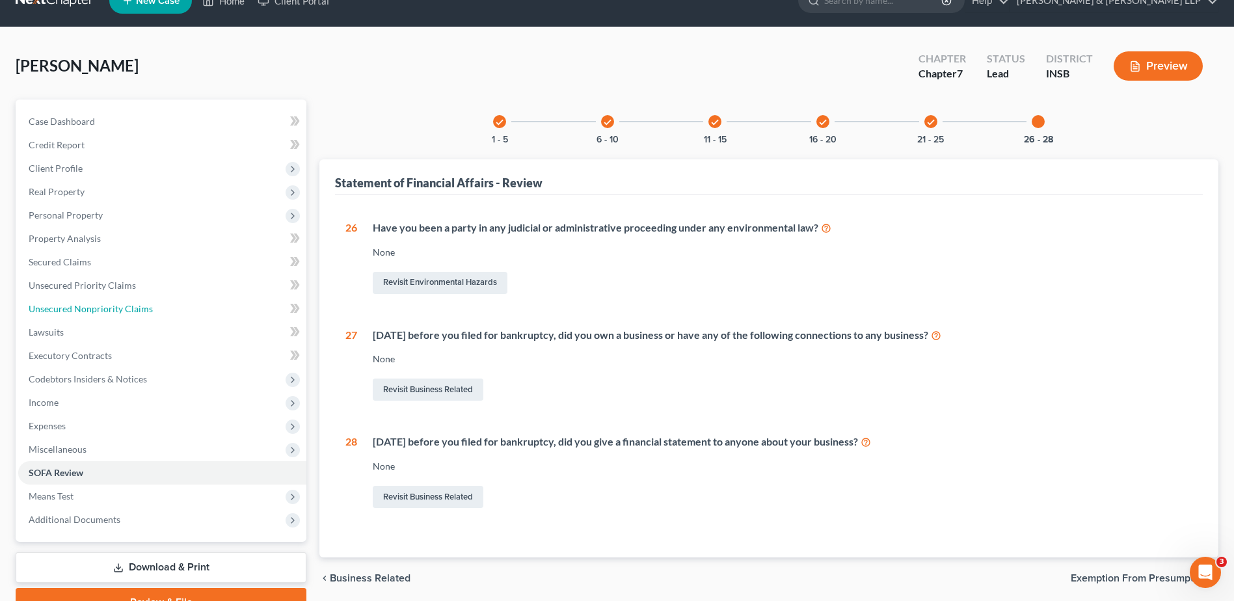
click at [88, 306] on span "Unsecured Nonpriority Claims" at bounding box center [91, 308] width 124 height 11
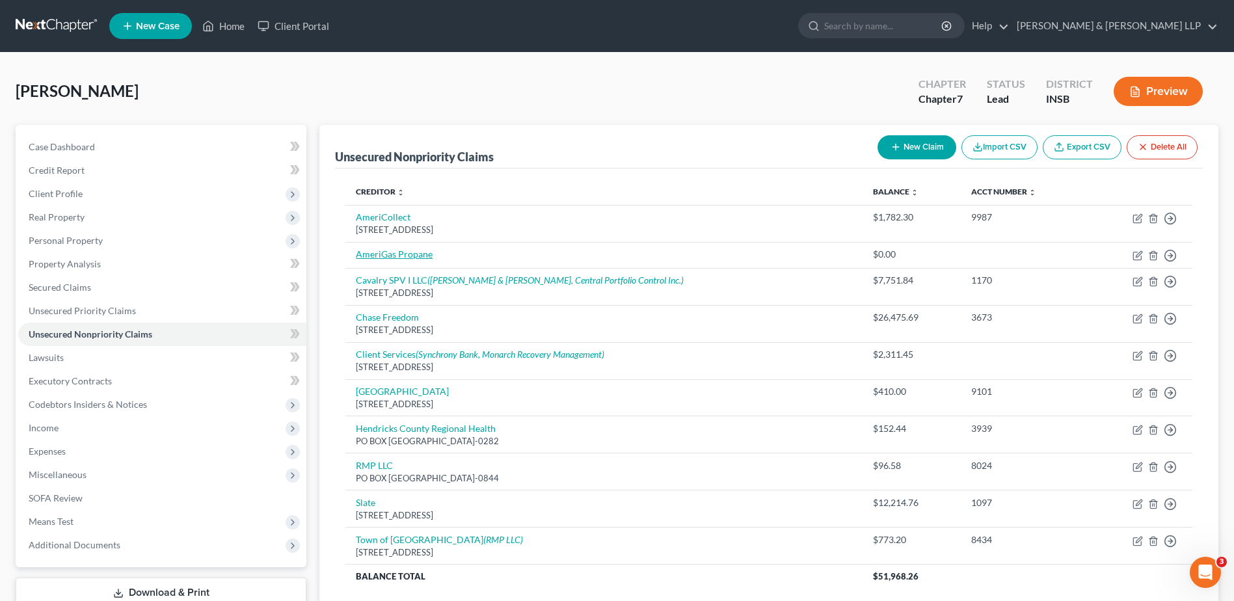
click at [406, 254] on link "AmeriGas Propane" at bounding box center [394, 253] width 77 height 11
select select "0"
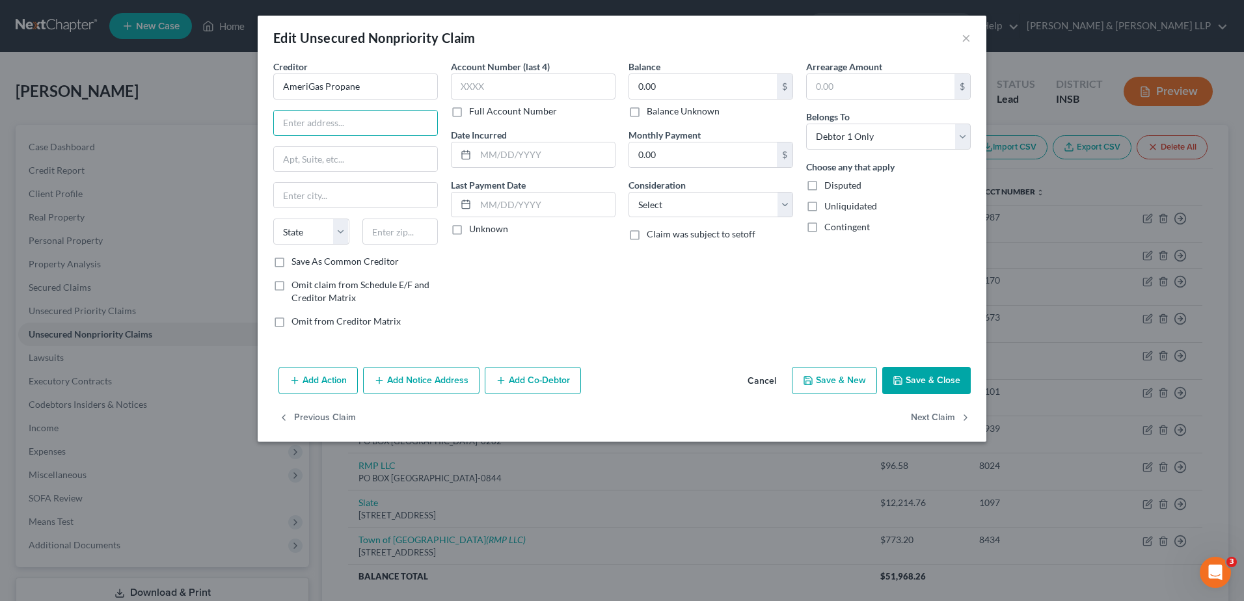
click at [307, 124] on input "text" at bounding box center [355, 123] width 163 height 25
paste input "PO Box 371473"
type input "PO Box 371473"
click at [371, 232] on input "text" at bounding box center [400, 232] width 76 height 26
paste input "15250"
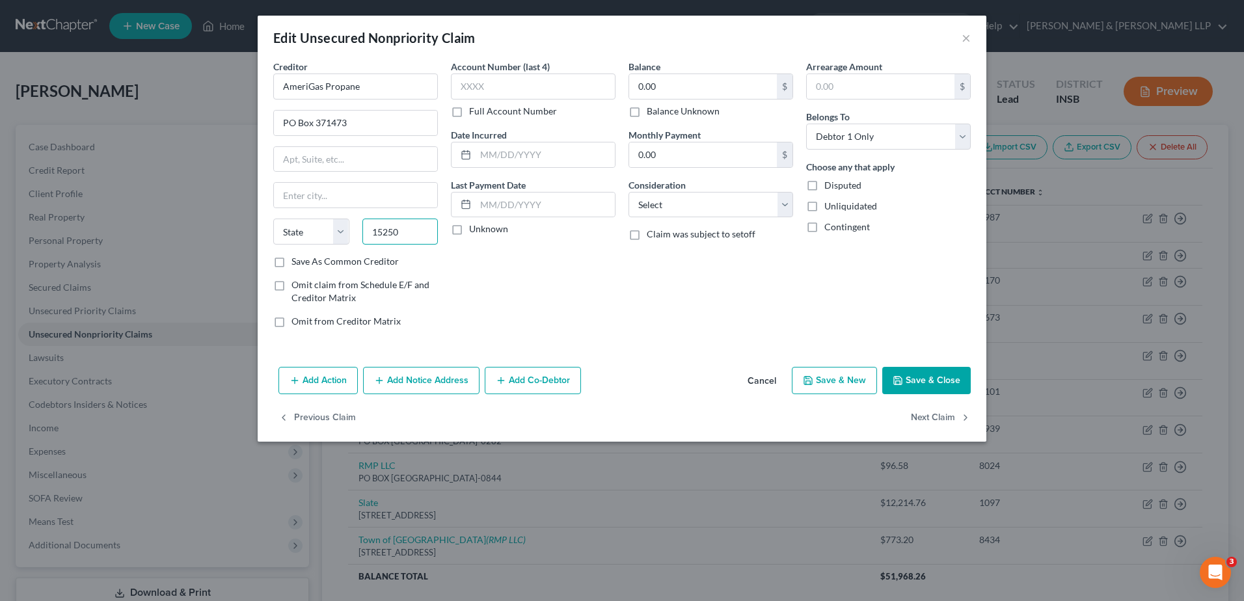
click at [375, 230] on input "15250" at bounding box center [400, 232] width 76 height 26
click at [373, 233] on input "15250" at bounding box center [400, 232] width 76 height 26
type input "15250"
click at [394, 211] on div "Creditor * AmeriGas Propane PO Box 371473 State AL AK AR AZ CA CO CT DE DC FL G…" at bounding box center [355, 157] width 165 height 195
type input "Pittsburgh"
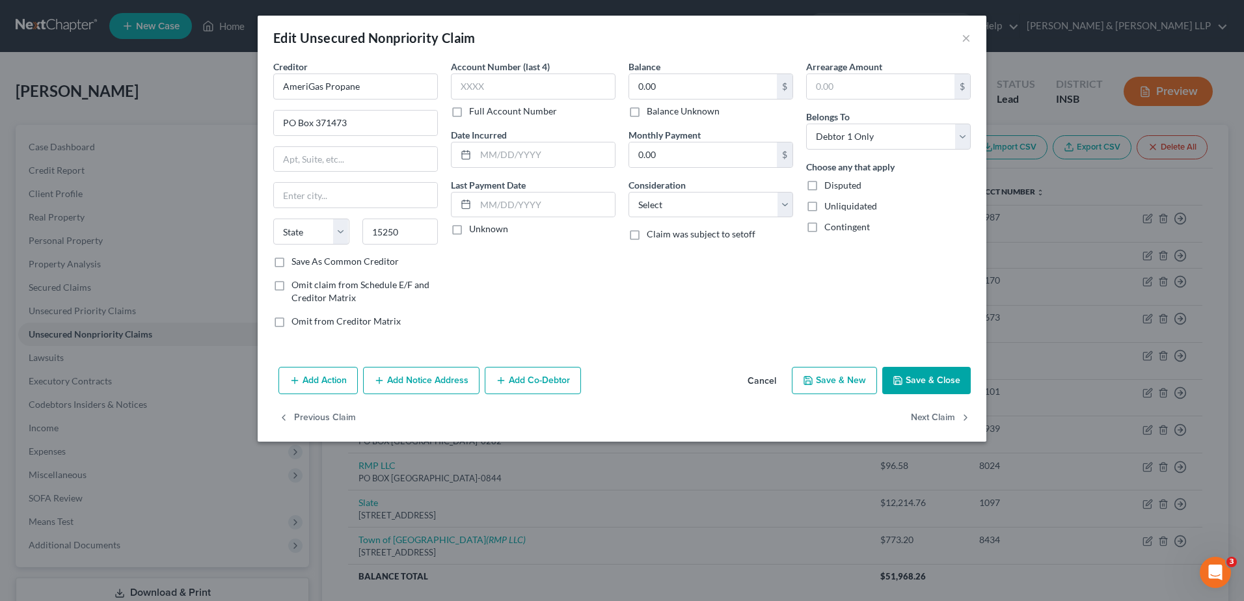
select select "39"
click at [394, 202] on input "Pittsburgh" at bounding box center [355, 195] width 163 height 25
click at [824, 189] on label "Disputed" at bounding box center [842, 185] width 37 height 13
click at [829, 187] on input "Disputed" at bounding box center [833, 183] width 8 height 8
checkbox input "true"
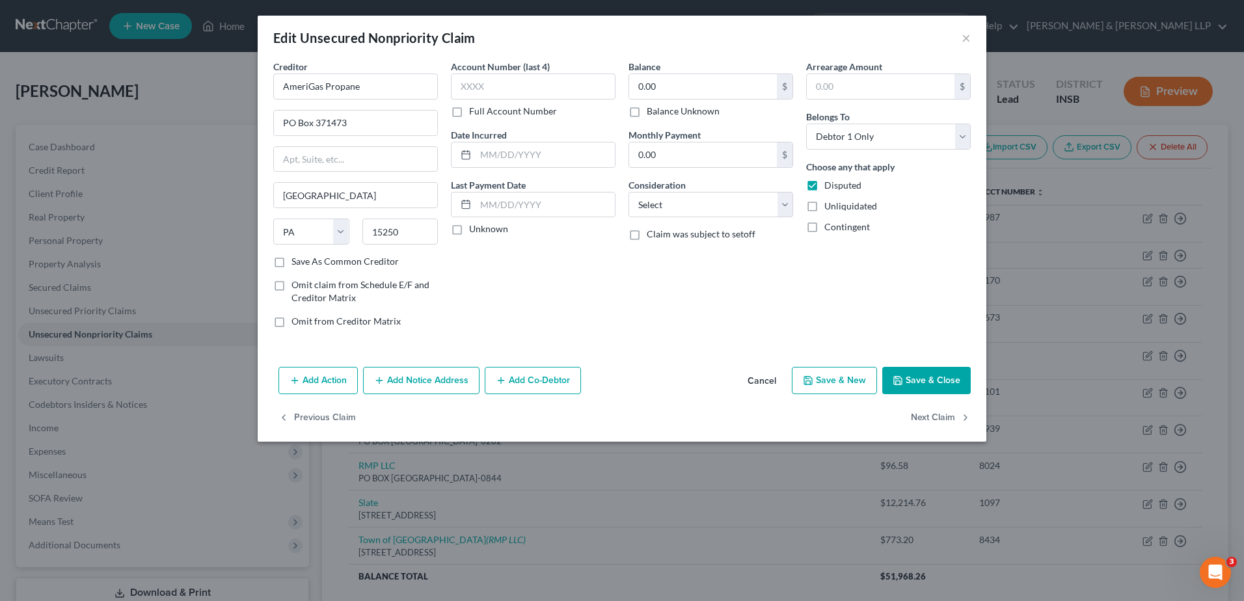
click at [647, 112] on label "Balance Unknown" at bounding box center [683, 111] width 73 height 13
click at [652, 112] on input "Balance Unknown" at bounding box center [656, 109] width 8 height 8
checkbox input "true"
click at [907, 382] on button "Save & Close" at bounding box center [926, 380] width 88 height 27
type input "0"
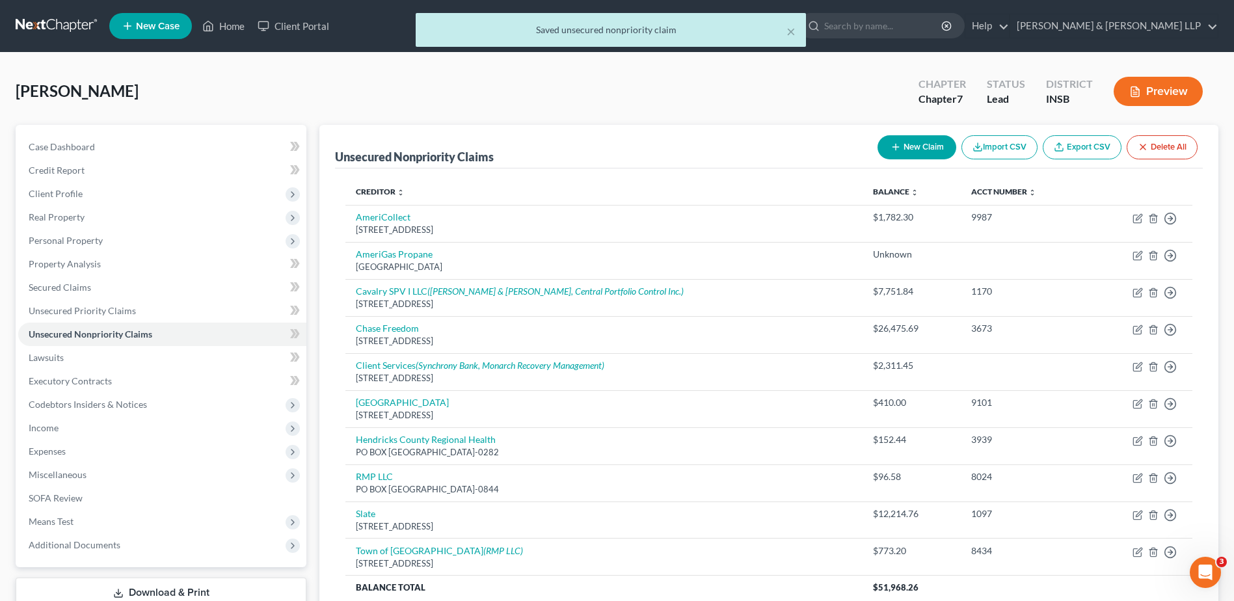
click at [526, 234] on div "[STREET_ADDRESS]" at bounding box center [604, 230] width 496 height 12
click at [525, 259] on td "AmeriGas Propane PO Box 371473, Pittsburgh, PA 15250" at bounding box center [603, 260] width 517 height 37
click at [521, 297] on icon "([PERSON_NAME] & [PERSON_NAME], Central Portfolio Control Inc.)" at bounding box center [555, 291] width 256 height 11
select select "6"
select select "2"
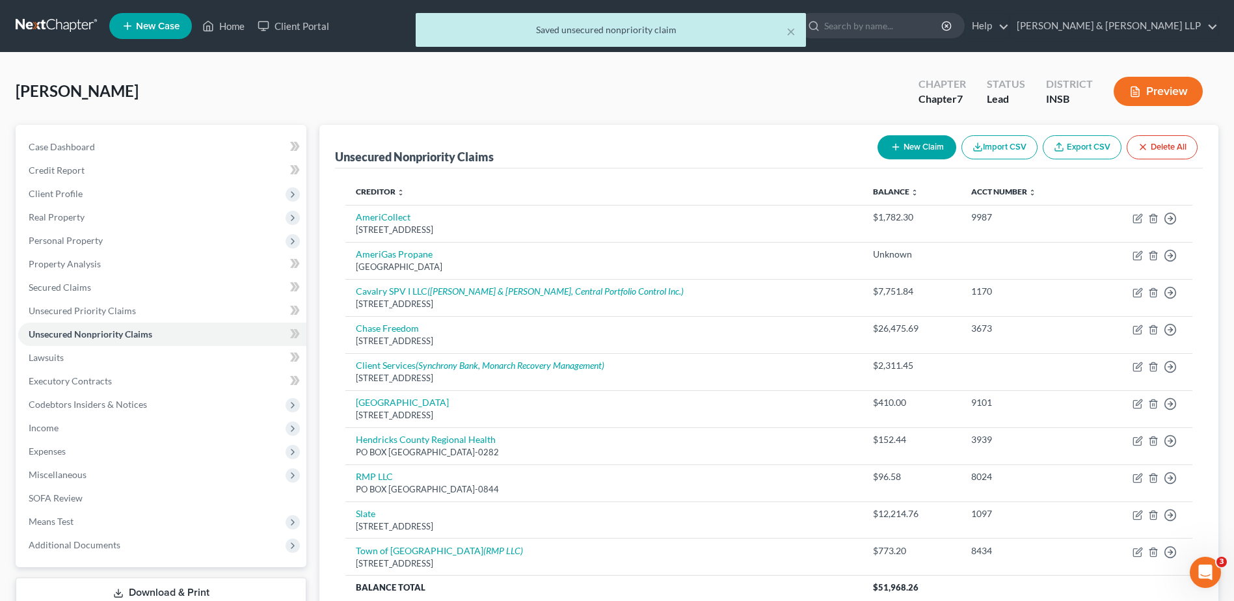
select select "0"
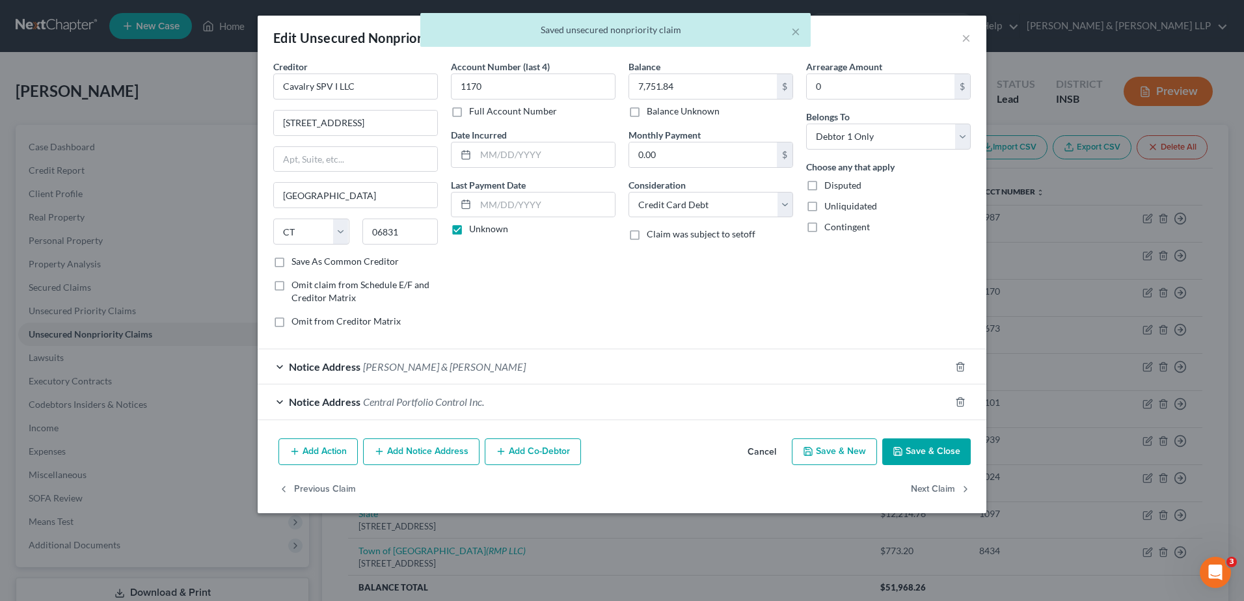
click at [973, 44] on div "× Saved unsecured nonpriority claim" at bounding box center [615, 33] width 1244 height 40
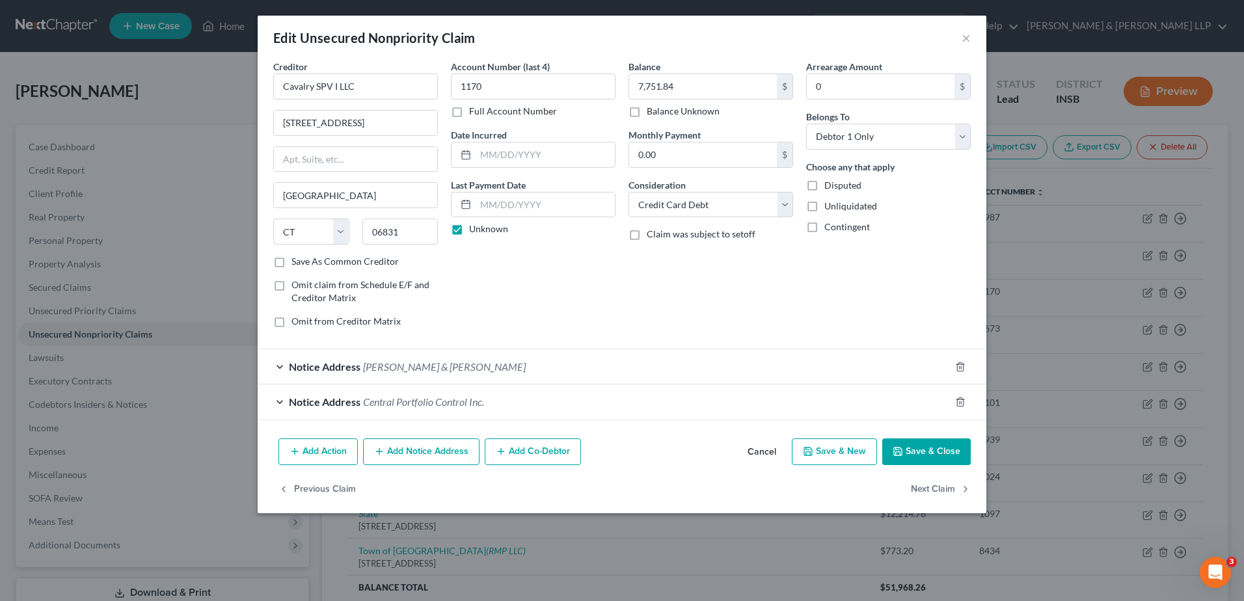
click at [972, 44] on div "Edit Unsecured Nonpriority Claim ×" at bounding box center [622, 38] width 729 height 44
click at [964, 36] on button "×" at bounding box center [965, 38] width 9 height 16
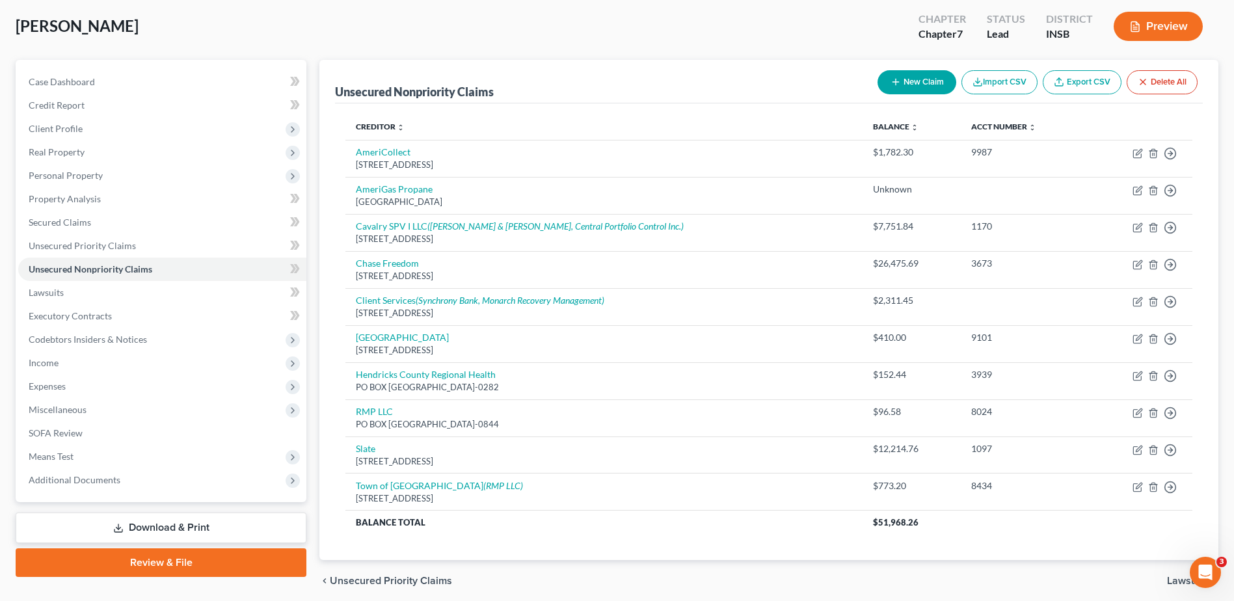
scroll to position [115, 0]
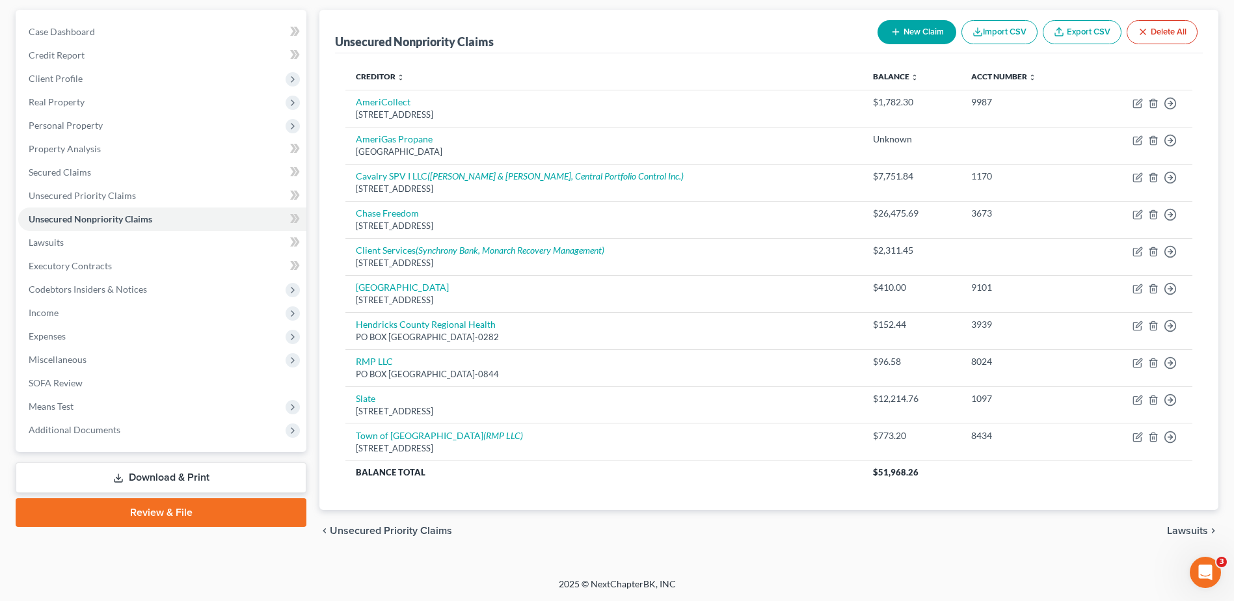
click at [628, 363] on td "RMP LLC PO BOX 630844, Cincinnati, OH 45263-0844" at bounding box center [603, 367] width 517 height 37
click at [222, 479] on link "Download & Print" at bounding box center [161, 477] width 291 height 31
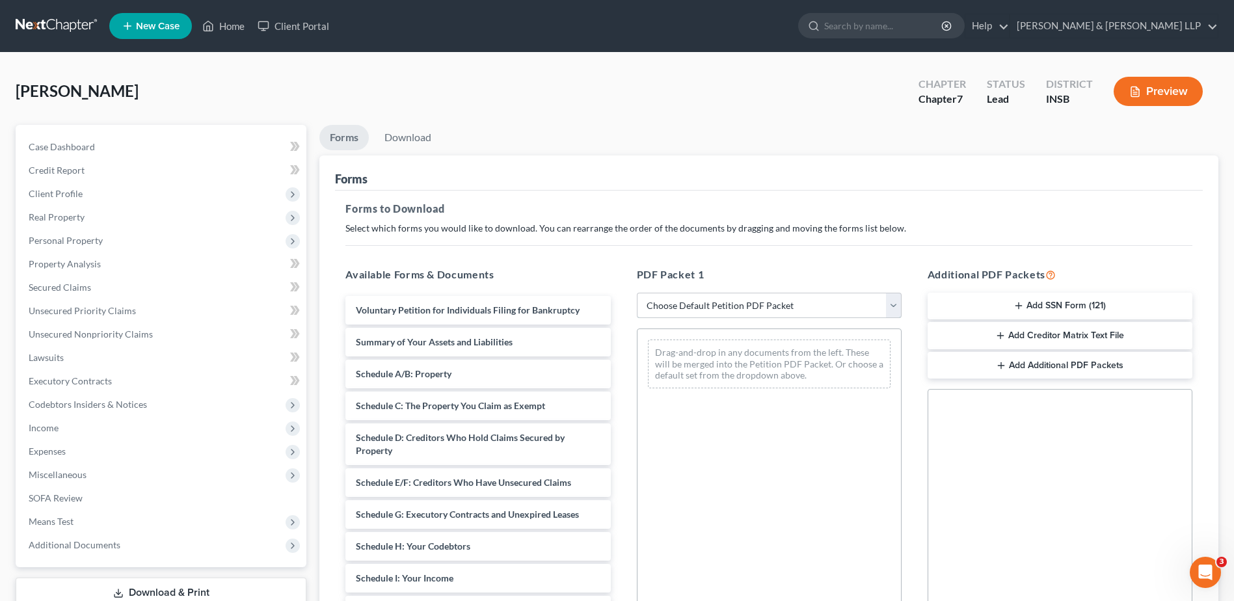
click at [771, 301] on select "Choose Default Petition PDF Packet Complete Bankruptcy Petition (all forms and …" at bounding box center [769, 306] width 265 height 26
click at [816, 224] on p "Select which forms you would like to download. You can rearrange the order of t…" at bounding box center [768, 228] width 847 height 13
click at [881, 307] on select "Choose Default Petition PDF Packet Complete Bankruptcy Petition (all forms and …" at bounding box center [769, 306] width 265 height 26
select select "0"
click at [637, 293] on select "Choose Default Petition PDF Packet Complete Bankruptcy Petition (all forms and …" at bounding box center [769, 306] width 265 height 26
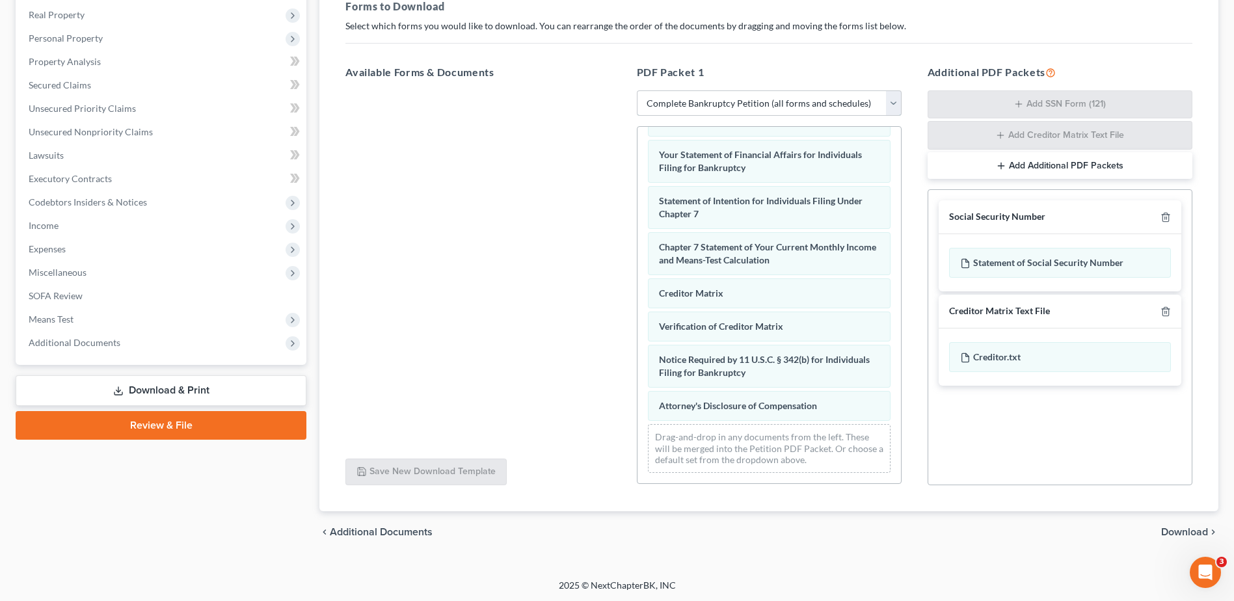
scroll to position [204, 0]
click at [111, 345] on span "Additional Documents" at bounding box center [75, 341] width 92 height 11
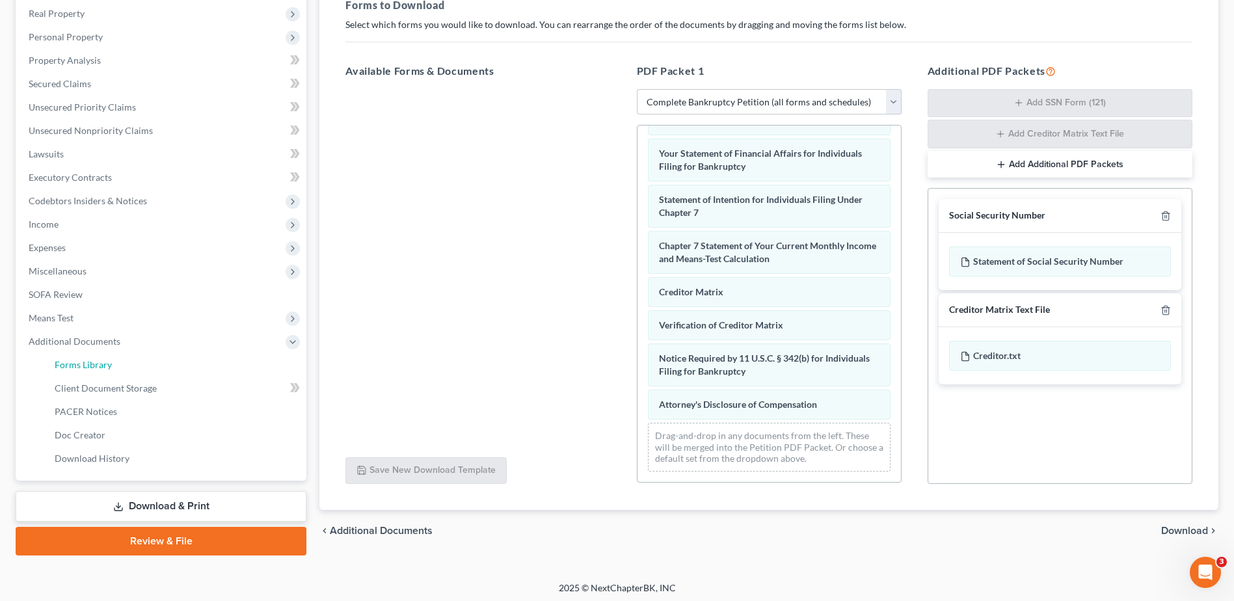
click at [116, 372] on link "Forms Library" at bounding box center [175, 364] width 262 height 23
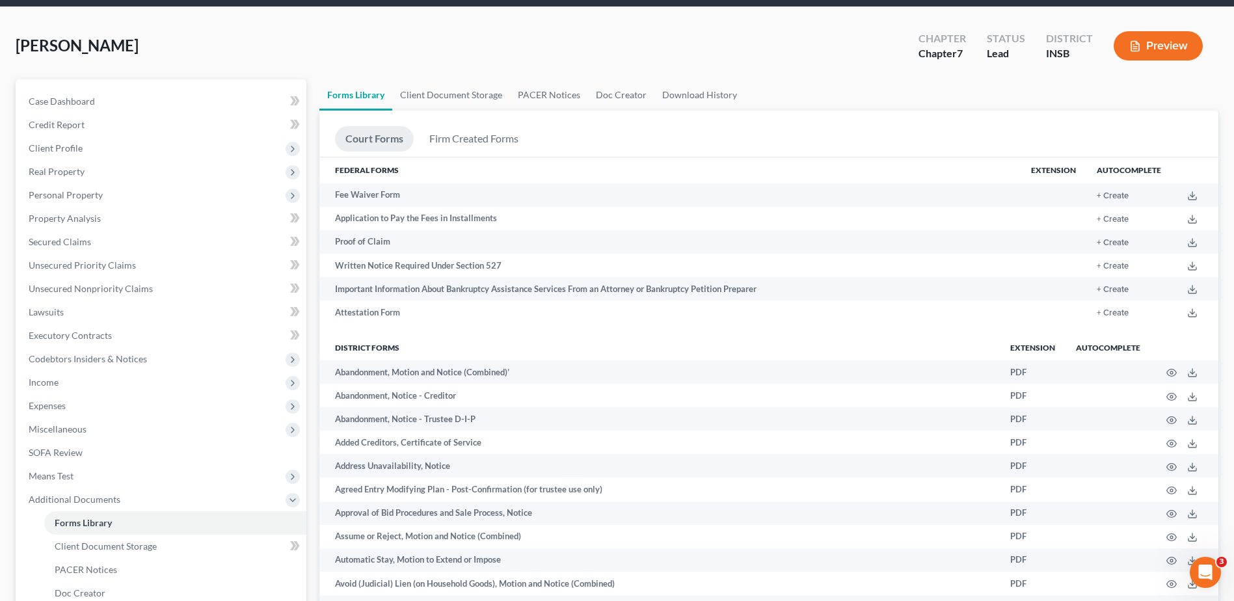
scroll to position [65, 0]
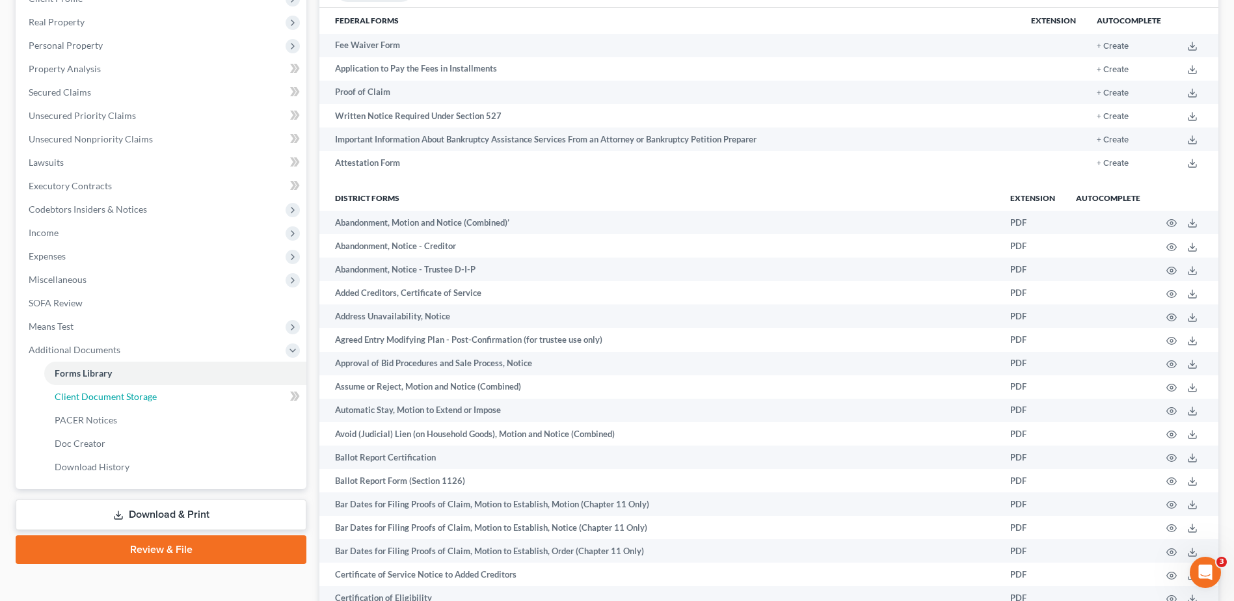
click at [158, 397] on link "Client Document Storage" at bounding box center [175, 396] width 262 height 23
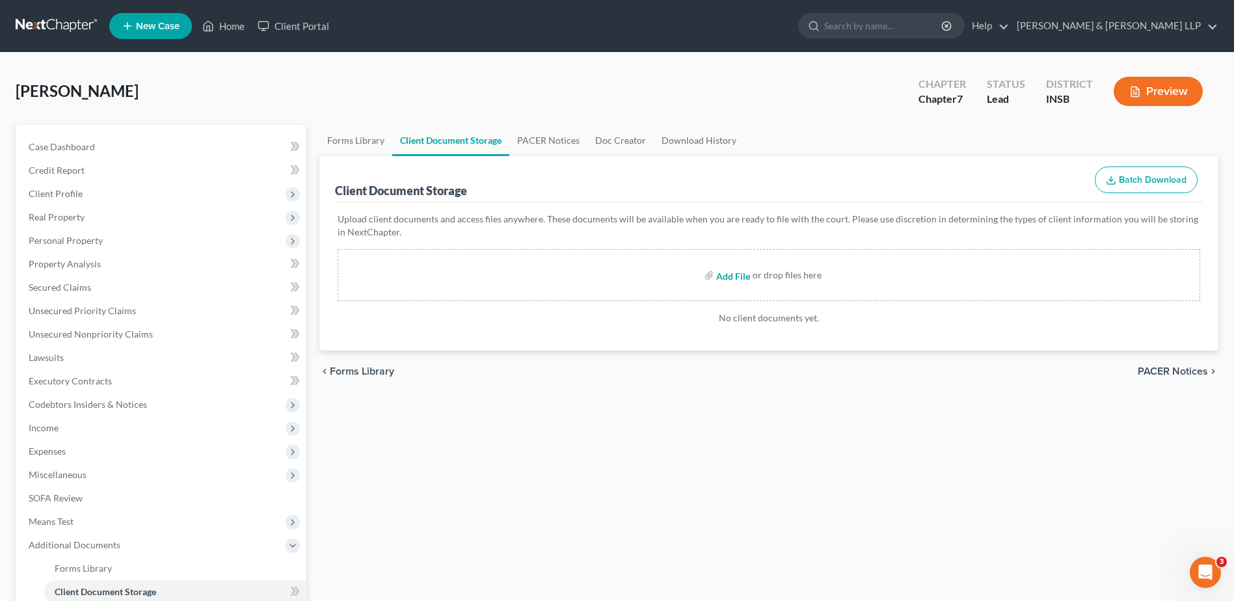
click at [727, 282] on input "file" at bounding box center [731, 274] width 31 height 23
type input "C:\fakepath\Abacus_cert.pdf"
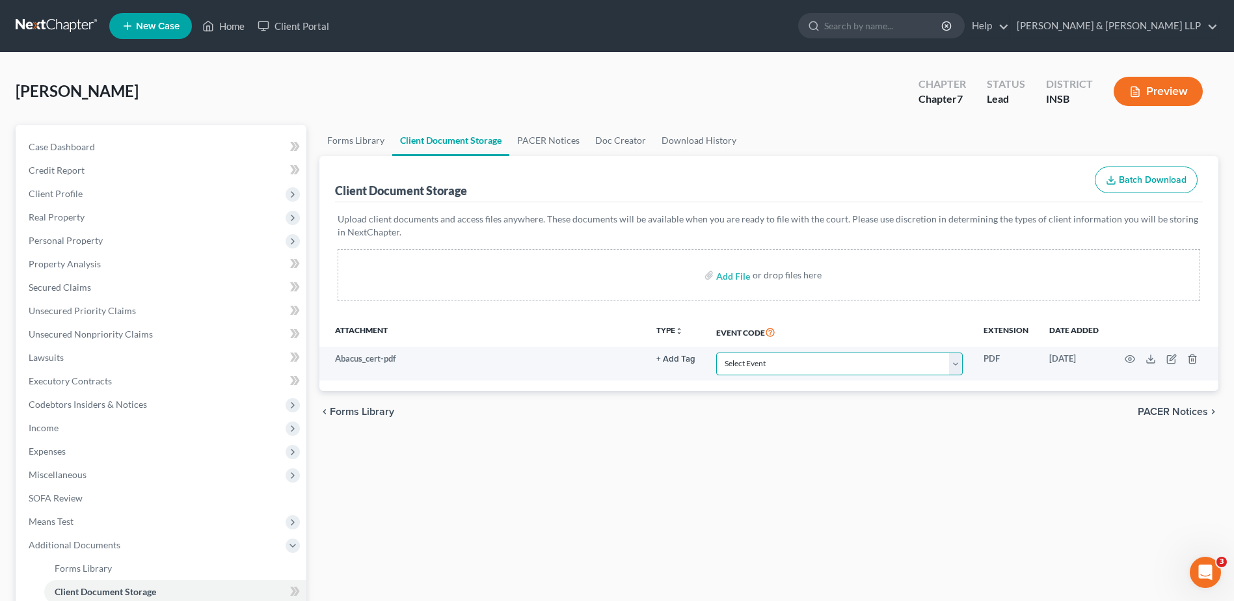
click at [745, 362] on select "Select Event 20 Largest Unsecured Creditors Amended/Corrected Petition Ch 7 Mea…" at bounding box center [839, 364] width 247 height 23
select select "9"
click at [716, 353] on select "Select Event 20 Largest Unsecured Creditors Amended/Corrected Petition Ch 7 Mea…" at bounding box center [839, 364] width 247 height 23
click at [1090, 434] on div "Forms Library Client Document Storage PACER Notices Doc Creator Download Histor…" at bounding box center [769, 442] width 912 height 634
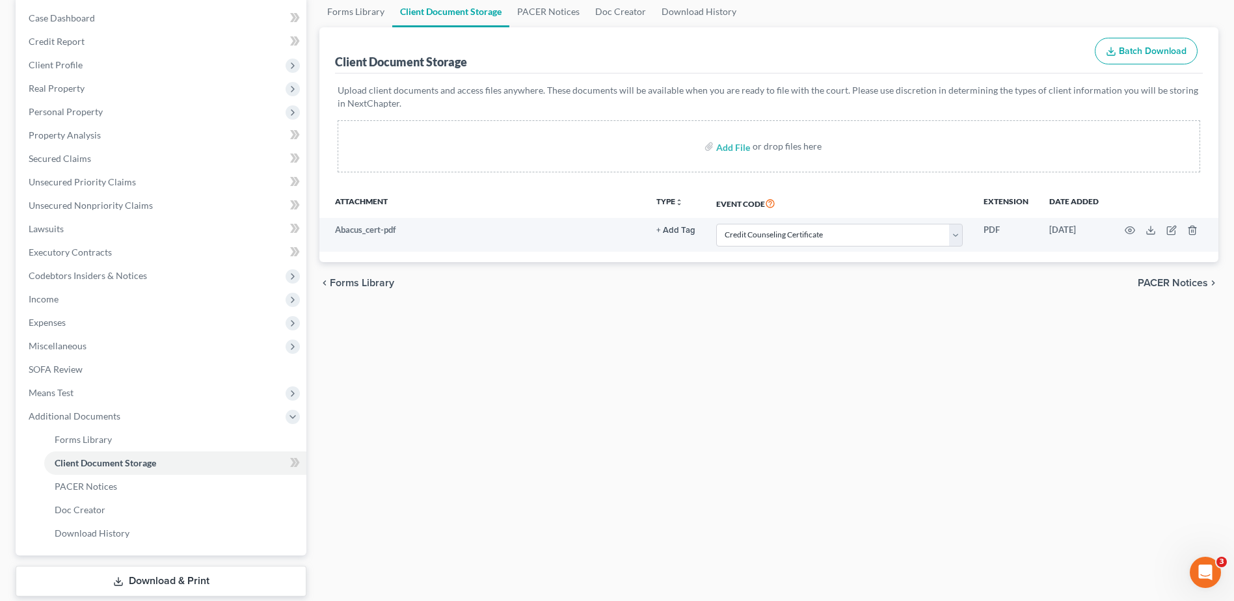
scroll to position [130, 0]
click at [1166, 286] on span "PACER Notices" at bounding box center [1173, 281] width 70 height 10
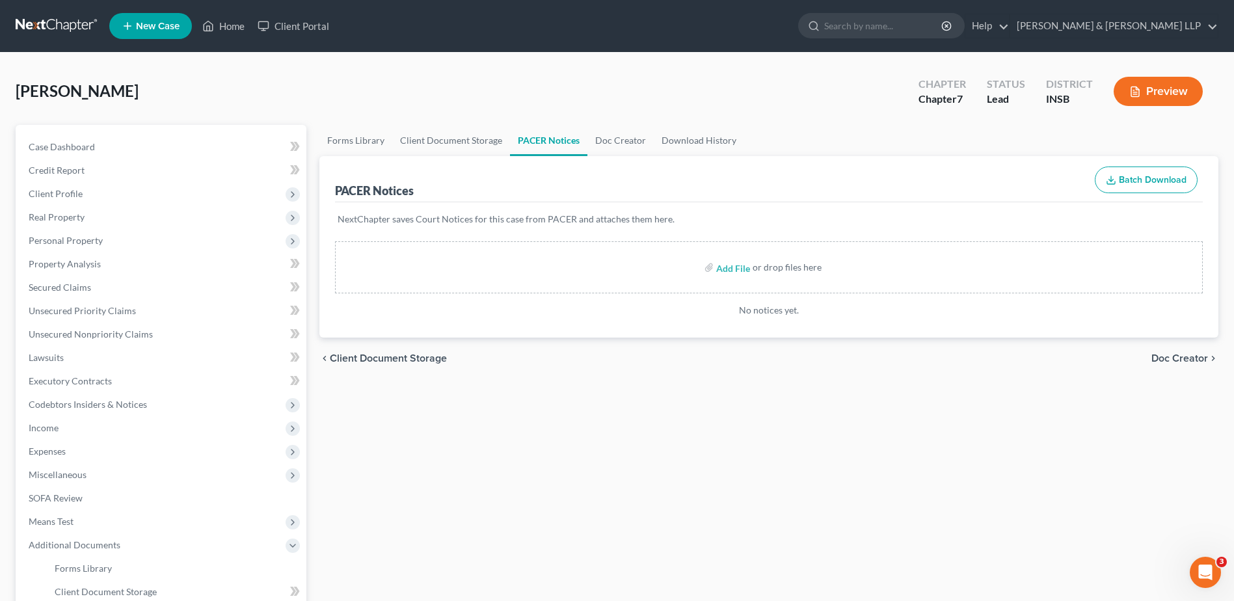
click at [381, 361] on span "Client Document Storage" at bounding box center [388, 358] width 117 height 10
select select "9"
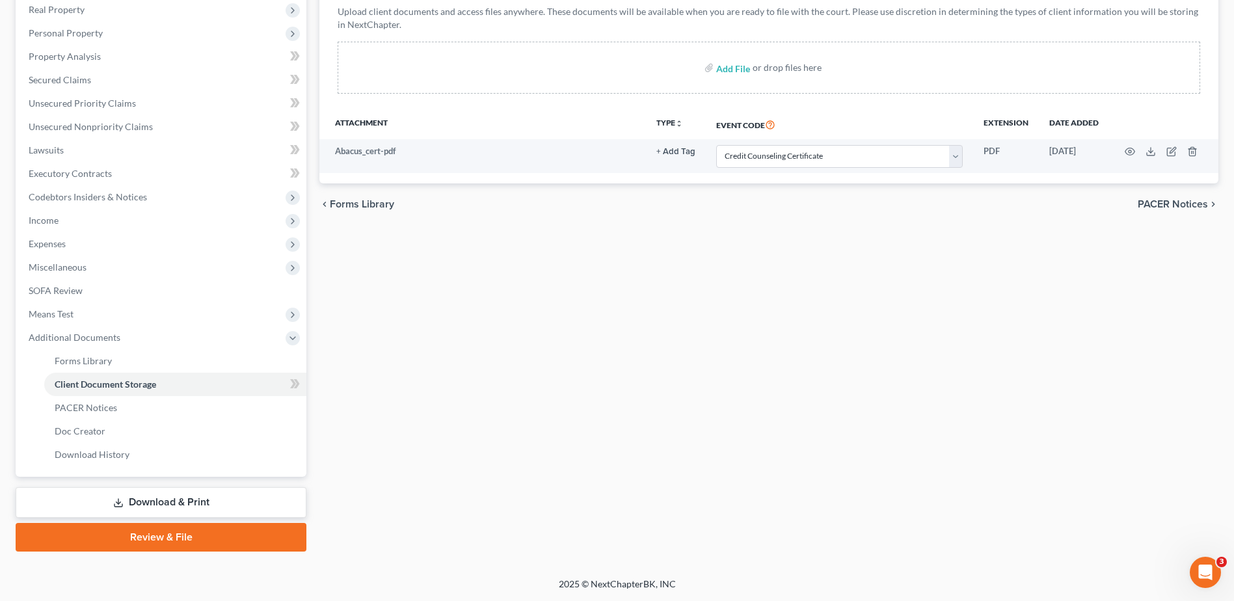
click at [141, 509] on link "Download & Print" at bounding box center [161, 502] width 291 height 31
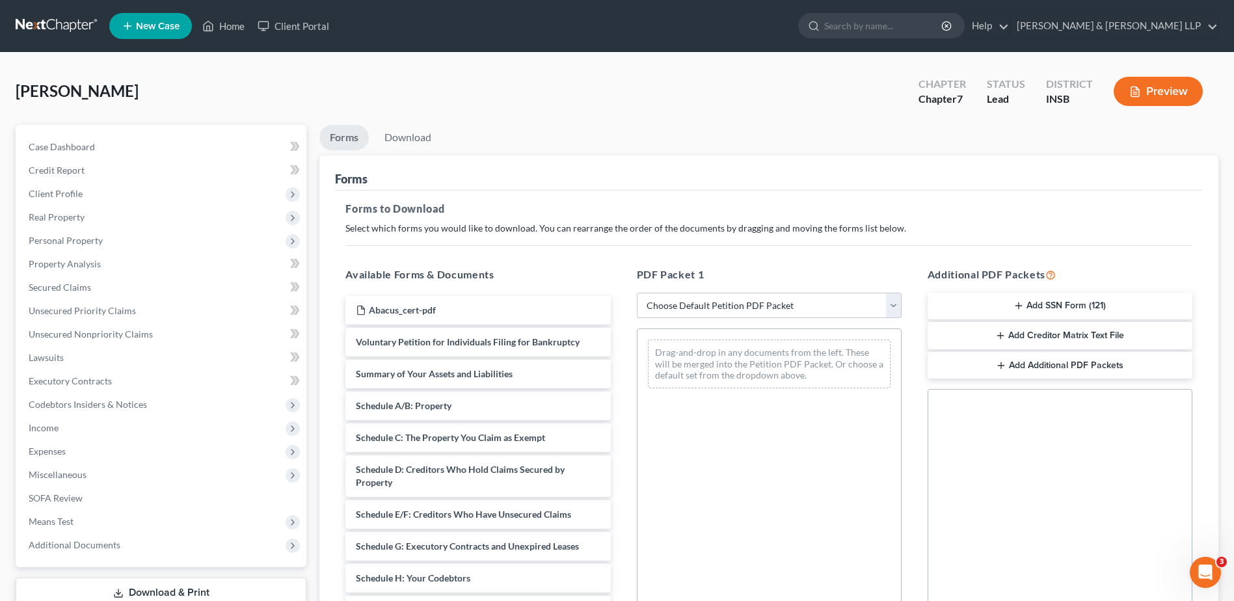
click at [679, 296] on select "Choose Default Petition PDF Packet Complete Bankruptcy Petition (all forms and …" at bounding box center [769, 306] width 265 height 26
select select "0"
click at [637, 293] on select "Choose Default Petition PDF Packet Complete Bankruptcy Petition (all forms and …" at bounding box center [769, 306] width 265 height 26
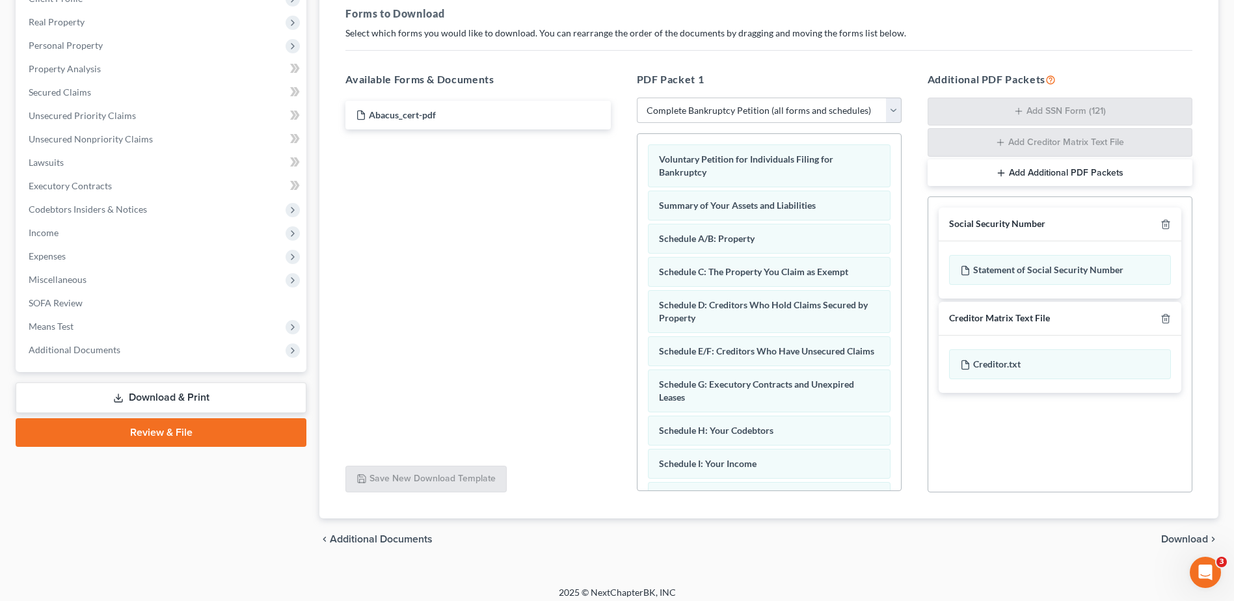
click at [1173, 539] on span "Download" at bounding box center [1184, 539] width 47 height 10
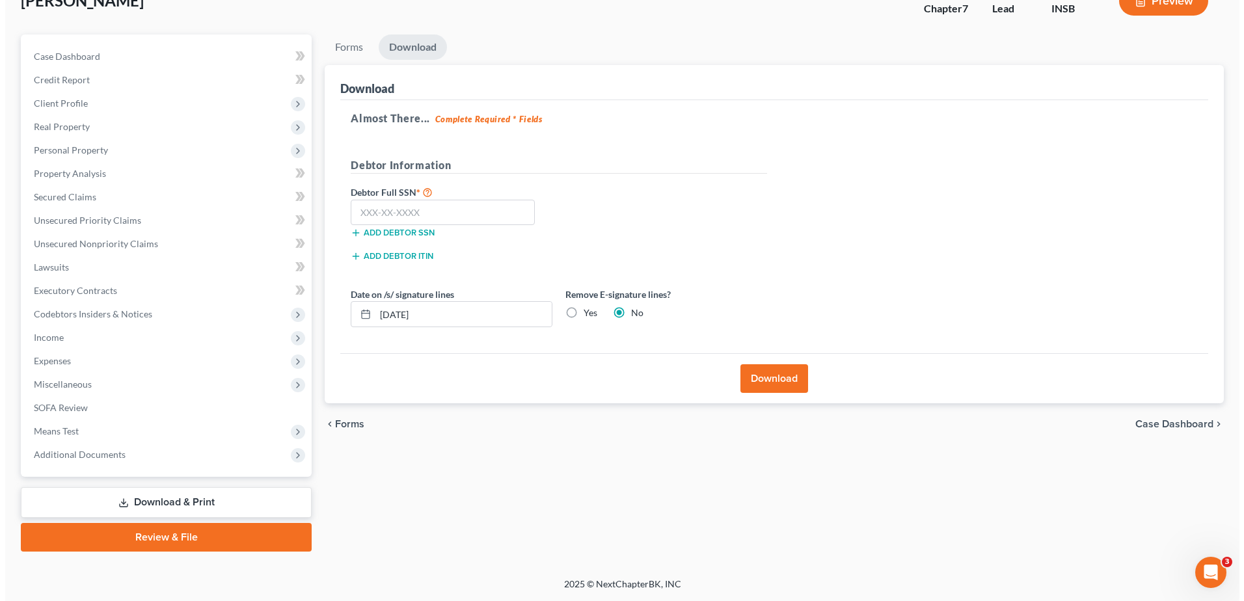
scroll to position [90, 0]
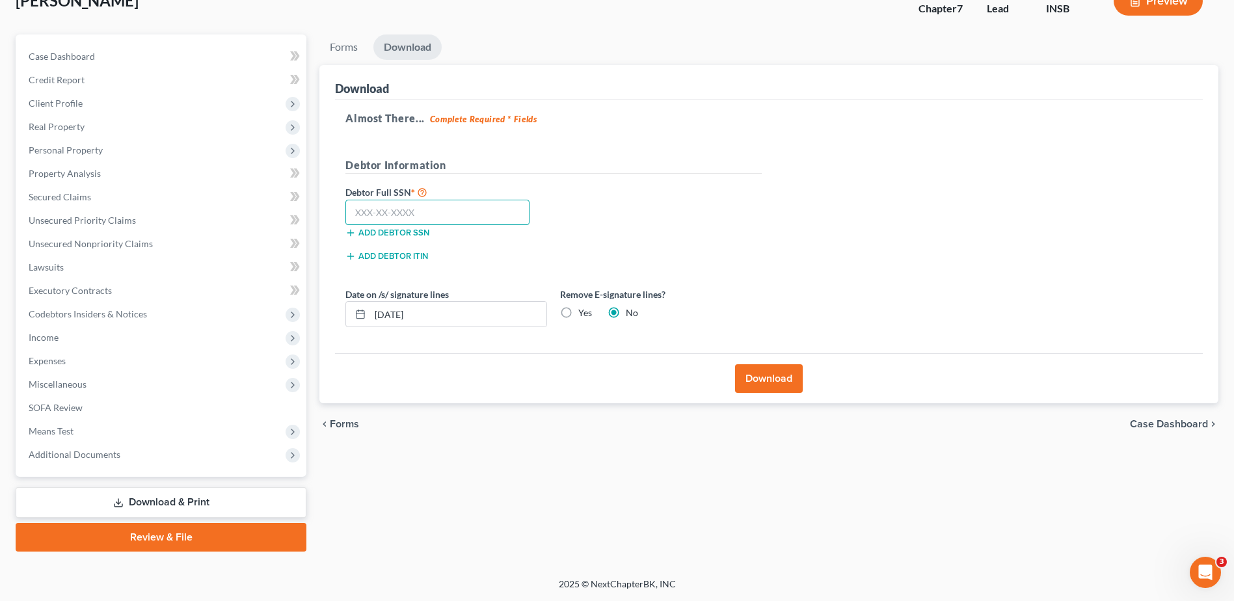
click at [429, 217] on input "text" at bounding box center [437, 213] width 184 height 26
click at [433, 217] on input "text" at bounding box center [437, 213] width 184 height 26
click at [384, 217] on input "text" at bounding box center [437, 213] width 184 height 26
type input "315-36-9963"
click at [757, 382] on button "Download" at bounding box center [769, 378] width 68 height 29
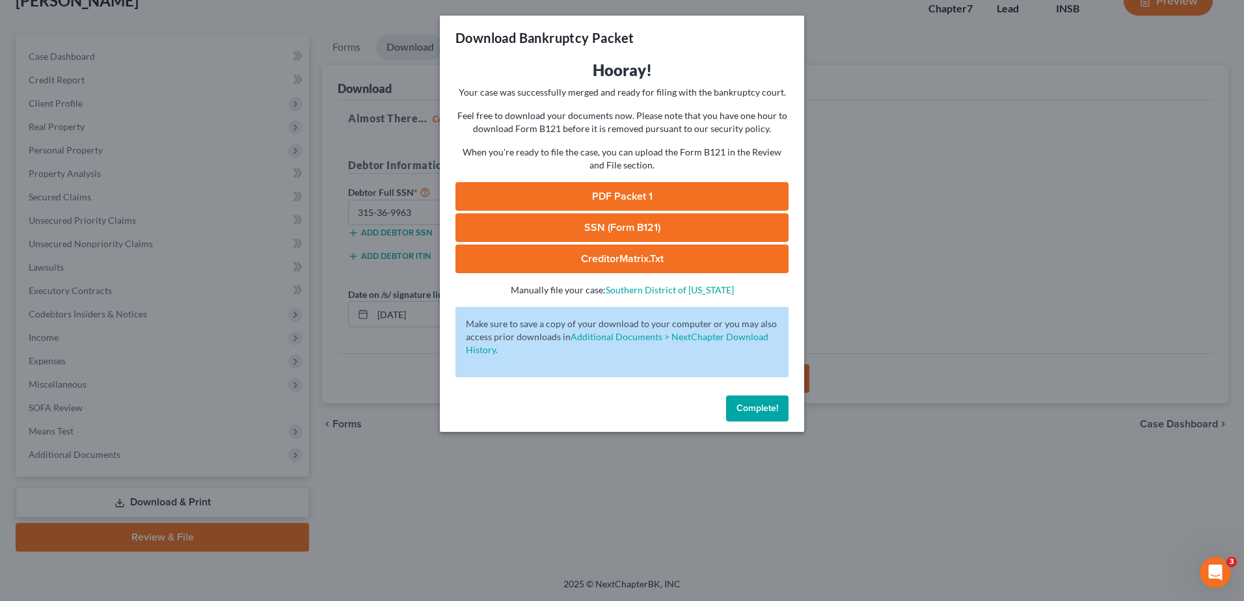
click at [603, 203] on link "PDF Packet 1" at bounding box center [621, 196] width 333 height 29
click at [563, 227] on link "SSN (Form B121)" at bounding box center [621, 227] width 333 height 29
